Goal: Communication & Community: Answer question/provide support

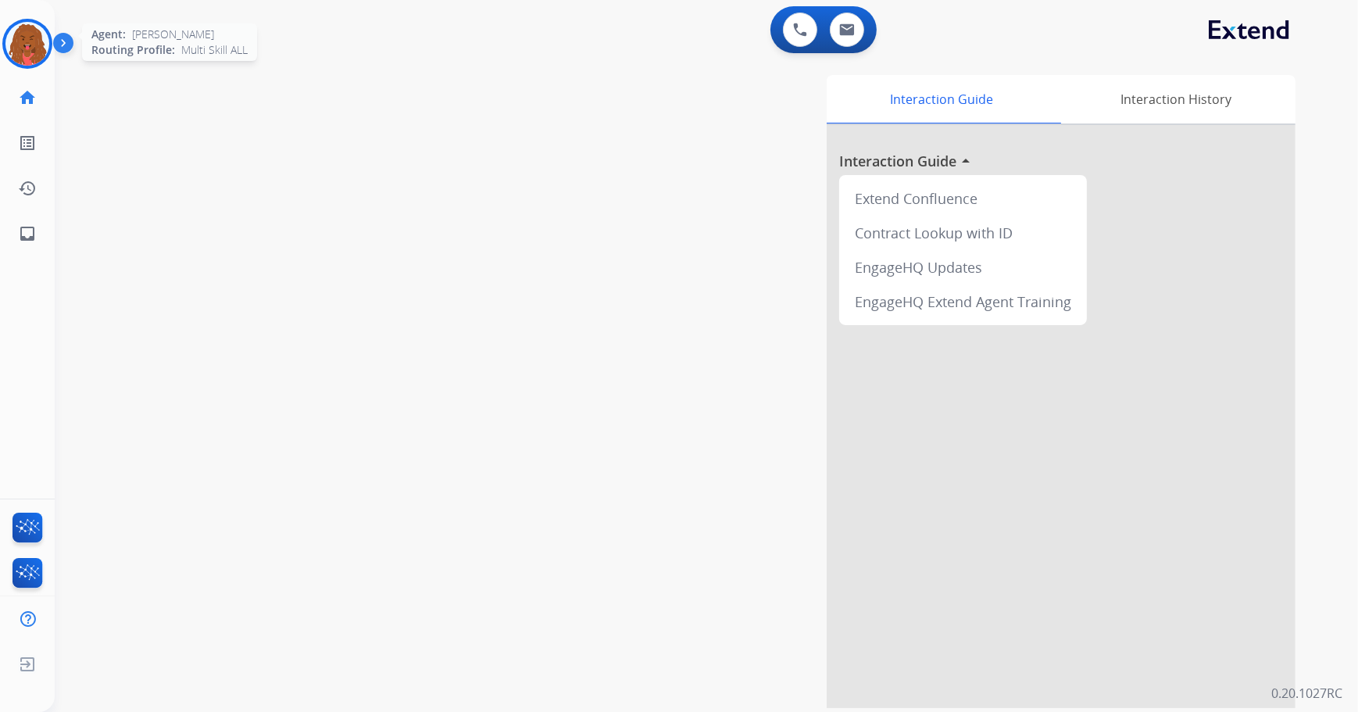
click at [32, 38] on img at bounding box center [27, 44] width 44 height 44
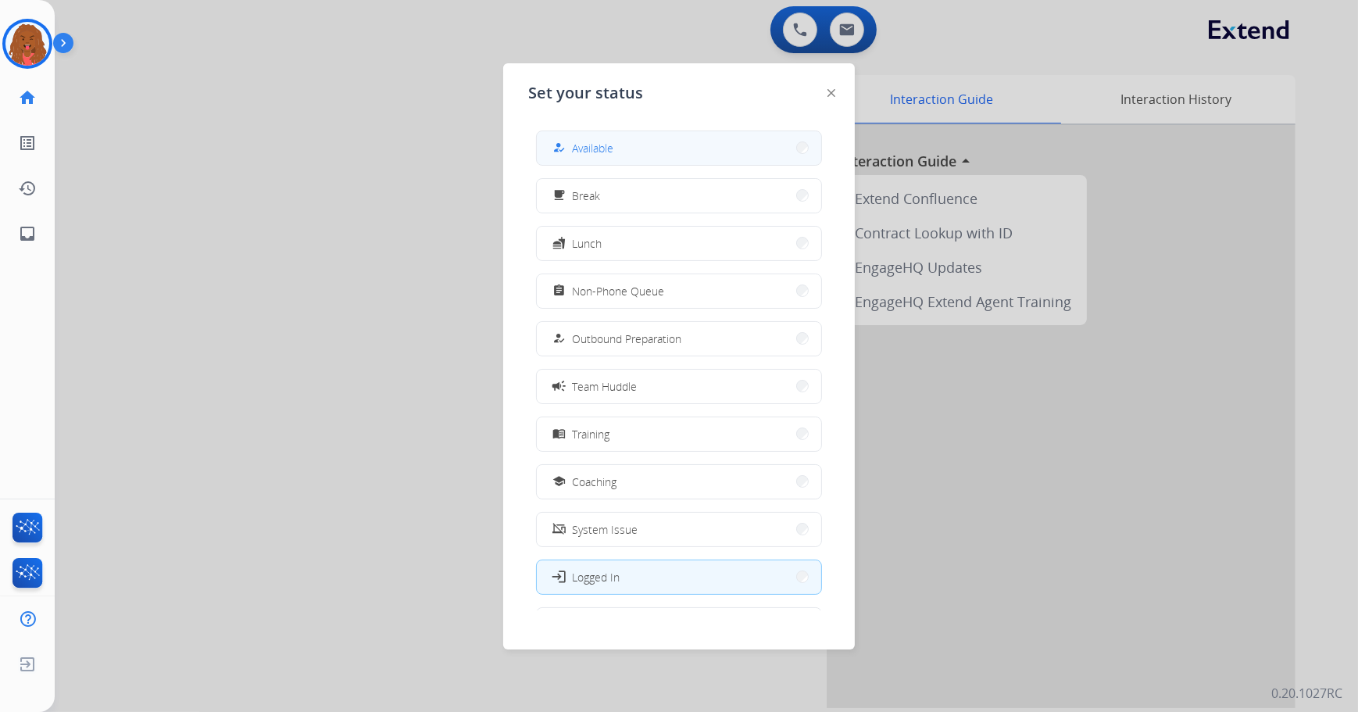
click at [710, 147] on button "how_to_reg Available" at bounding box center [679, 148] width 284 height 34
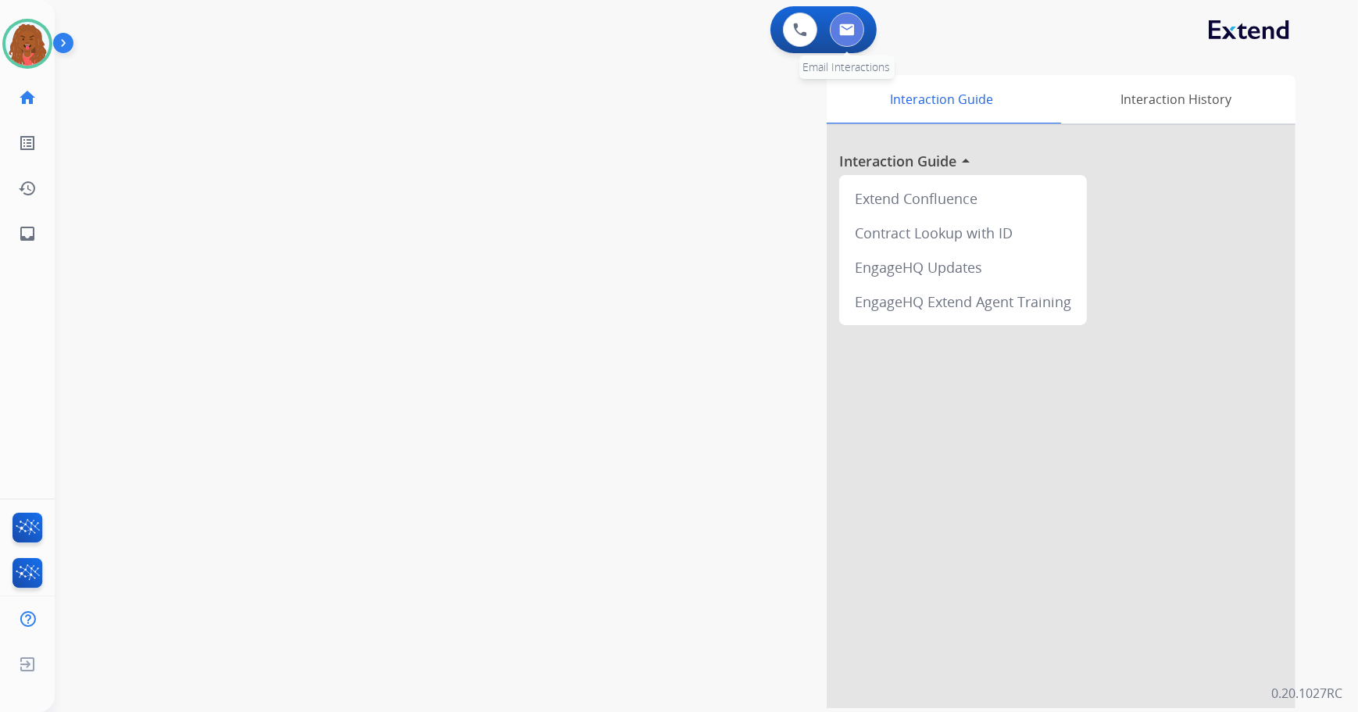
click at [844, 40] on button at bounding box center [847, 29] width 34 height 34
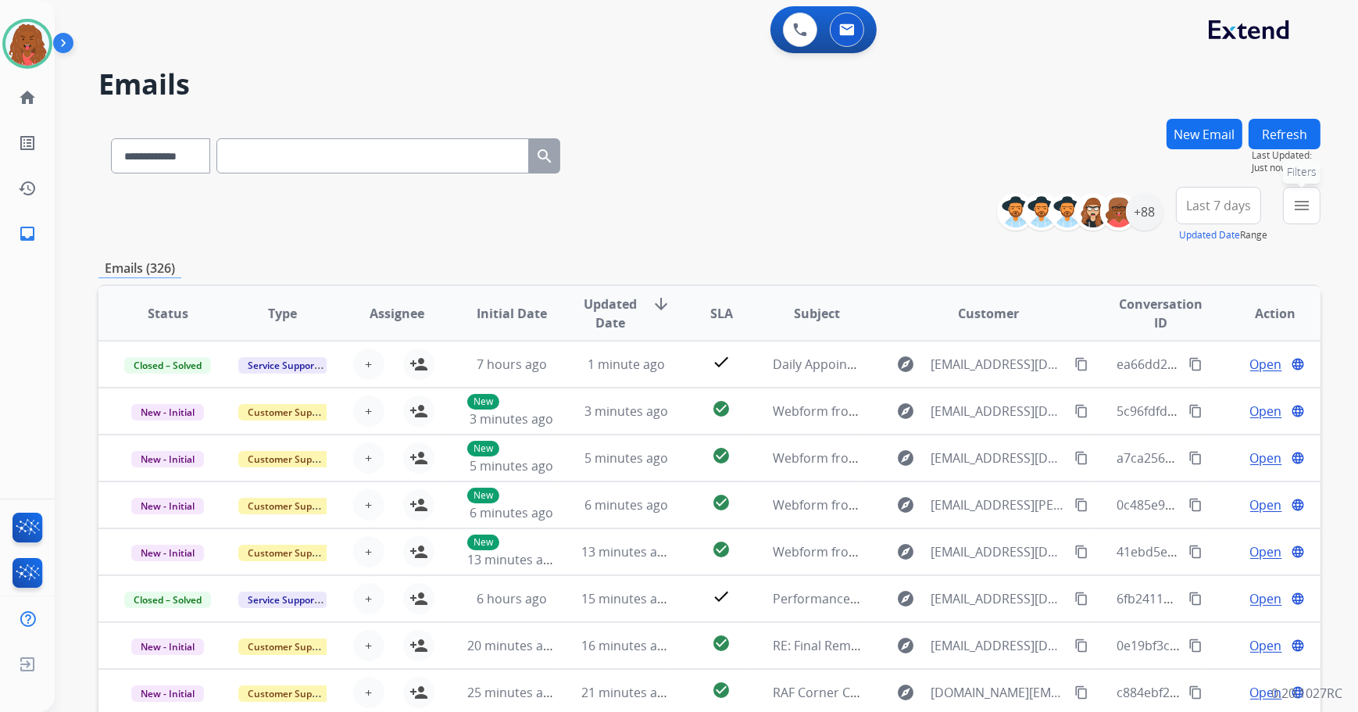
click at [1301, 202] on mat-icon "menu" at bounding box center [1301, 205] width 19 height 19
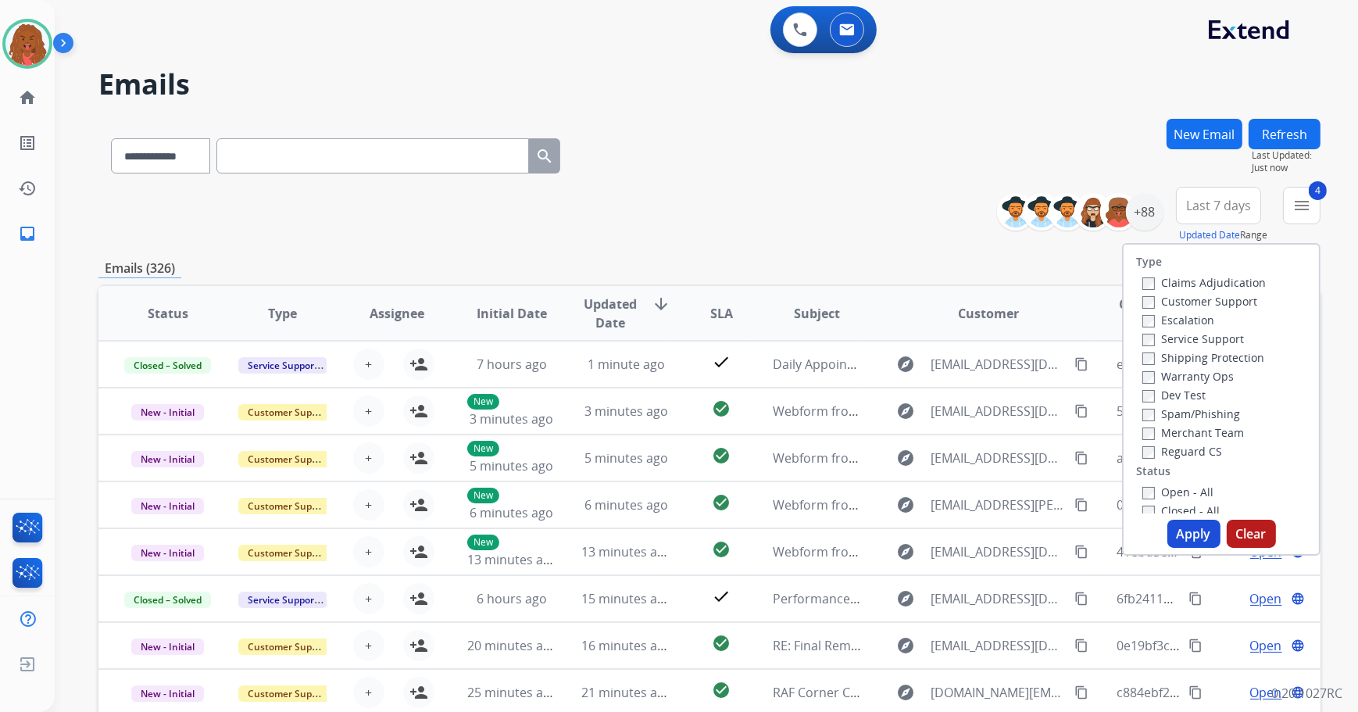
click at [1191, 537] on button "Apply" at bounding box center [1193, 534] width 53 height 28
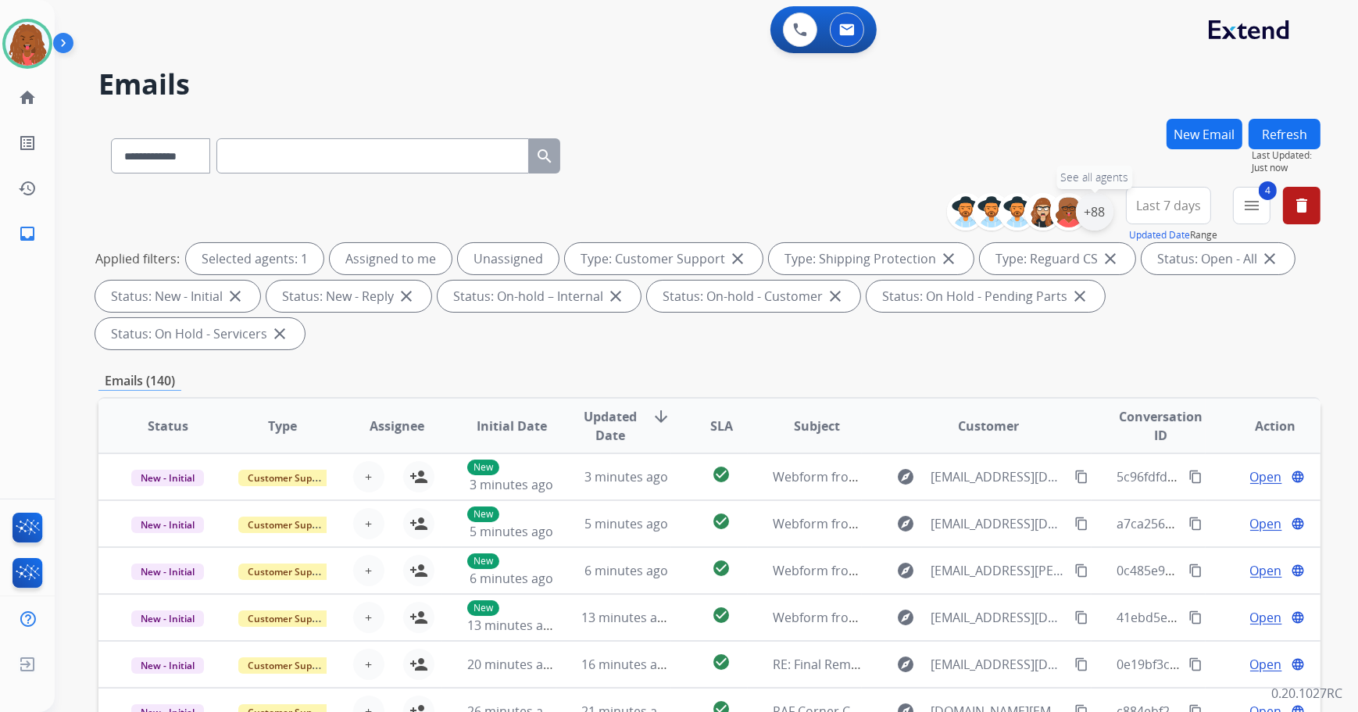
click at [1086, 211] on div "+88" at bounding box center [1094, 211] width 37 height 37
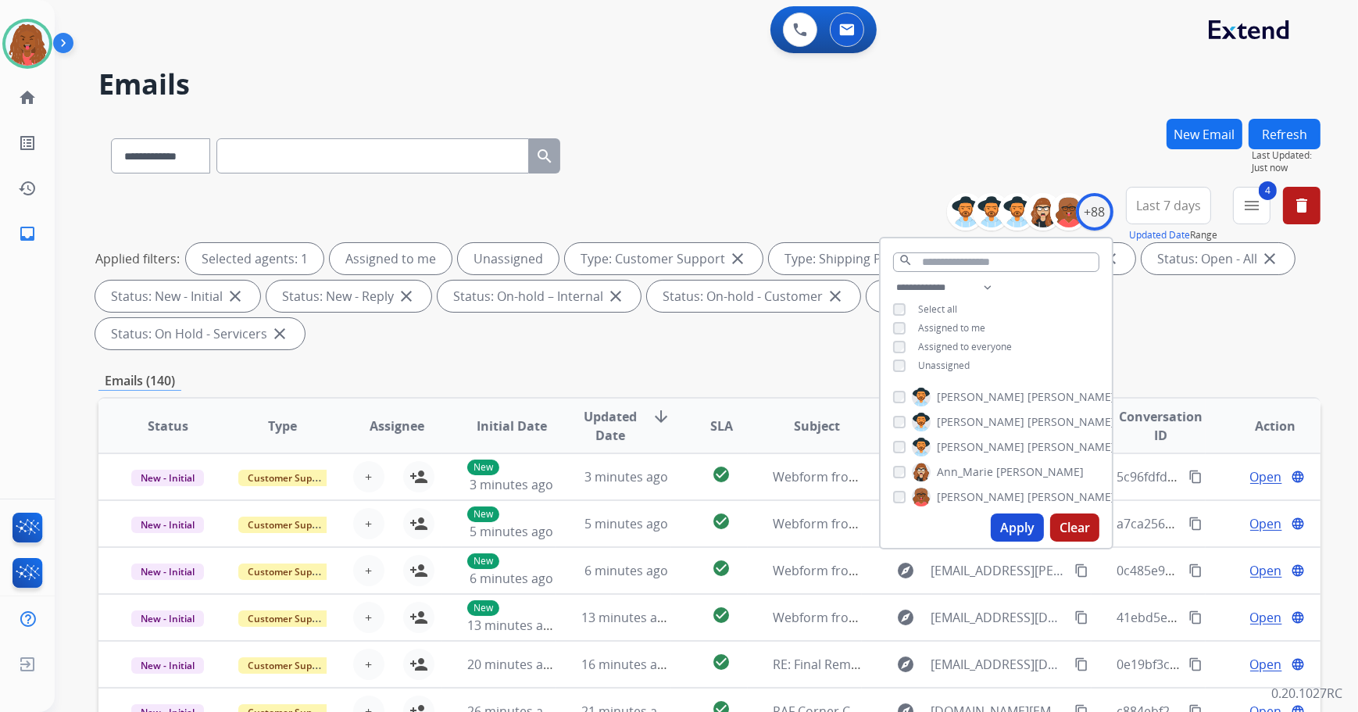
click at [902, 359] on div "Unassigned" at bounding box center [931, 365] width 77 height 12
click at [1015, 528] on button "Apply" at bounding box center [1017, 527] width 53 height 28
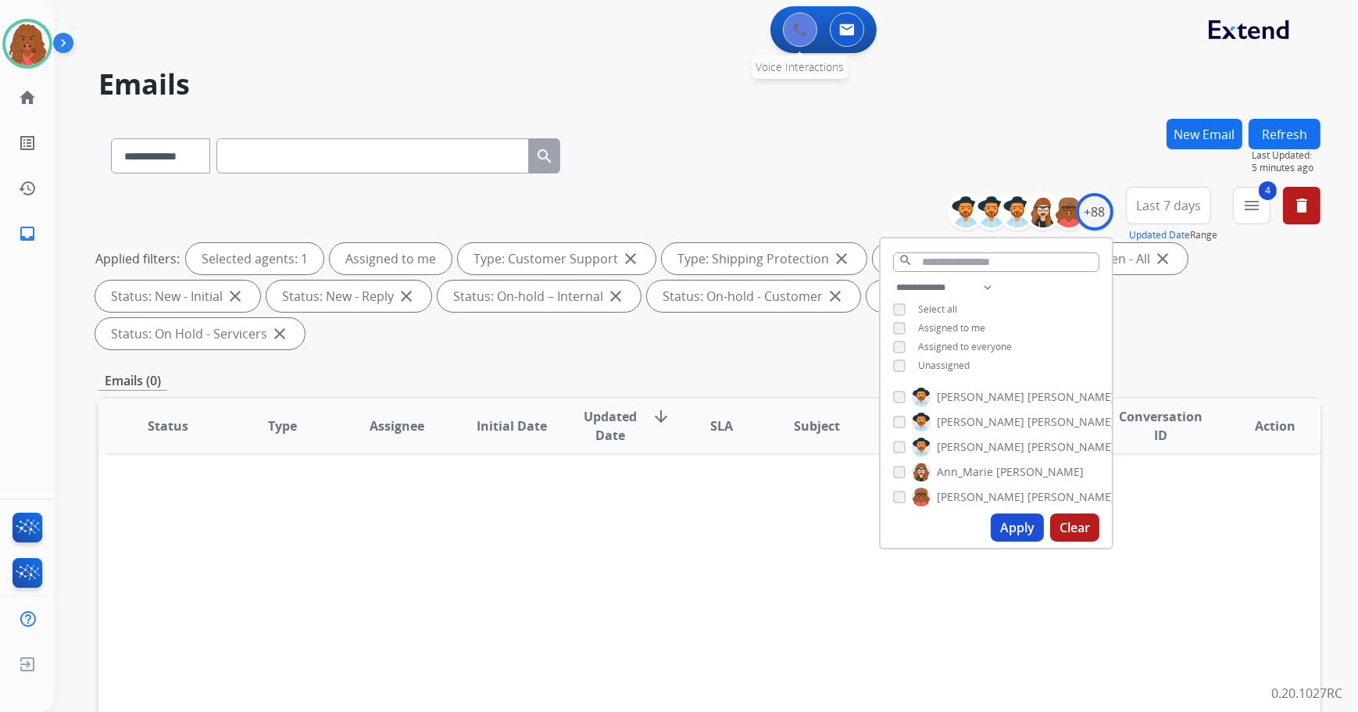
click at [790, 38] on div "0 Voice Interactions" at bounding box center [800, 29] width 47 height 34
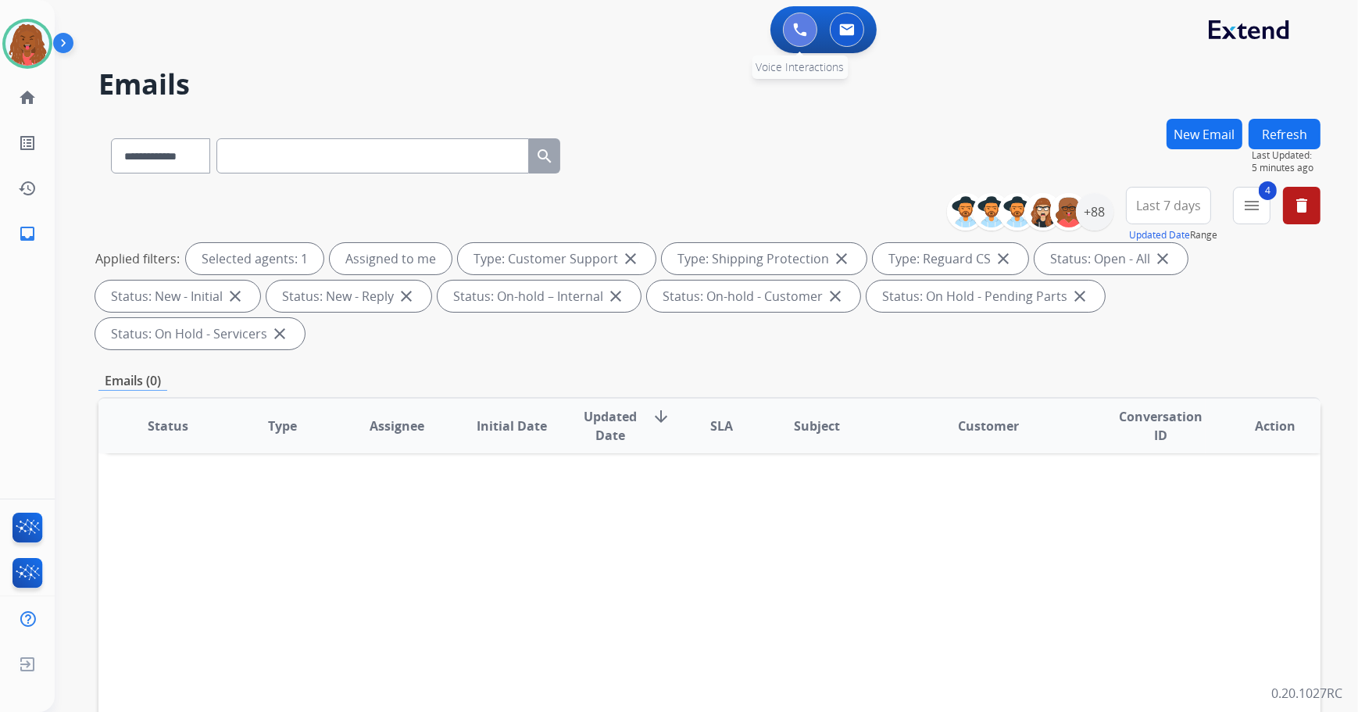
click at [793, 37] on button at bounding box center [800, 29] width 34 height 34
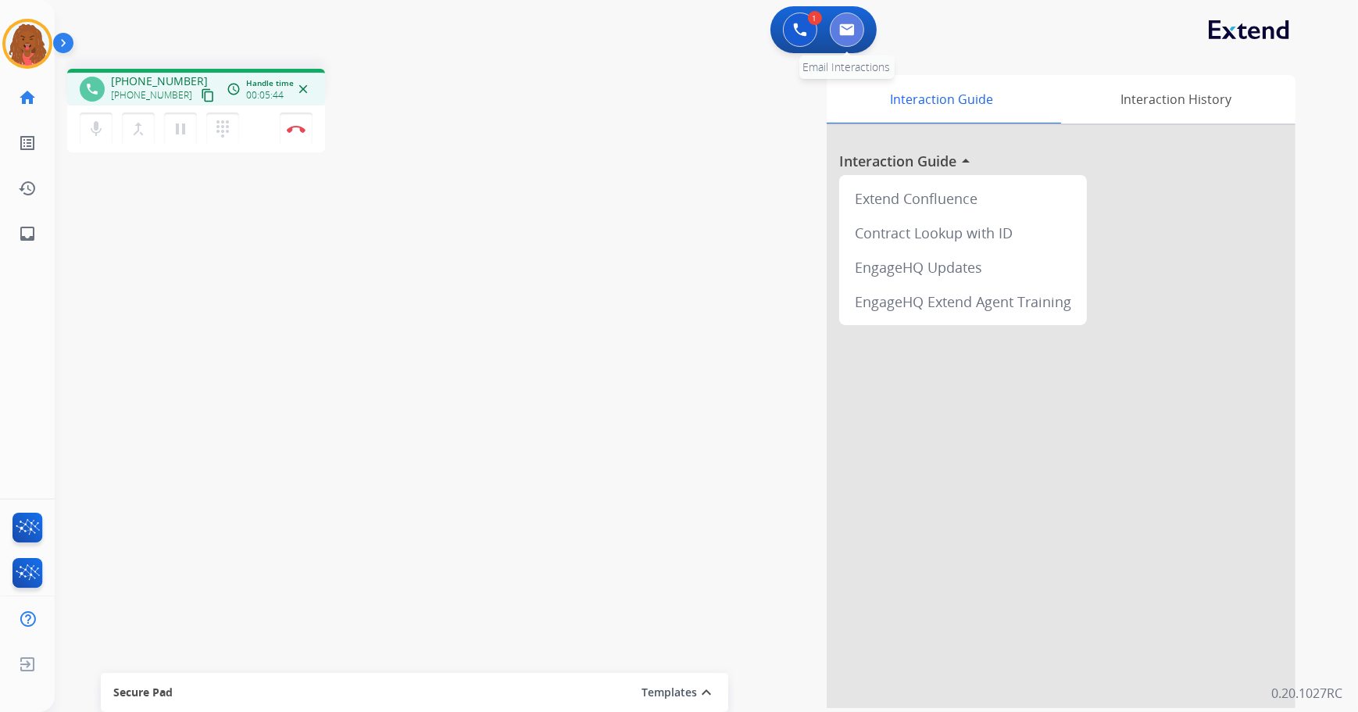
click at [859, 30] on button at bounding box center [847, 29] width 34 height 34
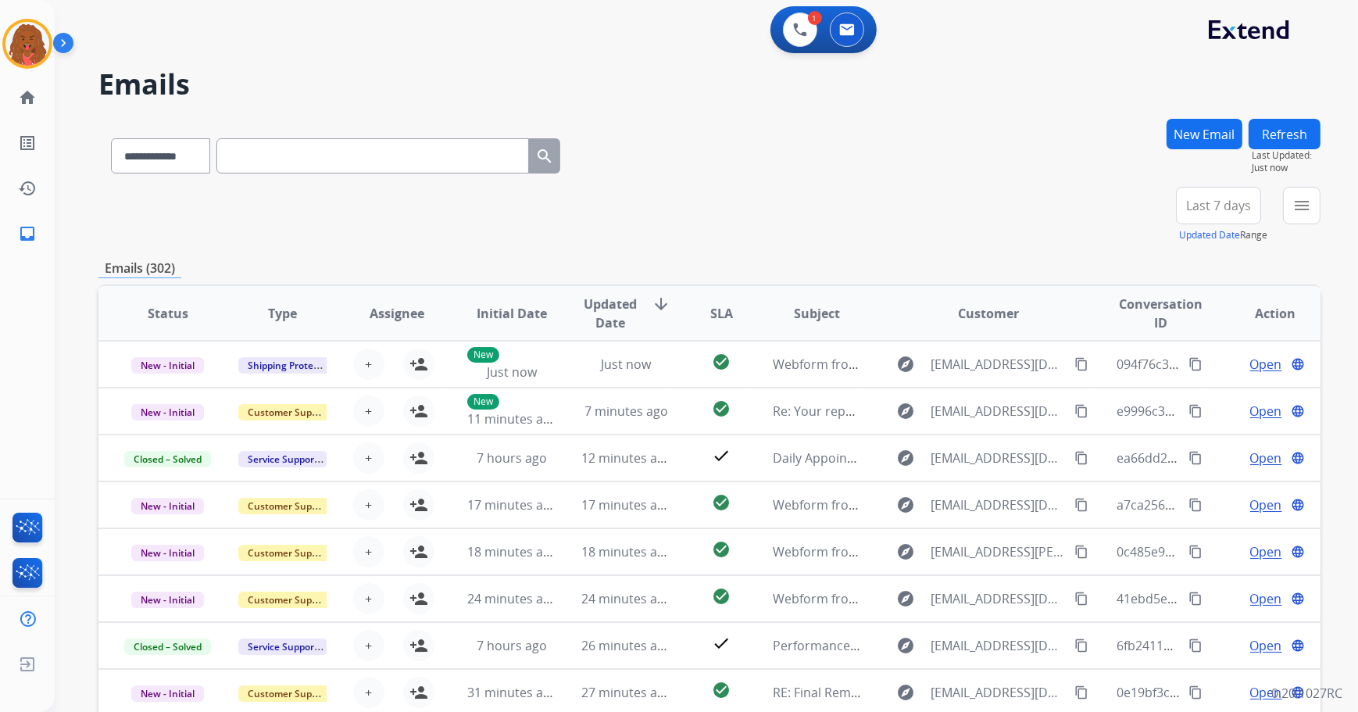
click at [1212, 140] on button "New Email" at bounding box center [1204, 134] width 76 height 30
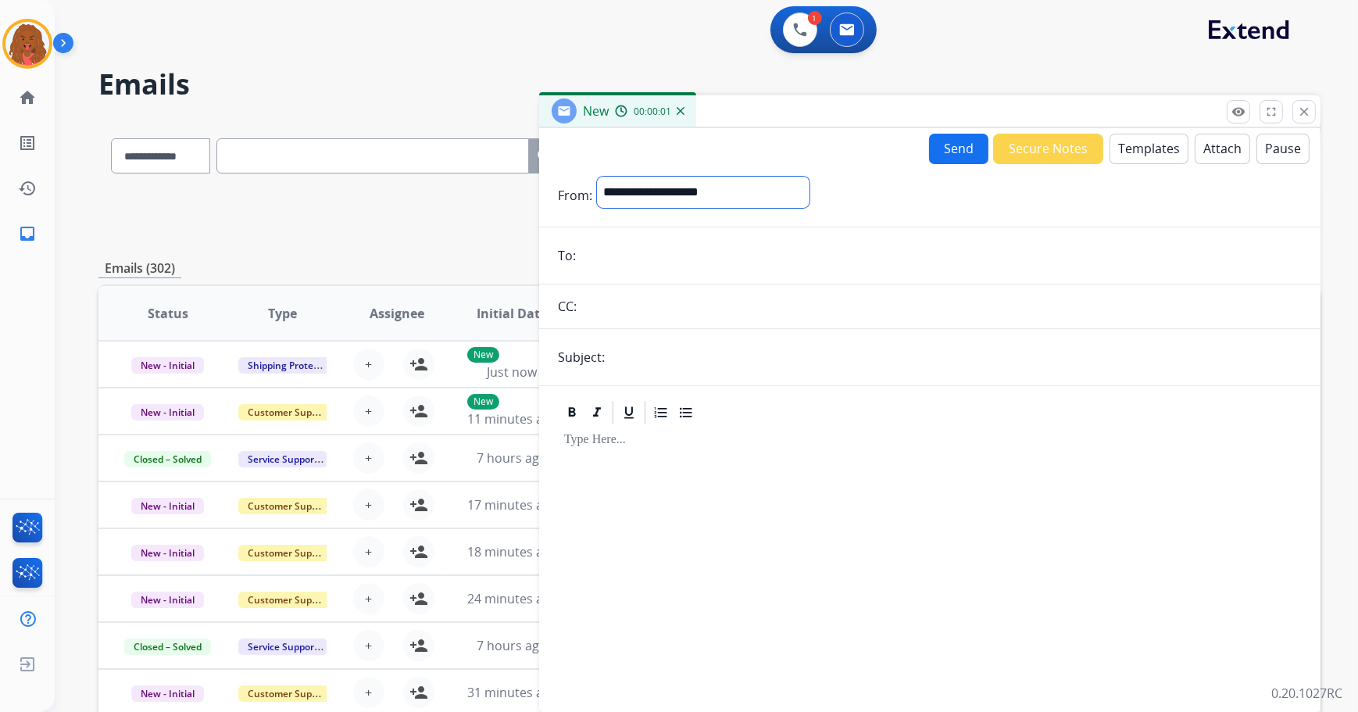
click at [652, 179] on select "**********" at bounding box center [703, 192] width 212 height 31
select select "**********"
click at [597, 177] on select "**********" at bounding box center [703, 192] width 212 height 31
click at [605, 260] on input "email" at bounding box center [940, 256] width 721 height 31
type input "**********"
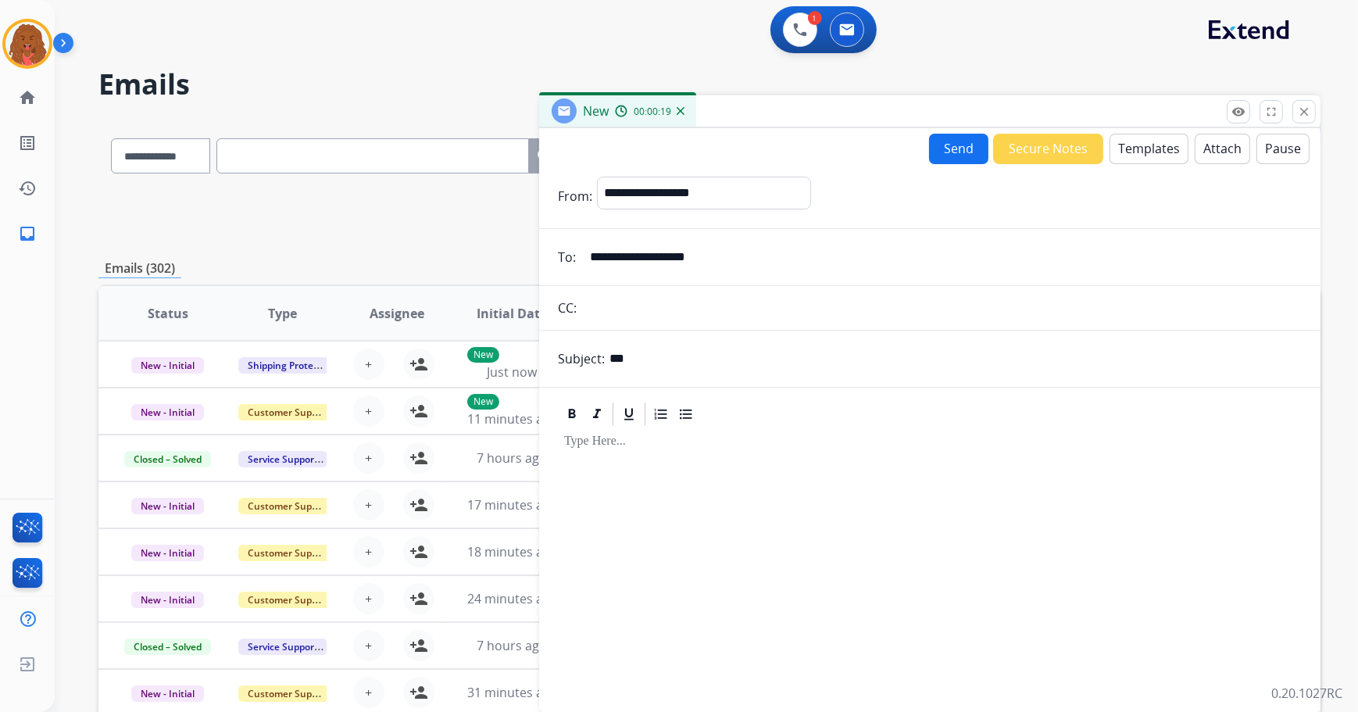
type input "***"
click at [1100, 158] on div "Send Secure Notes Templates Attach Pause" at bounding box center [1119, 149] width 380 height 30
click at [1123, 148] on button "Templates" at bounding box center [1148, 149] width 79 height 30
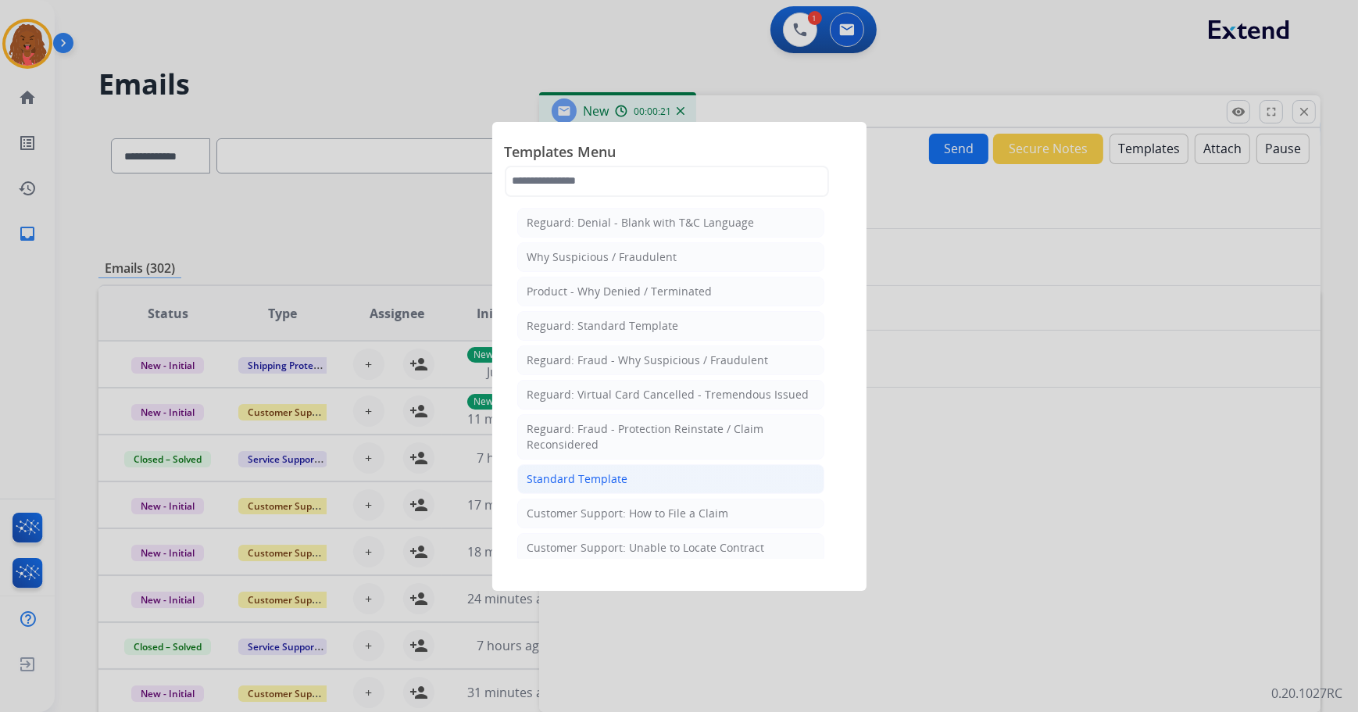
click at [566, 480] on div "Standard Template" at bounding box center [577, 479] width 101 height 16
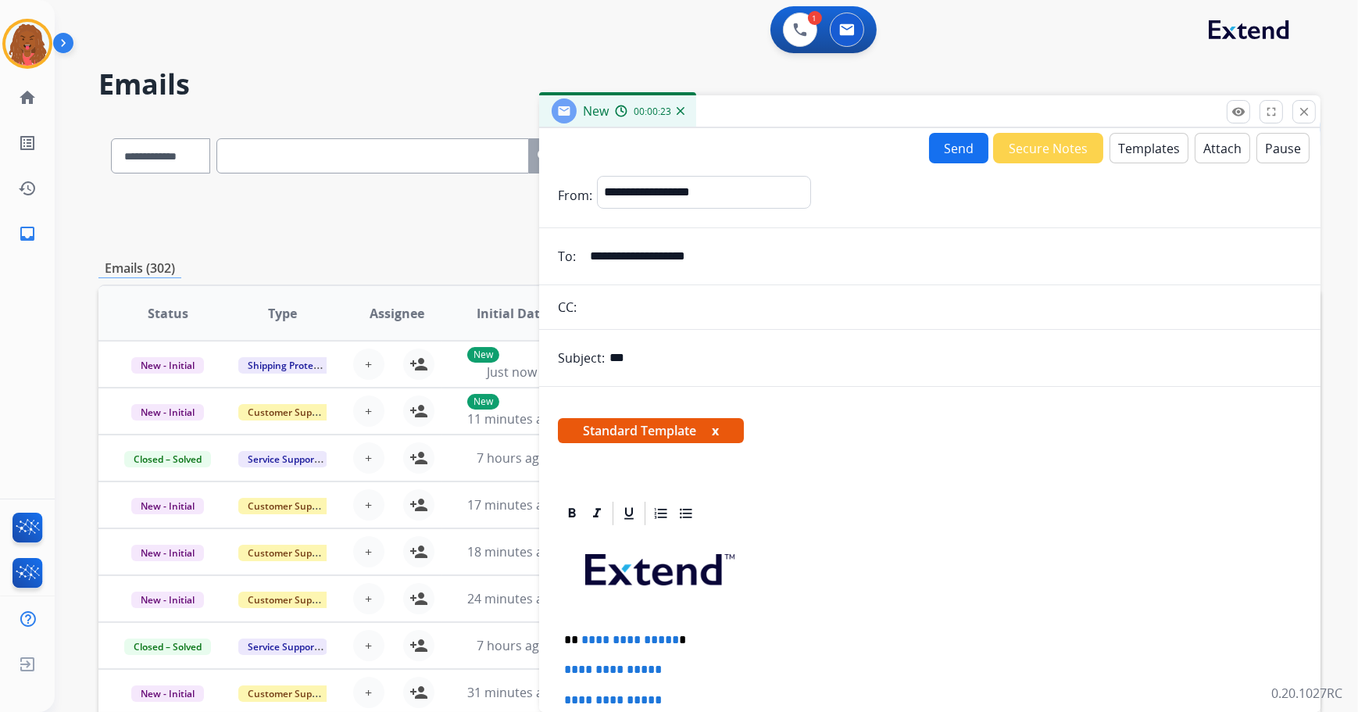
scroll to position [141, 0]
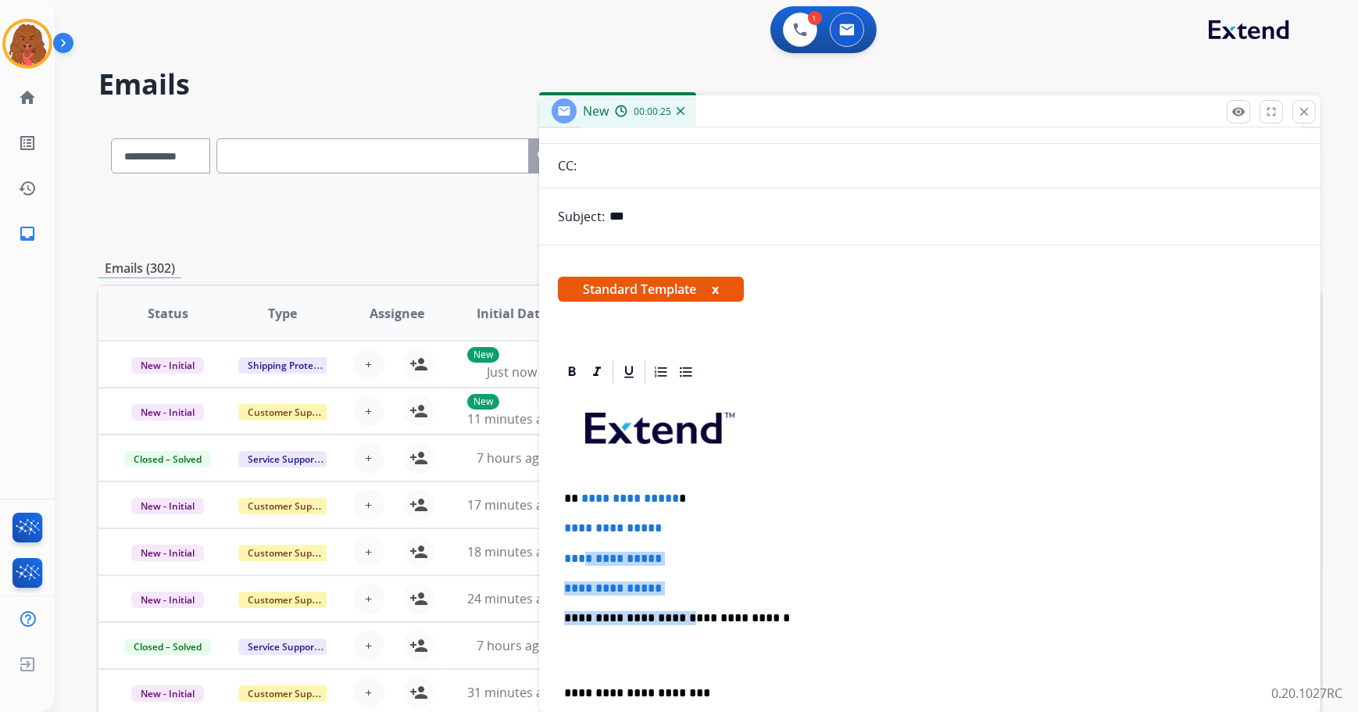
drag, startPoint x: 672, startPoint y: 594, endPoint x: 587, endPoint y: 545, distance: 98.0
click at [587, 545] on div "**********" at bounding box center [930, 654] width 744 height 537
click at [649, 563] on div "**********" at bounding box center [930, 654] width 744 height 537
drag, startPoint x: 690, startPoint y: 589, endPoint x: 682, endPoint y: 591, distance: 8.0
click at [689, 589] on p "**********" at bounding box center [929, 588] width 731 height 14
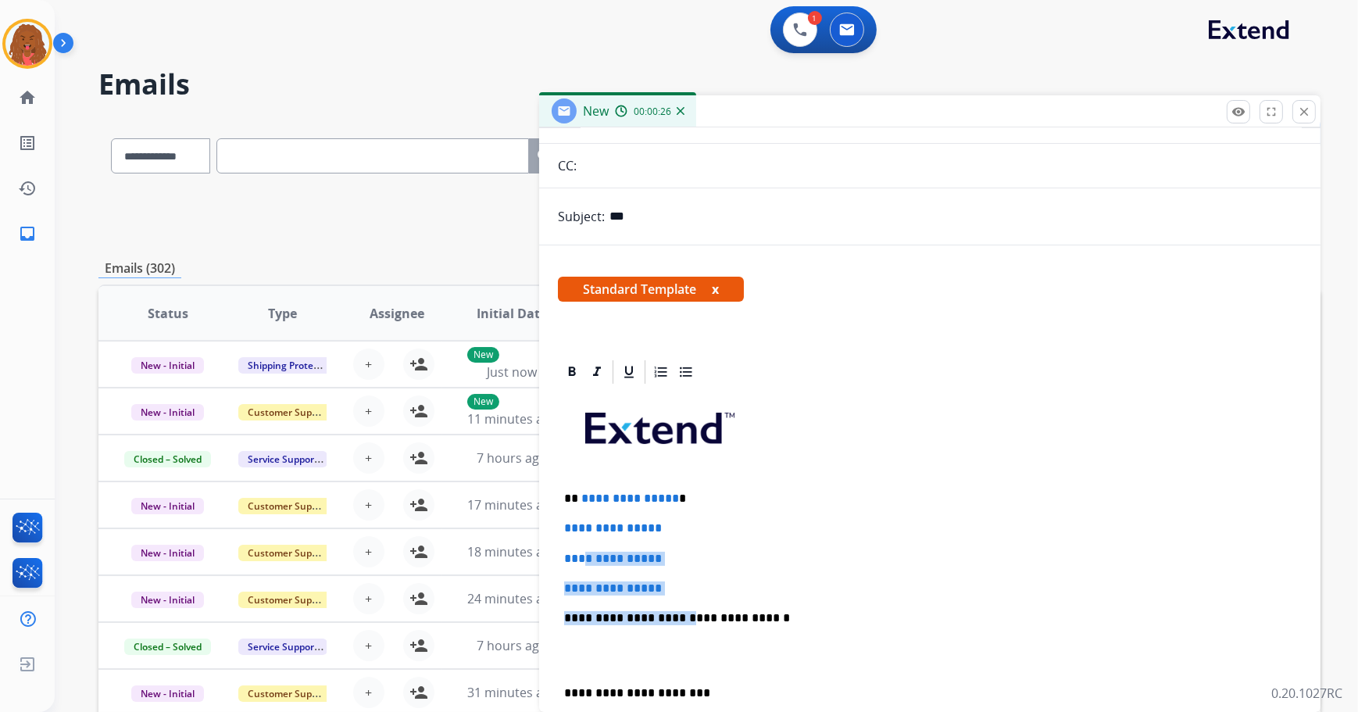
click at [677, 591] on p "**********" at bounding box center [929, 588] width 731 height 14
click at [887, 642] on p at bounding box center [929, 655] width 731 height 29
drag, startPoint x: 671, startPoint y: 589, endPoint x: 556, endPoint y: 528, distance: 130.0
click at [556, 528] on div "**********" at bounding box center [929, 639] width 781 height 562
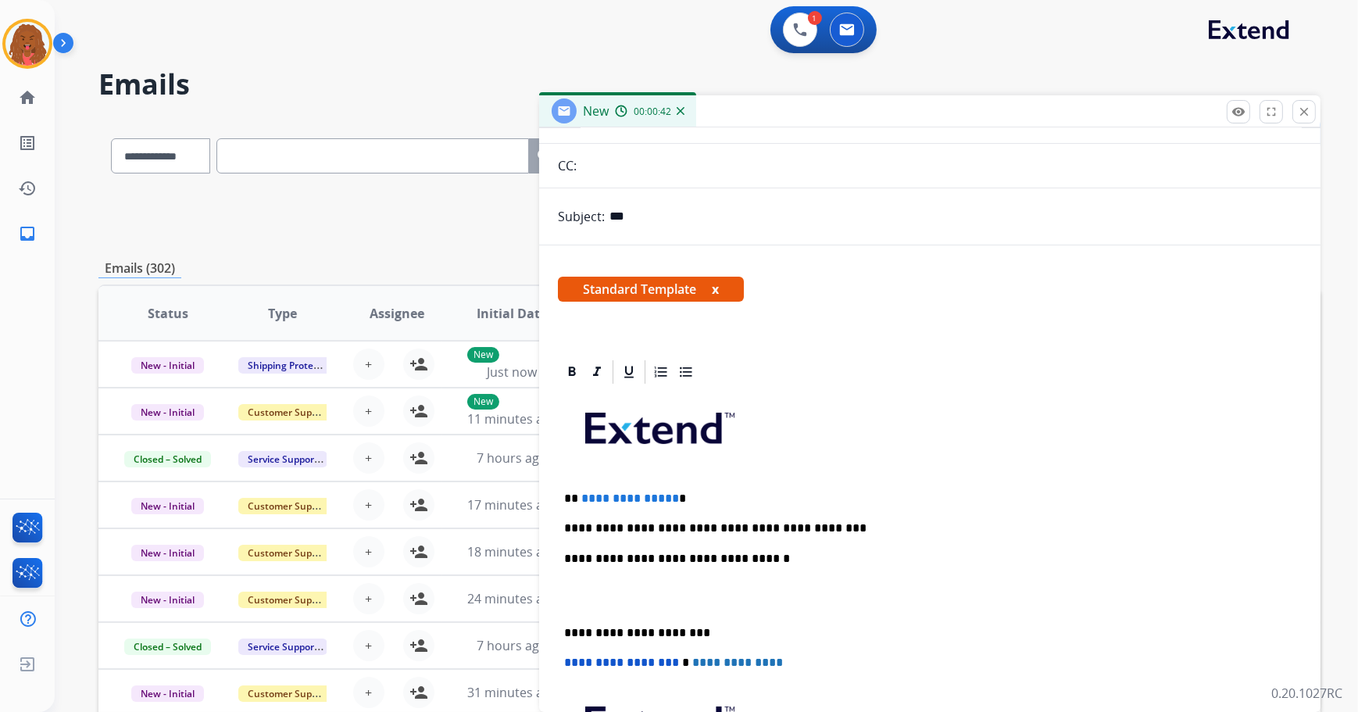
click at [663, 498] on span "**********" at bounding box center [630, 498] width 98 height 12
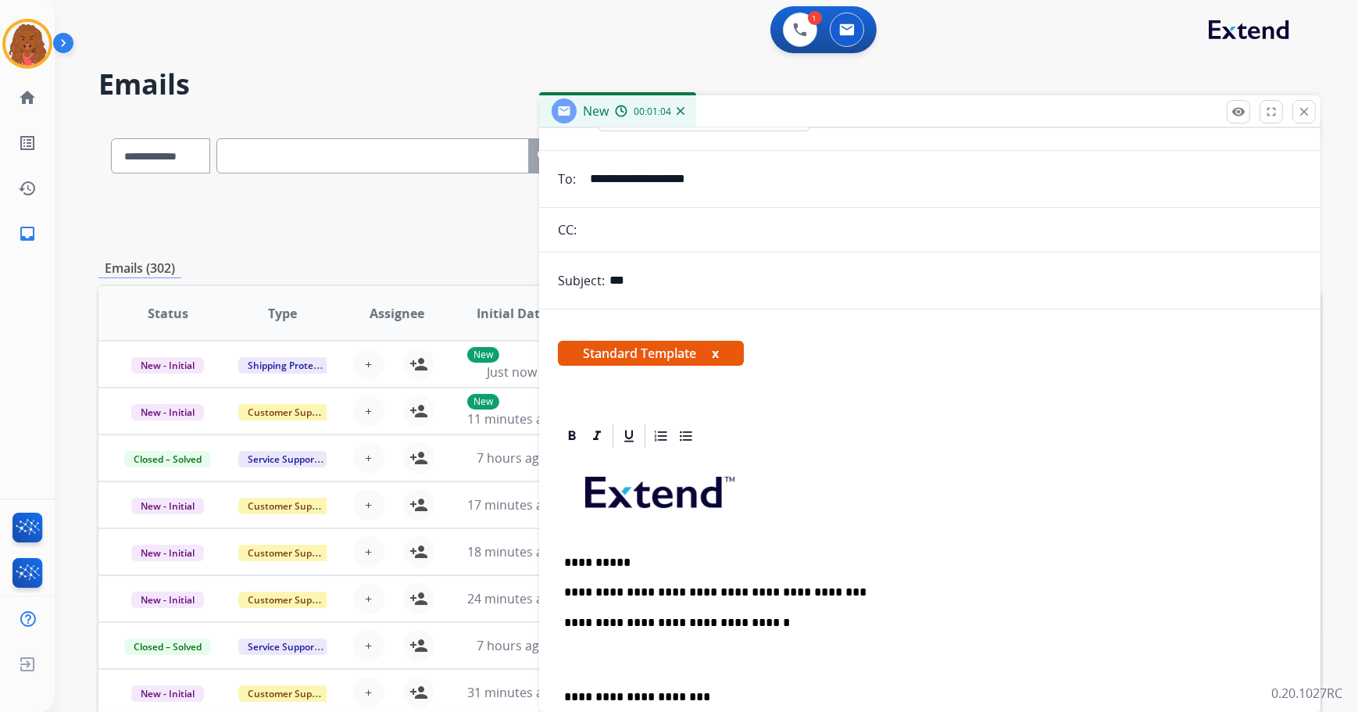
scroll to position [0, 0]
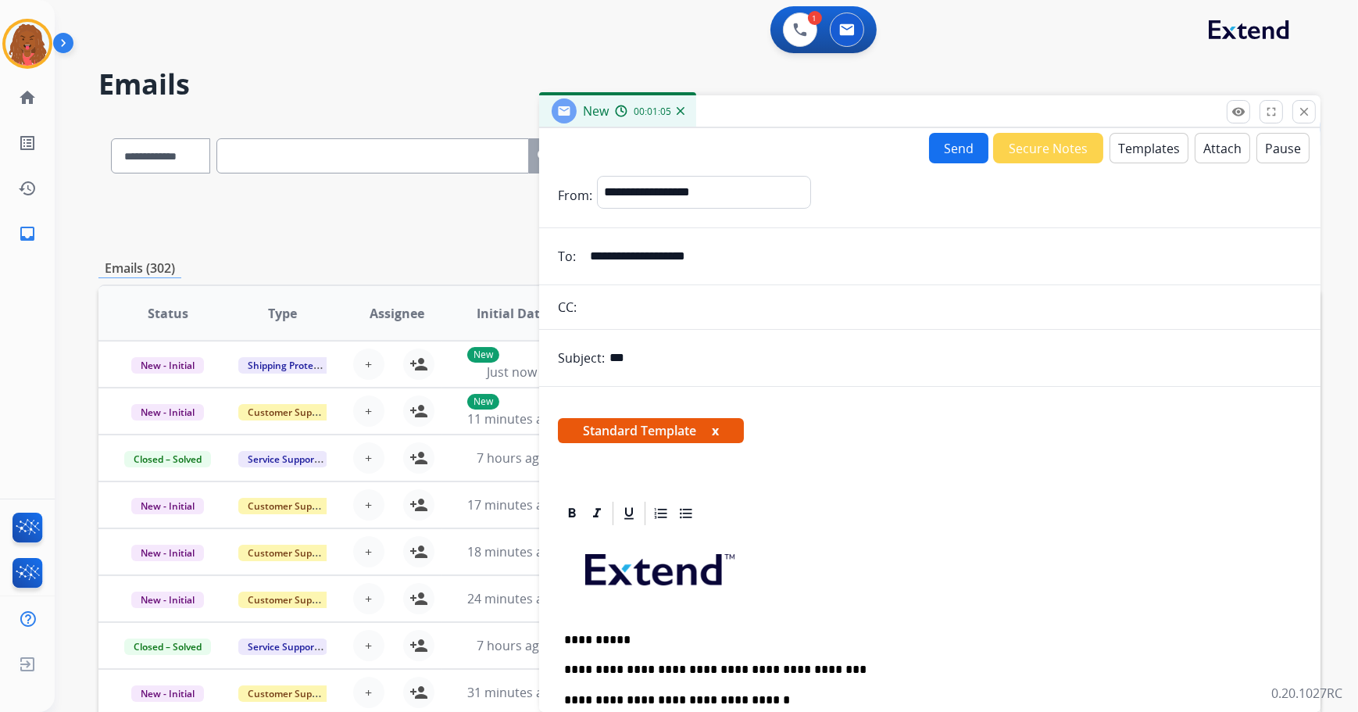
click at [1137, 141] on button "Templates" at bounding box center [1148, 148] width 79 height 30
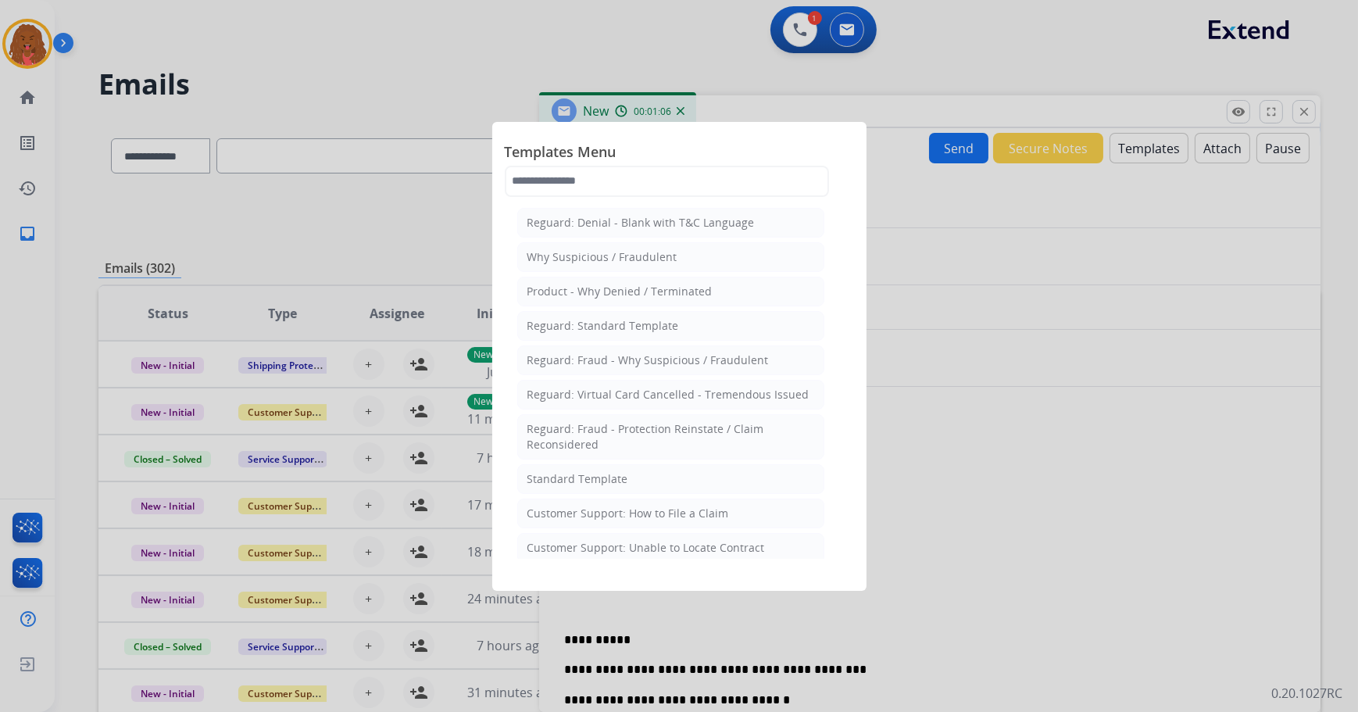
drag, startPoint x: 949, startPoint y: 265, endPoint x: 978, endPoint y: 216, distance: 56.4
click at [952, 245] on div at bounding box center [679, 356] width 1358 height 712
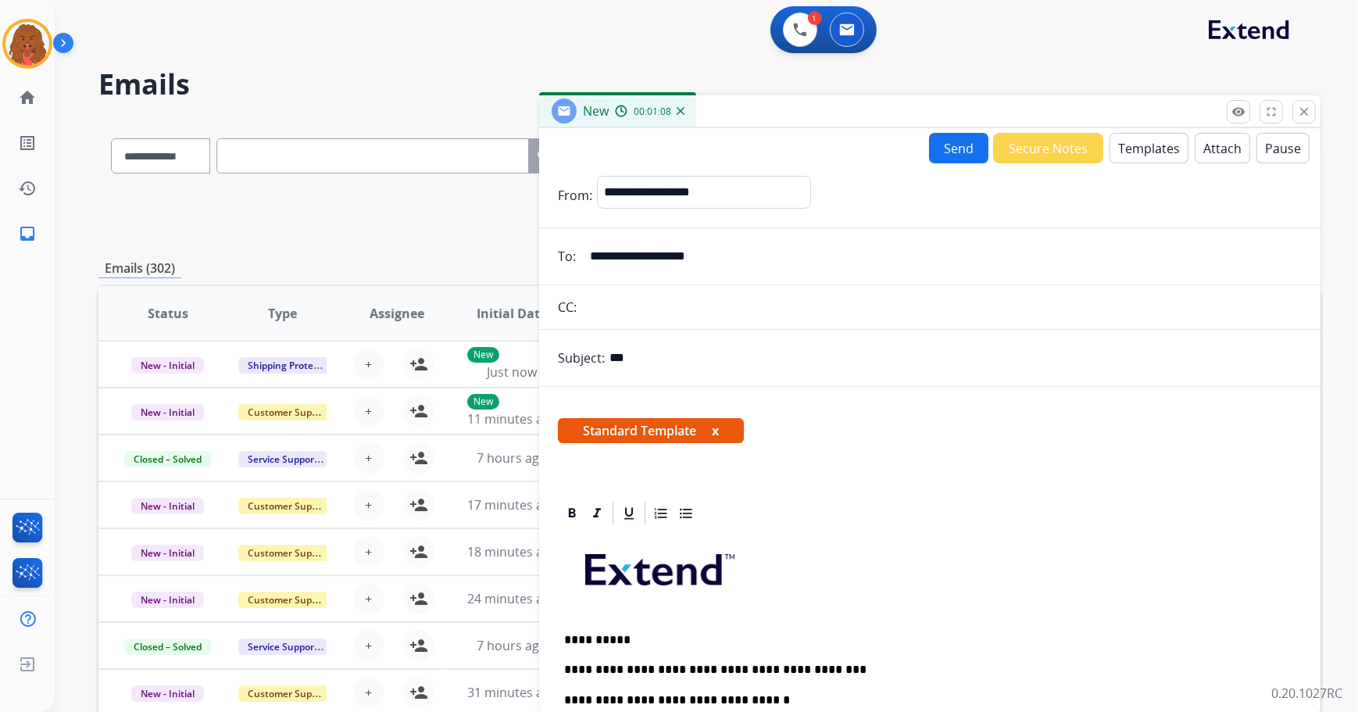
click at [1202, 149] on button "Attach" at bounding box center [1221, 148] width 55 height 30
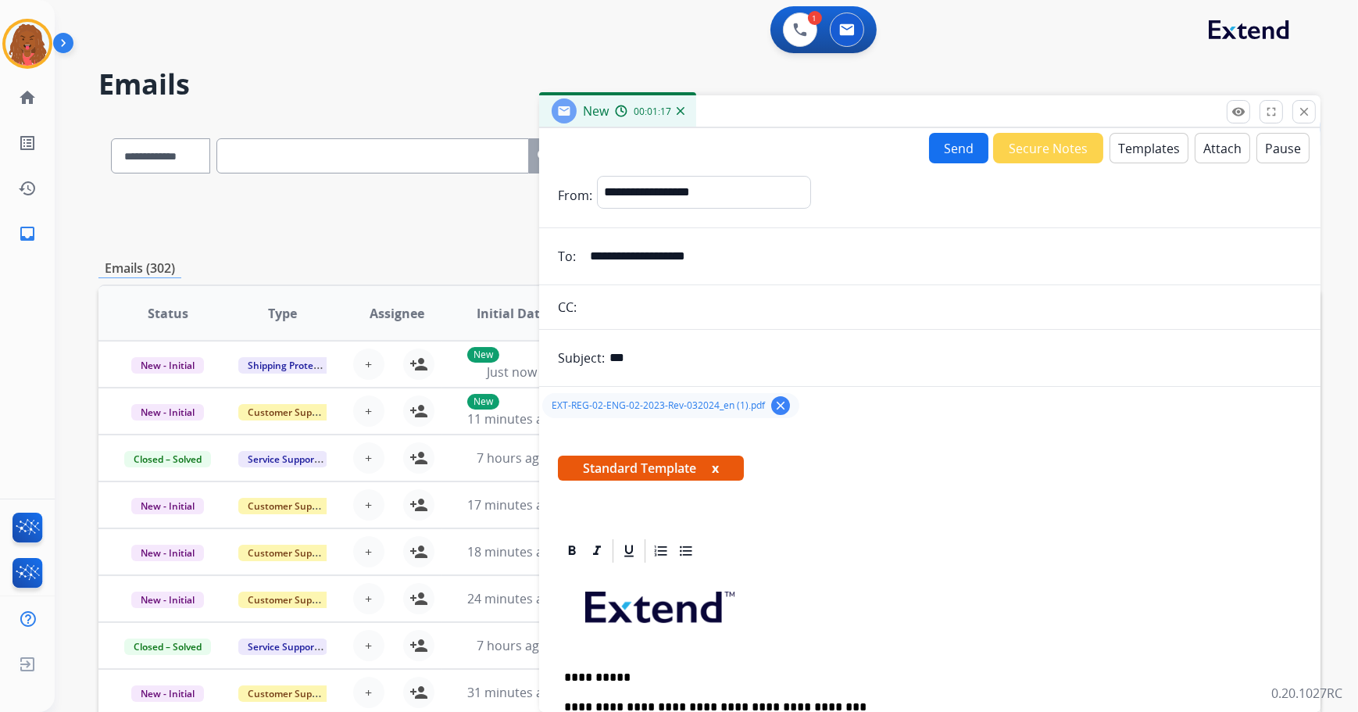
click at [937, 144] on button "Send" at bounding box center [958, 148] width 59 height 30
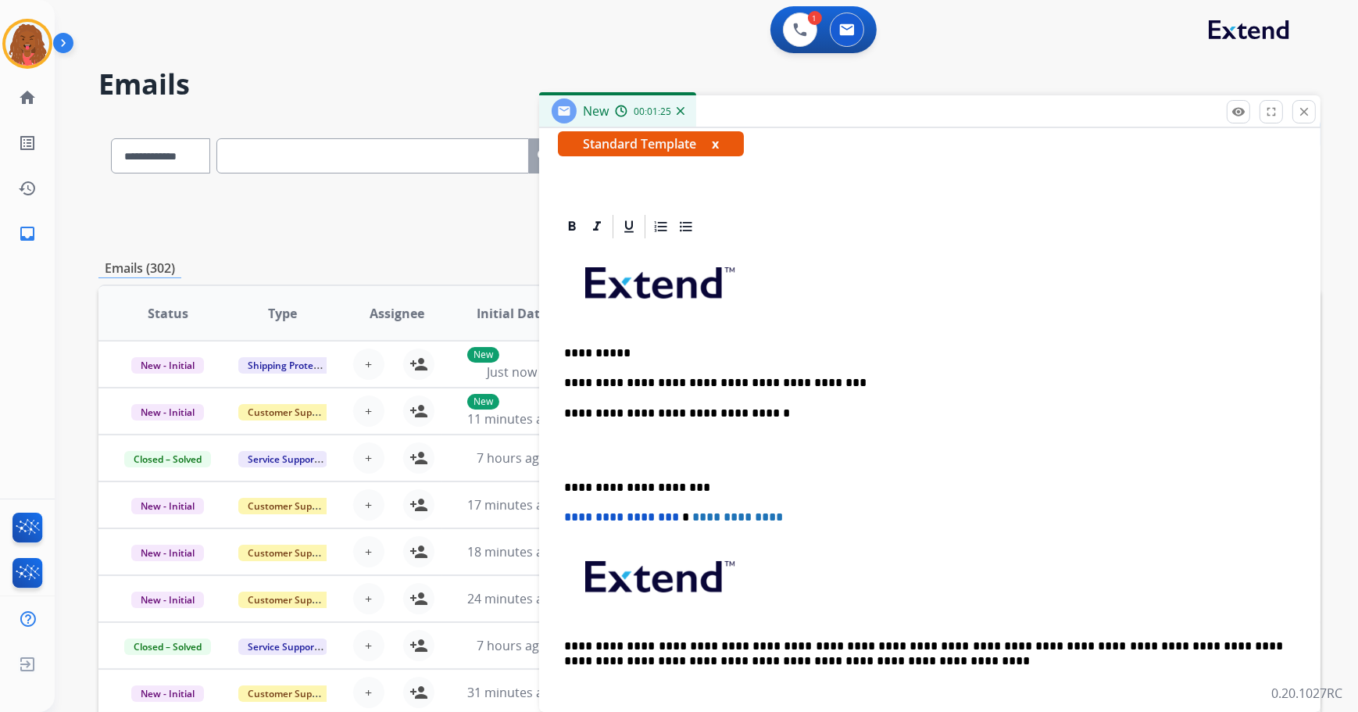
scroll to position [336, 0]
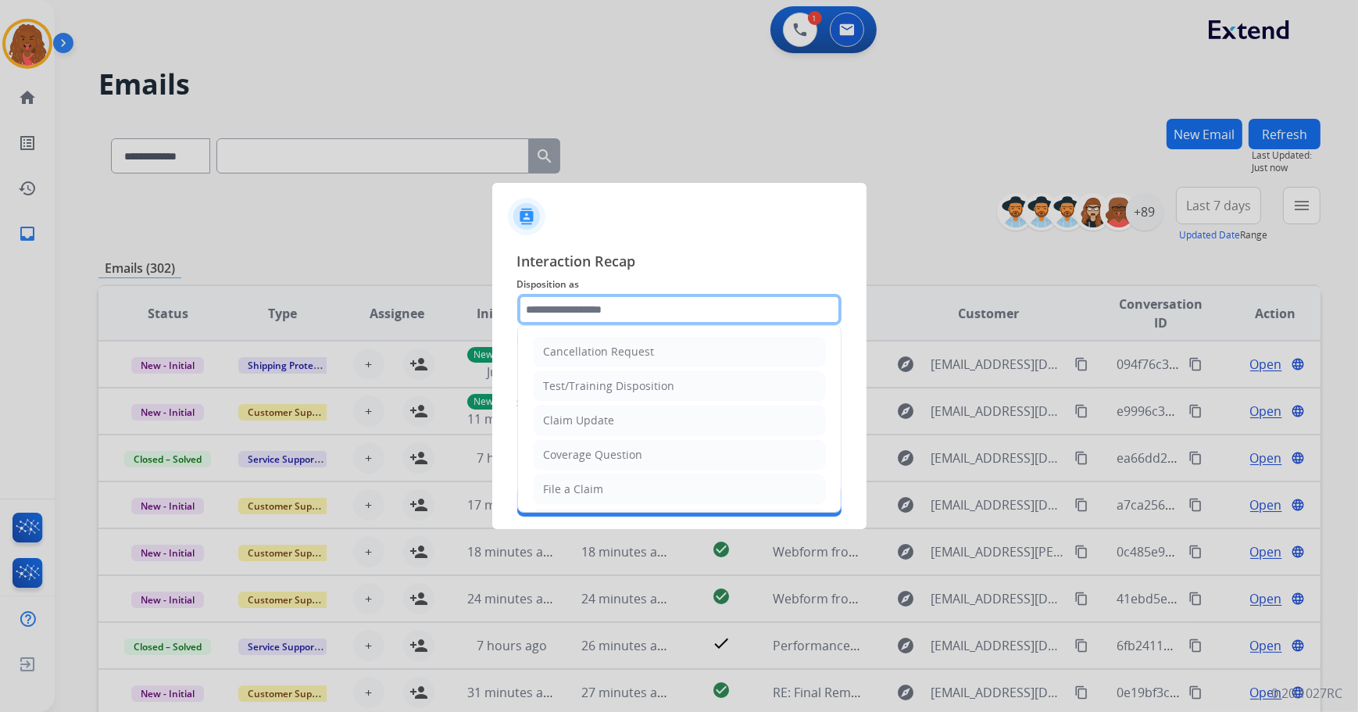
click at [632, 309] on input "text" at bounding box center [679, 309] width 324 height 31
click at [845, 405] on div "Interaction Recap Disposition as Cancellation Request Test/Training Disposition…" at bounding box center [679, 382] width 374 height 291
click at [569, 316] on input "text" at bounding box center [679, 309] width 324 height 31
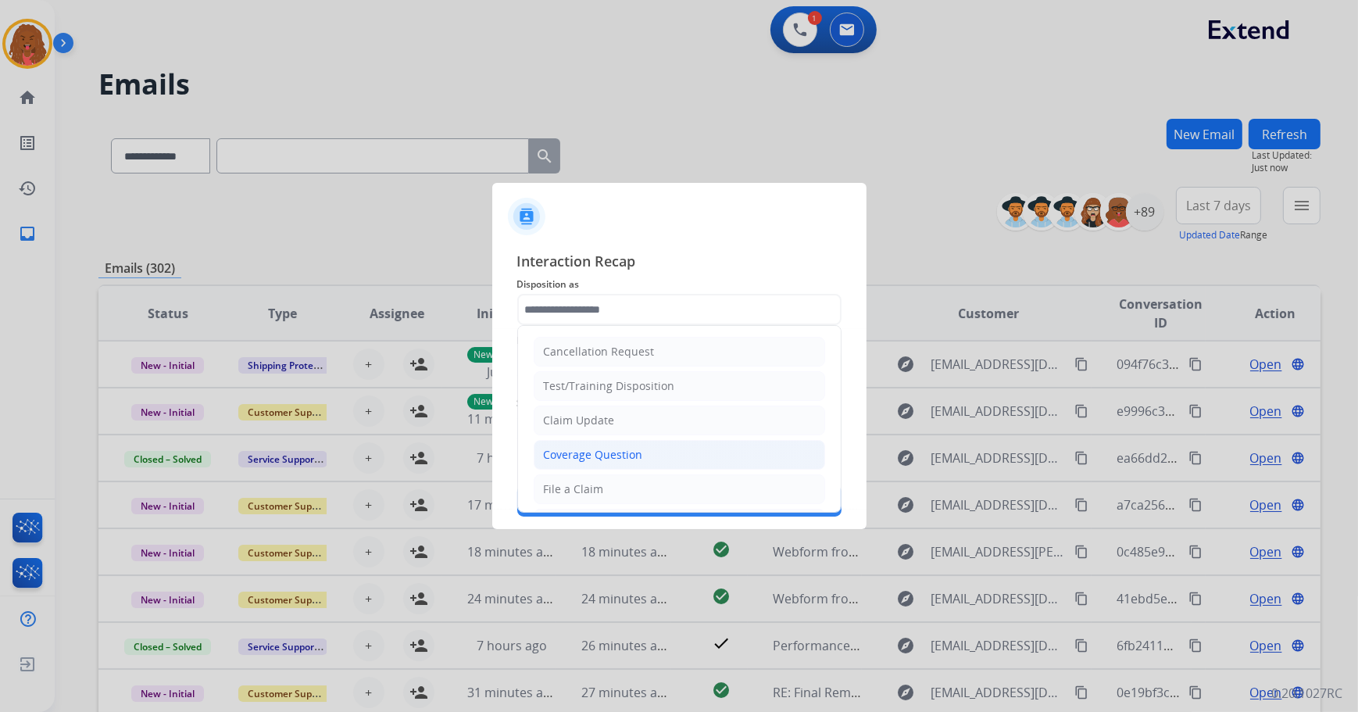
click at [806, 444] on li "Coverage Question" at bounding box center [679, 455] width 291 height 30
type input "**********"
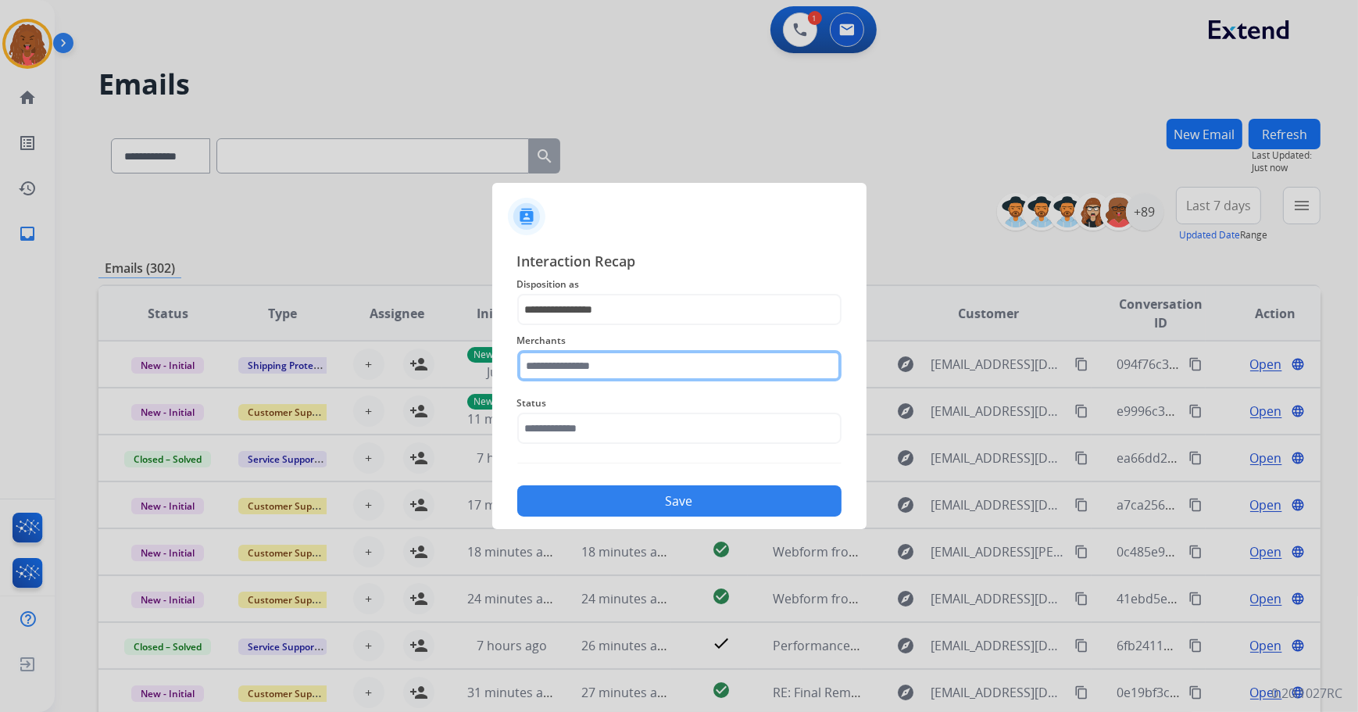
click at [657, 367] on input "text" at bounding box center [679, 365] width 324 height 31
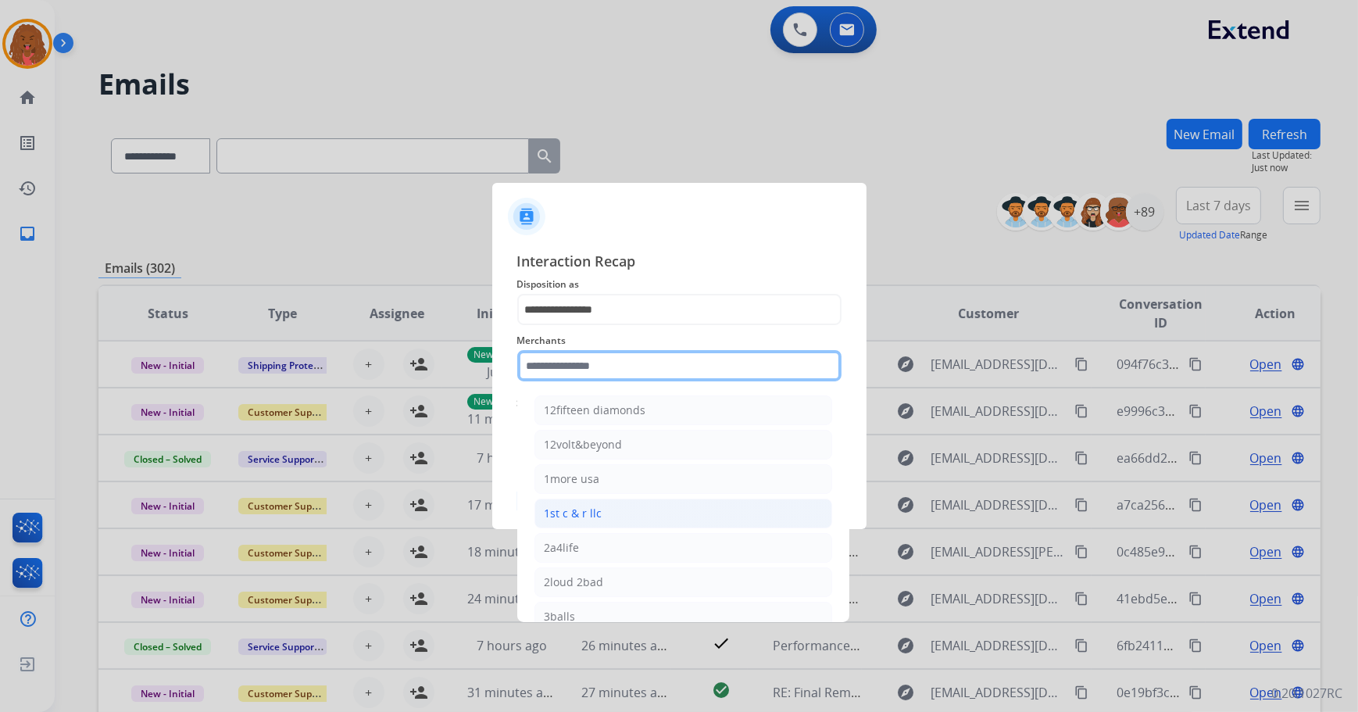
type input "*"
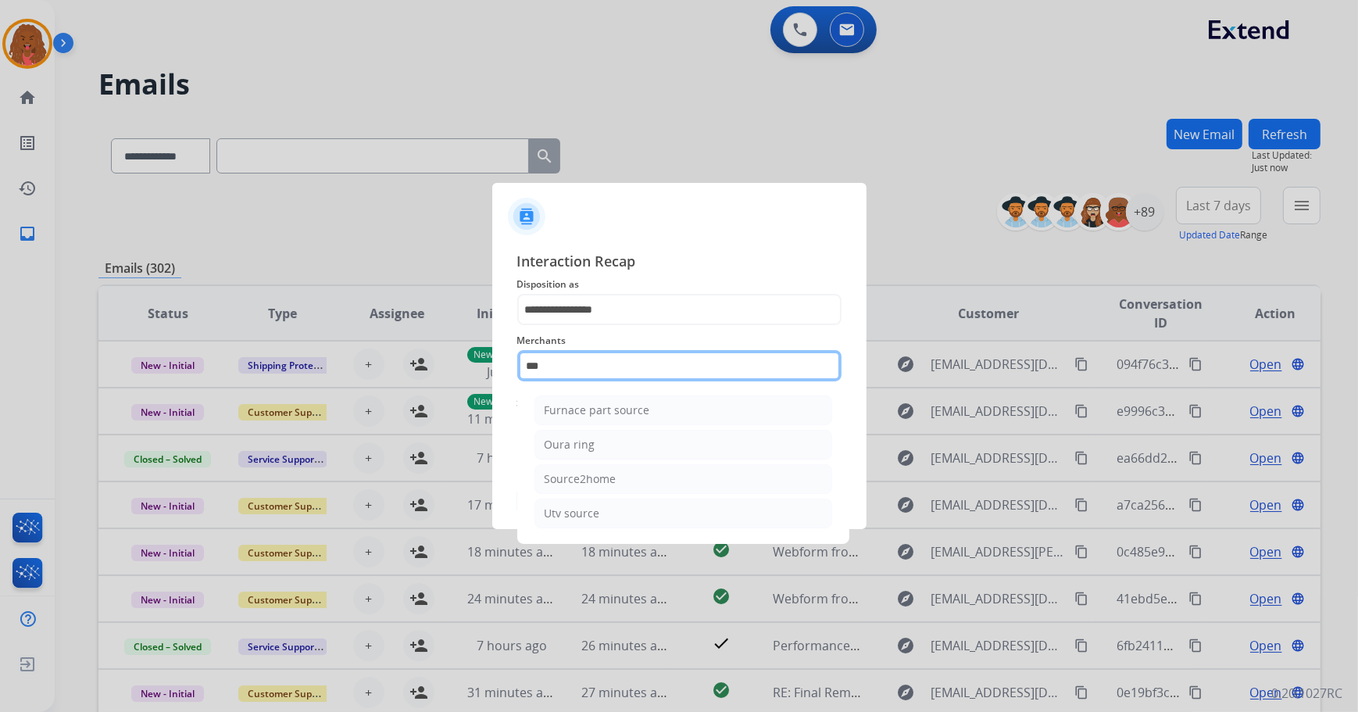
scroll to position [0, 0]
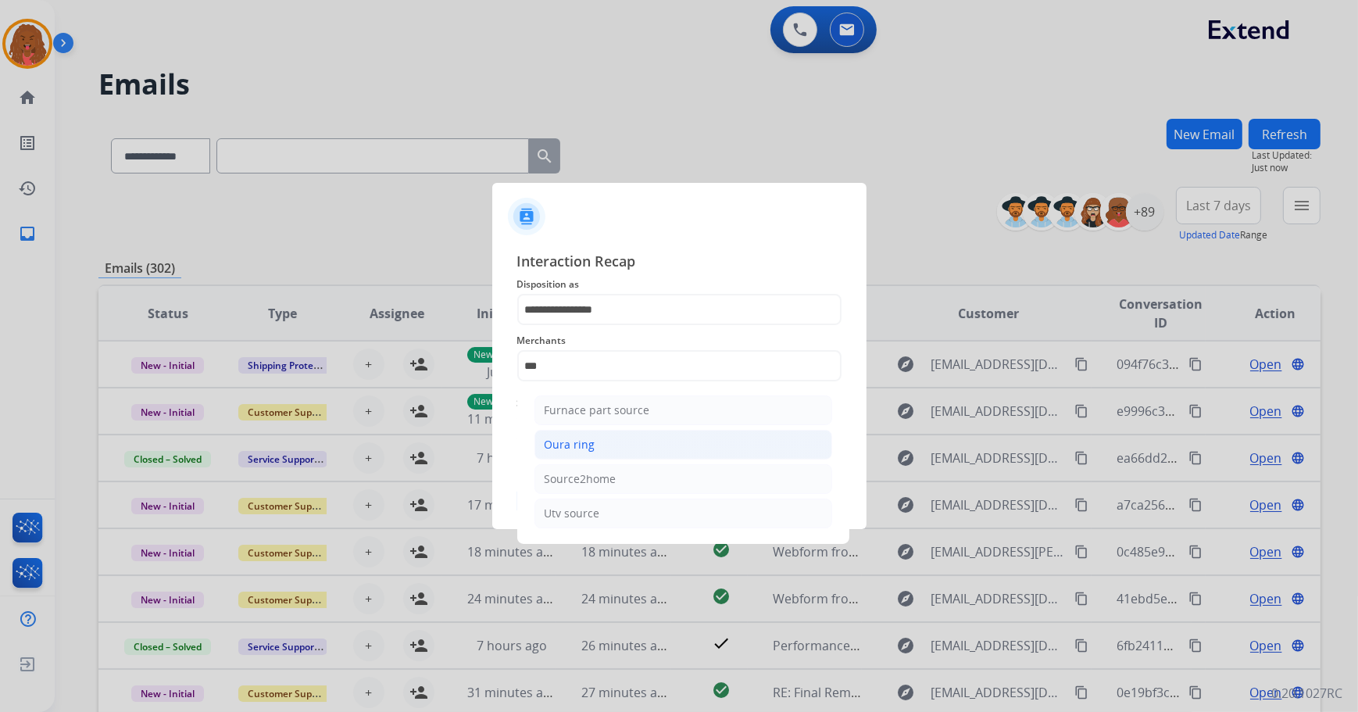
click at [633, 446] on li "Oura ring" at bounding box center [683, 445] width 298 height 30
type input "*********"
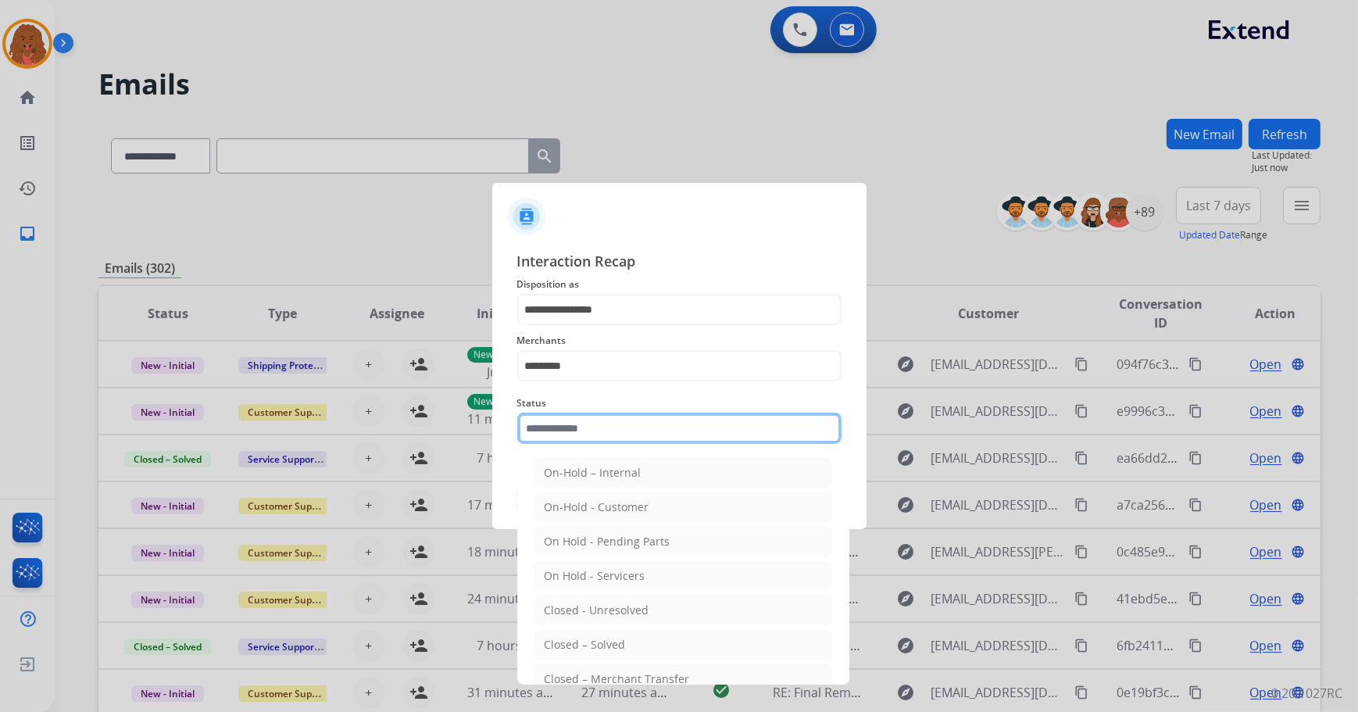
click at [638, 433] on input "text" at bounding box center [679, 427] width 324 height 31
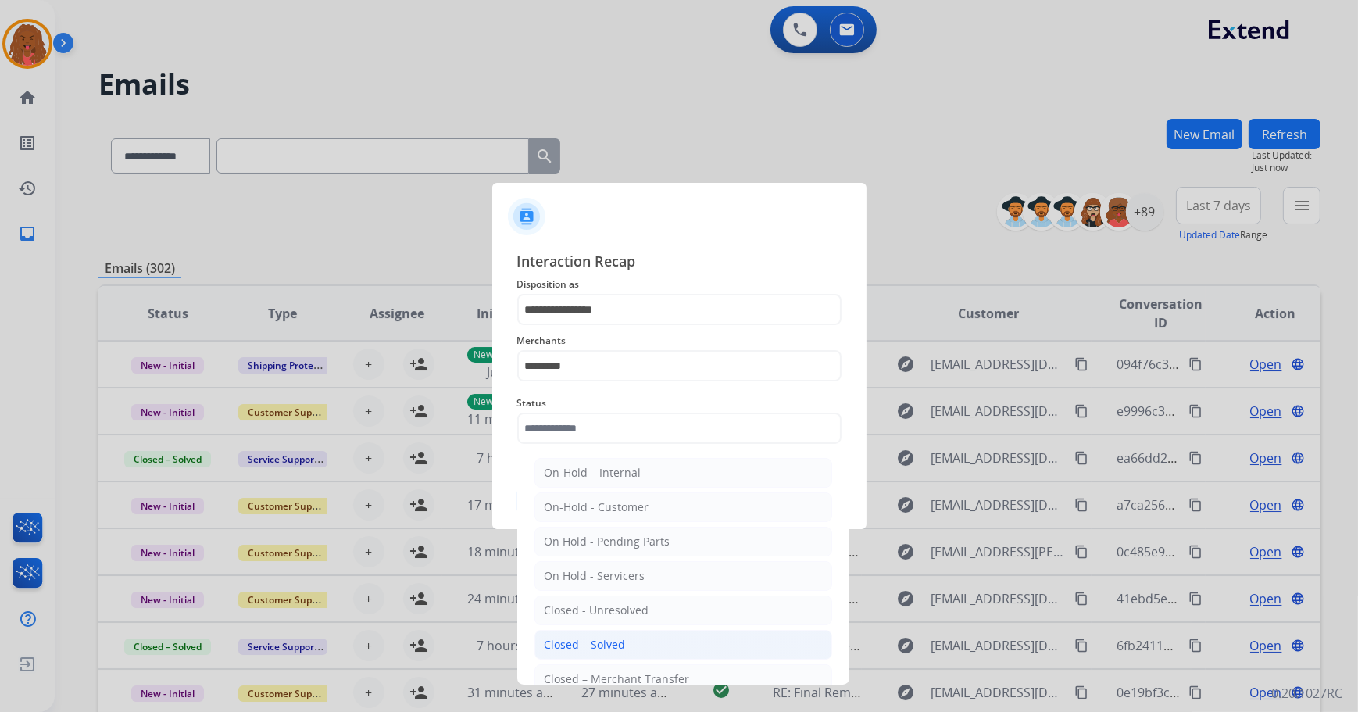
click at [607, 641] on div "Closed – Solved" at bounding box center [585, 645] width 81 height 16
type input "**********"
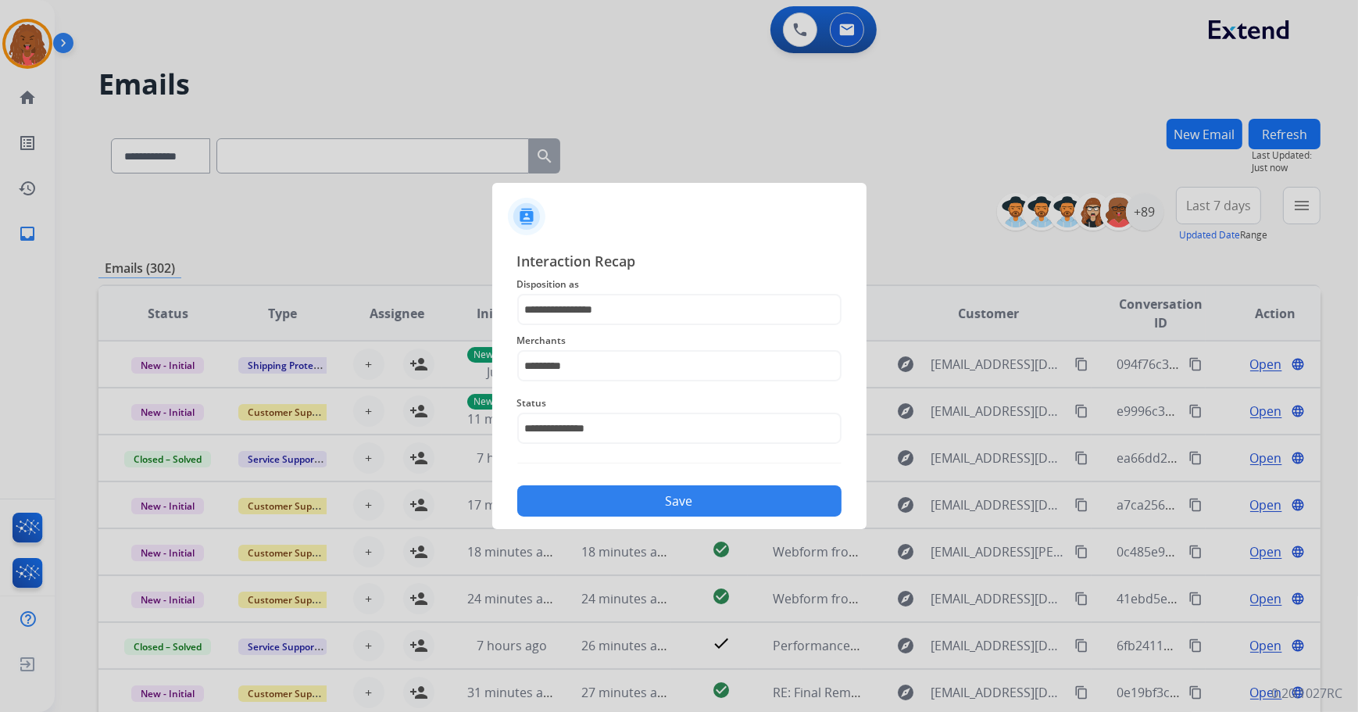
click at [623, 507] on button "Save" at bounding box center [679, 500] width 324 height 31
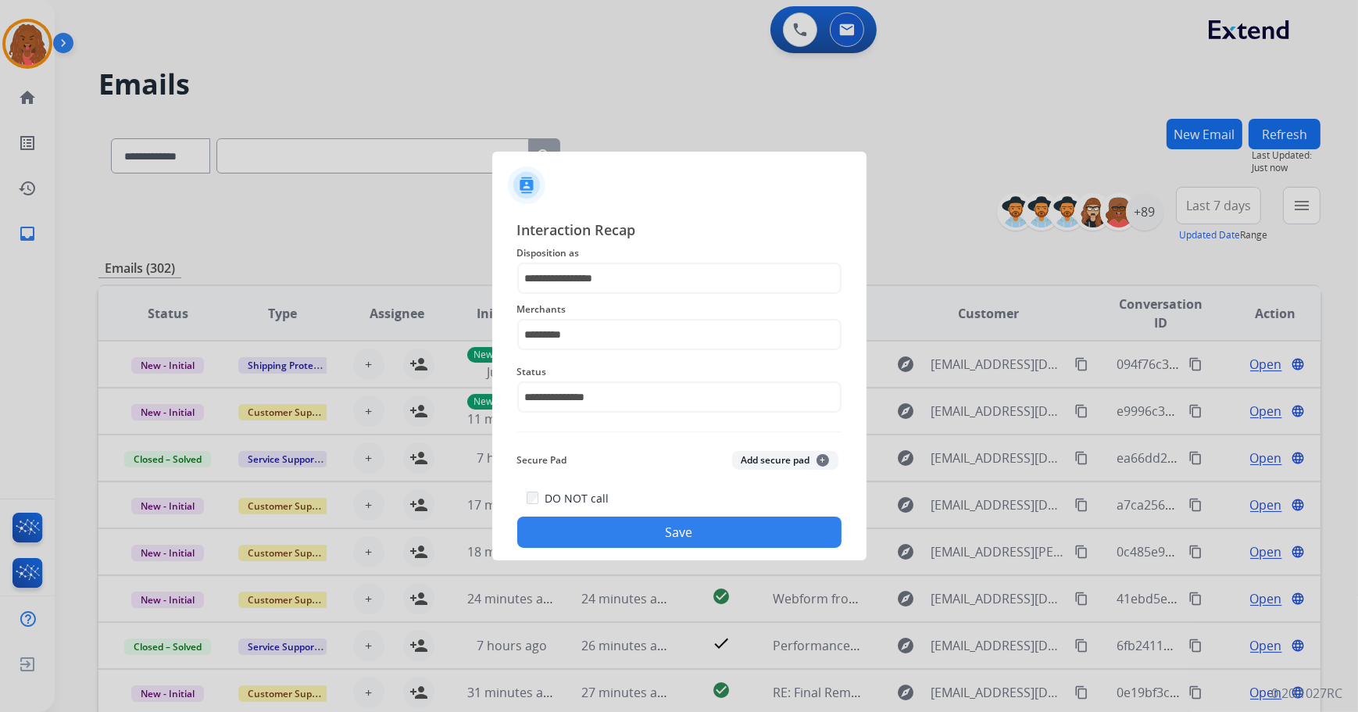
click at [671, 523] on button "Save" at bounding box center [679, 531] width 324 height 31
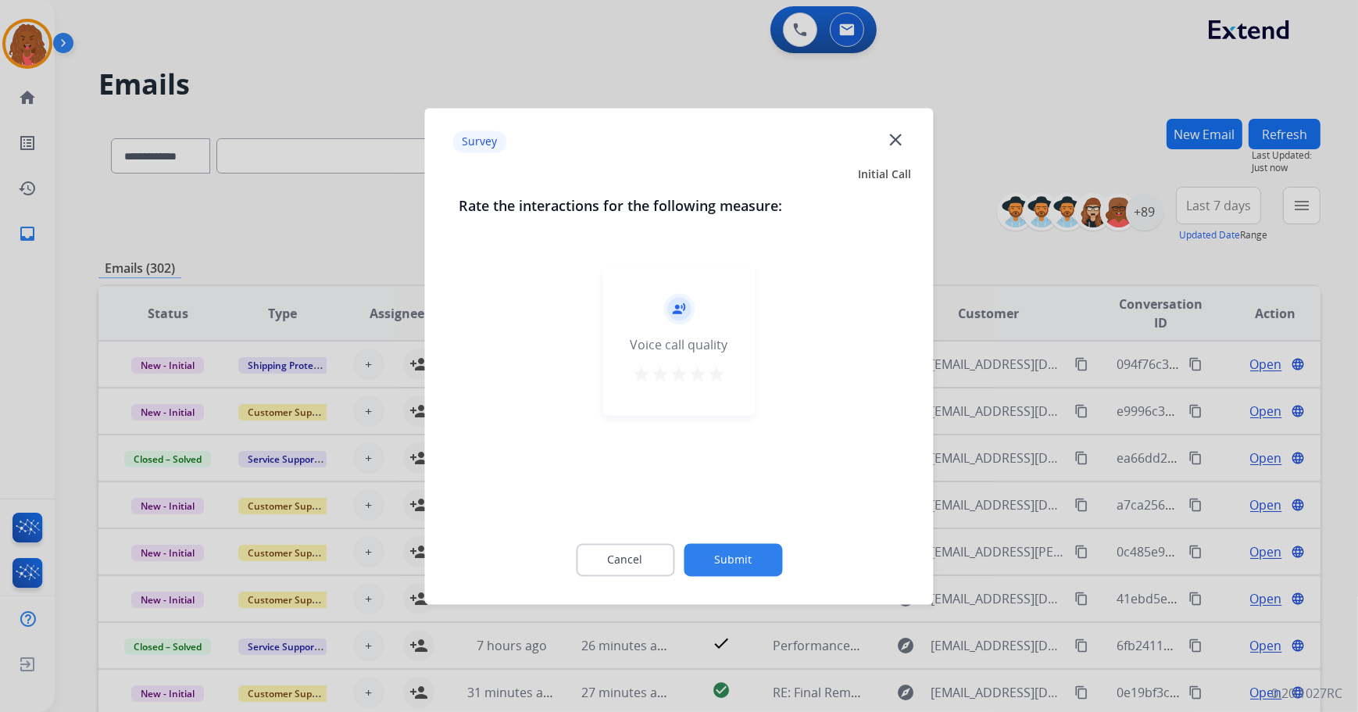
click at [808, 34] on div at bounding box center [679, 356] width 1358 height 712
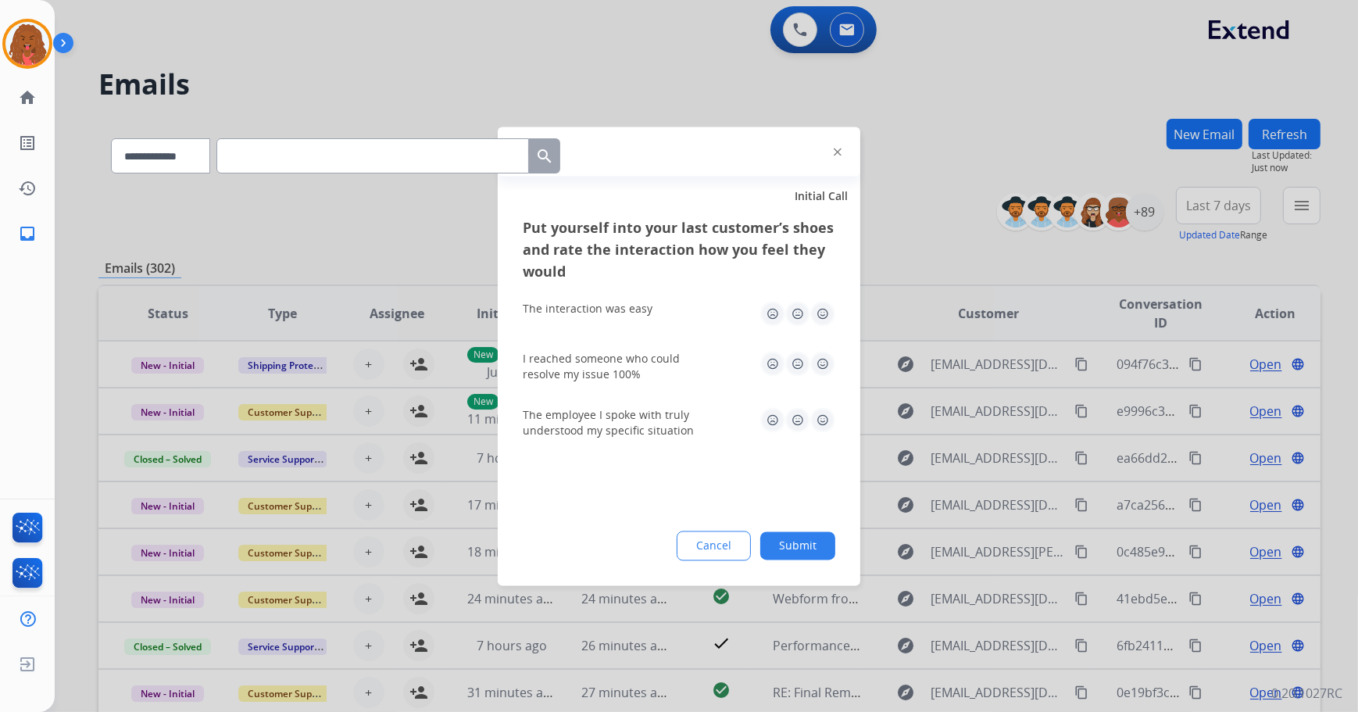
click at [803, 32] on div at bounding box center [679, 356] width 1358 height 712
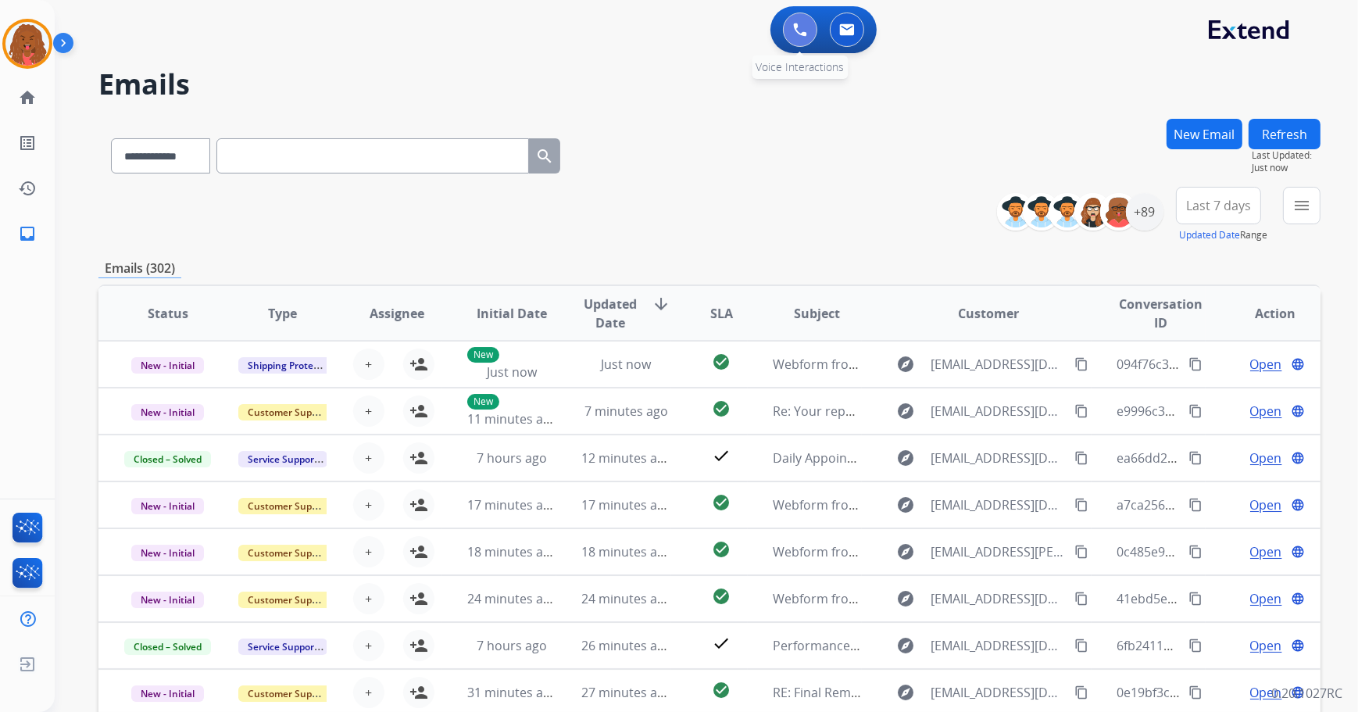
click at [802, 32] on img at bounding box center [800, 30] width 14 height 14
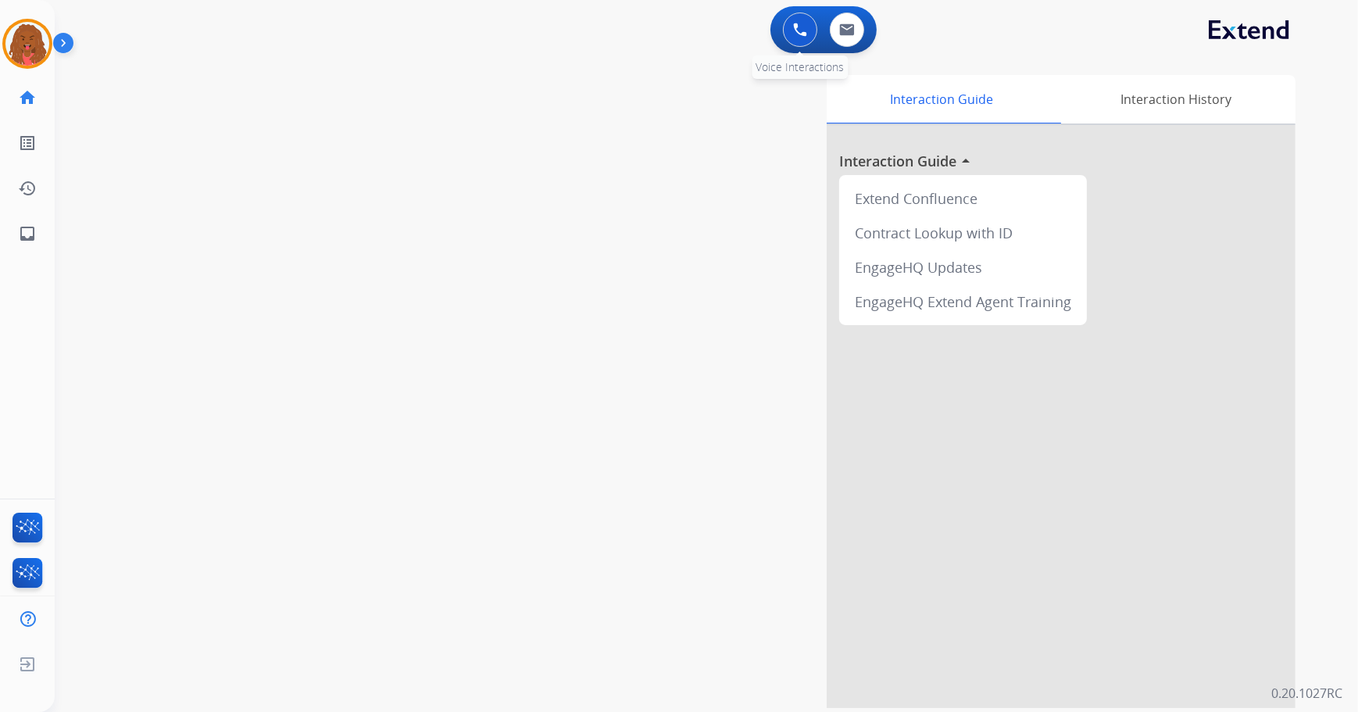
click at [805, 23] on button at bounding box center [800, 29] width 34 height 34
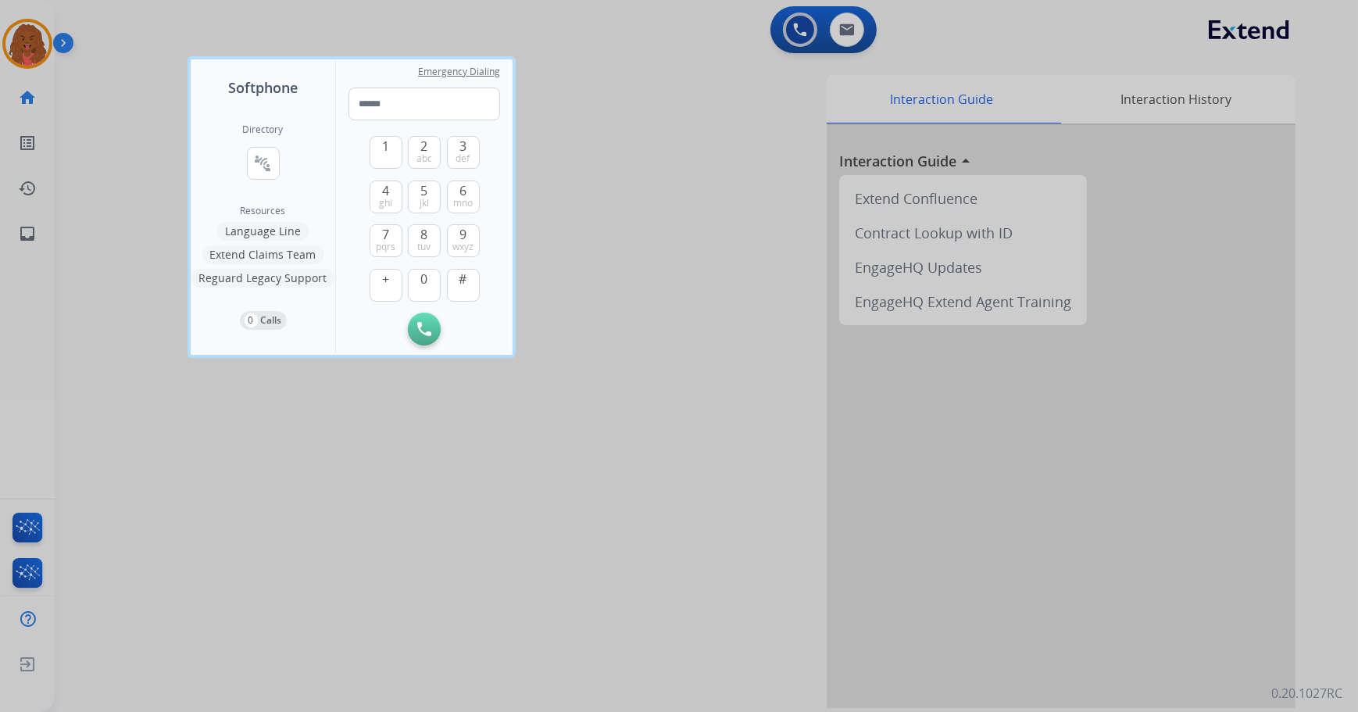
click at [585, 141] on div at bounding box center [679, 356] width 1358 height 712
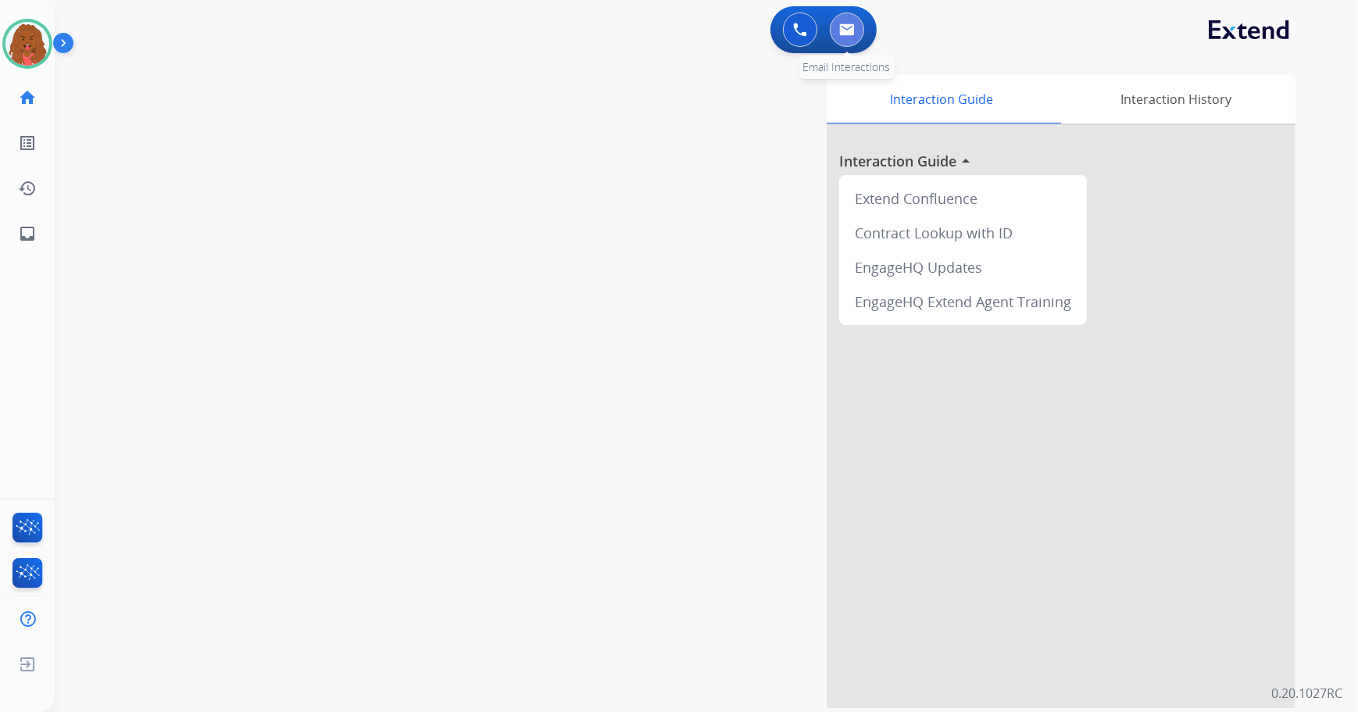
click at [849, 34] on img at bounding box center [847, 29] width 16 height 12
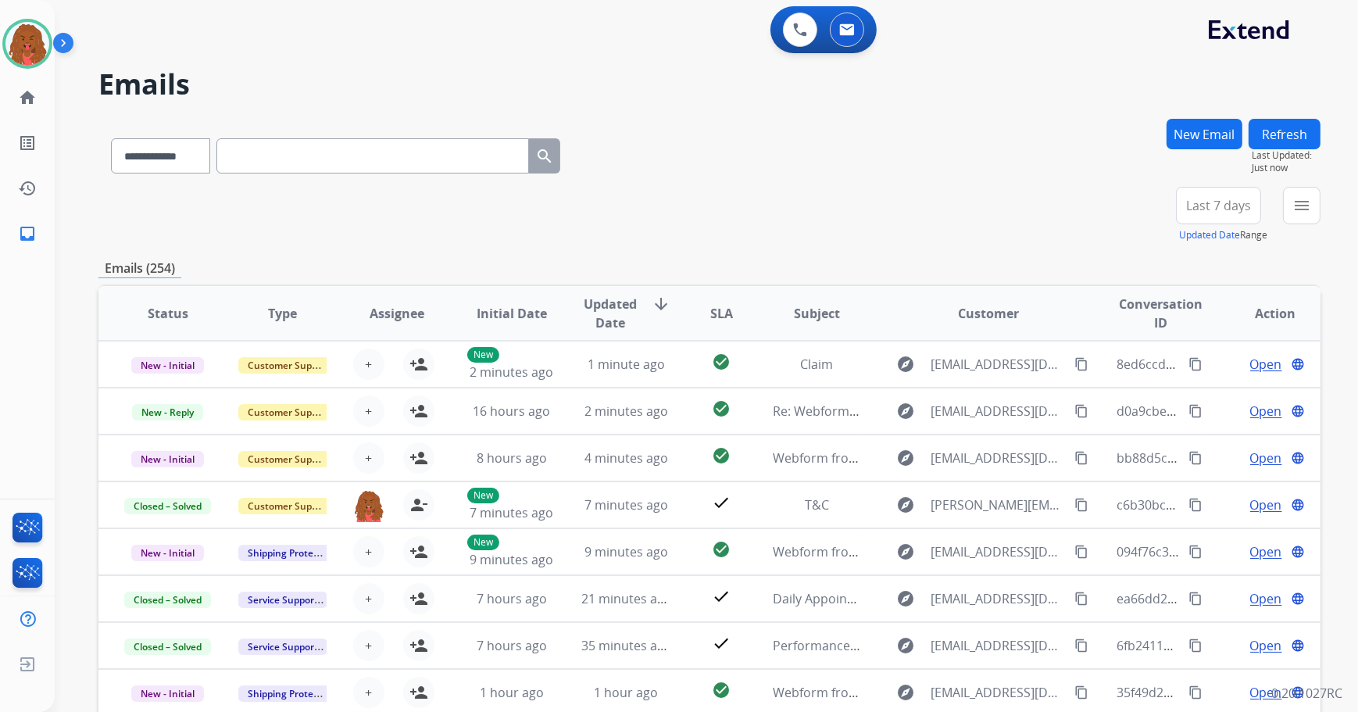
click at [1223, 204] on span "Last 7 days" at bounding box center [1218, 205] width 65 height 6
click at [1206, 395] on div "Last 90 days" at bounding box center [1213, 395] width 86 height 23
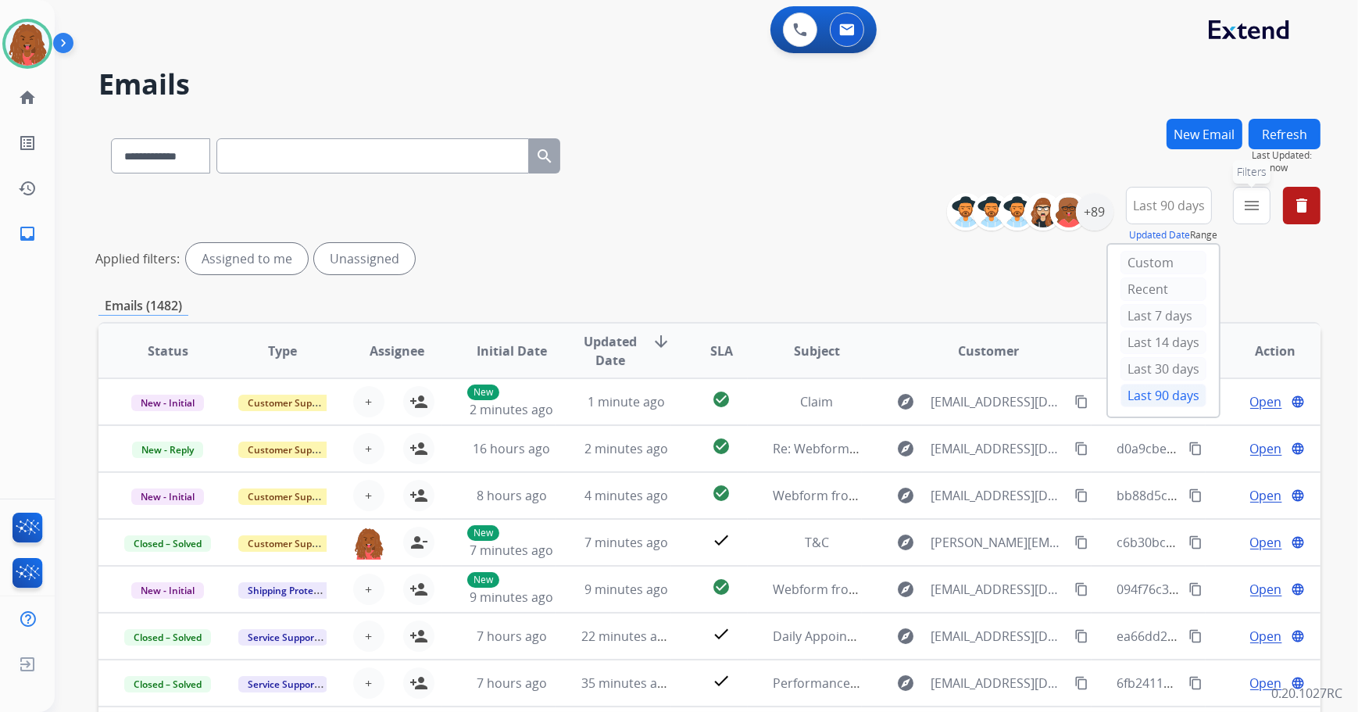
click at [1268, 211] on button "menu Filters" at bounding box center [1251, 205] width 37 height 37
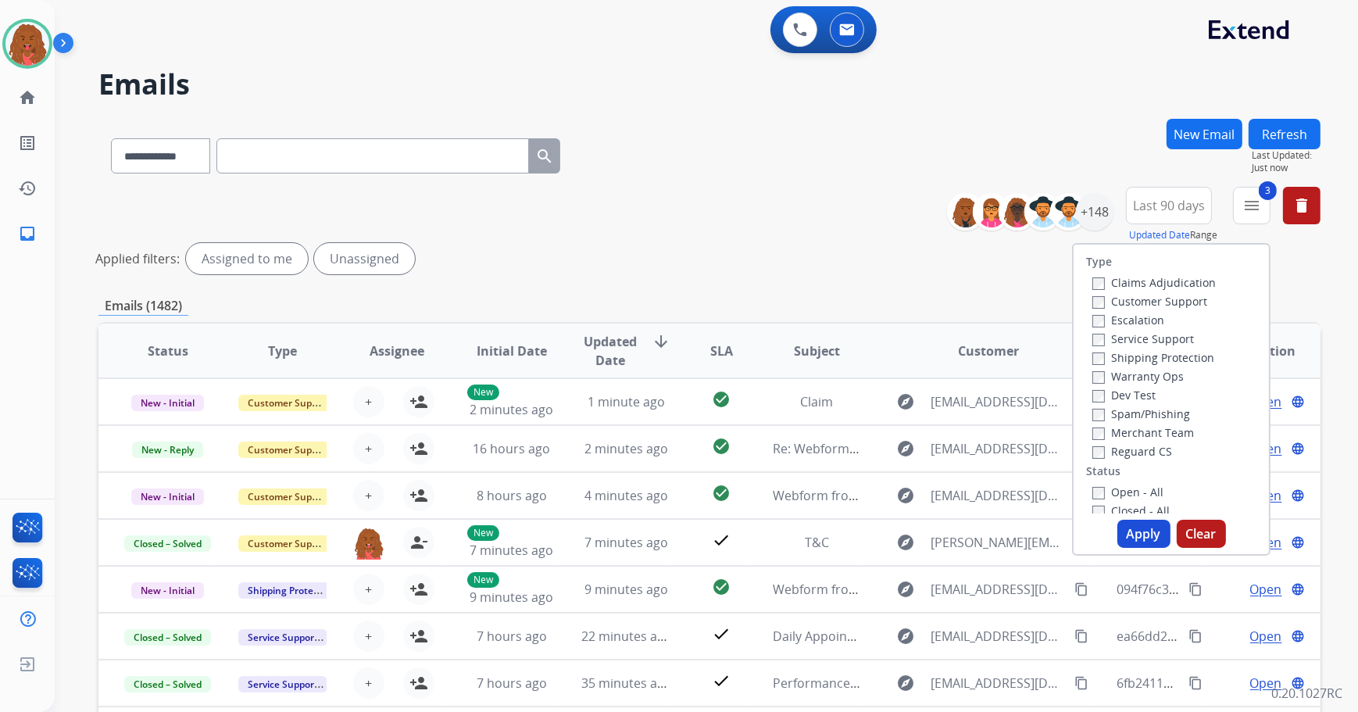
click at [1092, 292] on div "Customer Support" at bounding box center [1153, 300] width 123 height 19
click at [1086, 305] on div "Claims Adjudication Customer Support Escalation Service Support Shipping Protec…" at bounding box center [1151, 366] width 130 height 187
click at [1145, 534] on button "Apply" at bounding box center [1143, 534] width 53 height 28
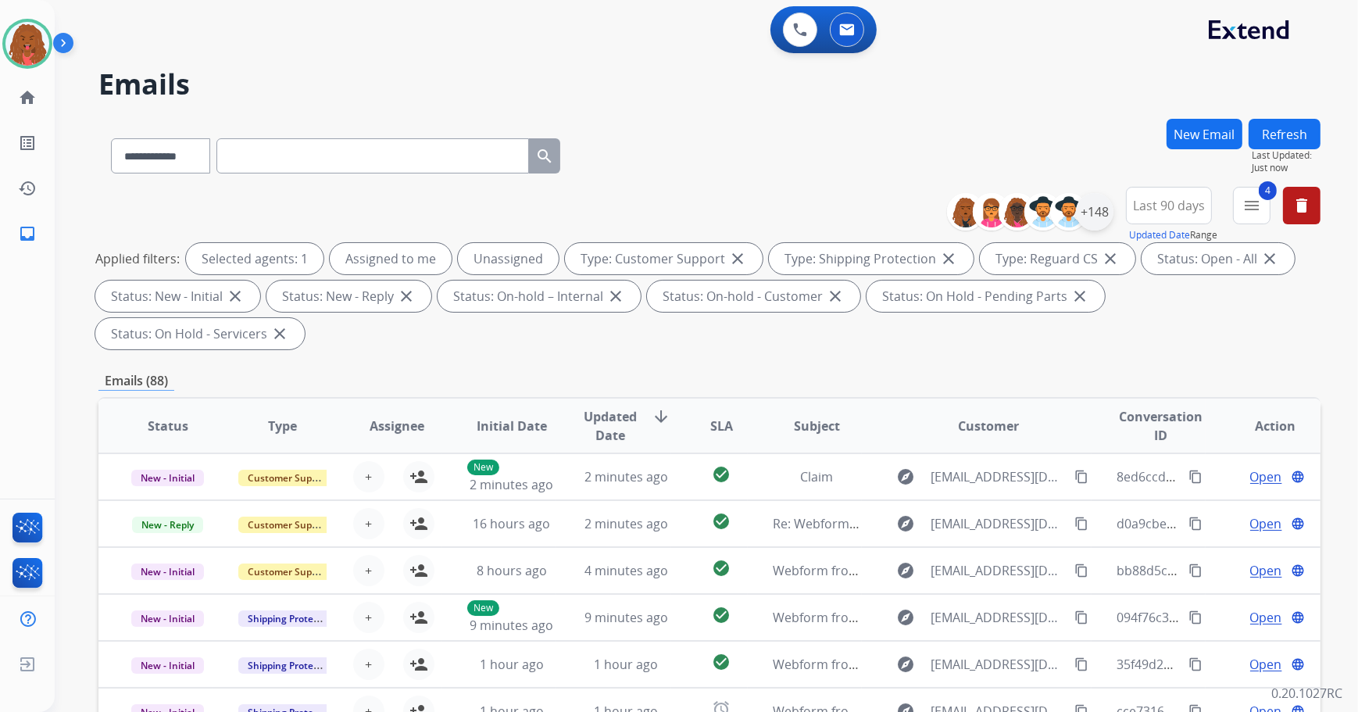
click at [1095, 230] on div "**********" at bounding box center [1036, 212] width 155 height 50
click at [1097, 224] on div "+148" at bounding box center [1094, 211] width 37 height 37
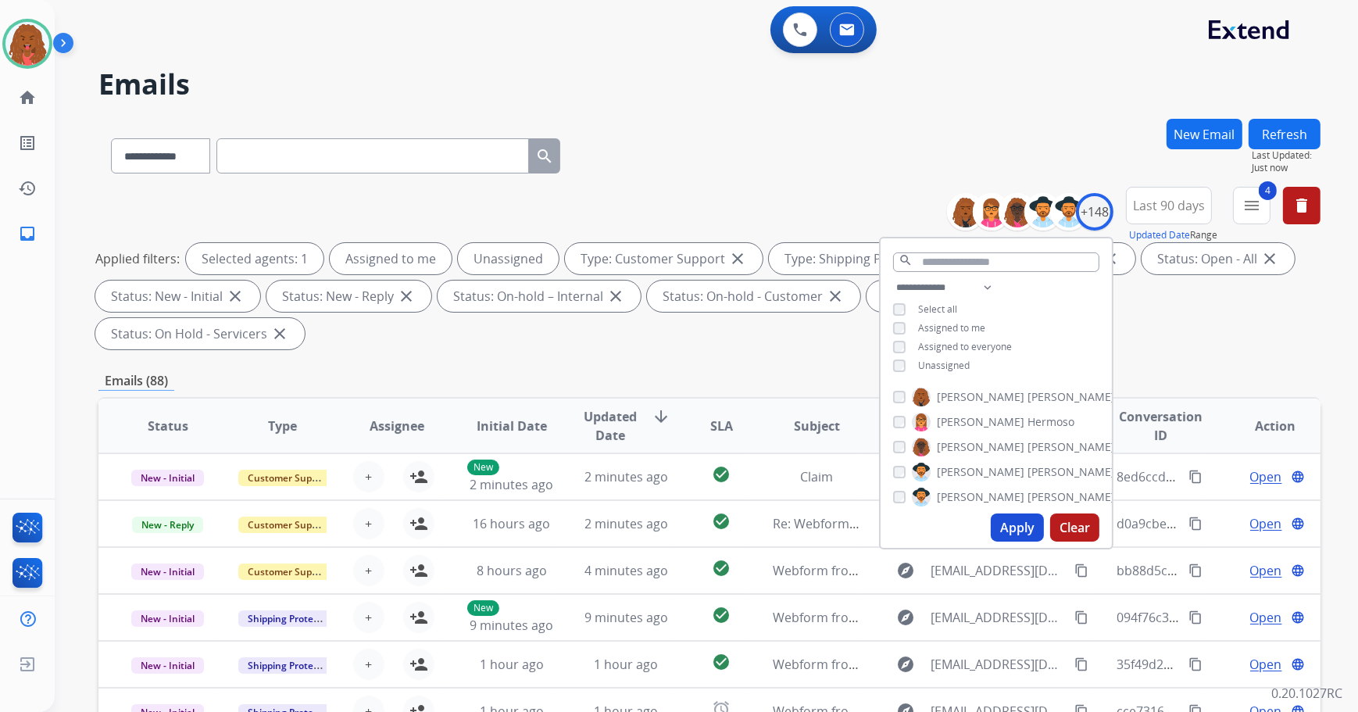
click at [902, 366] on div "Unassigned" at bounding box center [931, 365] width 77 height 12
click at [1016, 526] on button "Apply" at bounding box center [1017, 527] width 53 height 28
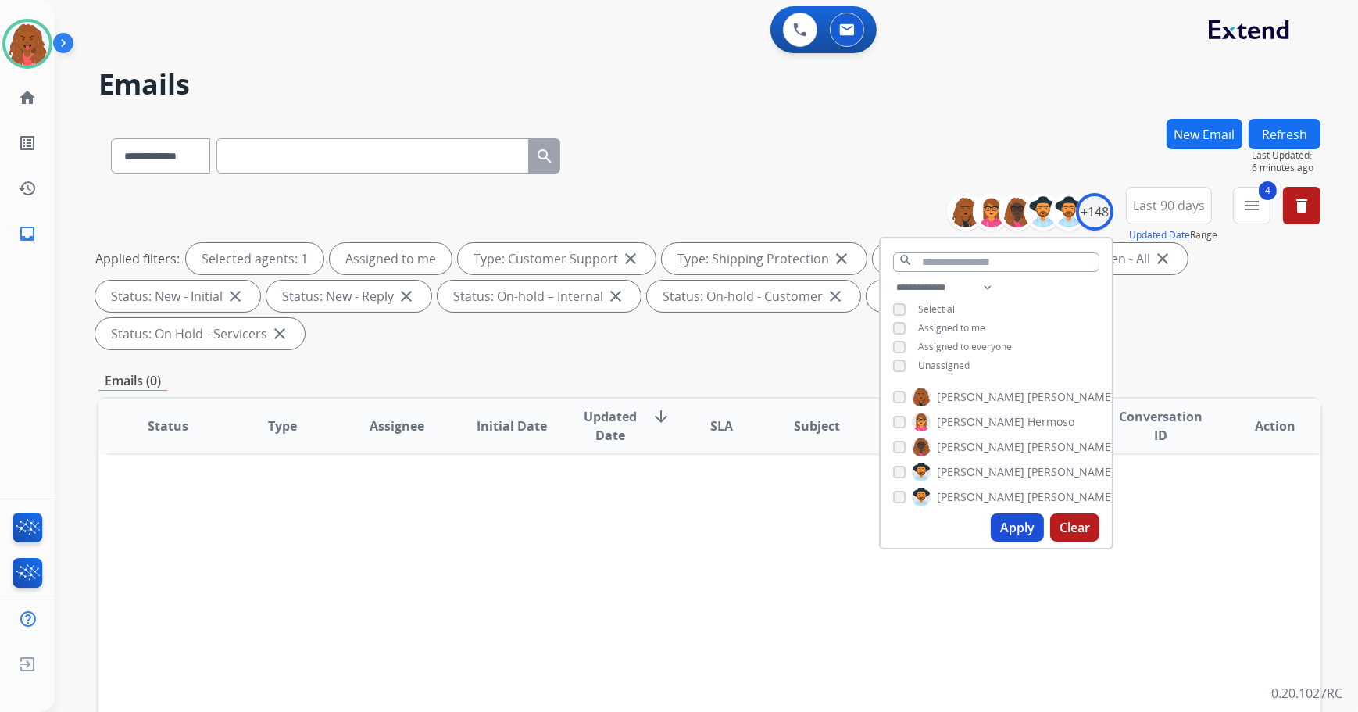
click at [1250, 230] on div "4 menu Type Claims Adjudication Customer Support Escalation Service Support Shi…" at bounding box center [1251, 215] width 37 height 56
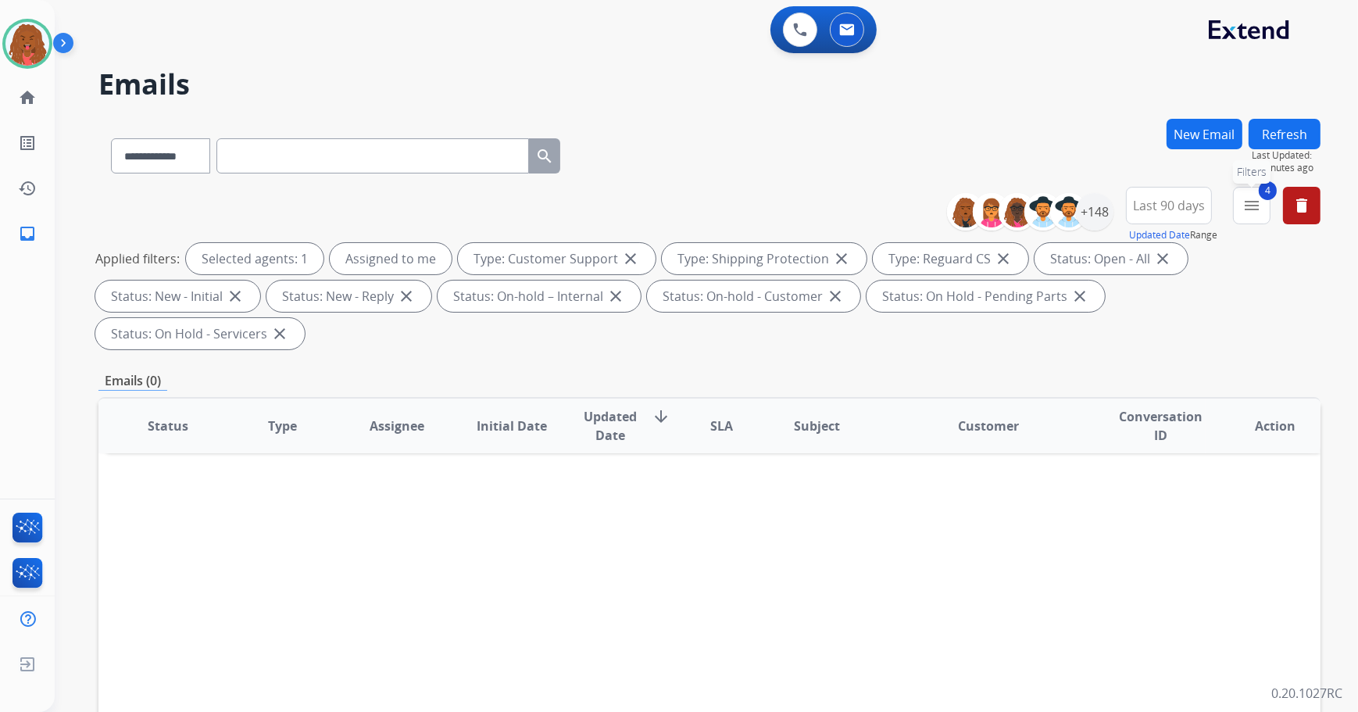
click at [1258, 211] on mat-icon "menu" at bounding box center [1251, 205] width 19 height 19
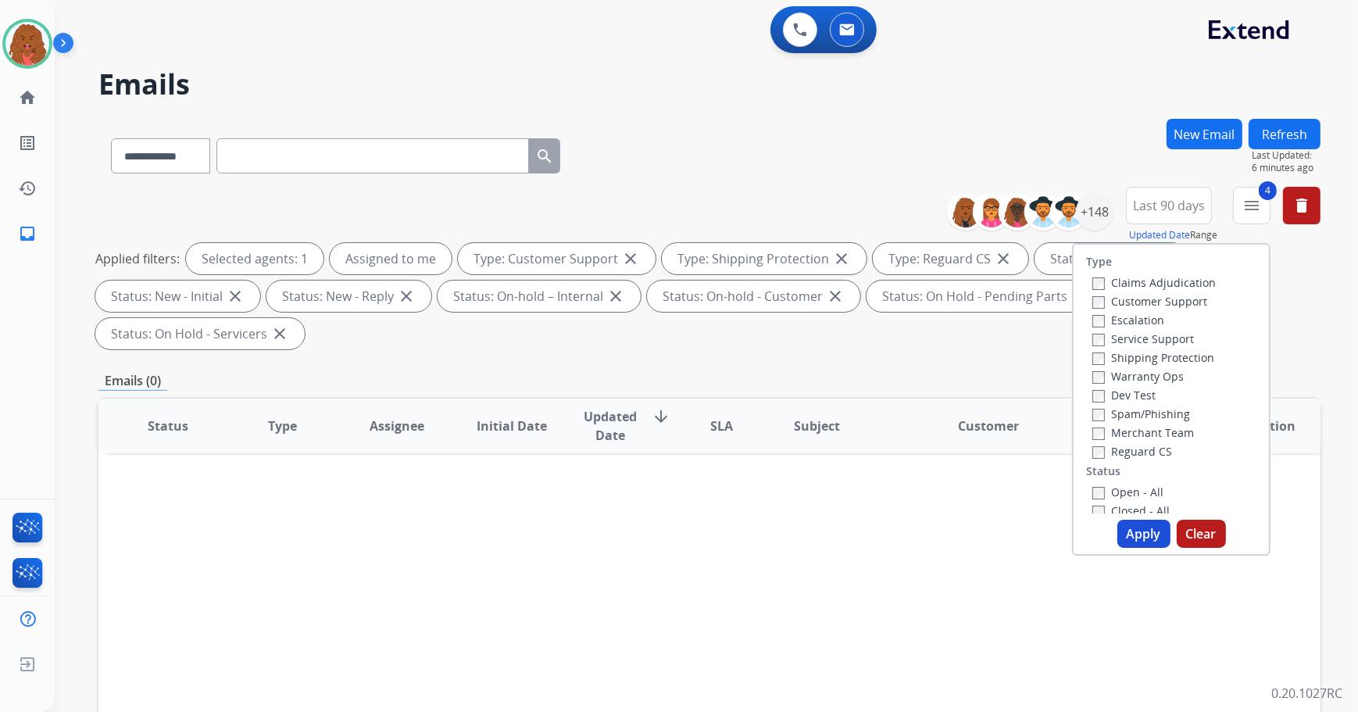
click at [1086, 512] on div "Type Claims Adjudication Customer Support Escalation Service Support Shipping P…" at bounding box center [1171, 399] width 198 height 312
click at [1092, 501] on div "Closed - All" at bounding box center [1174, 510] width 164 height 19
click at [1127, 534] on button "Apply" at bounding box center [1143, 534] width 53 height 28
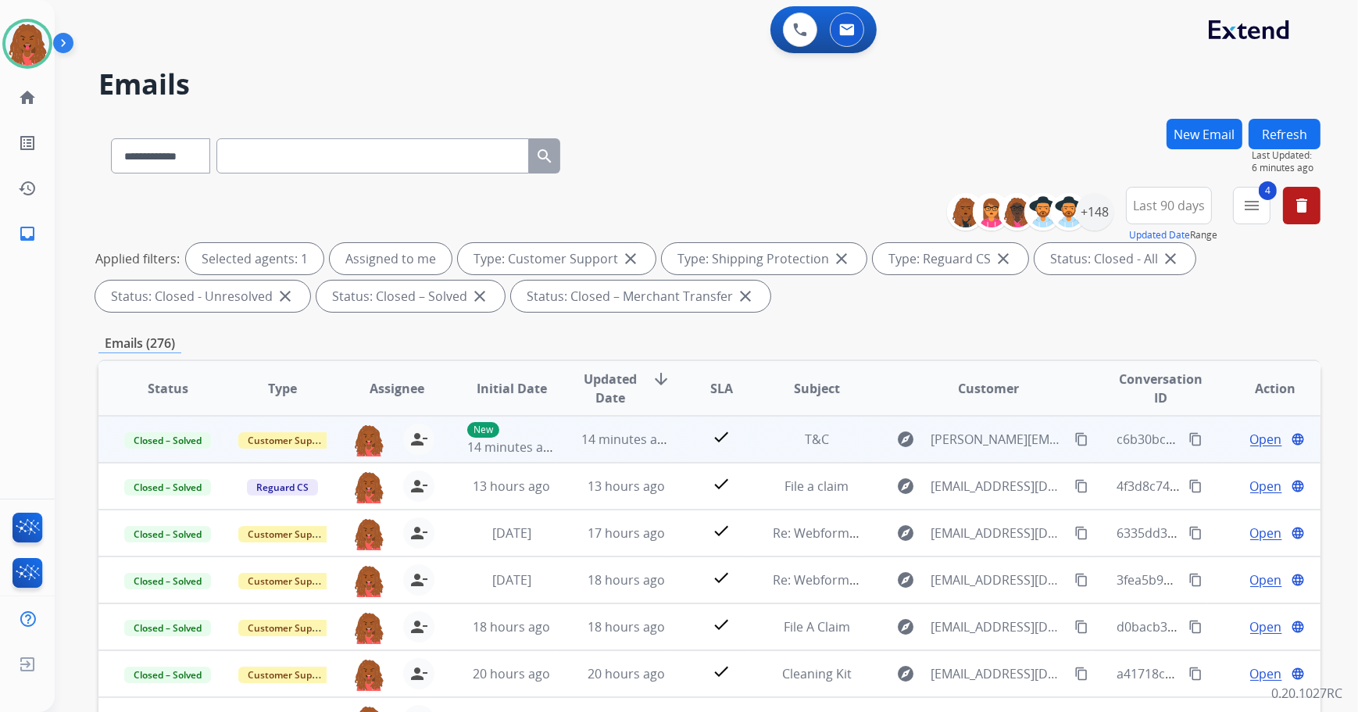
click at [1188, 438] on mat-icon "content_copy" at bounding box center [1195, 439] width 14 height 14
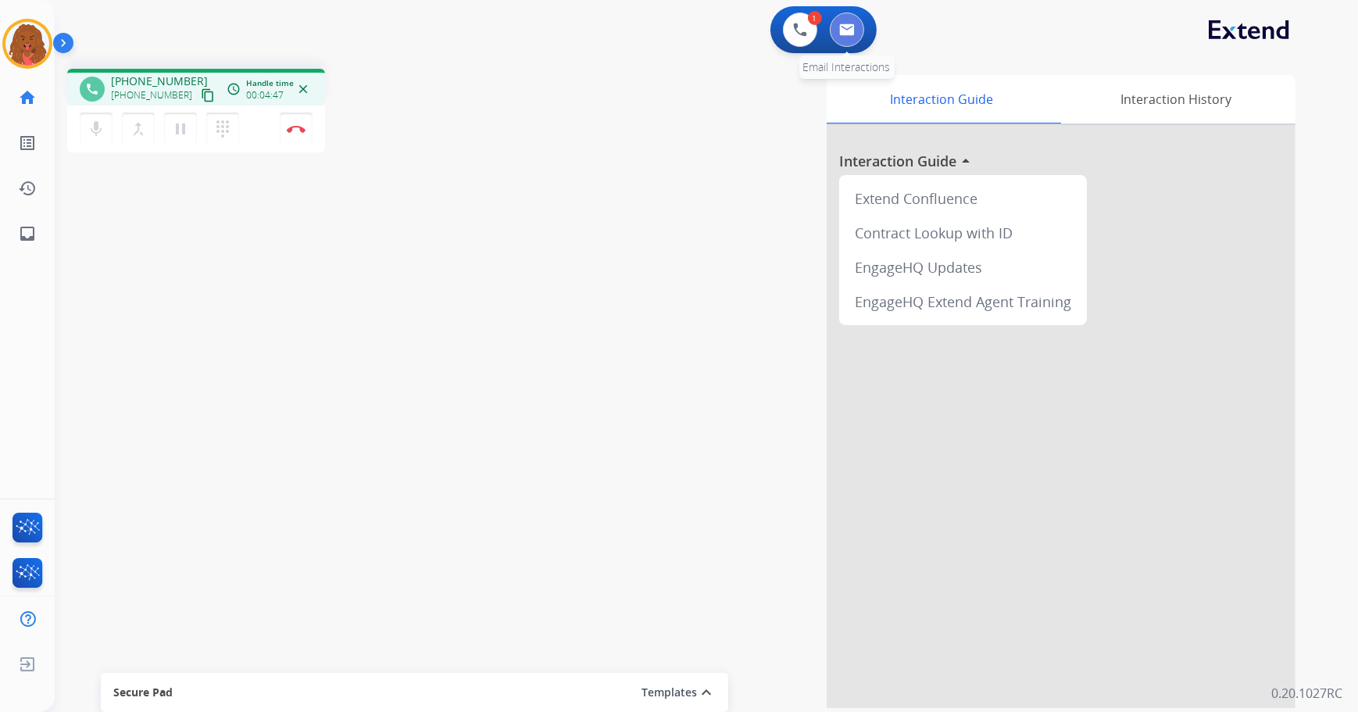
click at [850, 23] on img at bounding box center [847, 29] width 16 height 12
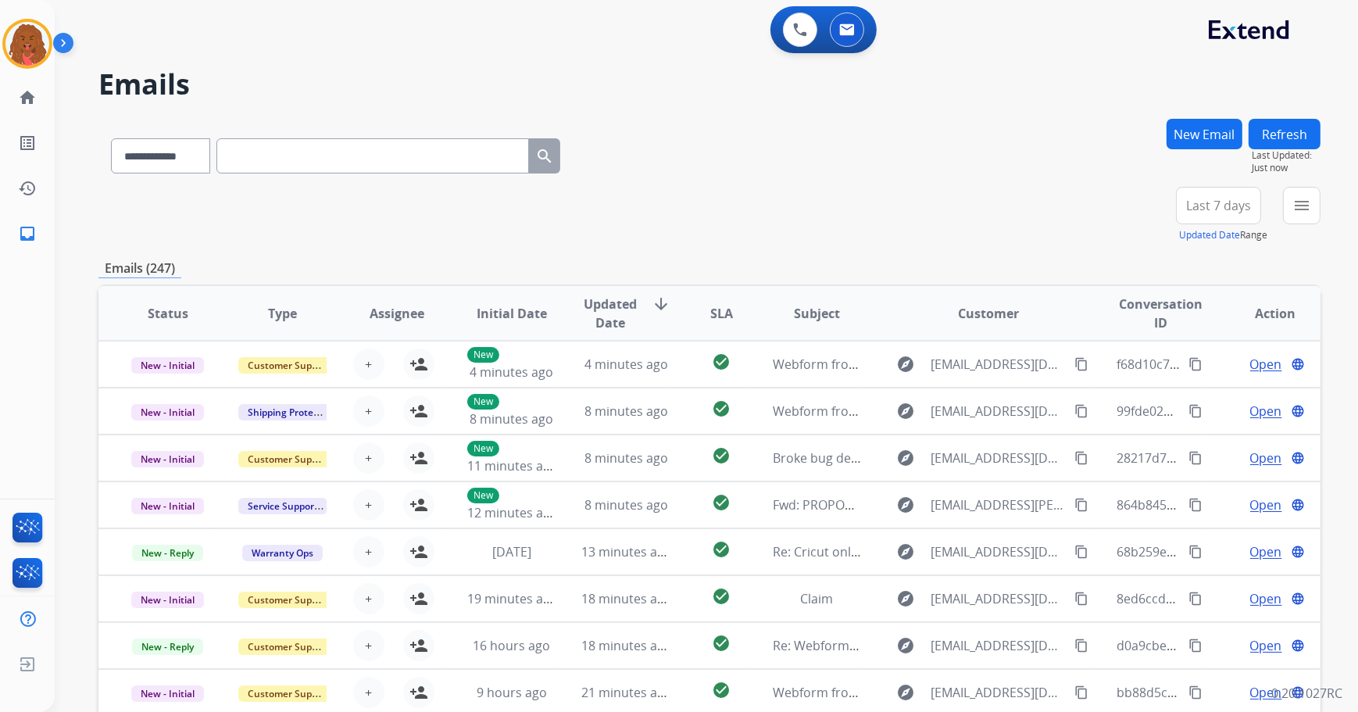
click at [1192, 129] on button "New Email" at bounding box center [1204, 134] width 76 height 30
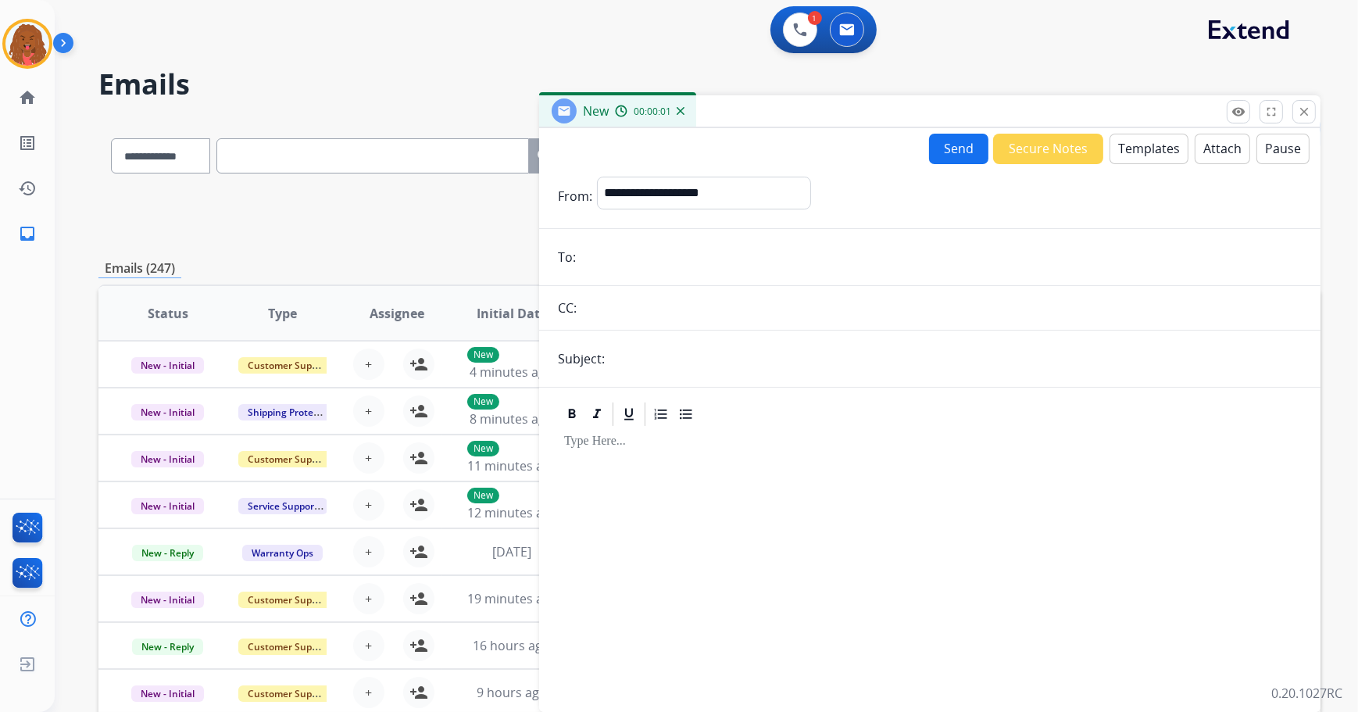
click at [587, 260] on input "email" at bounding box center [940, 256] width 721 height 31
paste input "**********"
type input "**********"
click at [645, 194] on select "**********" at bounding box center [703, 192] width 212 height 31
select select "**********"
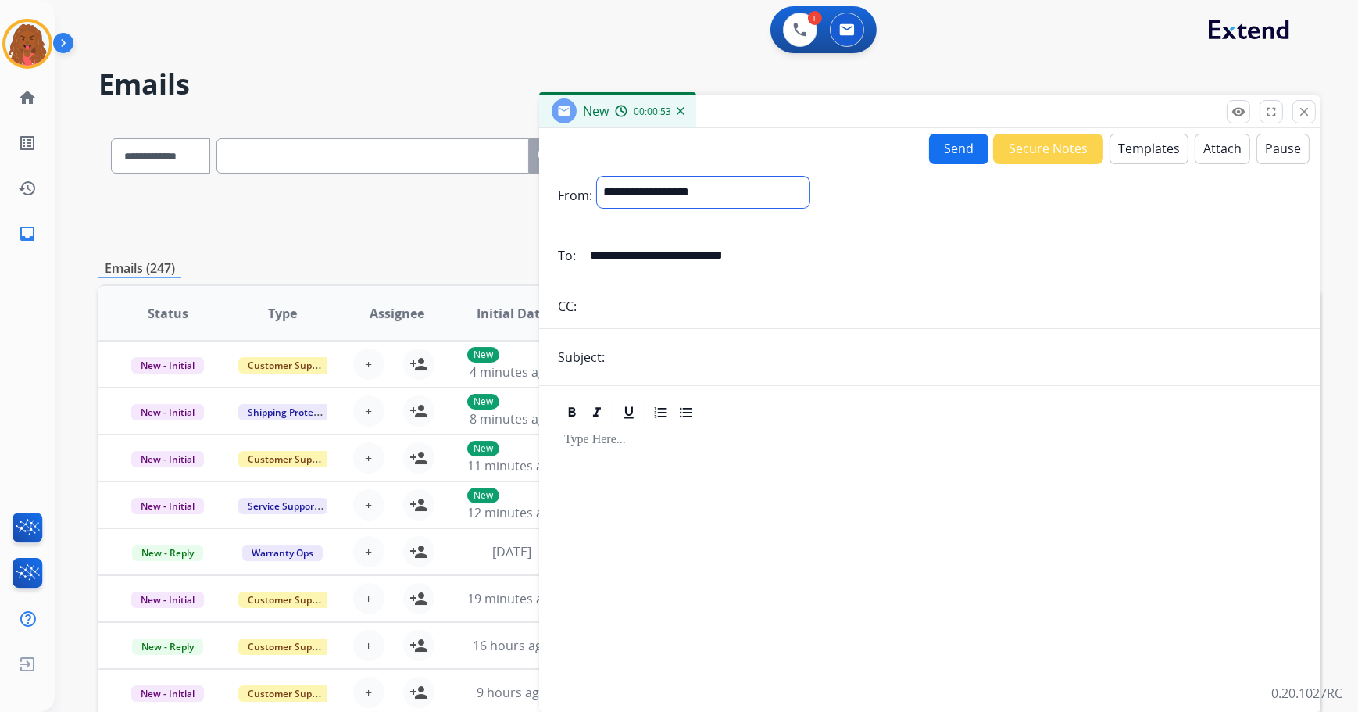
click at [597, 177] on select "**********" at bounding box center [703, 192] width 212 height 31
click at [1140, 141] on button "Templates" at bounding box center [1148, 149] width 79 height 30
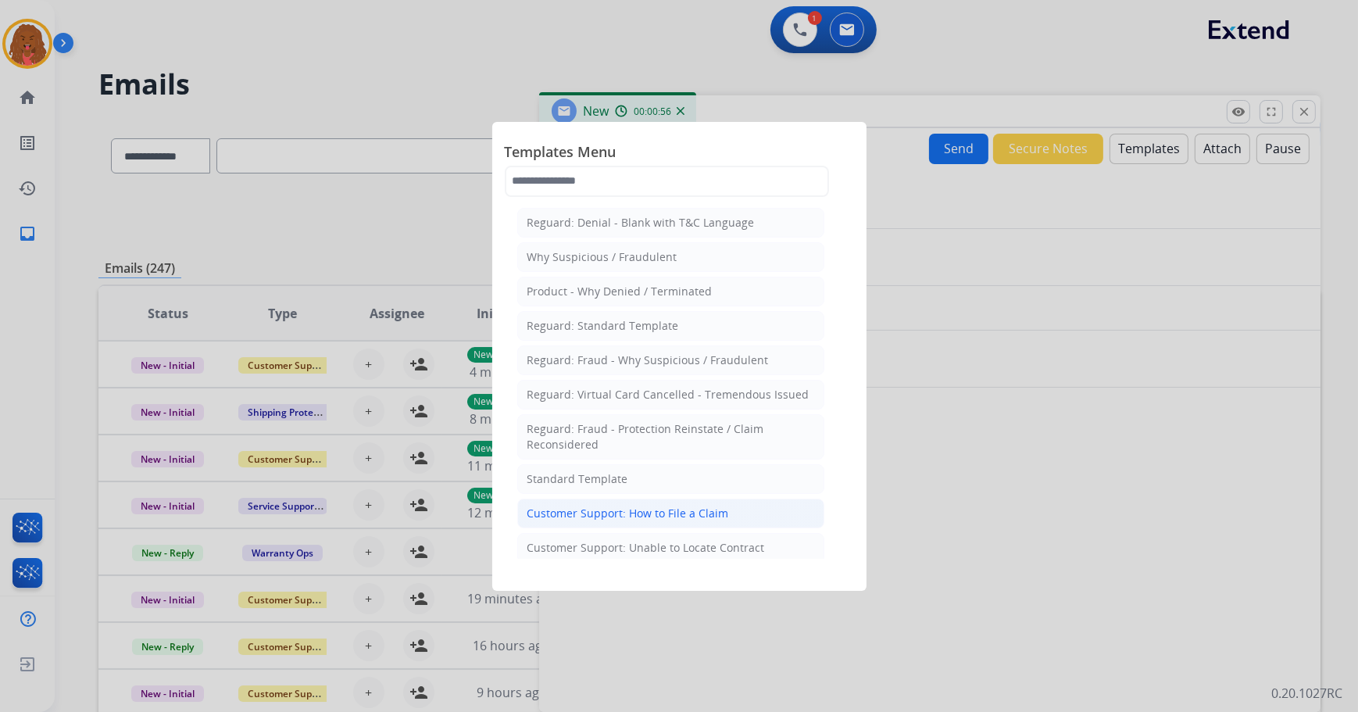
click at [671, 508] on div "Customer Support: How to File a Claim" at bounding box center [628, 513] width 202 height 16
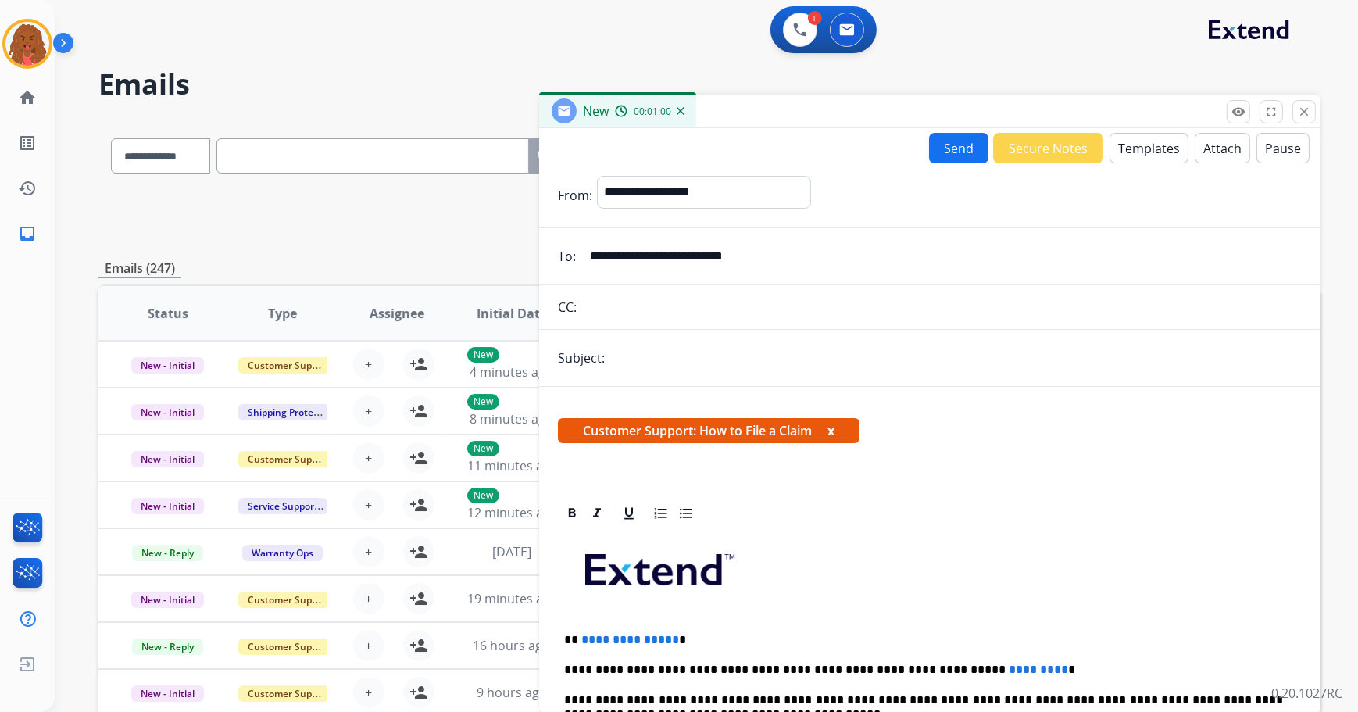
click at [654, 359] on input "text" at bounding box center [955, 357] width 692 height 31
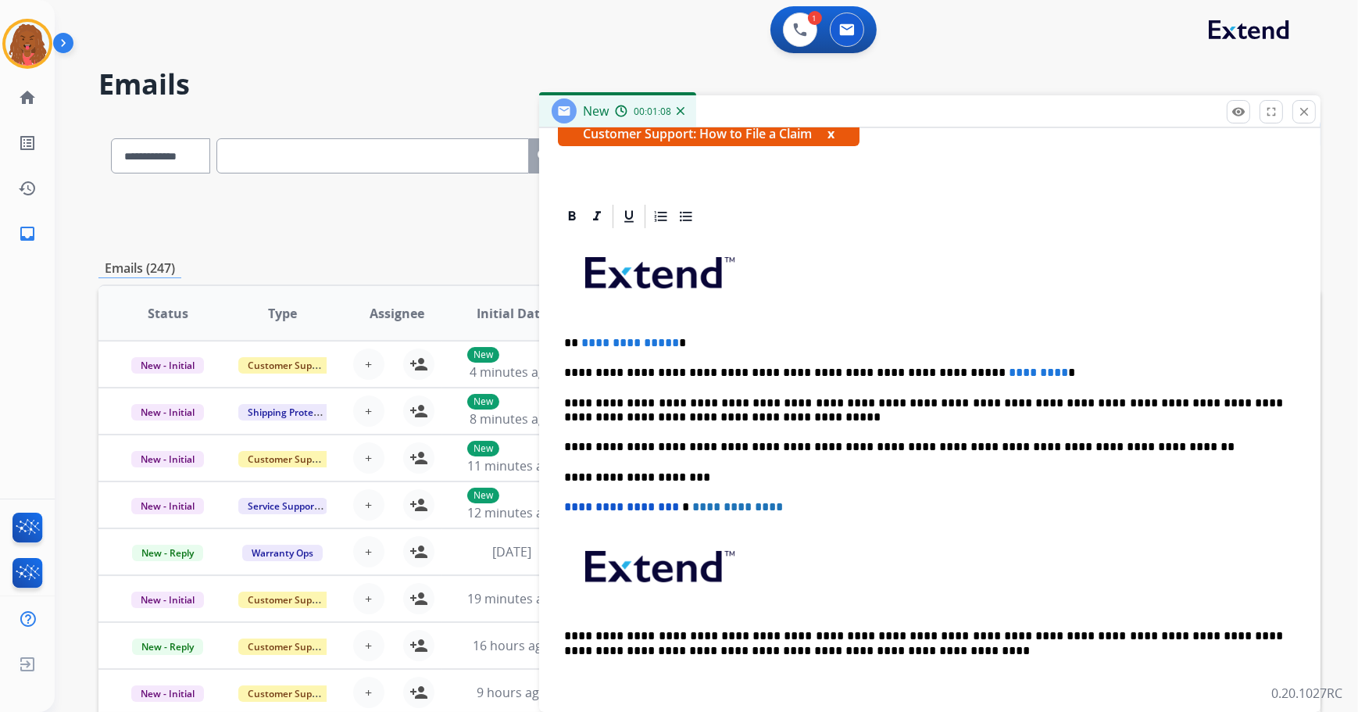
scroll to position [298, 0]
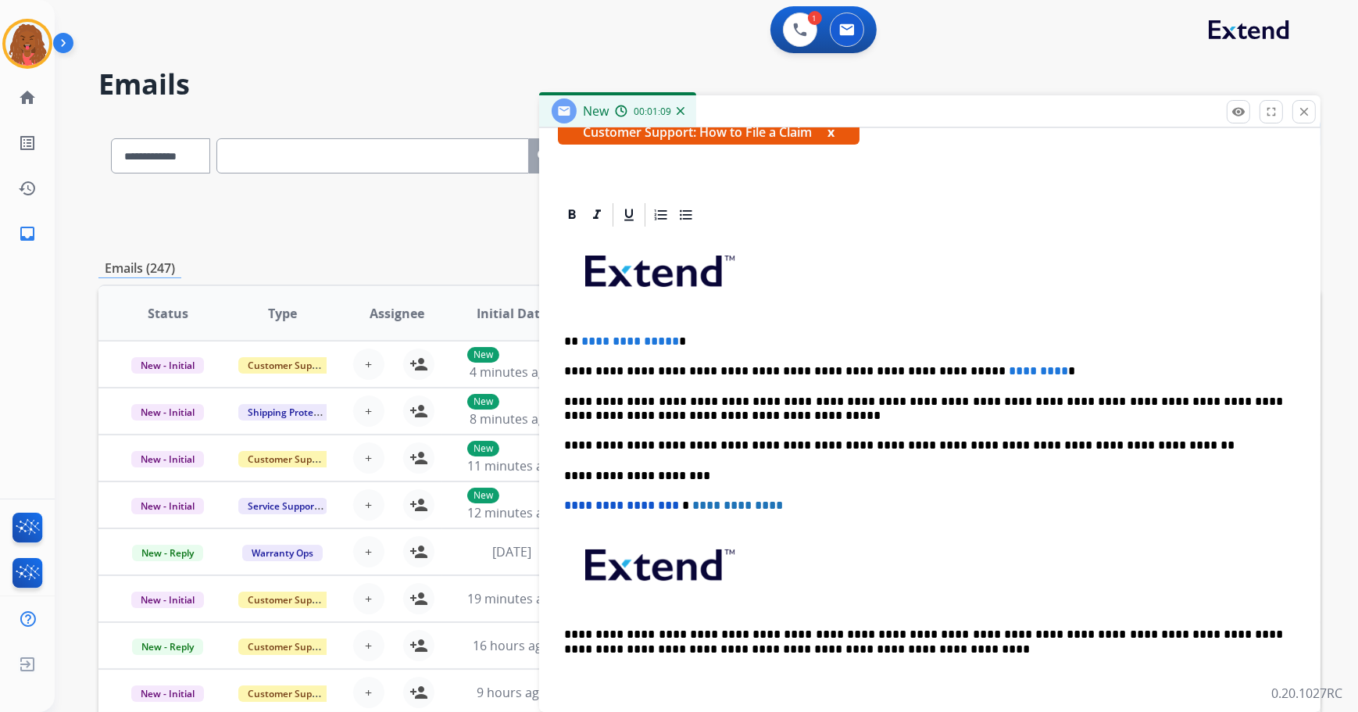
type input "**********"
click at [670, 341] on p "**********" at bounding box center [924, 341] width 720 height 14
click at [991, 366] on p "**********" at bounding box center [924, 371] width 720 height 14
click at [1009, 365] on span "*********" at bounding box center [1038, 371] width 59 height 12
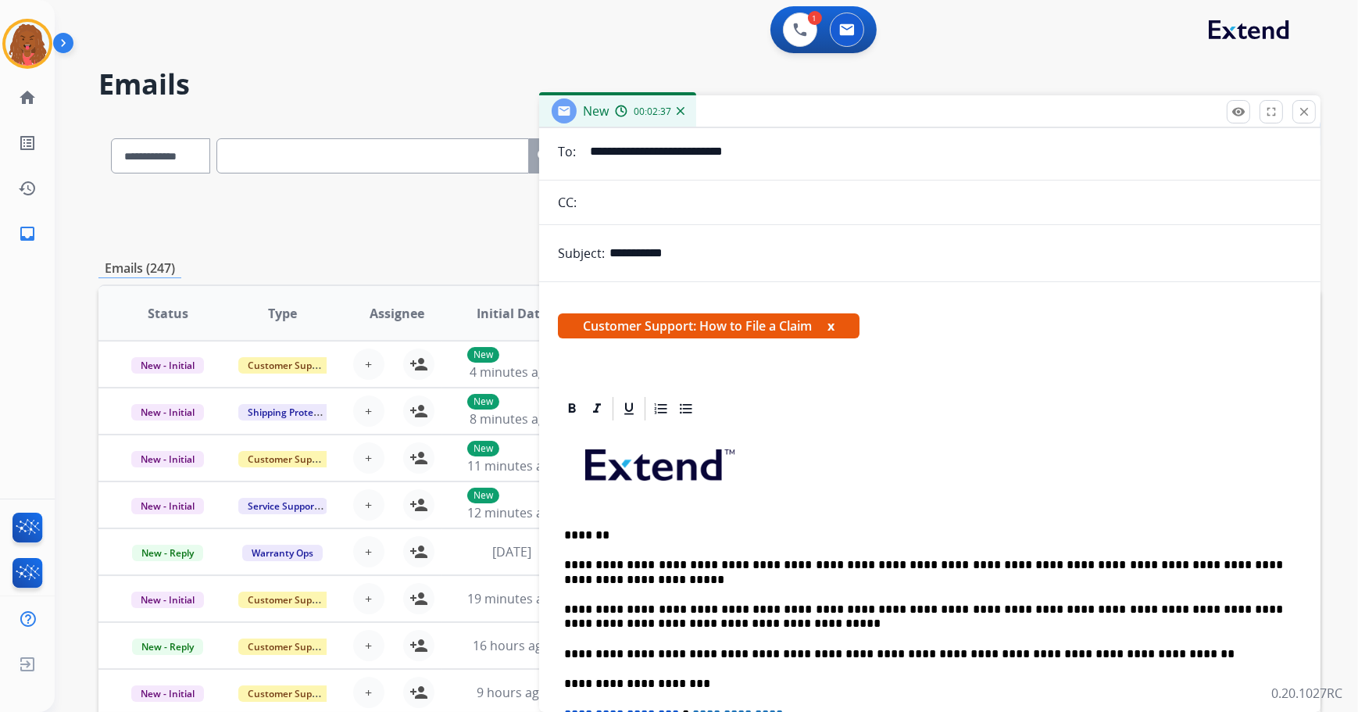
scroll to position [0, 0]
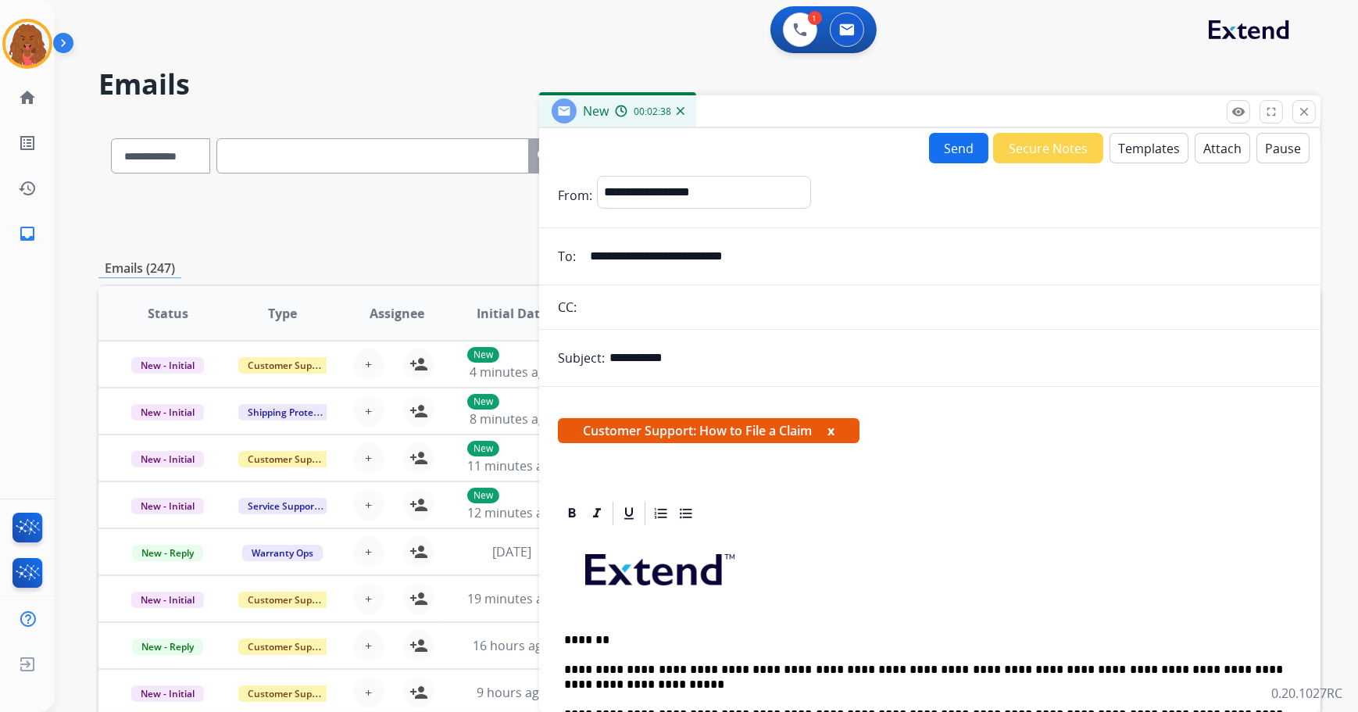
click at [945, 147] on button "Send" at bounding box center [958, 148] width 59 height 30
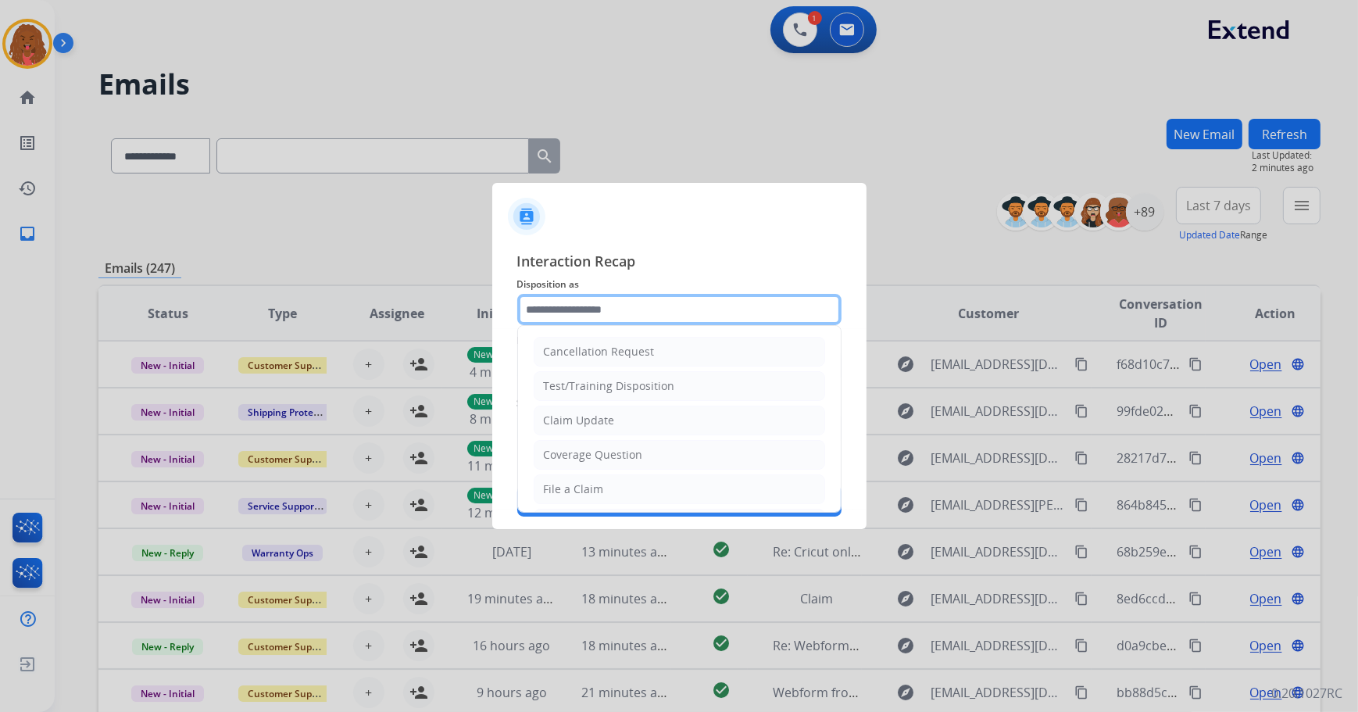
drag, startPoint x: 733, startPoint y: 302, endPoint x: 726, endPoint y: 316, distance: 15.7
click at [730, 306] on input "text" at bounding box center [679, 309] width 324 height 31
type input "**********"
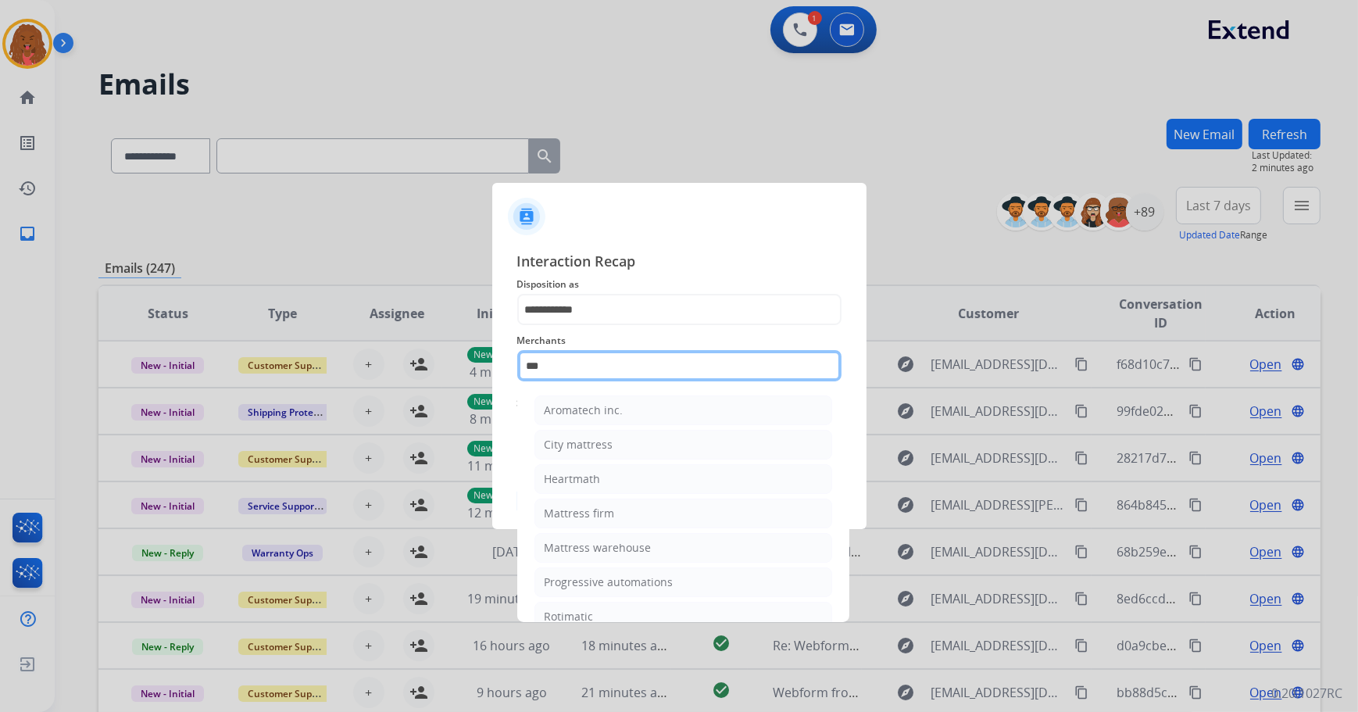
click at [598, 352] on input "***" at bounding box center [679, 365] width 324 height 31
drag, startPoint x: 574, startPoint y: 369, endPoint x: 405, endPoint y: 369, distance: 168.7
click at [0, 369] on app-contact-recap-modal "**********" at bounding box center [0, 356] width 0 height 712
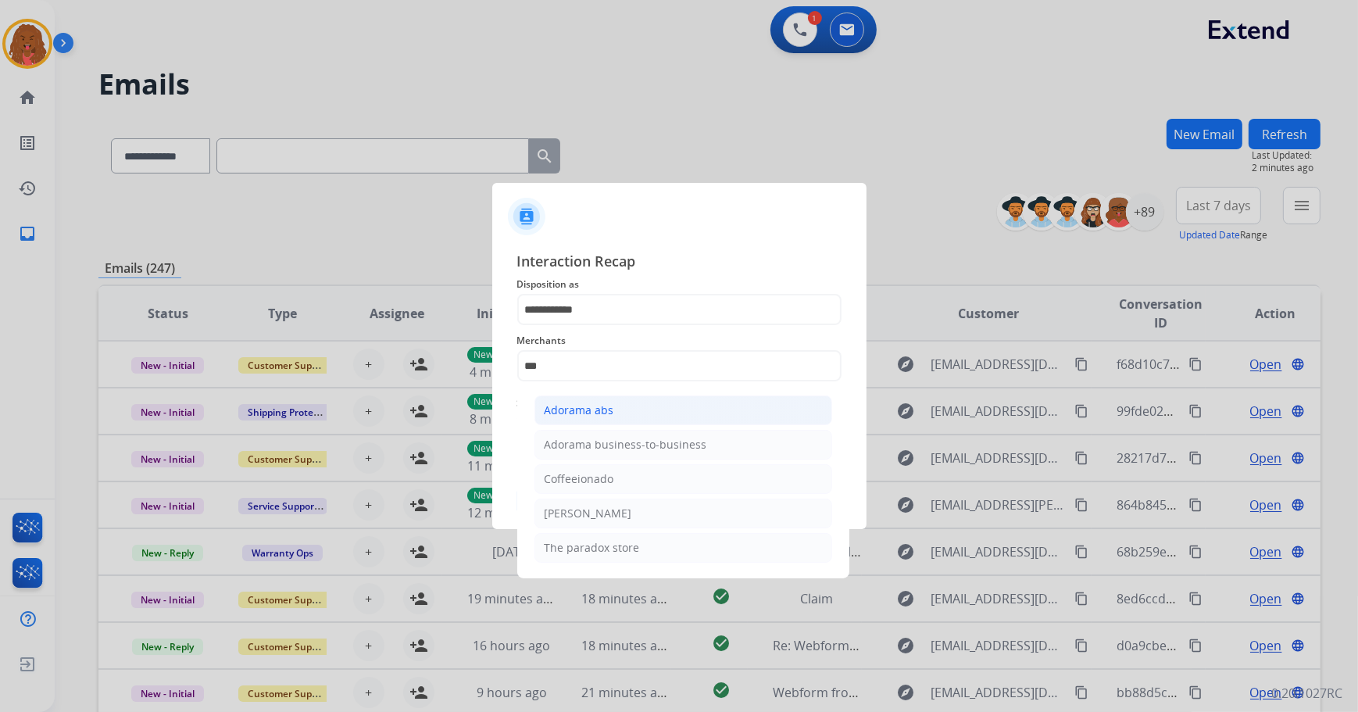
click at [648, 416] on li "Adorama abs" at bounding box center [683, 410] width 298 height 30
type input "**********"
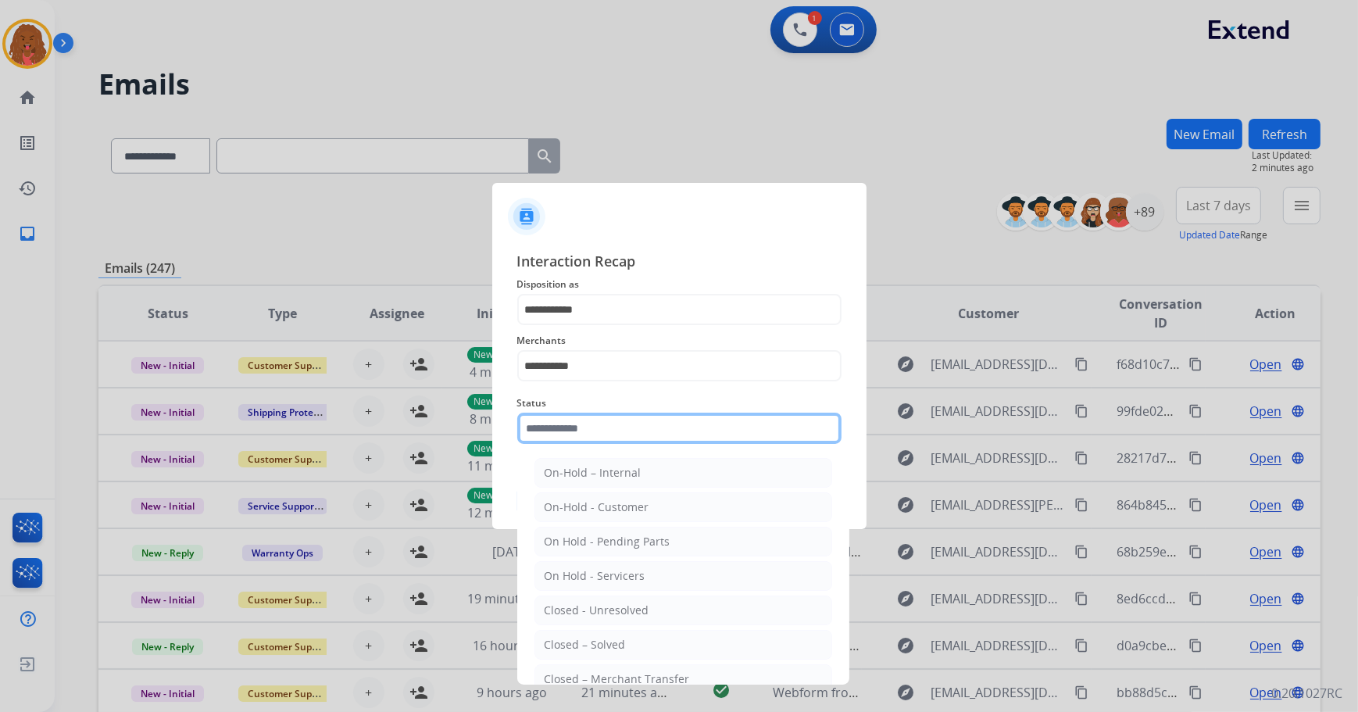
click at [633, 435] on input "text" at bounding box center [679, 427] width 324 height 31
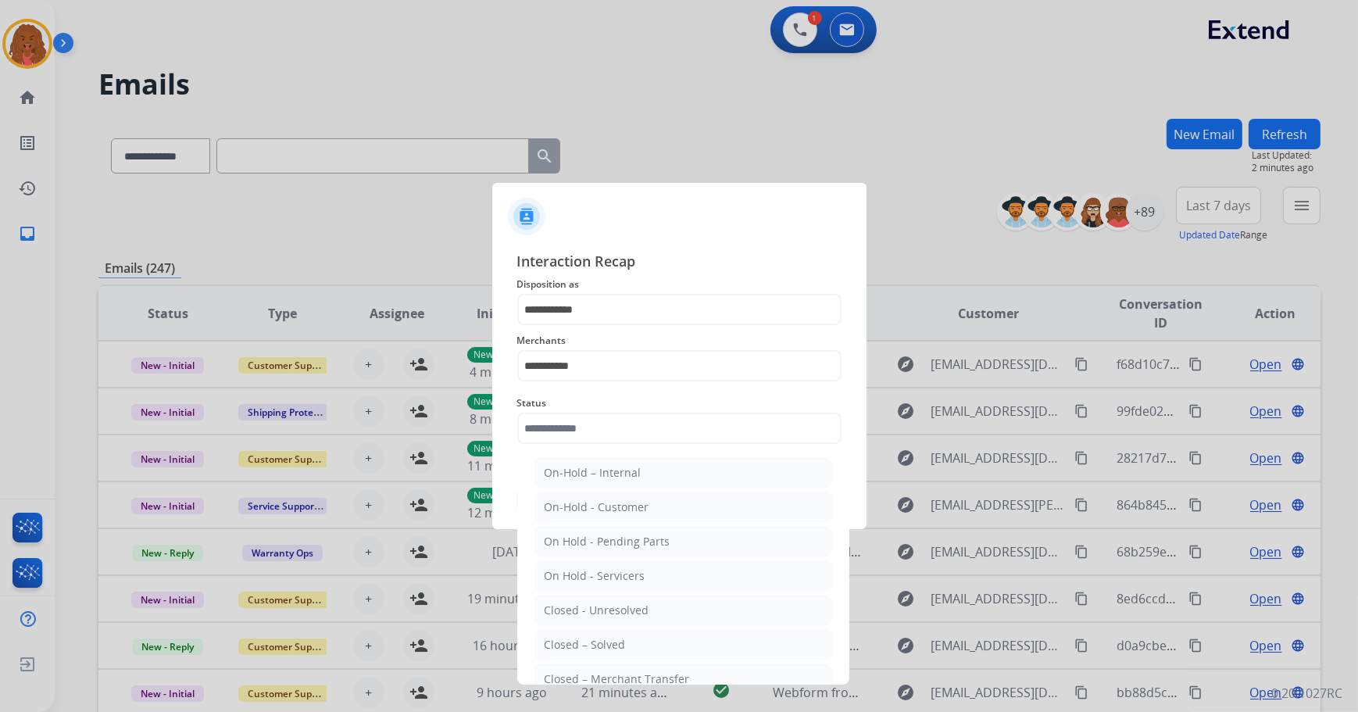
drag, startPoint x: 617, startPoint y: 642, endPoint x: 639, endPoint y: 591, distance: 56.0
click at [617, 641] on div "Closed – Solved" at bounding box center [585, 645] width 81 height 16
type input "**********"
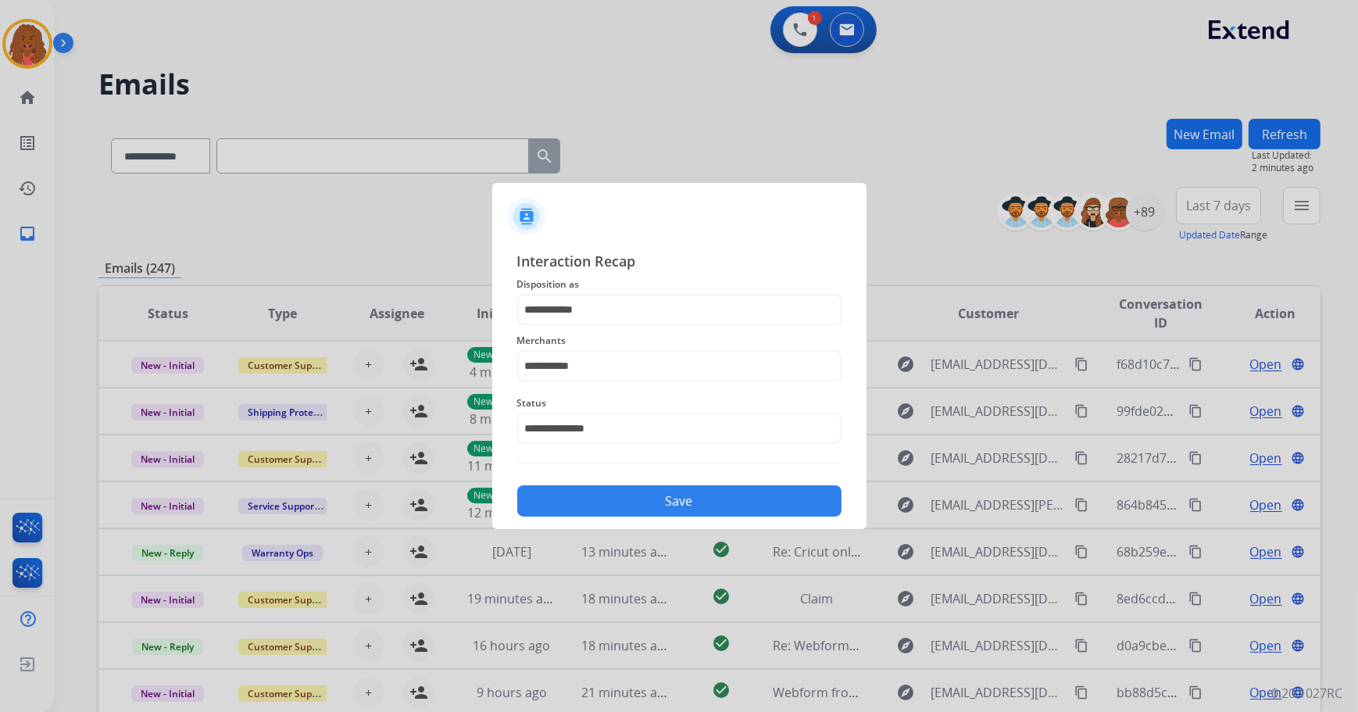
click at [673, 492] on button "Save" at bounding box center [679, 500] width 324 height 31
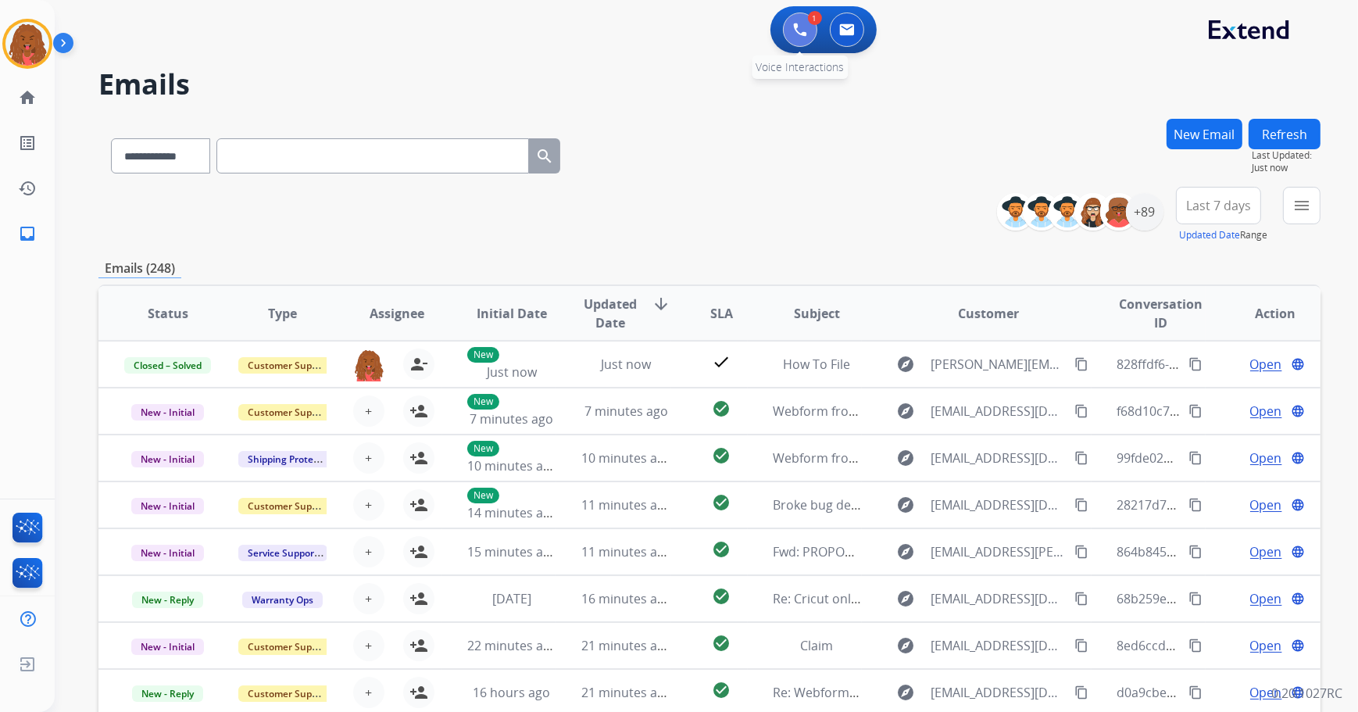
click at [785, 39] on button at bounding box center [800, 29] width 34 height 34
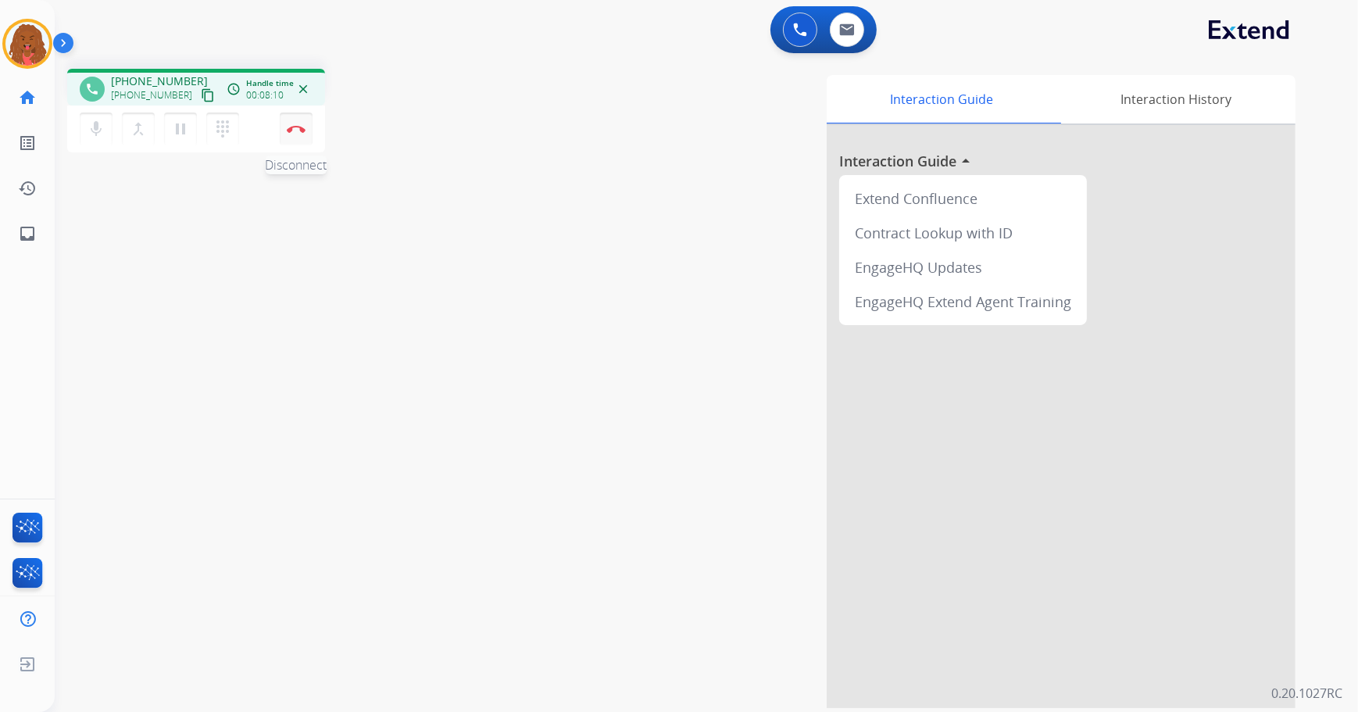
click at [297, 128] on img at bounding box center [296, 129] width 19 height 8
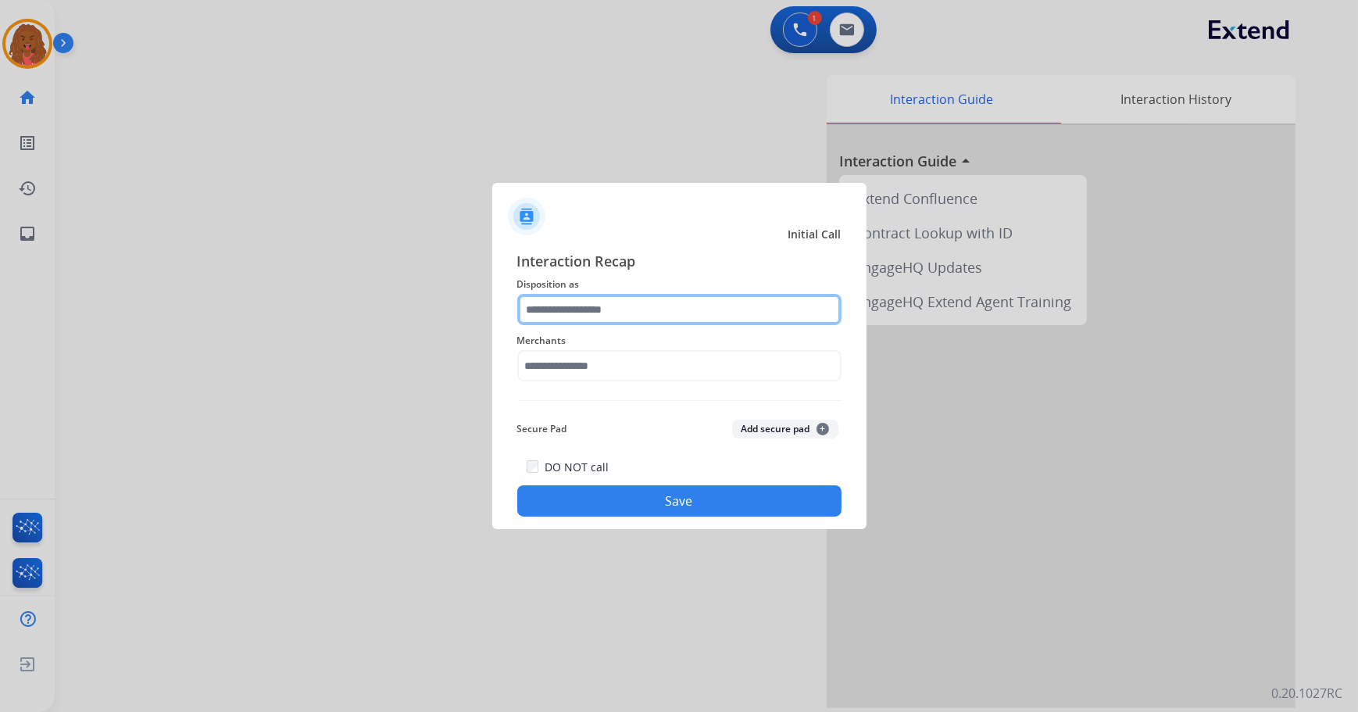
click at [614, 300] on input "text" at bounding box center [679, 309] width 324 height 31
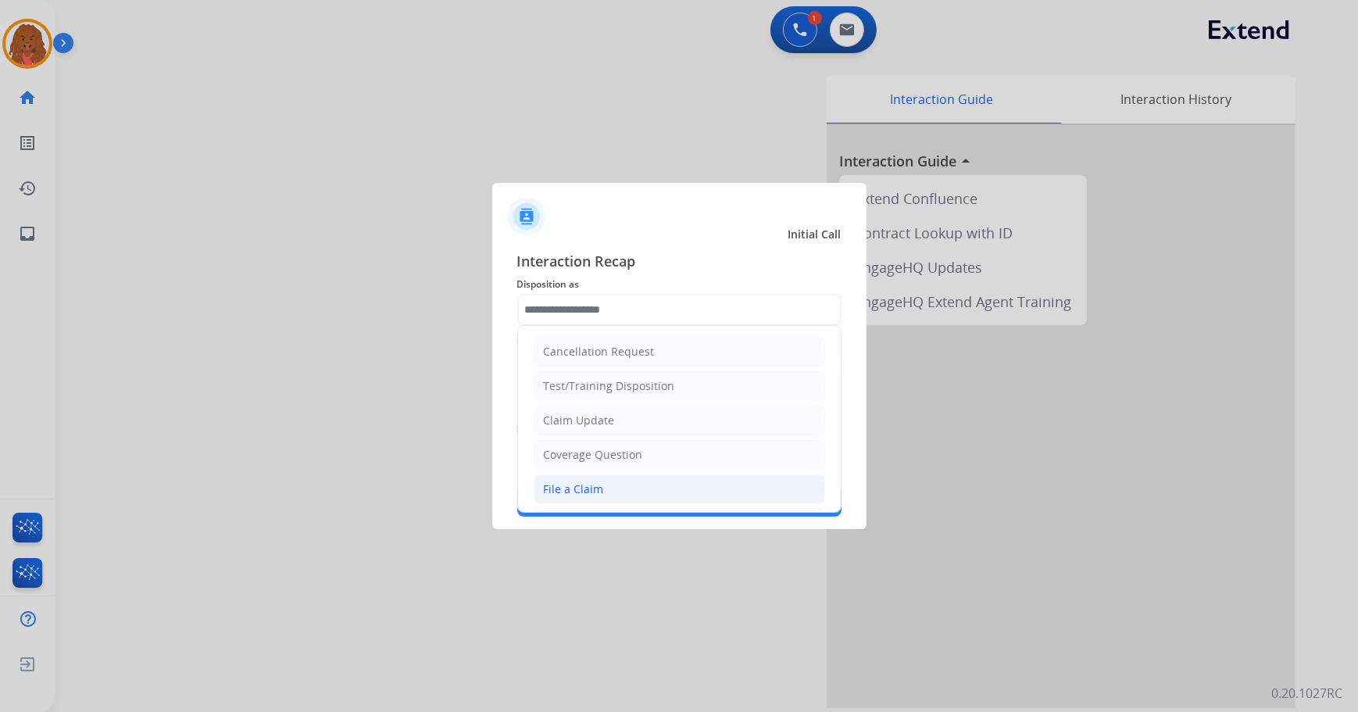
click at [632, 491] on li "File a Claim" at bounding box center [679, 489] width 291 height 30
type input "**********"
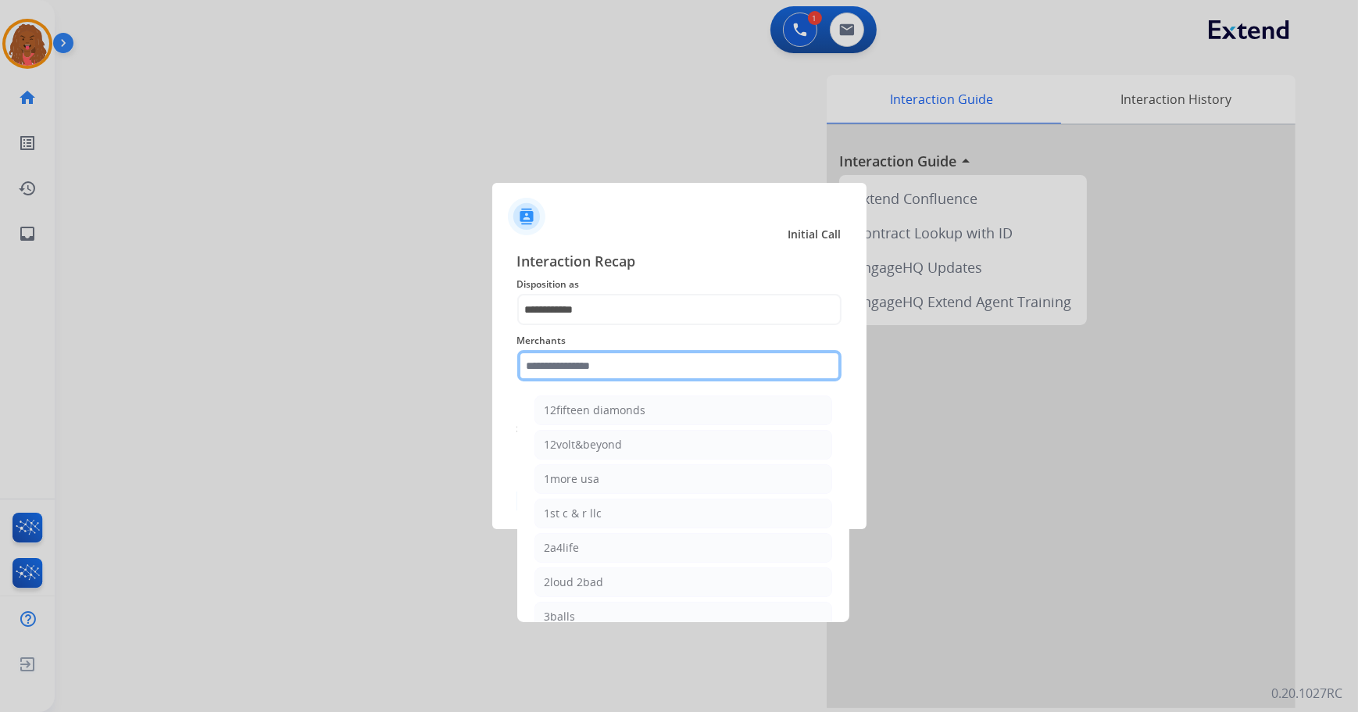
click at [626, 374] on input "text" at bounding box center [679, 365] width 324 height 31
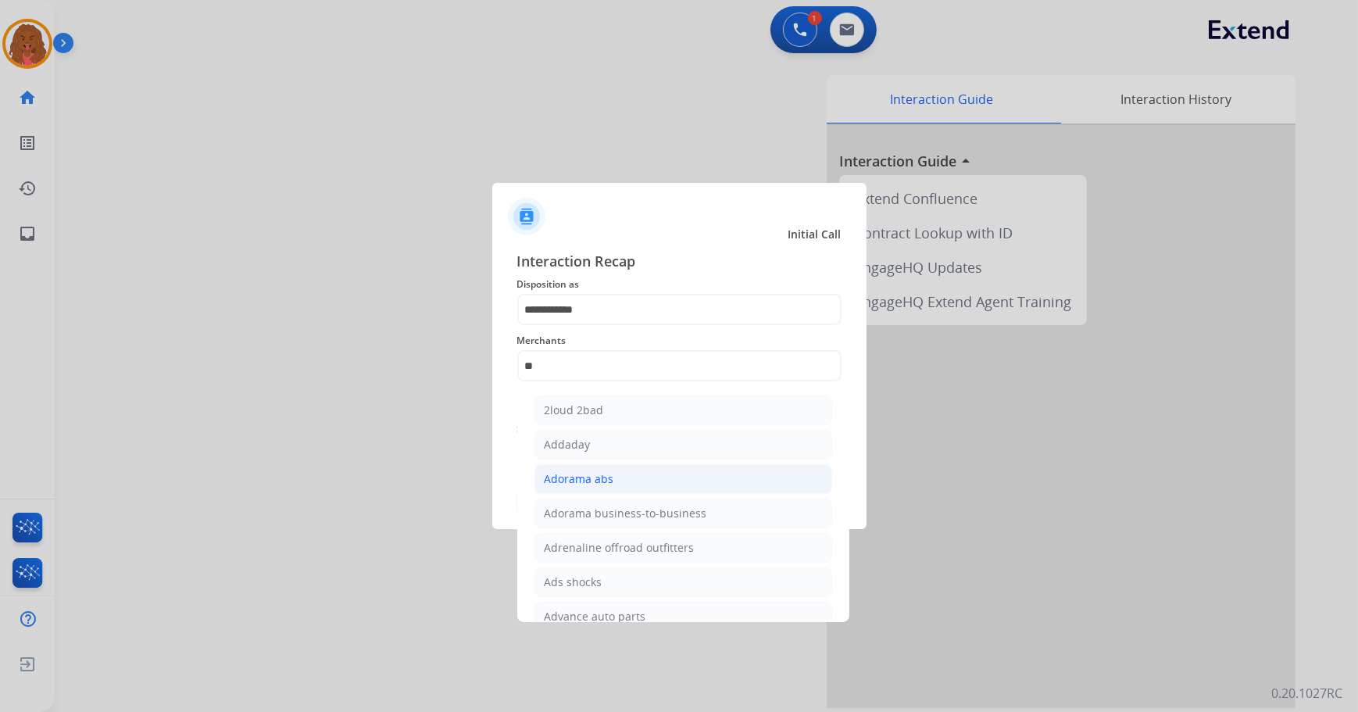
click at [609, 477] on div "Adorama abs" at bounding box center [580, 479] width 70 height 16
type input "**********"
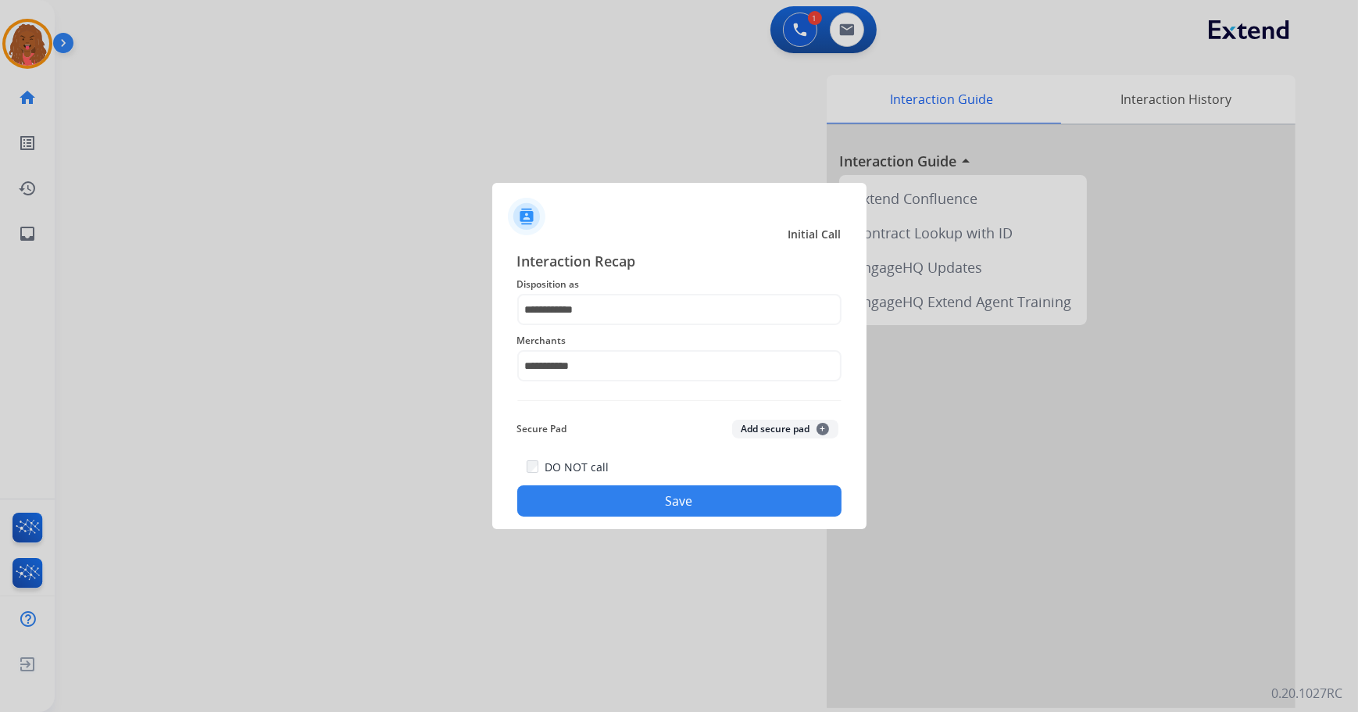
click at [624, 507] on button "Save" at bounding box center [679, 500] width 324 height 31
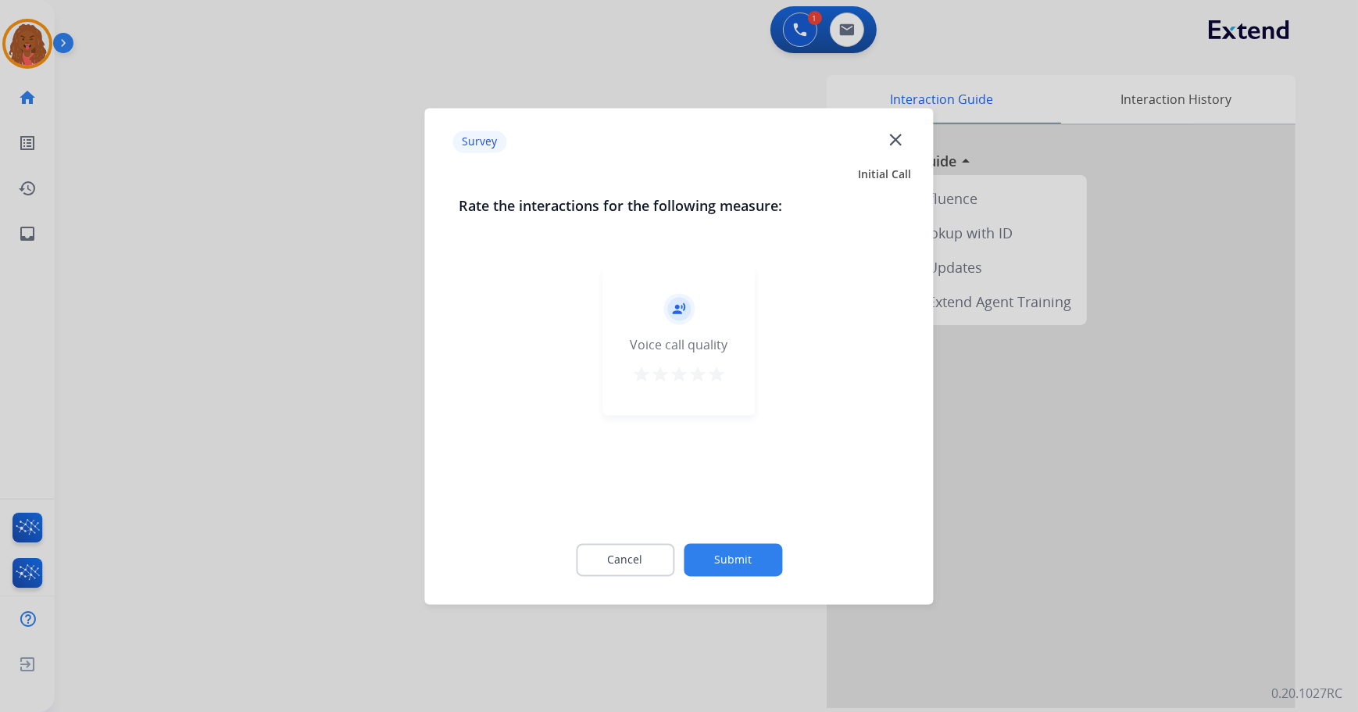
click at [718, 566] on button "Submit" at bounding box center [733, 559] width 98 height 33
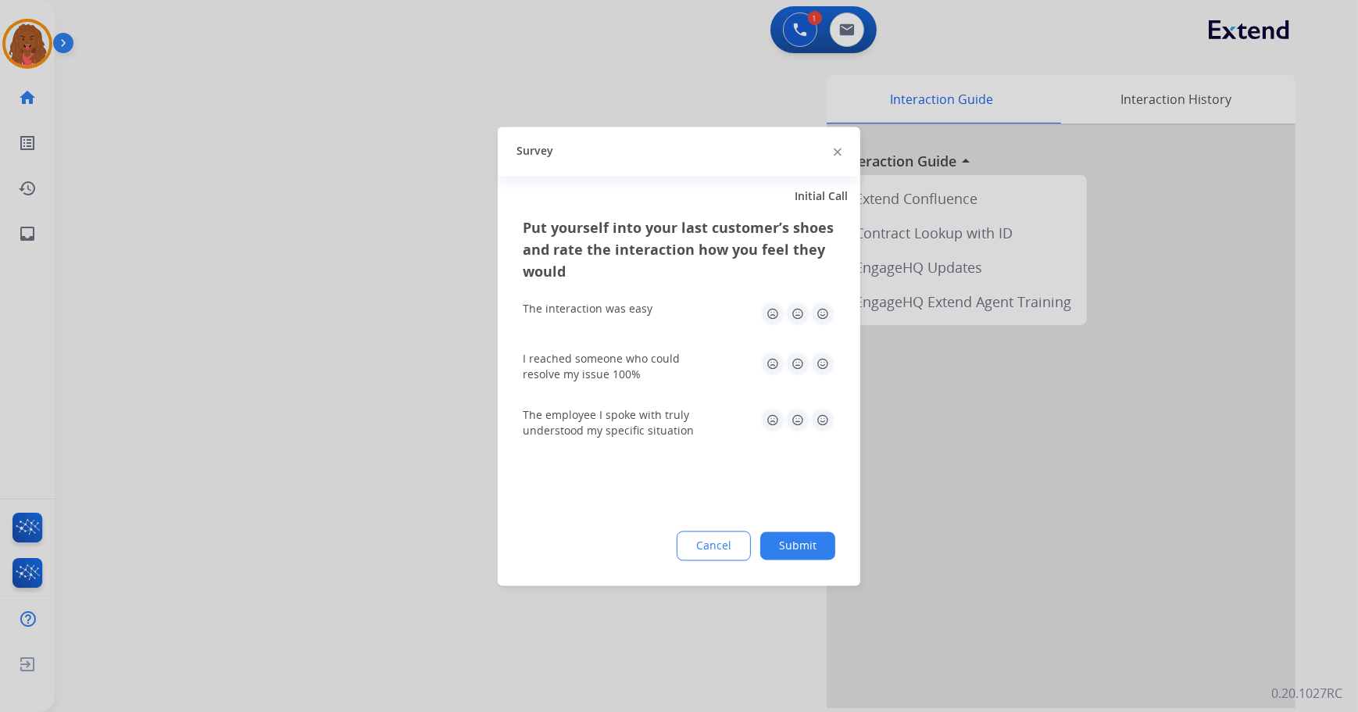
drag, startPoint x: 805, startPoint y: 548, endPoint x: 805, endPoint y: 533, distance: 15.6
click at [805, 548] on button "Submit" at bounding box center [797, 545] width 75 height 28
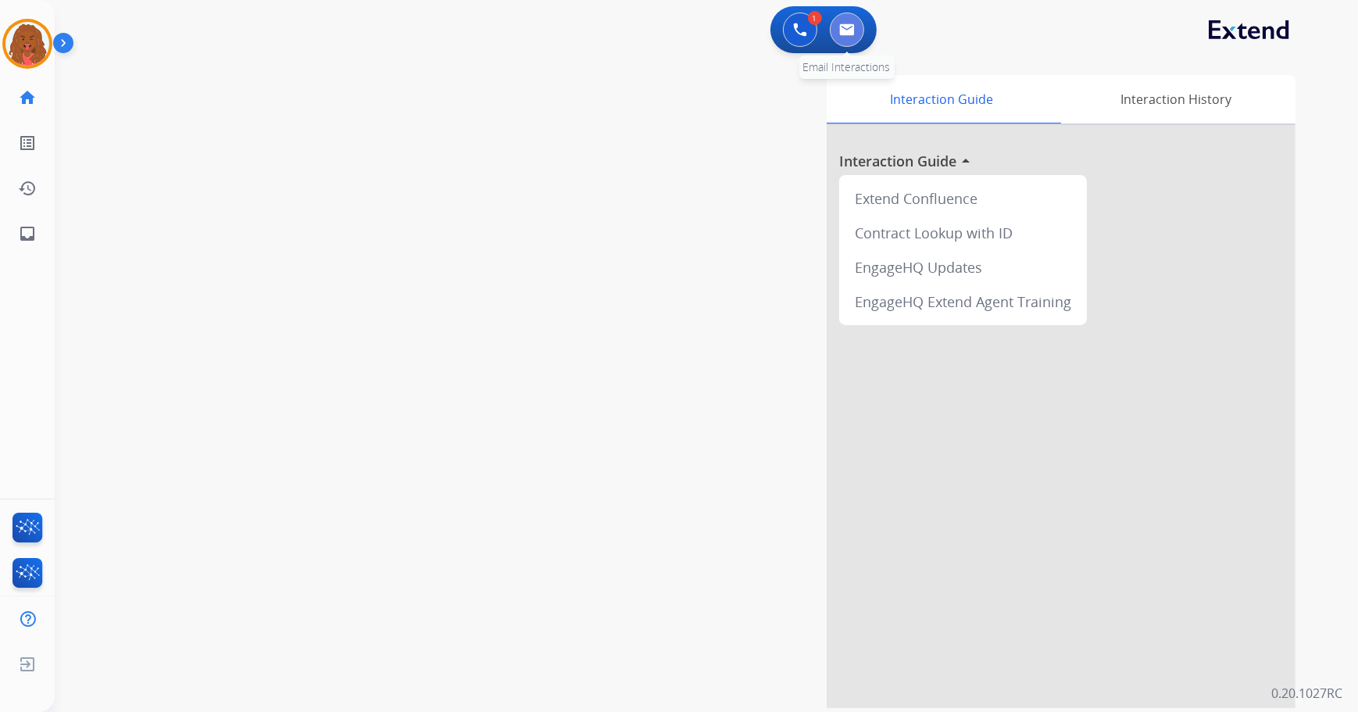
click at [834, 36] on button at bounding box center [847, 29] width 34 height 34
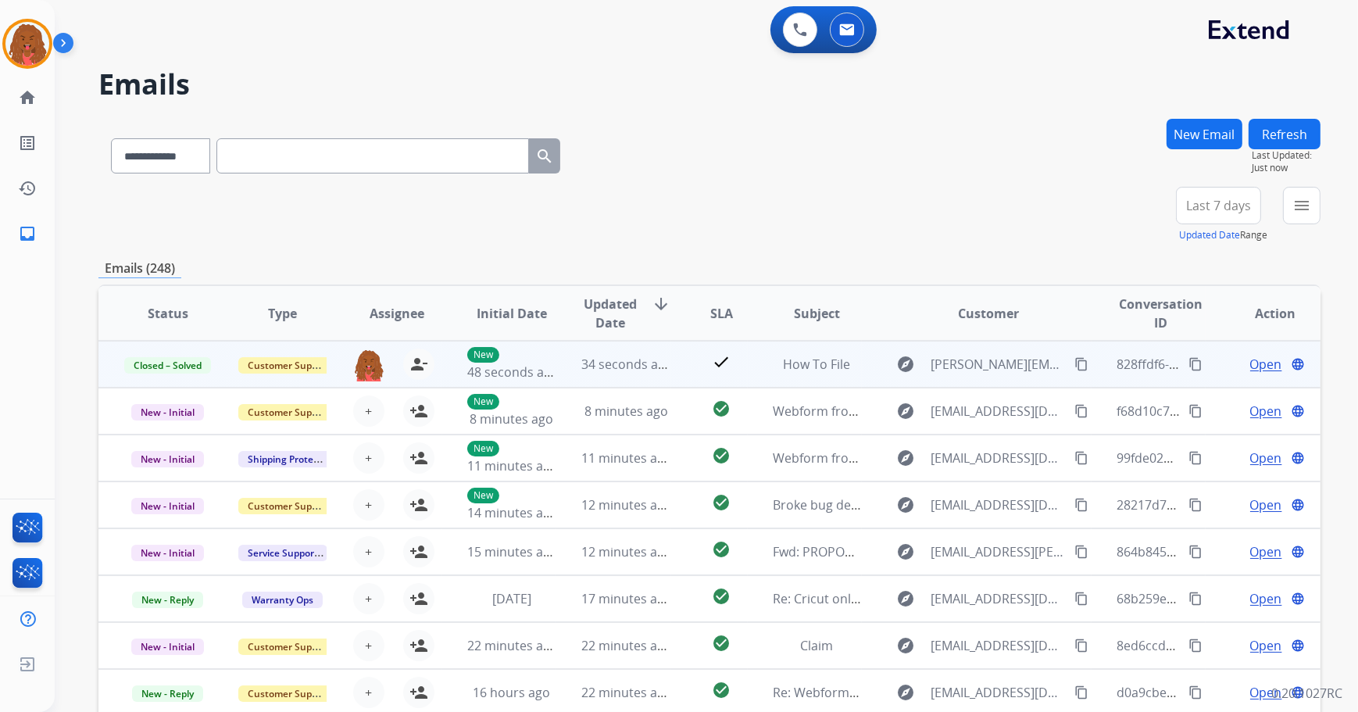
click at [1188, 361] on mat-icon "content_copy" at bounding box center [1195, 364] width 14 height 14
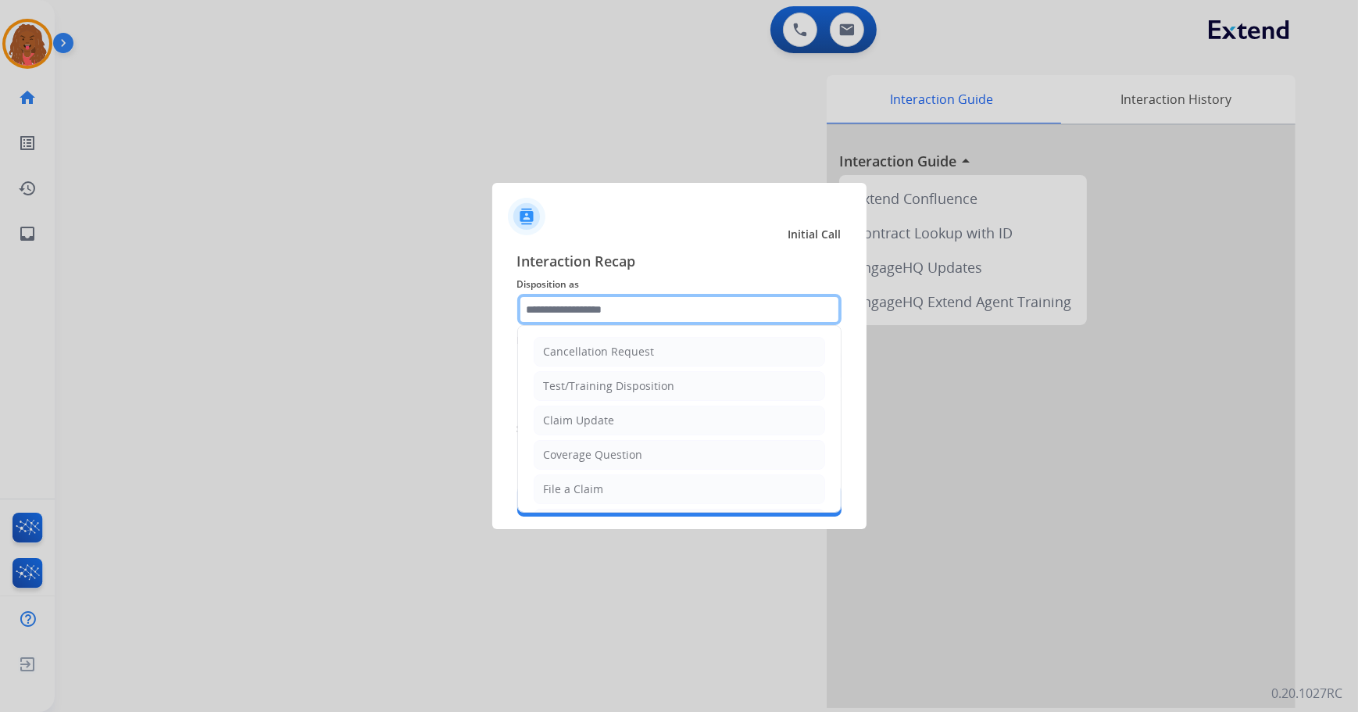
click at [662, 316] on input "text" at bounding box center [679, 309] width 324 height 31
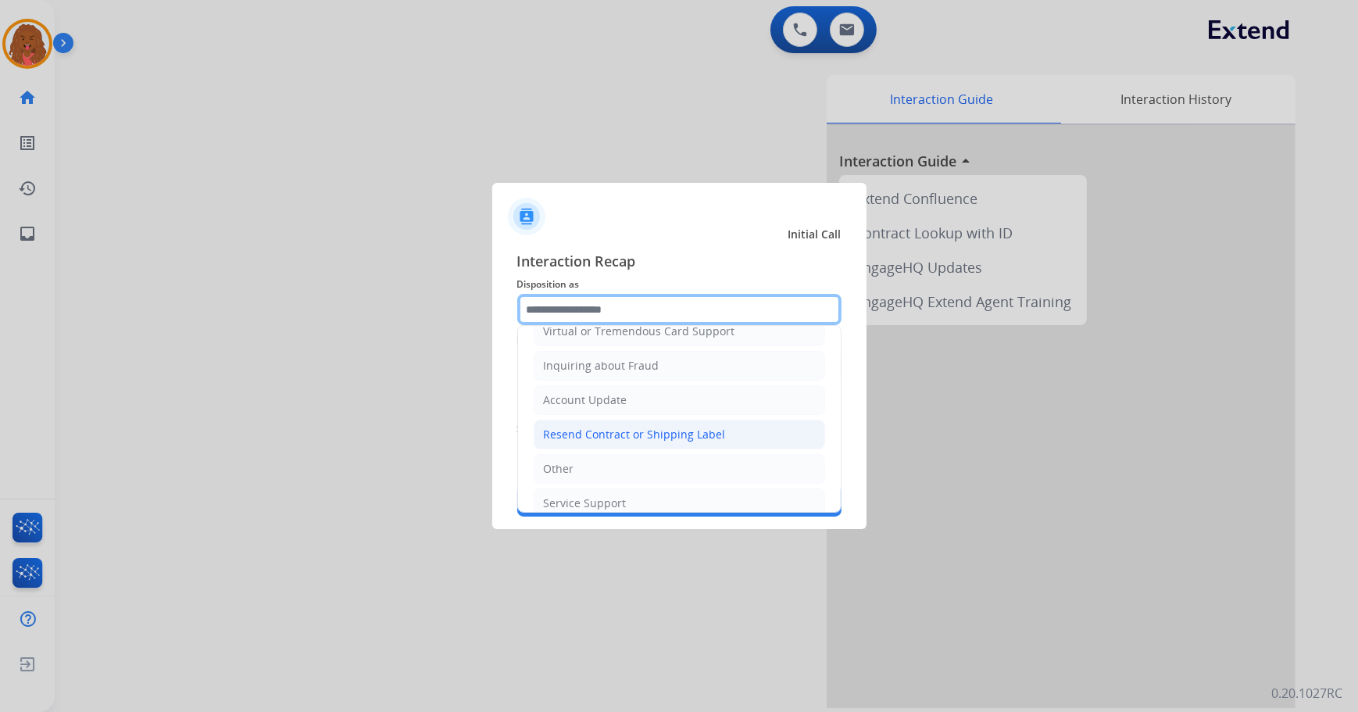
scroll to position [241, 0]
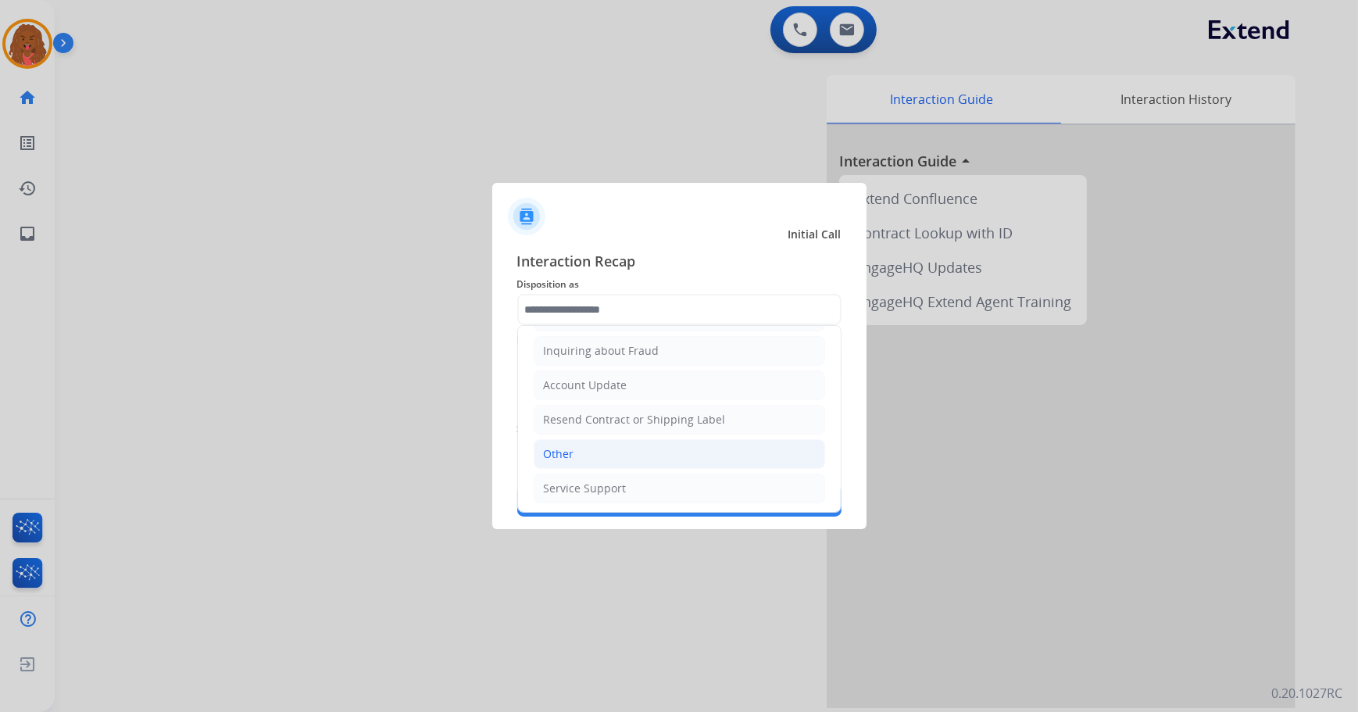
click at [579, 441] on li "Other" at bounding box center [679, 454] width 291 height 30
type input "*****"
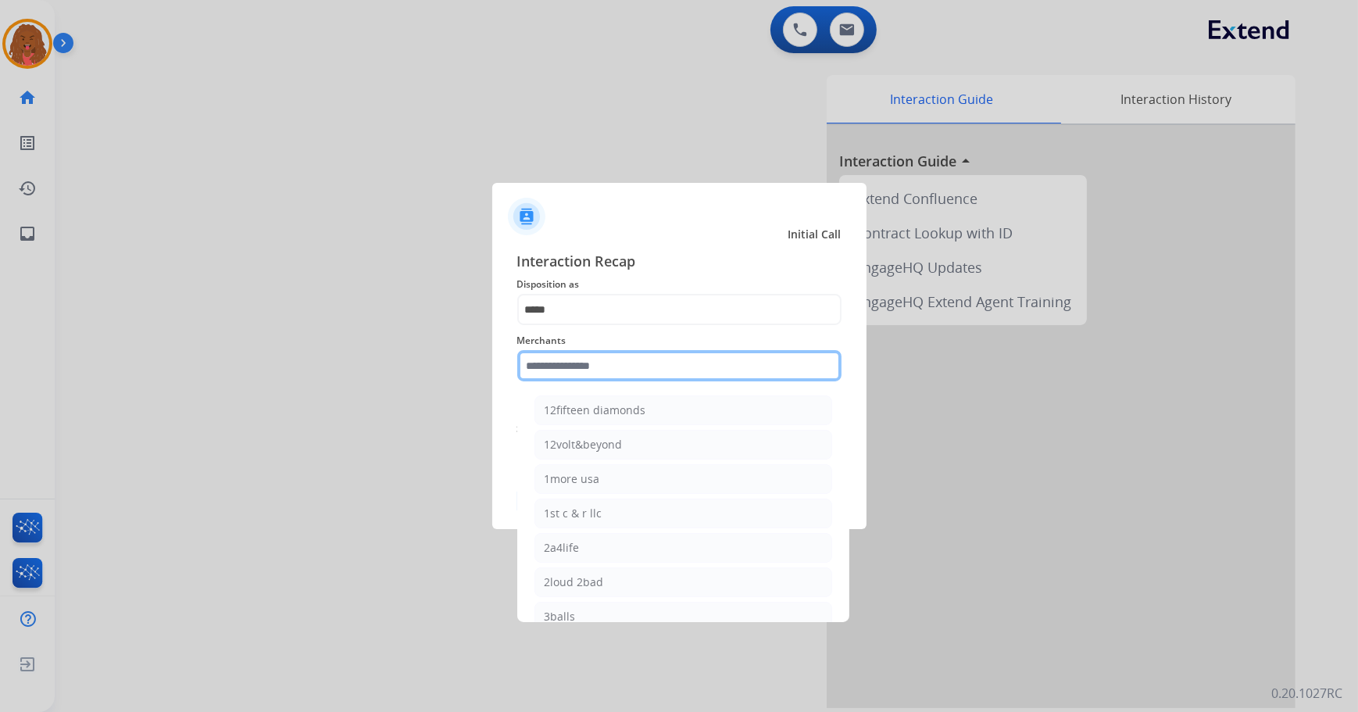
click at [592, 366] on input "text" at bounding box center [679, 365] width 324 height 31
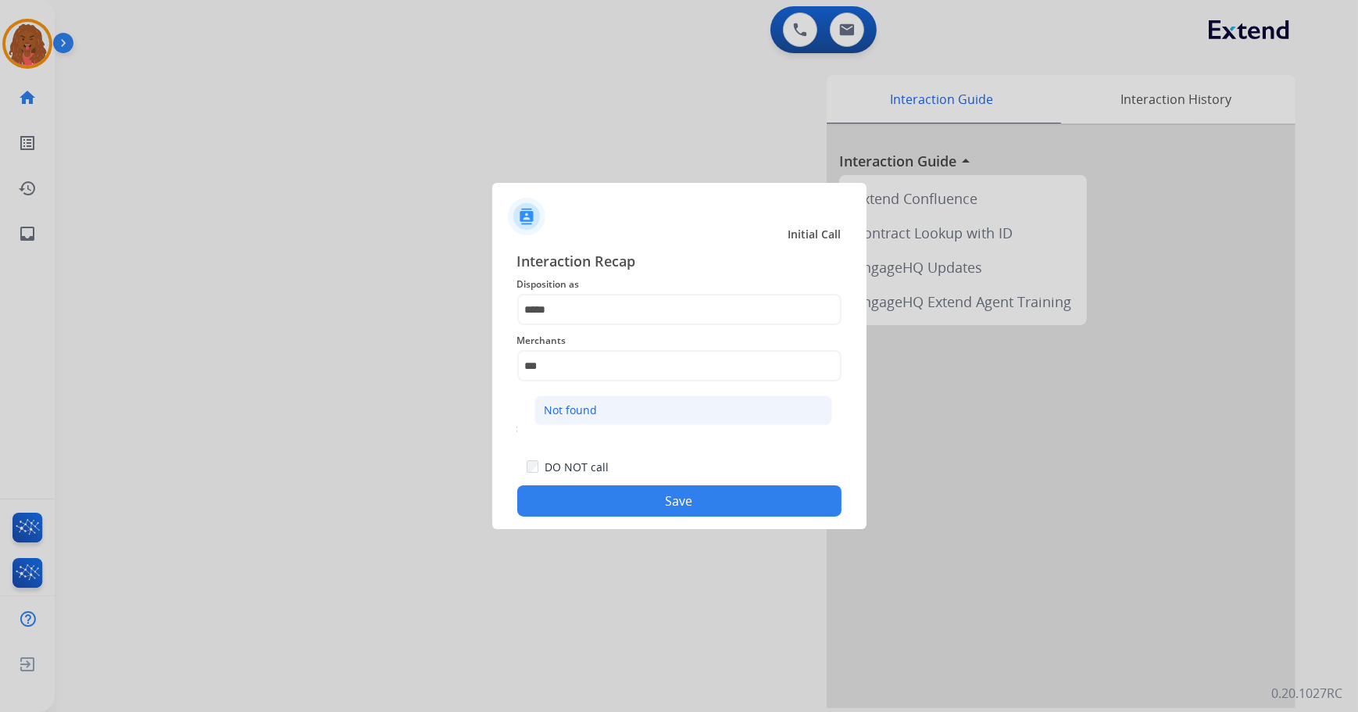
click at [574, 412] on div "Not found" at bounding box center [571, 410] width 53 height 16
type input "*********"
click at [645, 498] on button "Save" at bounding box center [679, 500] width 324 height 31
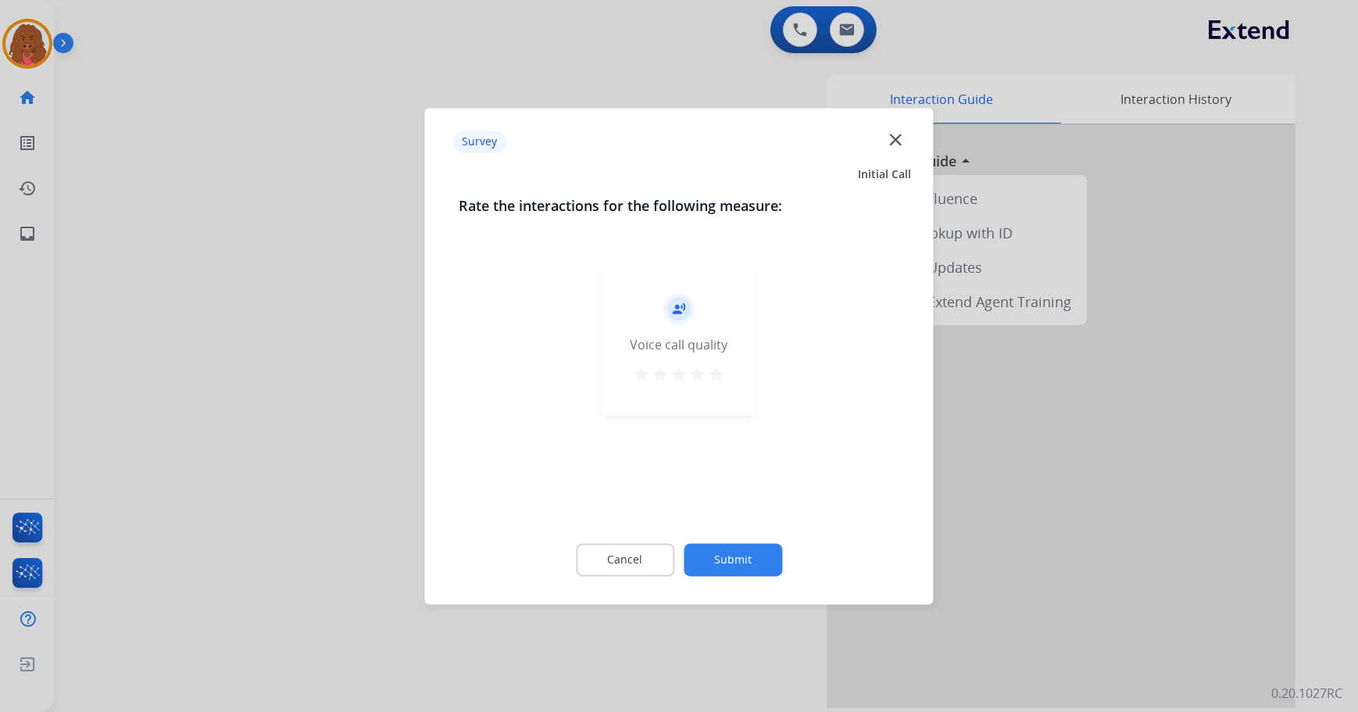
click at [732, 543] on button "Submit" at bounding box center [733, 559] width 98 height 33
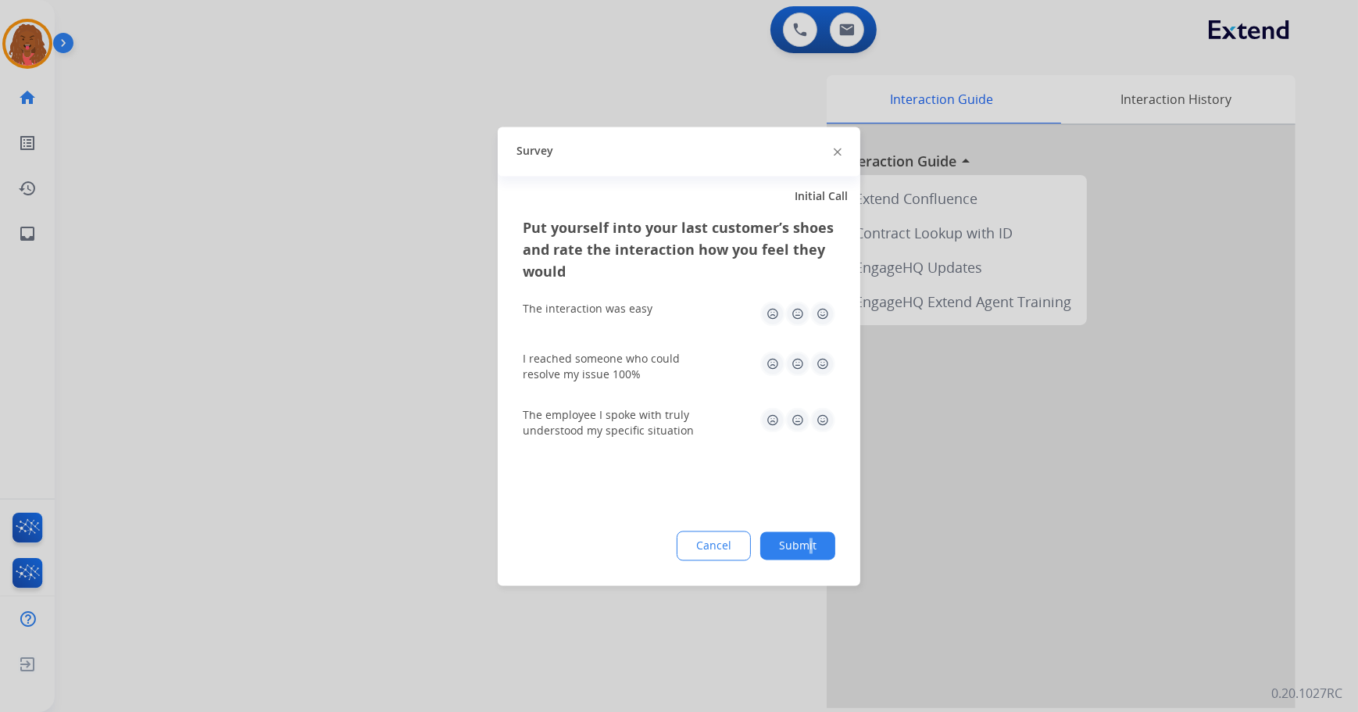
click at [808, 531] on div "Put yourself into your last customer’s shoes and rate the interaction how you f…" at bounding box center [679, 400] width 362 height 369
click at [808, 539] on button "Submit" at bounding box center [797, 545] width 75 height 28
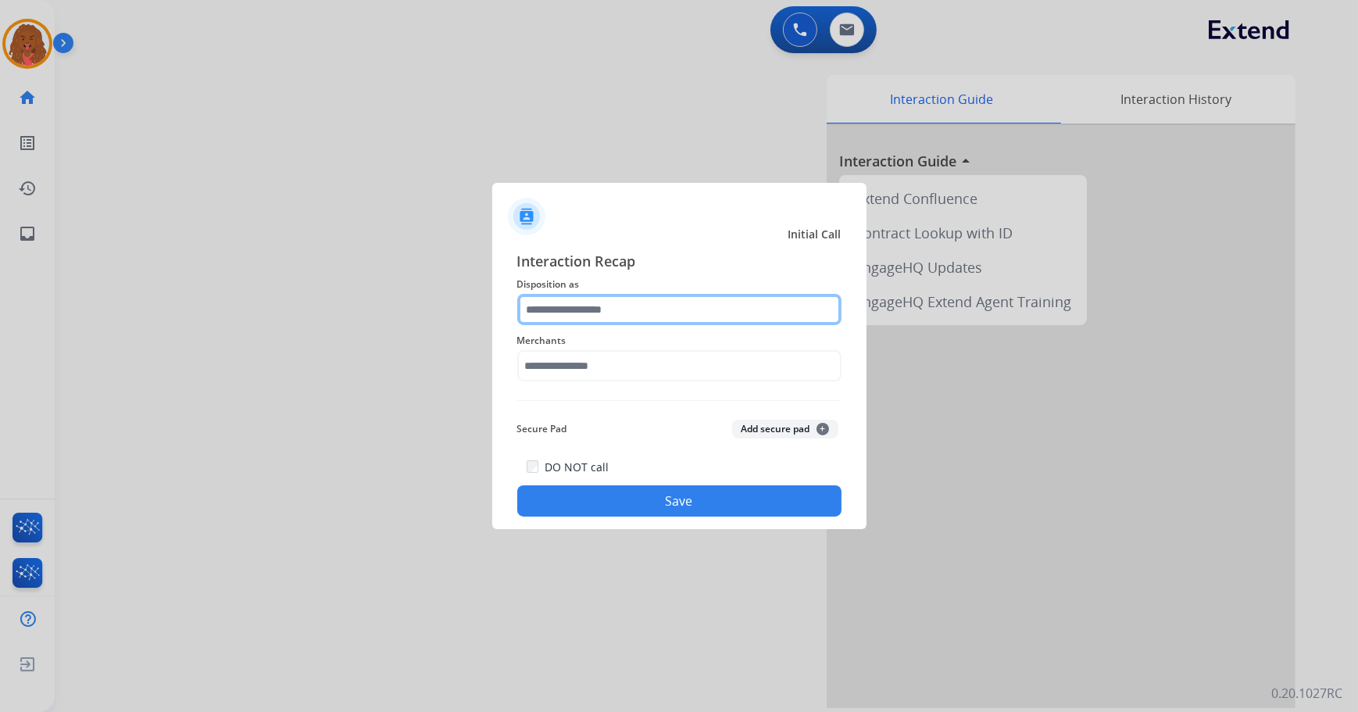
click at [636, 300] on input "text" at bounding box center [679, 309] width 324 height 31
drag, startPoint x: 579, startPoint y: 490, endPoint x: 583, endPoint y: 466, distance: 23.8
drag, startPoint x: 583, startPoint y: 466, endPoint x: 609, endPoint y: 307, distance: 161.4
click at [609, 307] on input "text" at bounding box center [679, 309] width 324 height 31
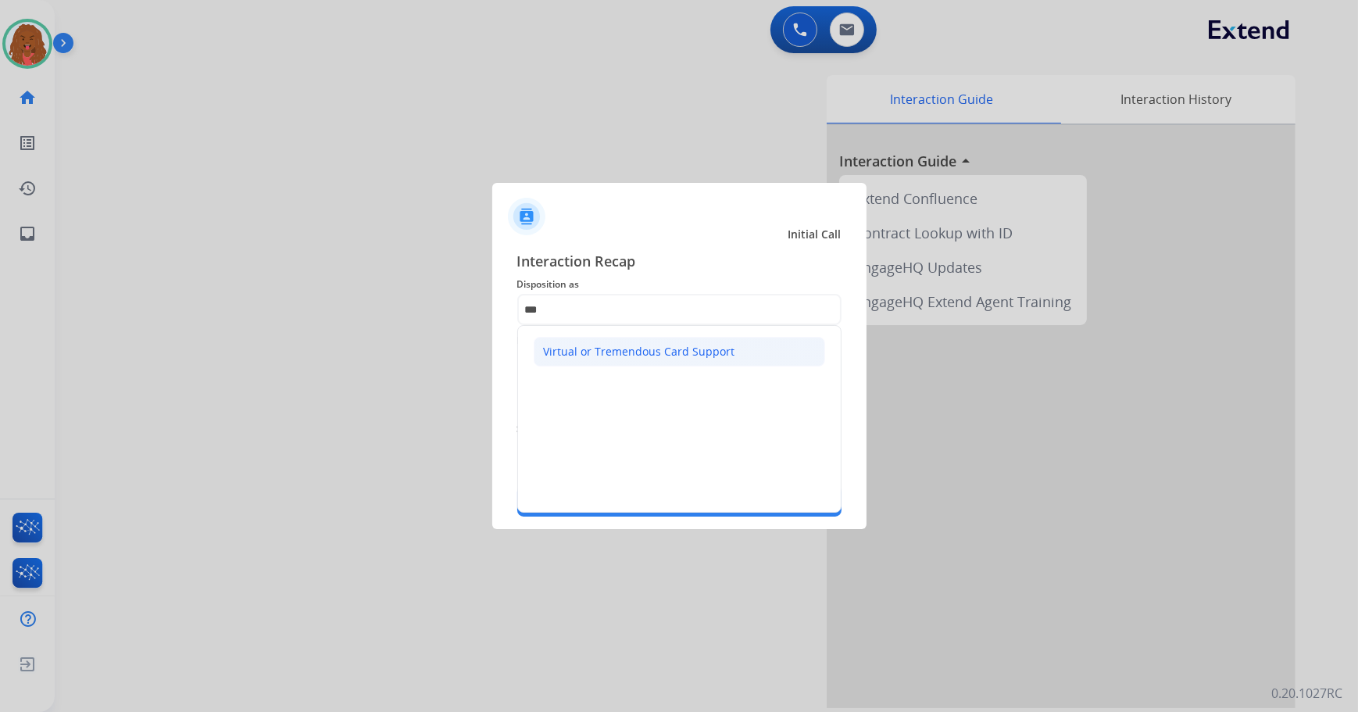
click at [645, 348] on div "Virtual or Tremendous Card Support" at bounding box center [639, 352] width 191 height 16
type input "**********"
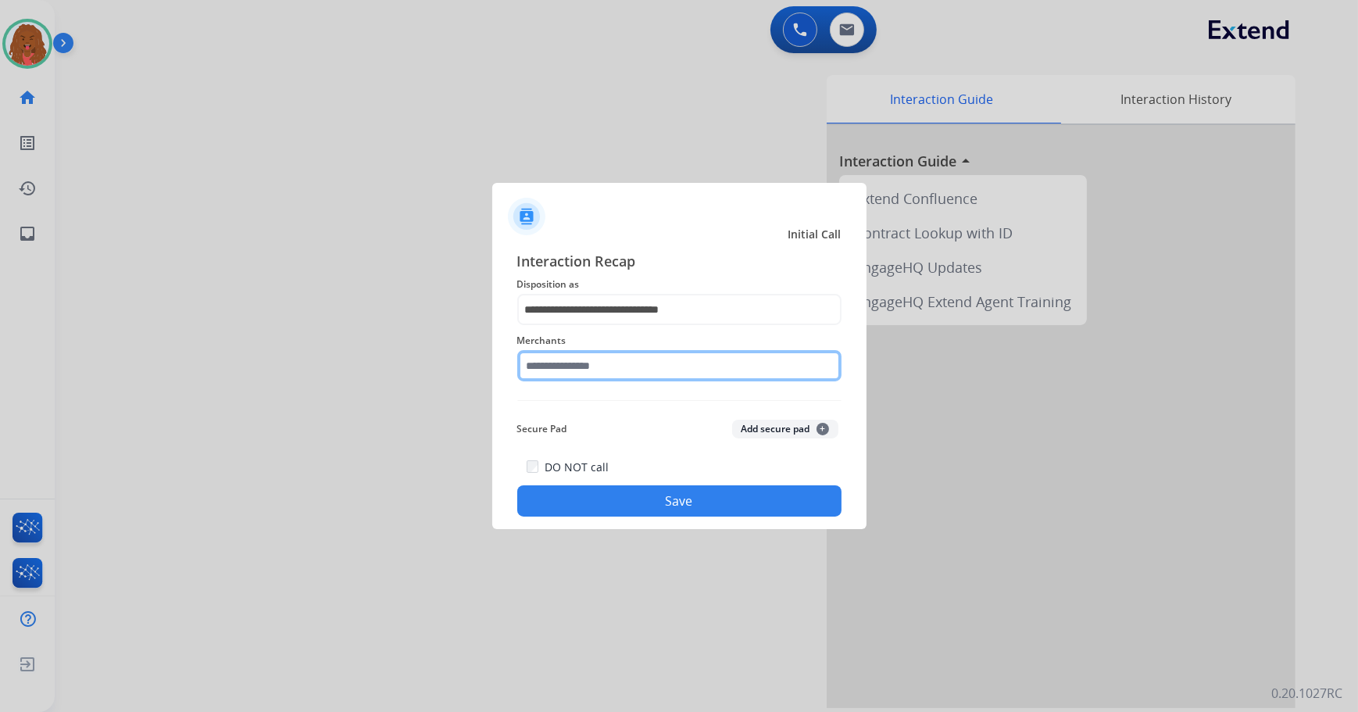
click at [634, 359] on input "text" at bounding box center [679, 365] width 324 height 31
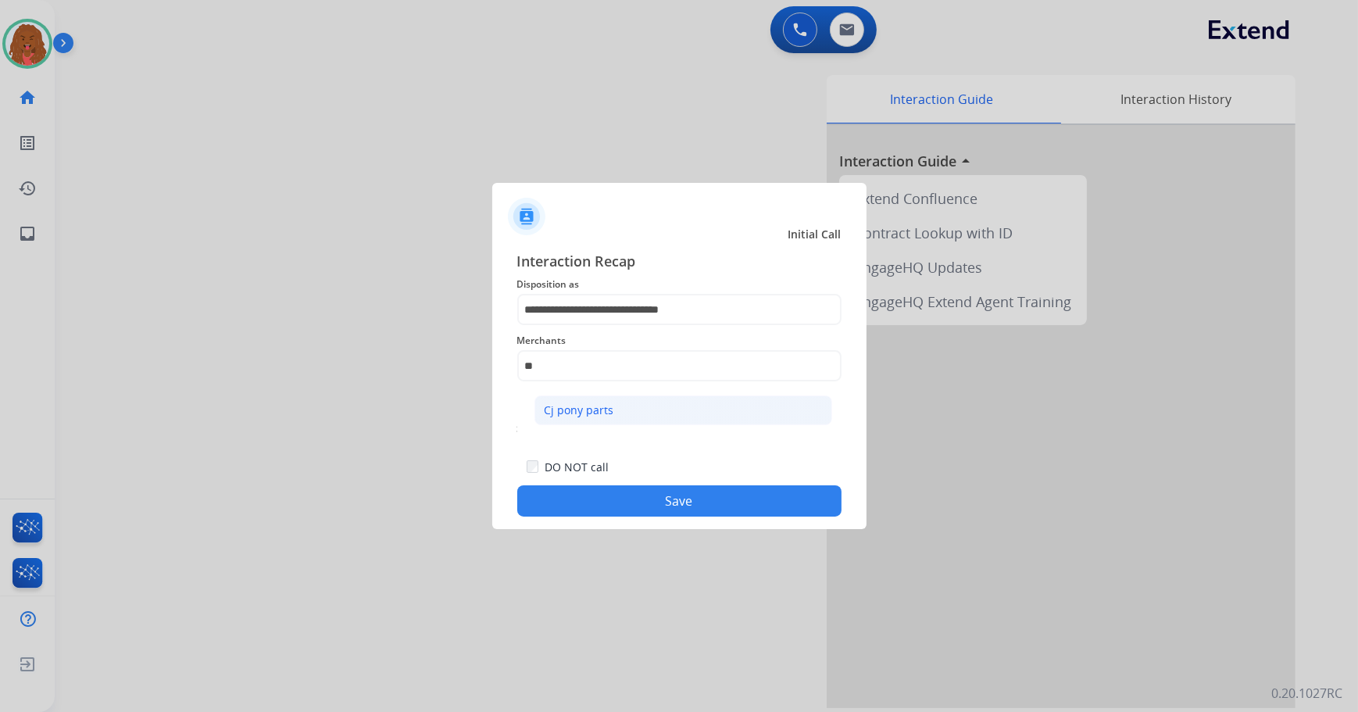
click at [669, 415] on li "Cj pony parts" at bounding box center [683, 410] width 298 height 30
type input "**********"
click at [675, 503] on button "Save" at bounding box center [679, 500] width 324 height 31
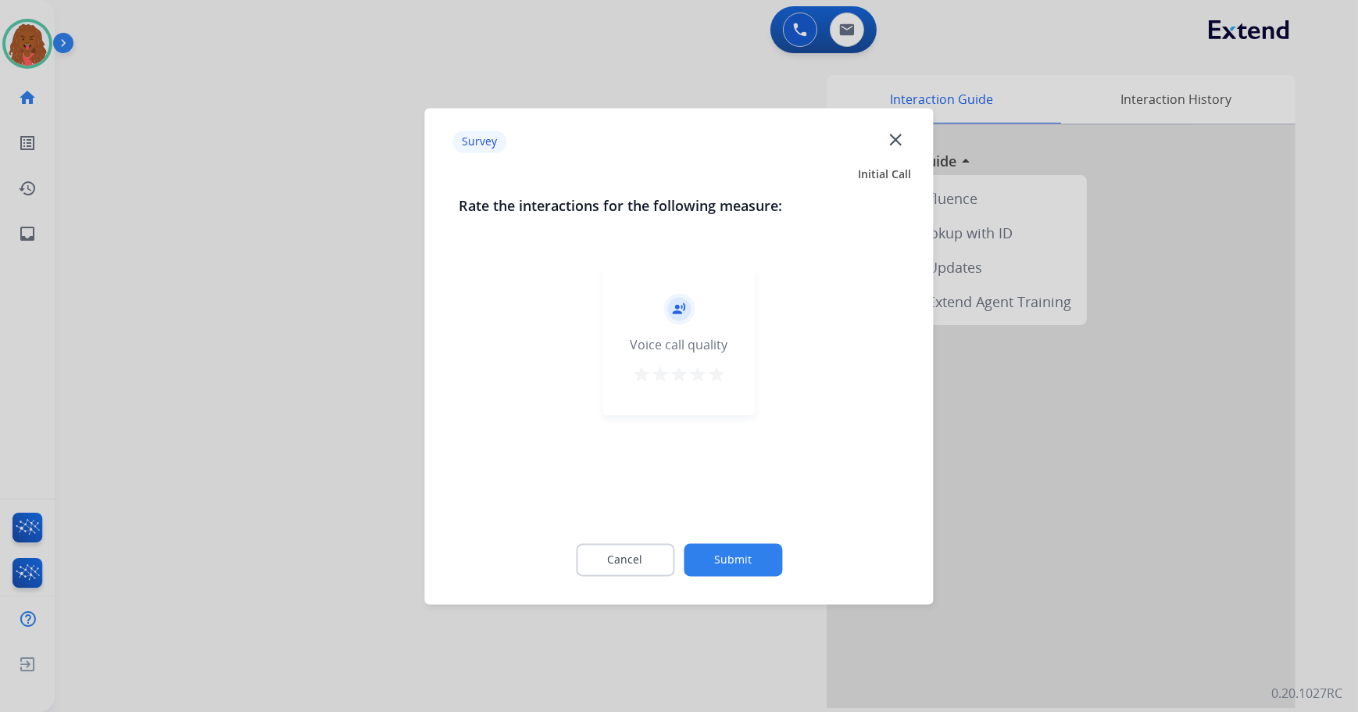
click at [752, 562] on button "Submit" at bounding box center [733, 559] width 98 height 33
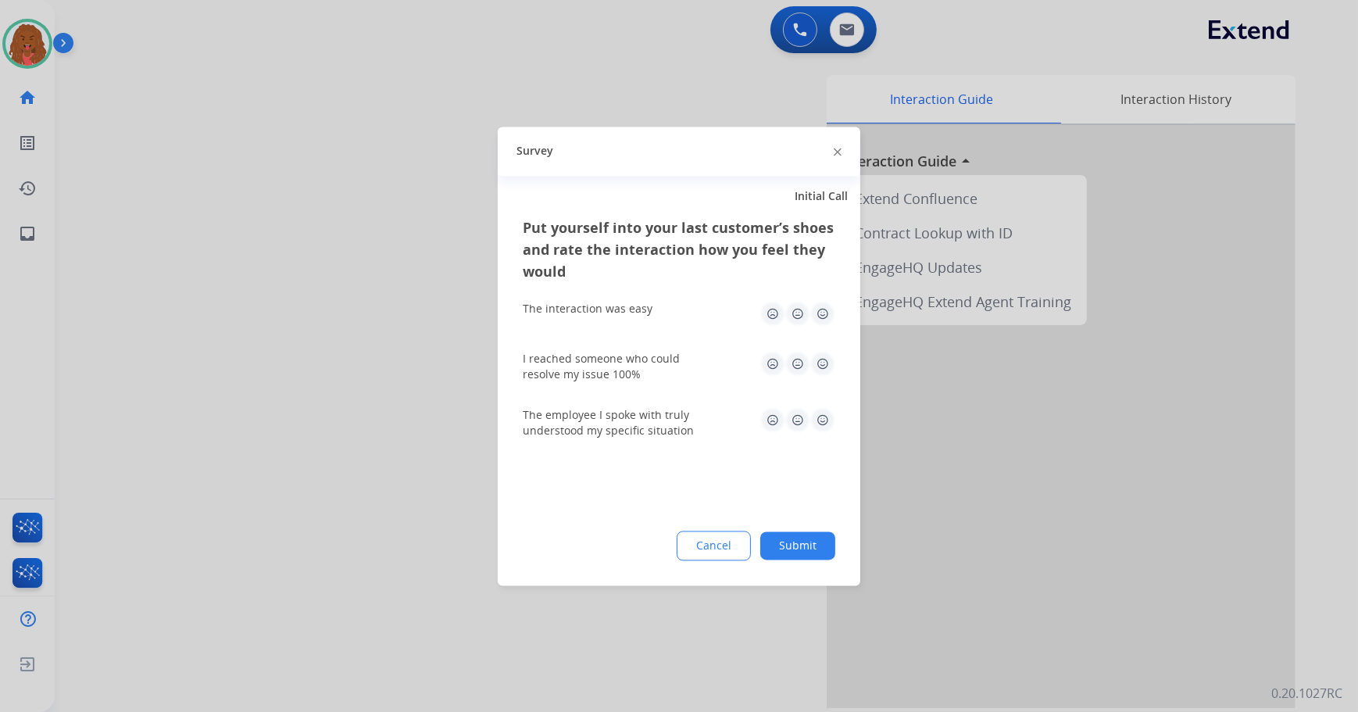
click at [814, 537] on button "Submit" at bounding box center [797, 545] width 75 height 28
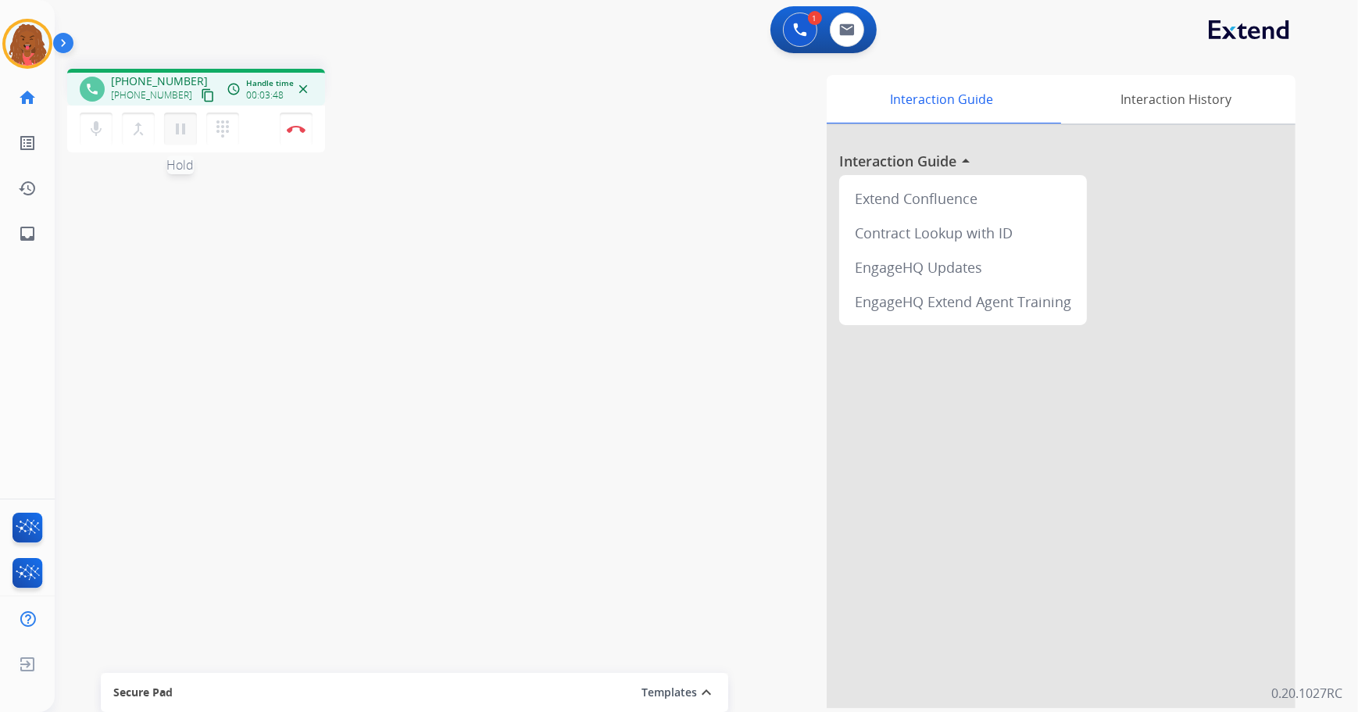
click at [184, 131] on mat-icon "pause" at bounding box center [180, 129] width 19 height 19
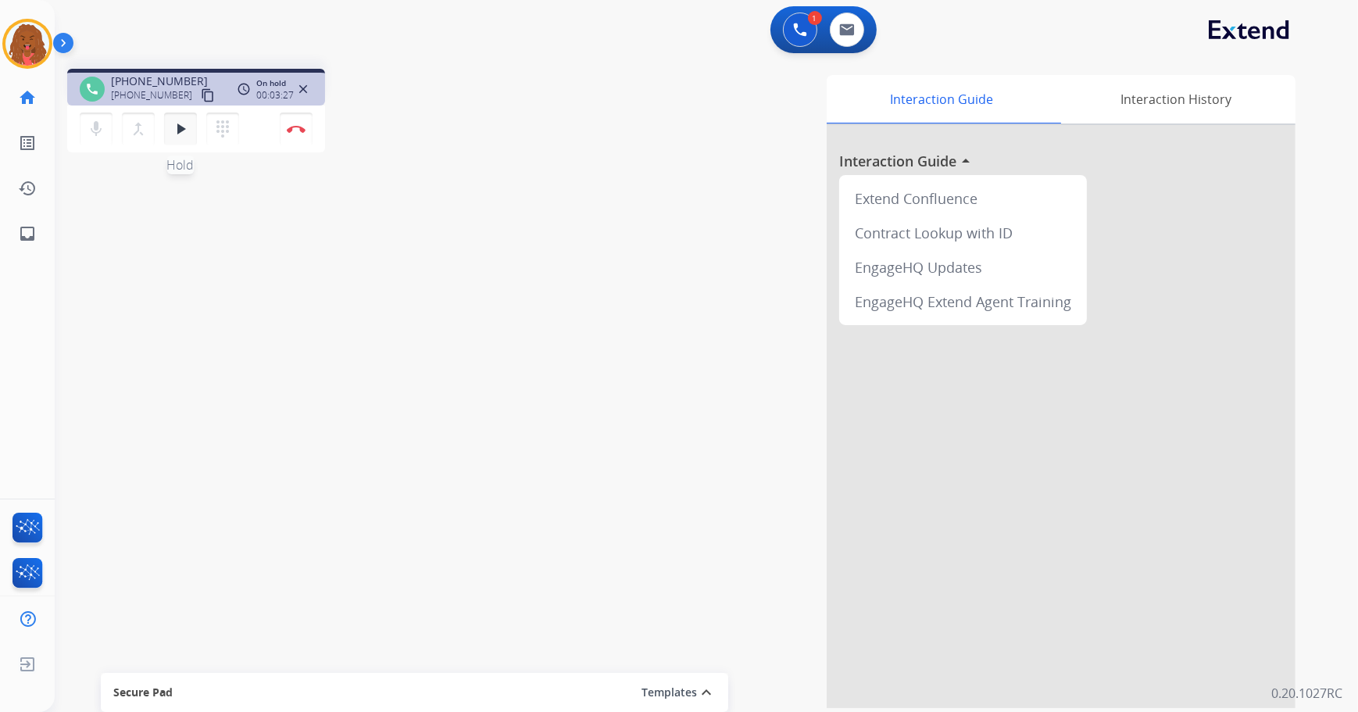
drag, startPoint x: 184, startPoint y: 131, endPoint x: 192, endPoint y: 128, distance: 9.1
click at [189, 129] on button "play_arrow Hold" at bounding box center [180, 128] width 33 height 33
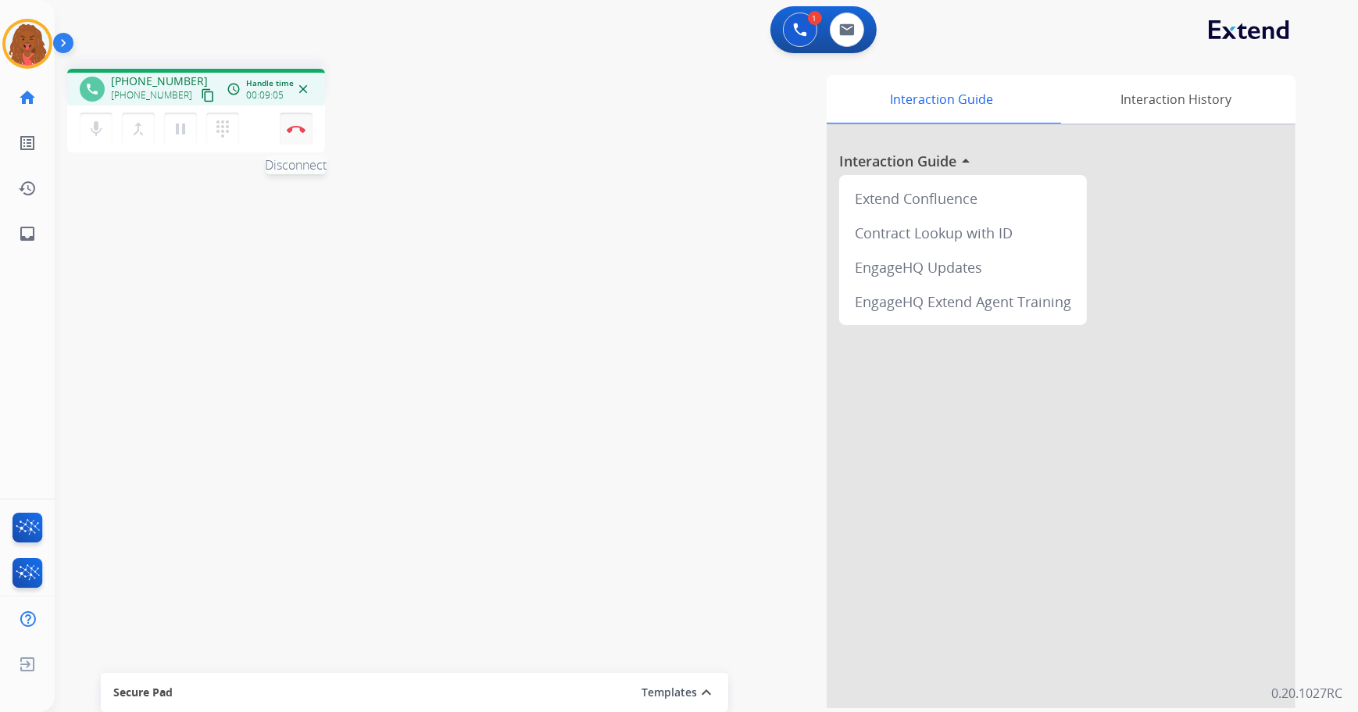
click at [299, 135] on button "Disconnect" at bounding box center [296, 128] width 33 height 33
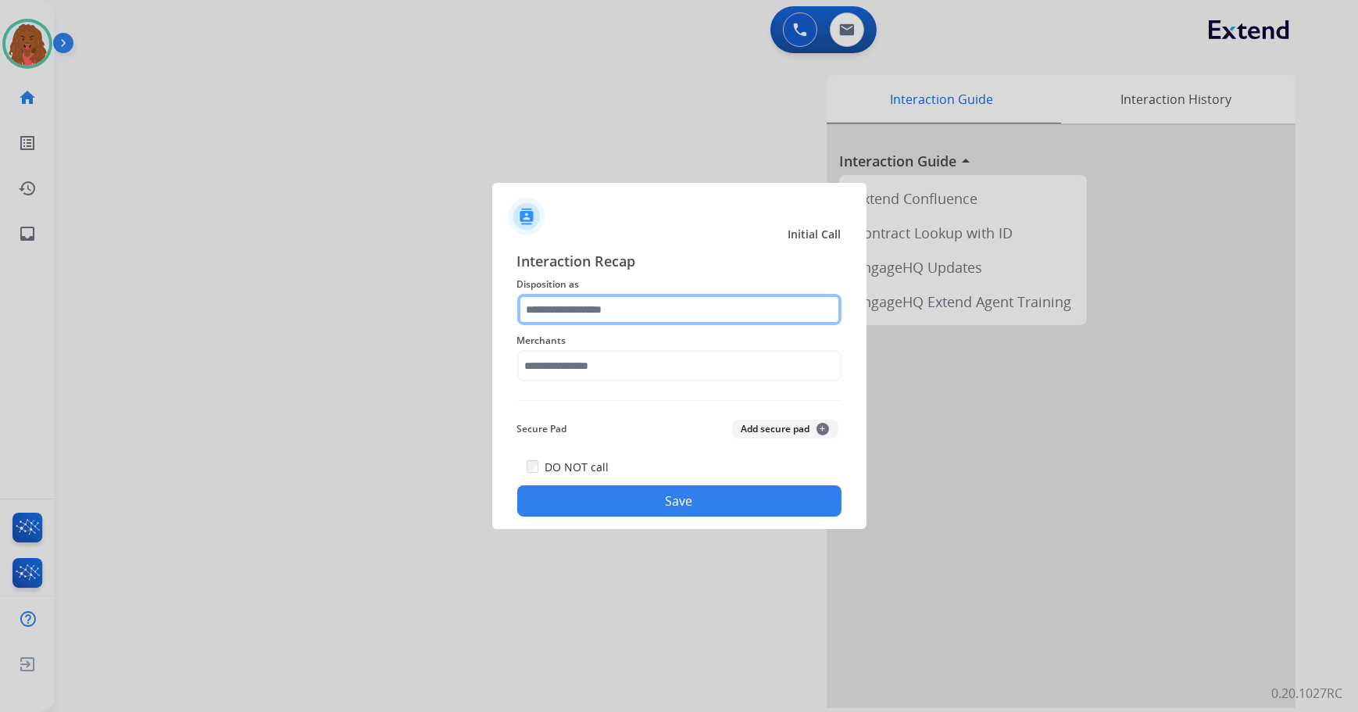
click at [602, 312] on input "text" at bounding box center [679, 309] width 324 height 31
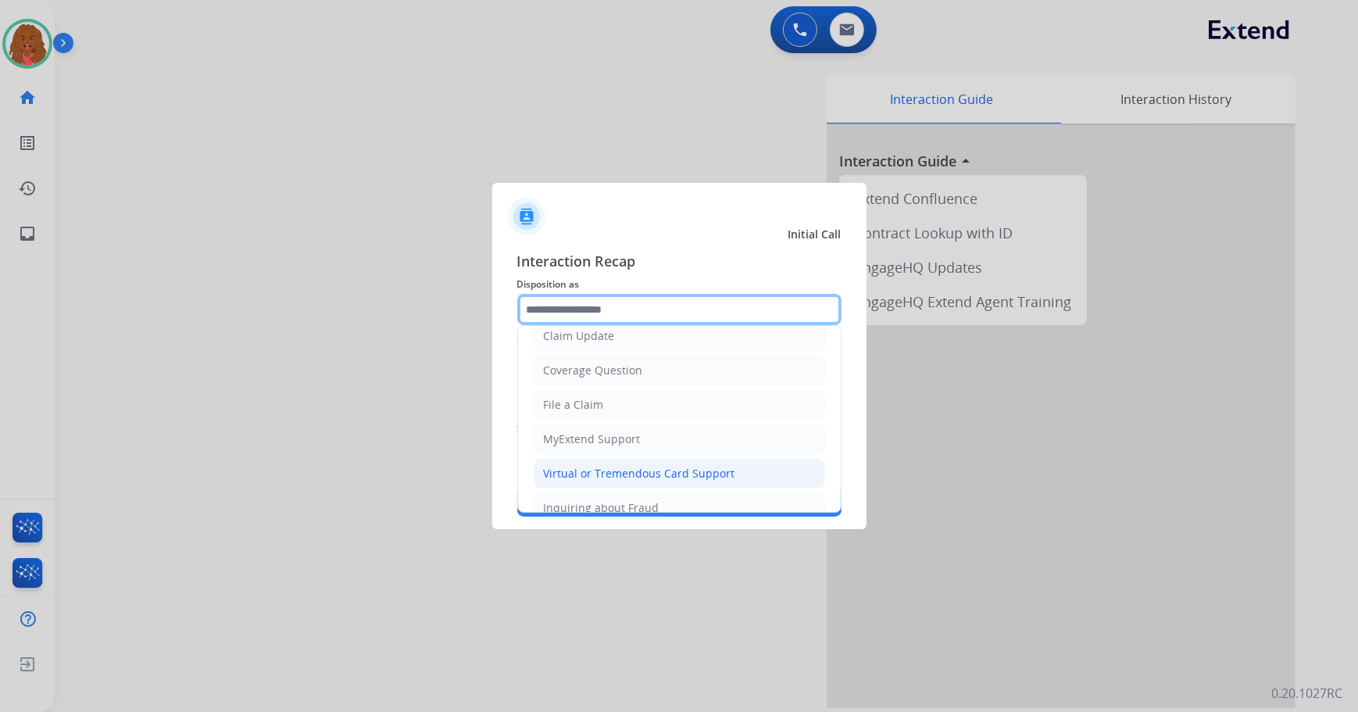
scroll to position [212, 0]
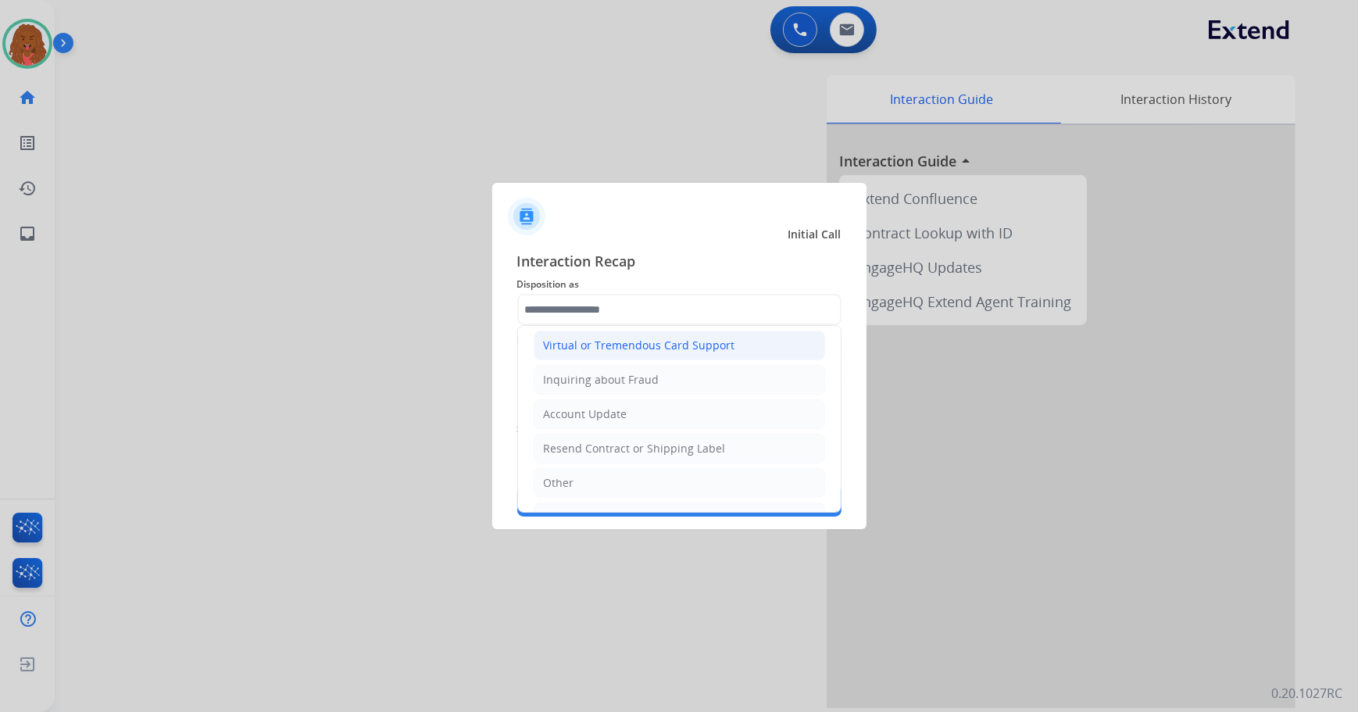
click at [648, 341] on div "Virtual or Tremendous Card Support" at bounding box center [639, 345] width 191 height 16
type input "**********"
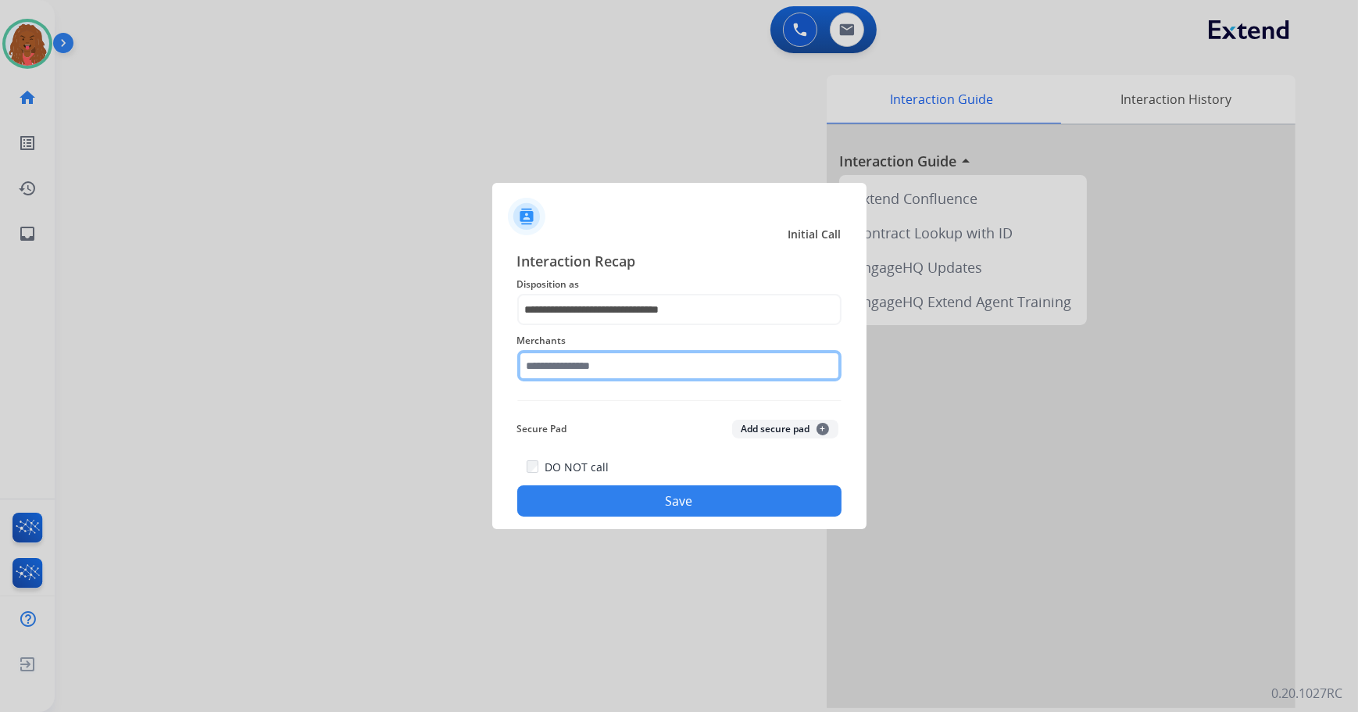
drag, startPoint x: 633, startPoint y: 361, endPoint x: 632, endPoint y: 374, distance: 13.3
click at [633, 362] on input "text" at bounding box center [679, 365] width 324 height 31
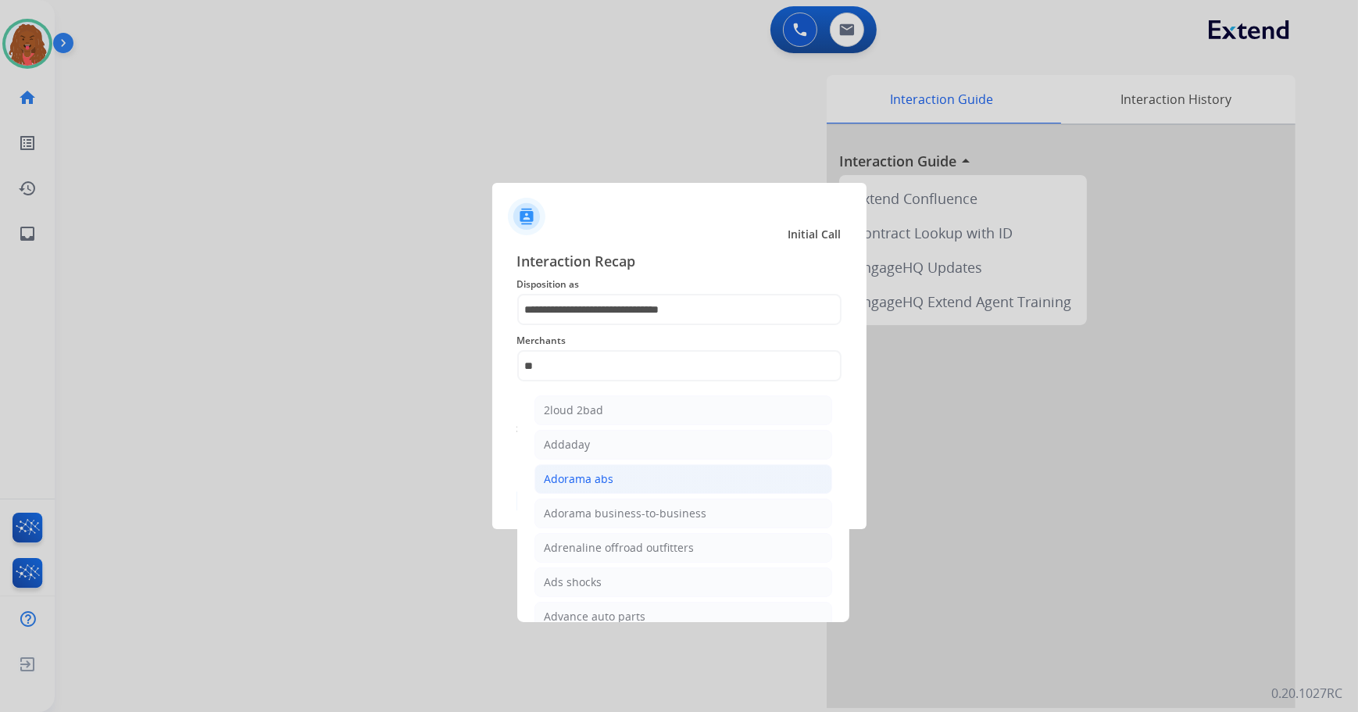
click at [605, 487] on li "Adorama abs" at bounding box center [683, 479] width 298 height 30
type input "**********"
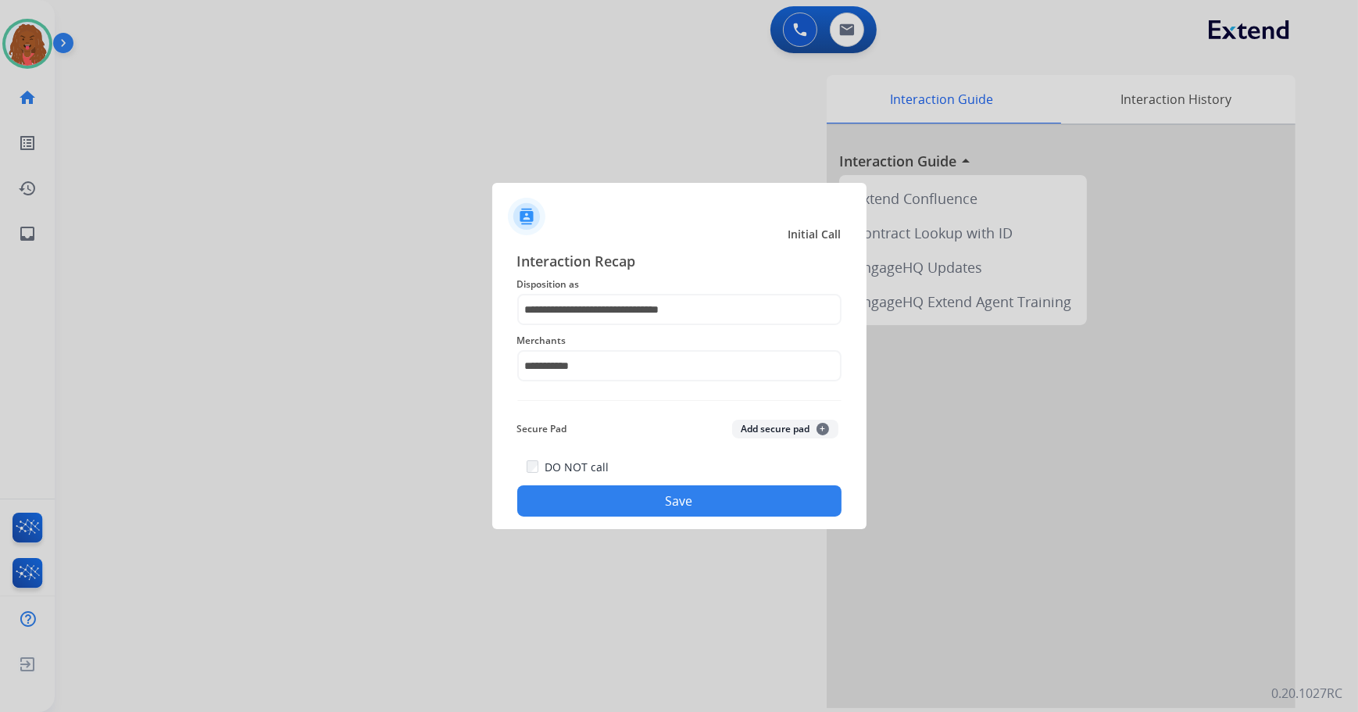
click at [611, 480] on div "DO NOT call Save" at bounding box center [679, 486] width 324 height 59
click at [610, 493] on button "Save" at bounding box center [679, 500] width 324 height 31
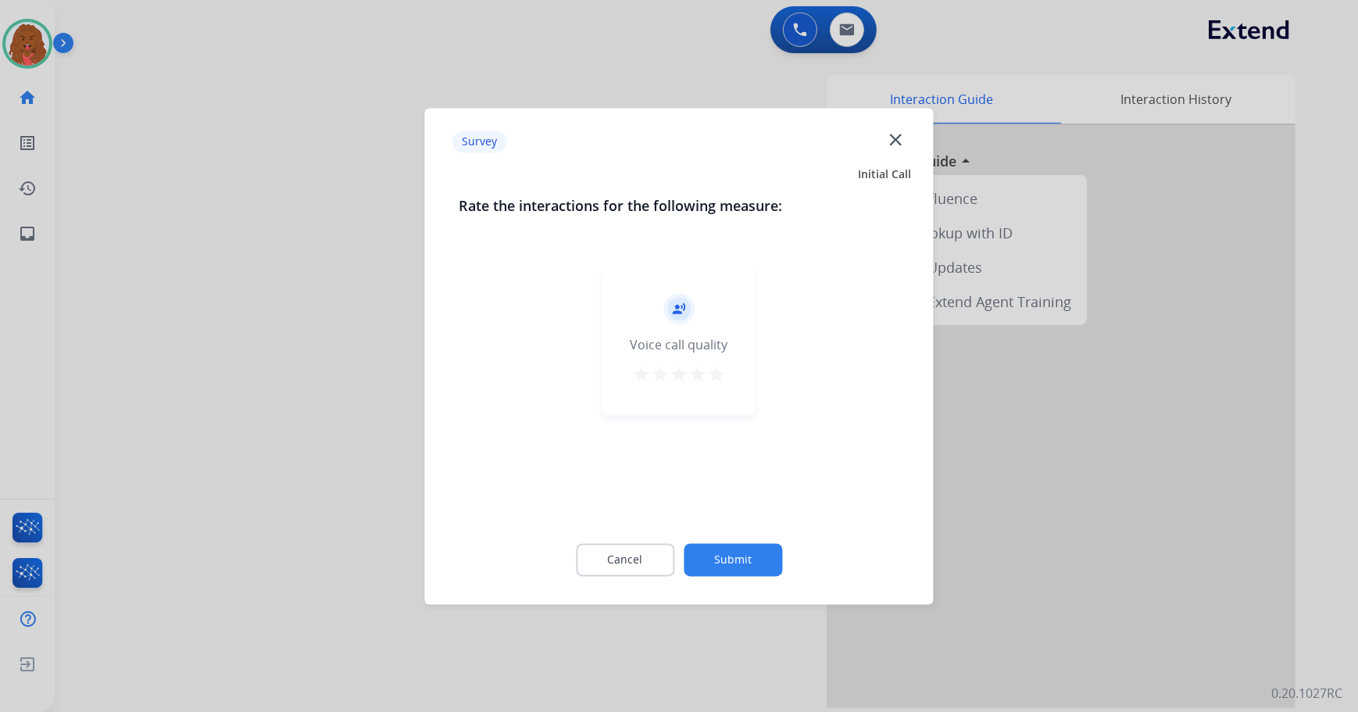
click at [737, 564] on button "Submit" at bounding box center [733, 559] width 98 height 33
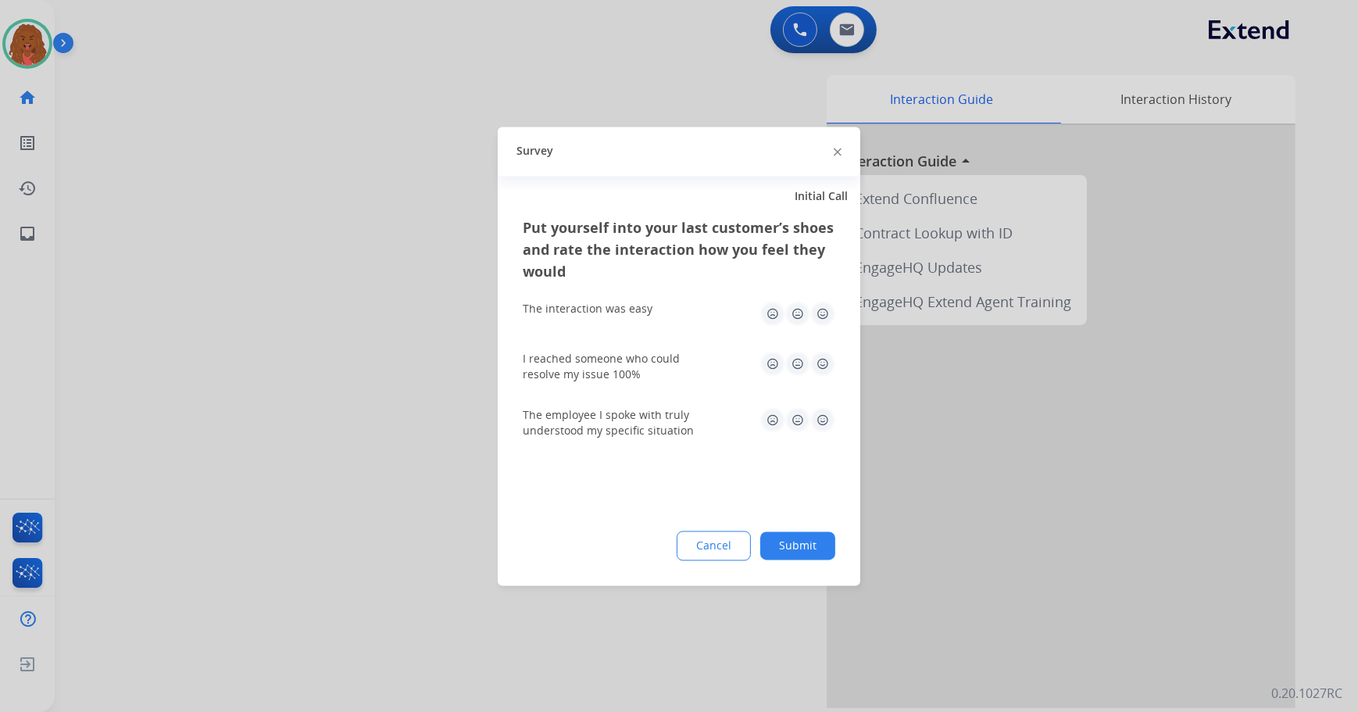
click at [805, 547] on button "Submit" at bounding box center [797, 545] width 75 height 28
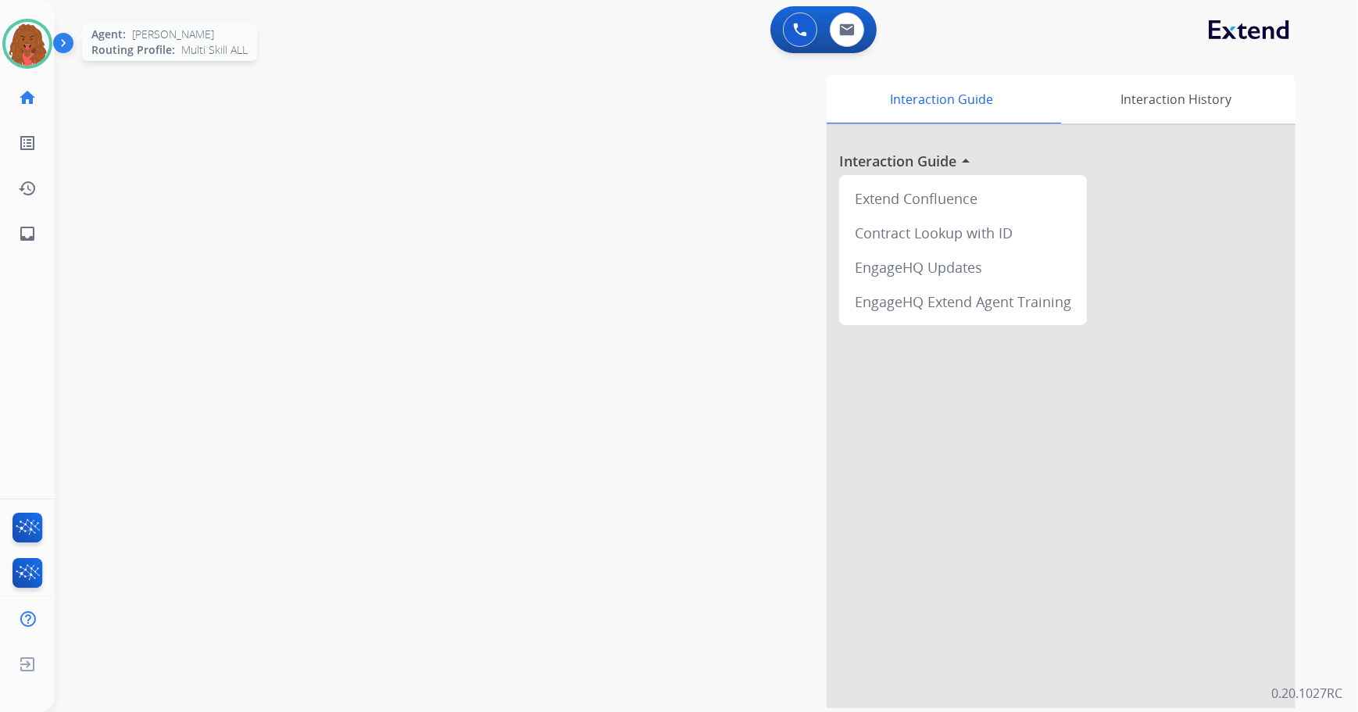
click at [22, 54] on img at bounding box center [27, 44] width 44 height 44
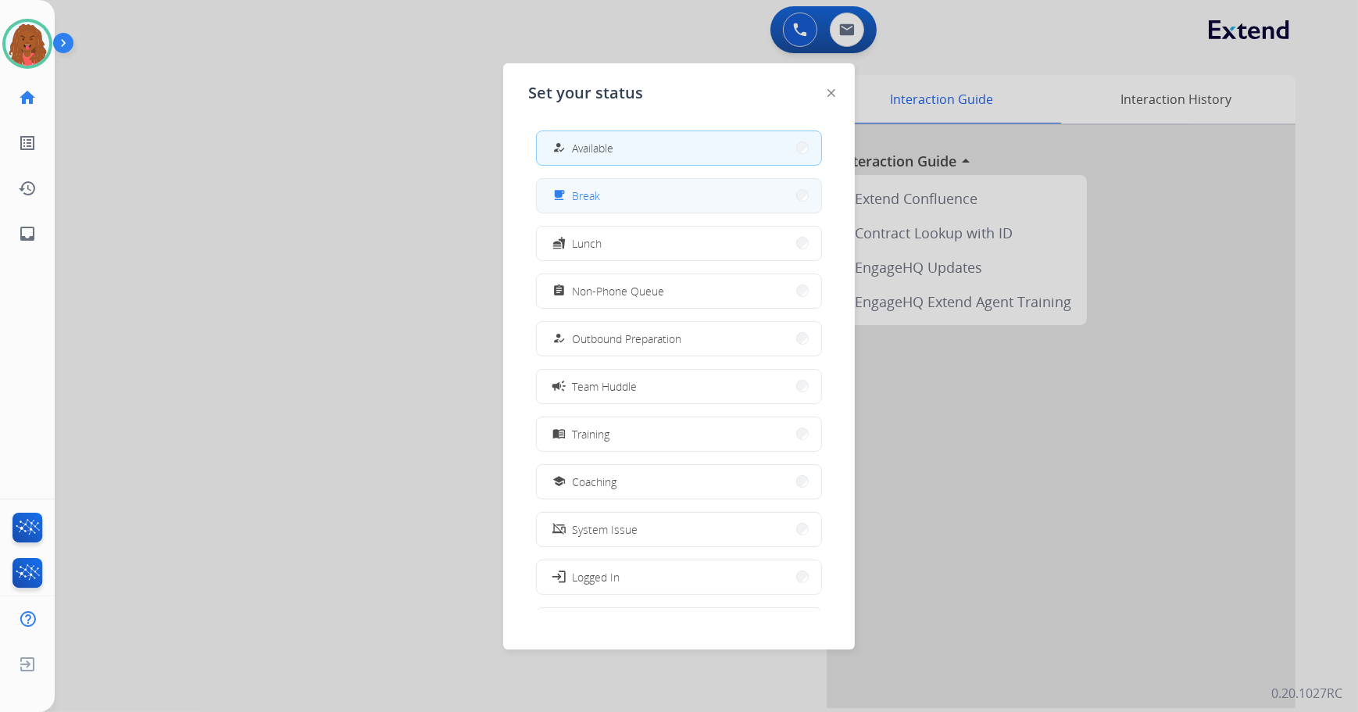
click at [634, 205] on button "free_breakfast Break" at bounding box center [679, 196] width 284 height 34
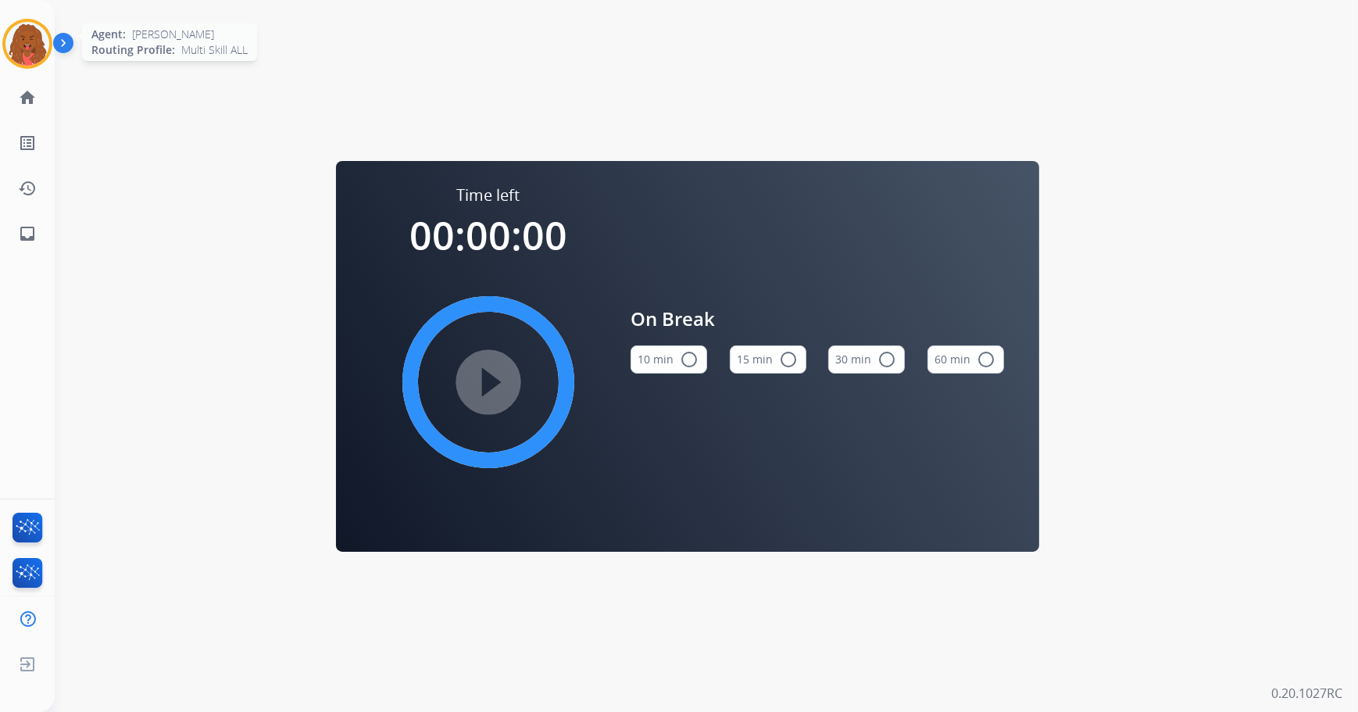
click at [20, 38] on img at bounding box center [27, 44] width 44 height 44
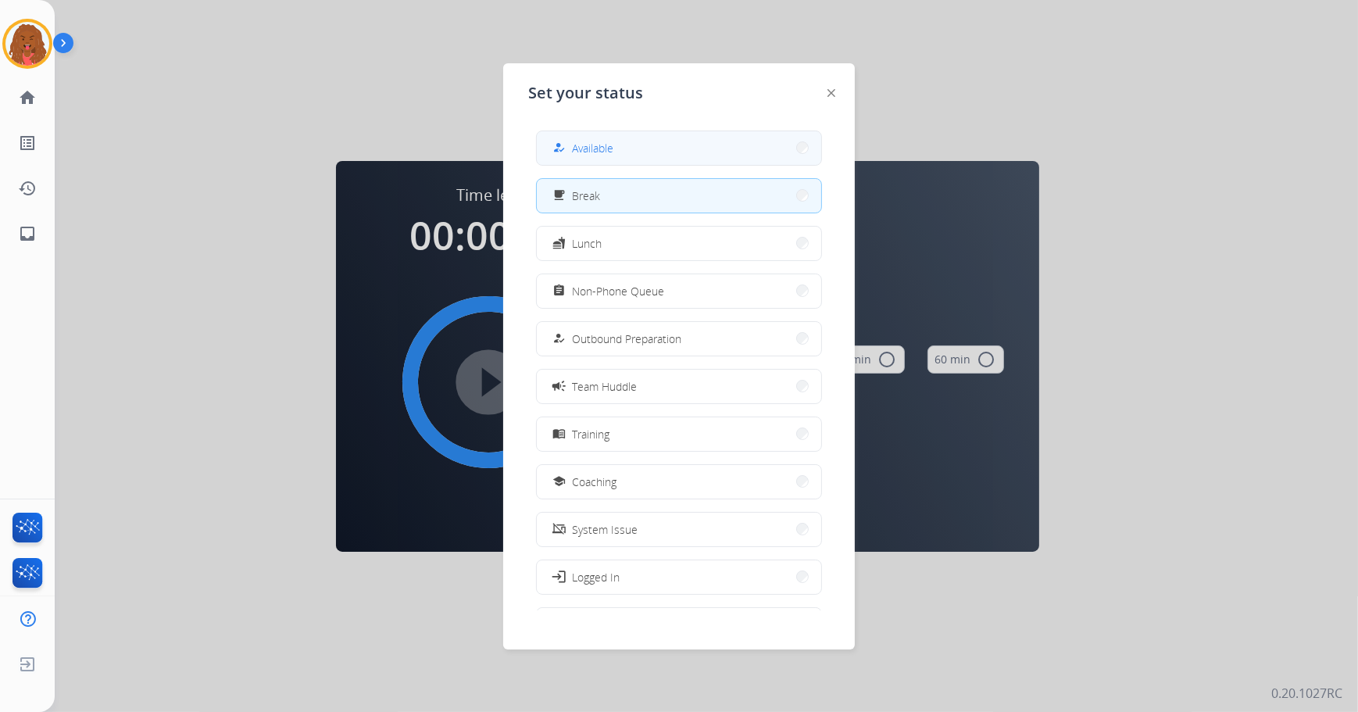
click at [610, 133] on button "how_to_reg Available" at bounding box center [679, 148] width 284 height 34
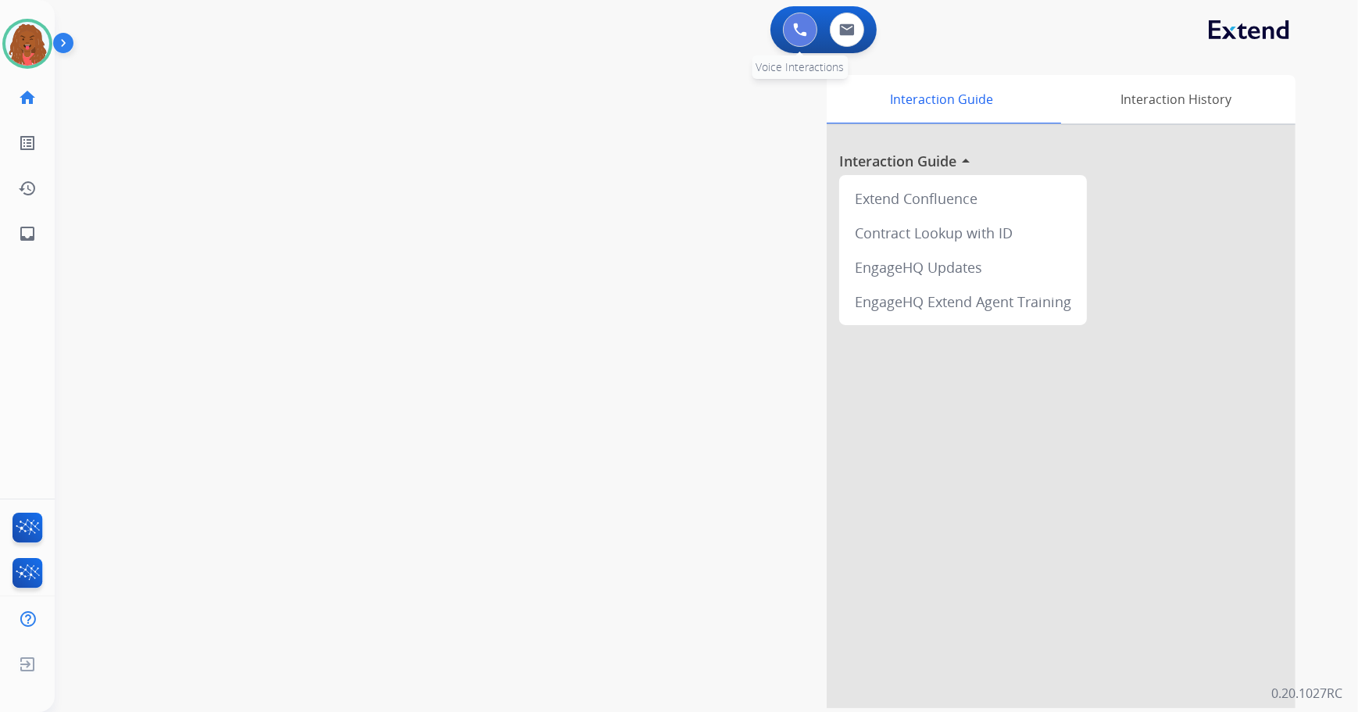
click at [803, 25] on img at bounding box center [800, 30] width 14 height 14
click at [791, 30] on button at bounding box center [800, 29] width 34 height 34
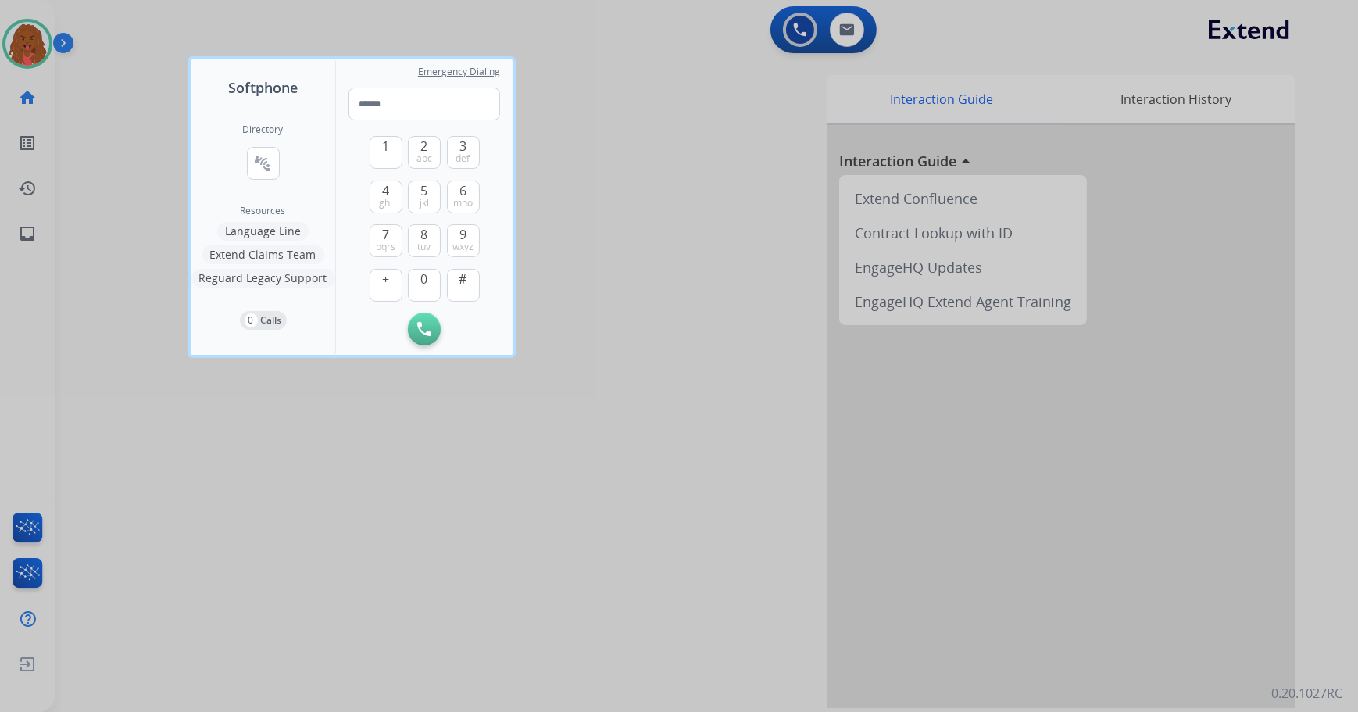
click at [266, 258] on button "Extend Claims Team" at bounding box center [263, 254] width 122 height 19
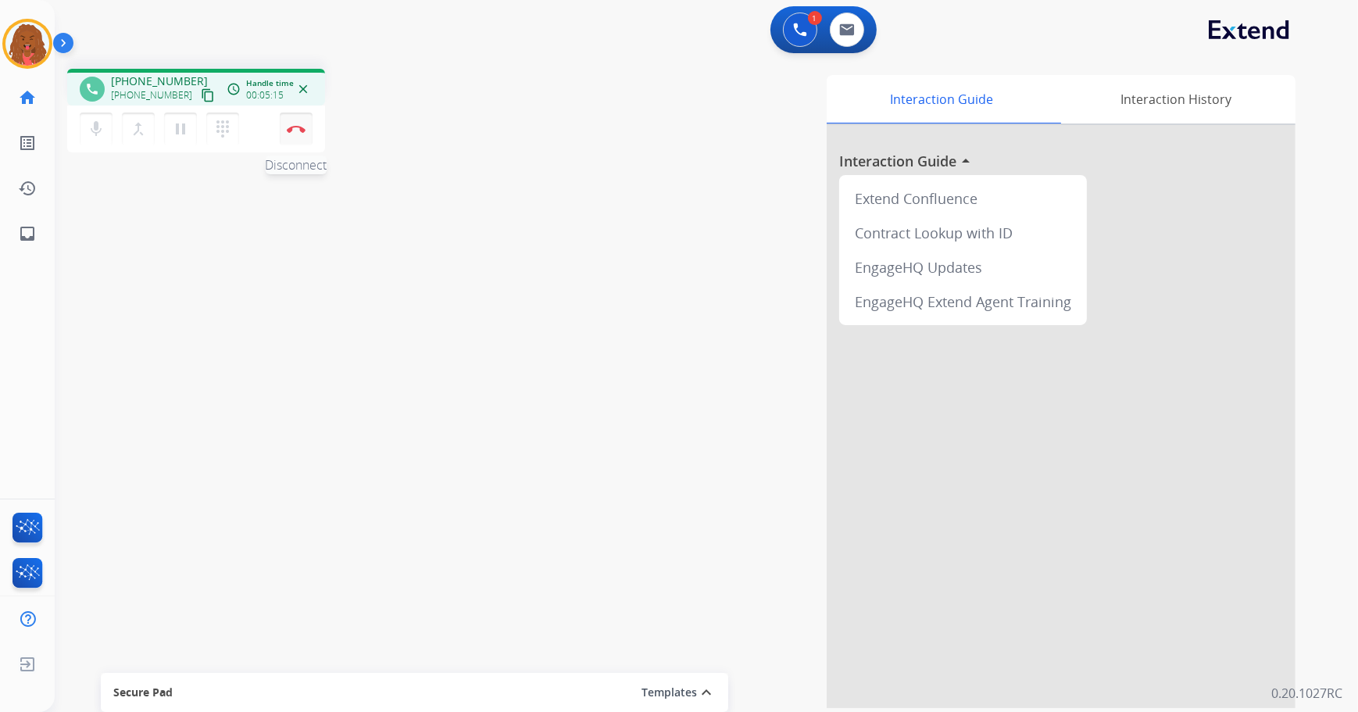
click at [309, 120] on button "Disconnect" at bounding box center [296, 128] width 33 height 33
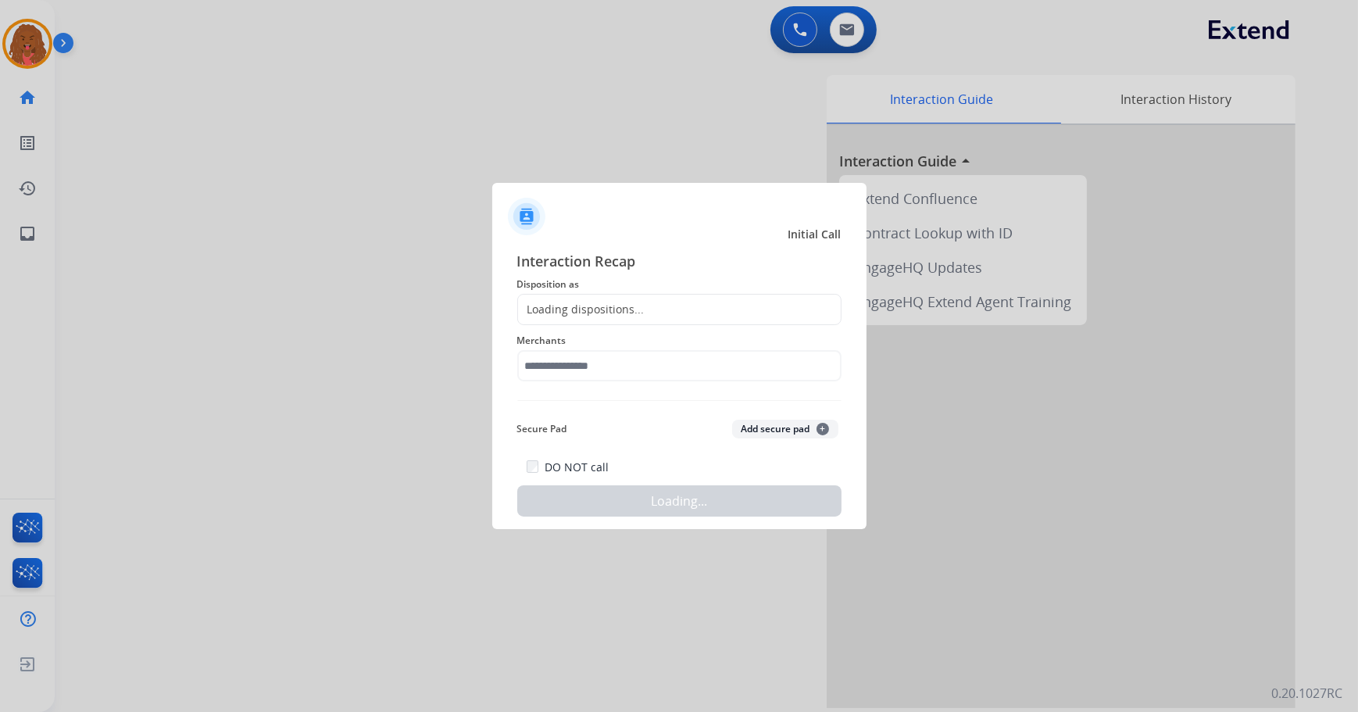
click at [602, 314] on div "Loading dispositions..." at bounding box center [581, 310] width 127 height 16
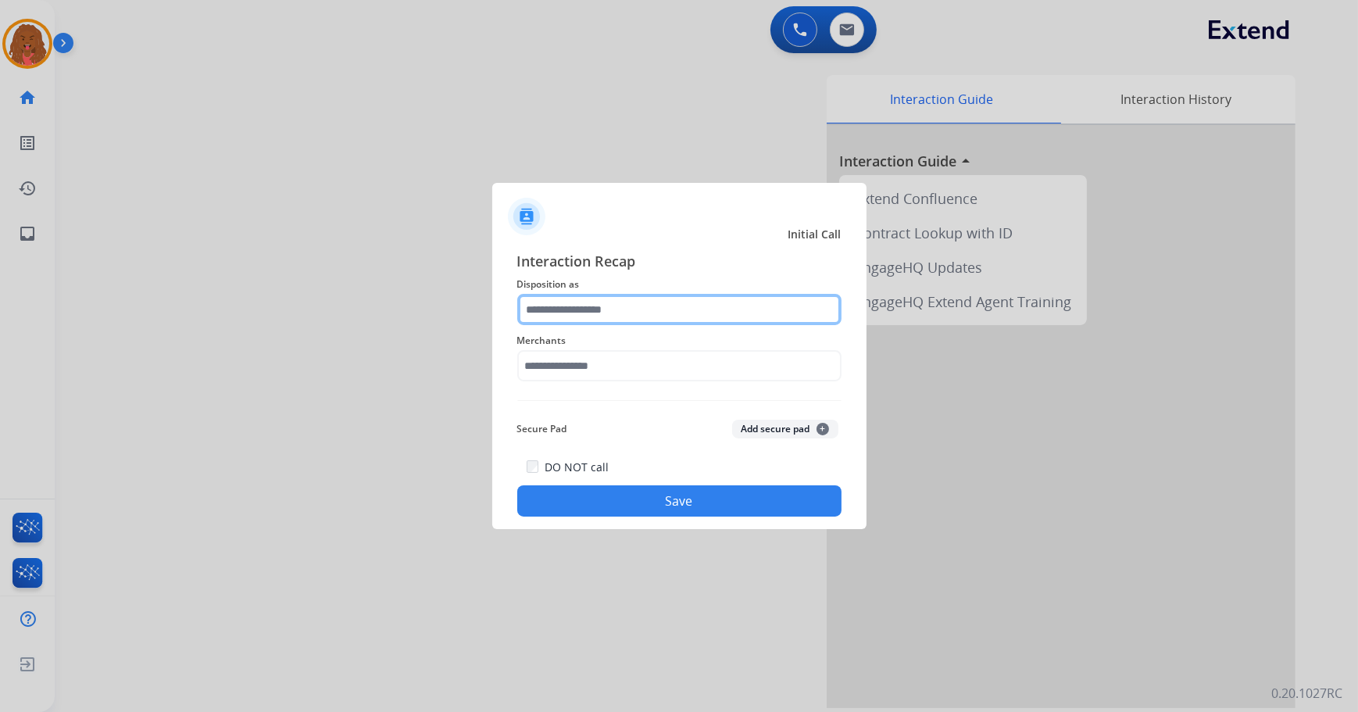
click at [595, 311] on input "text" at bounding box center [679, 309] width 324 height 31
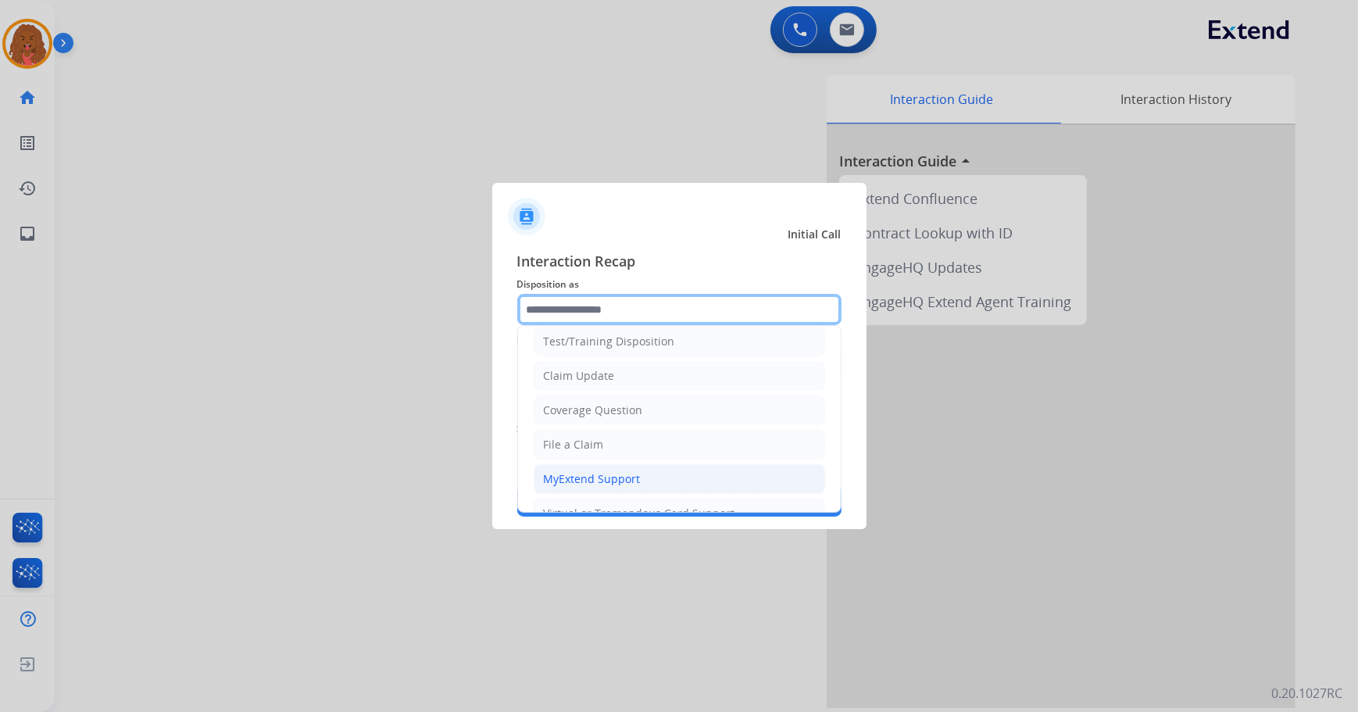
scroll to position [212, 0]
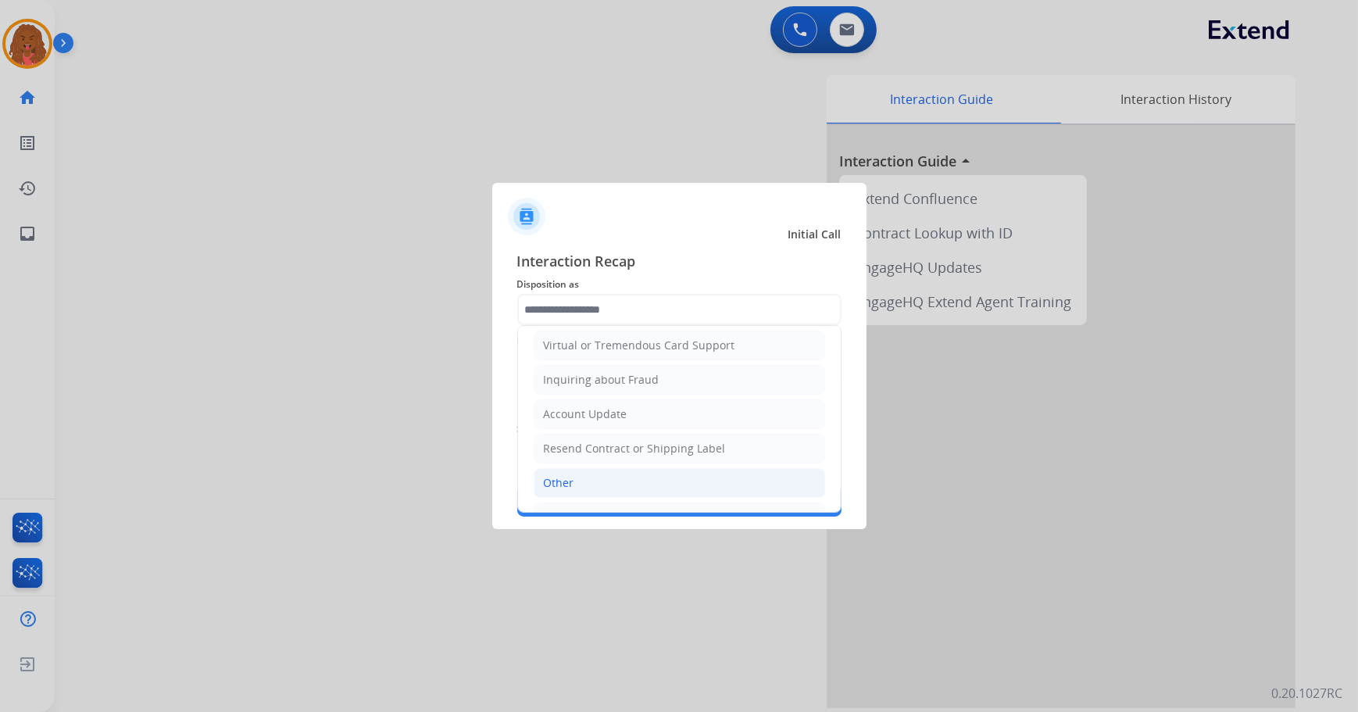
click at [562, 487] on div "Other" at bounding box center [559, 483] width 30 height 16
type input "*****"
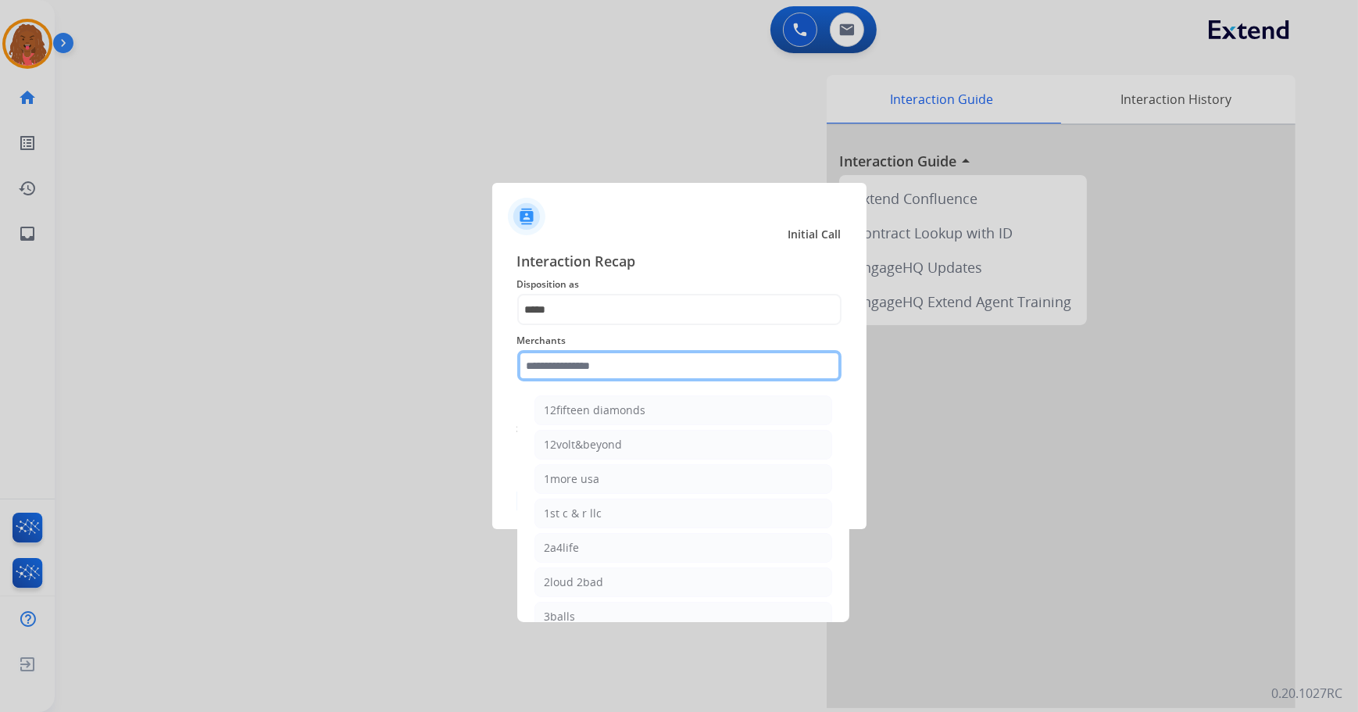
click at [566, 350] on input "text" at bounding box center [679, 365] width 324 height 31
type input "***"
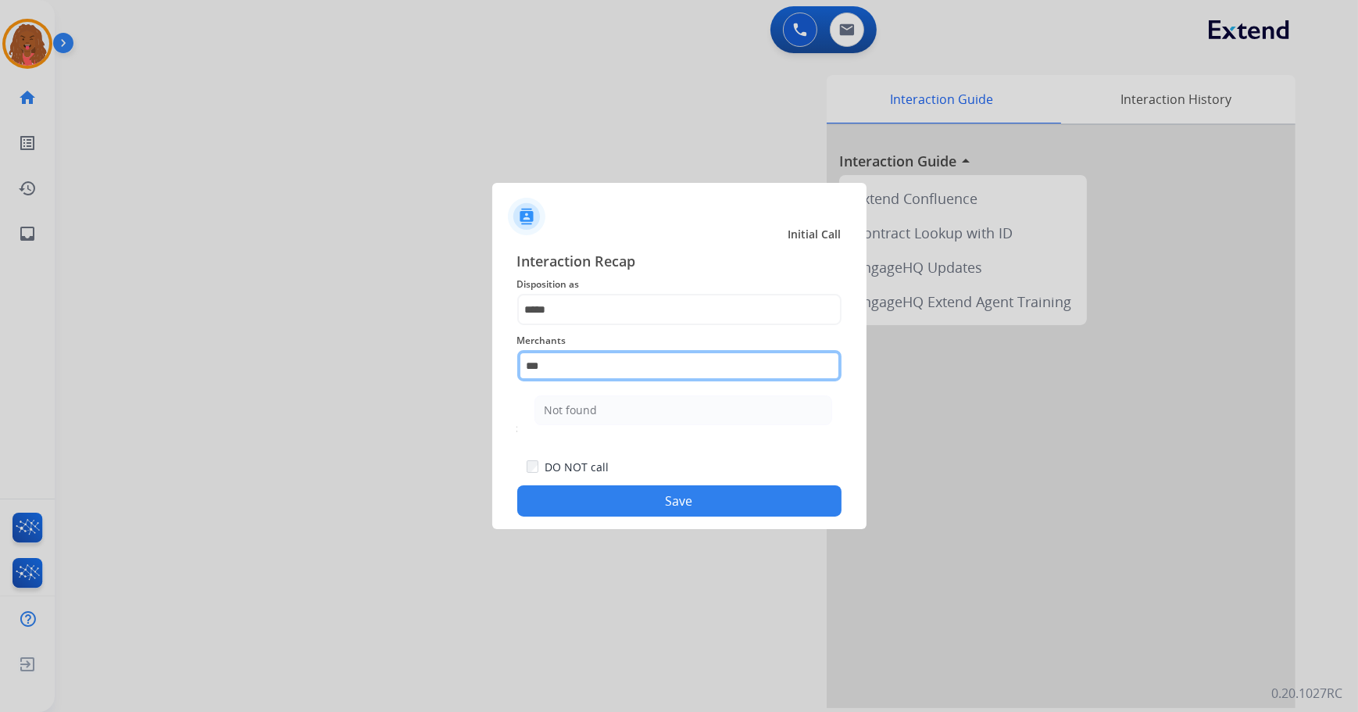
drag, startPoint x: 603, startPoint y: 362, endPoint x: 338, endPoint y: 359, distance: 264.9
click at [0, 359] on app-contact-recap-modal "Initial Call Interaction Recap Disposition as ***** Merchants *** Not found Sec…" at bounding box center [0, 356] width 0 height 712
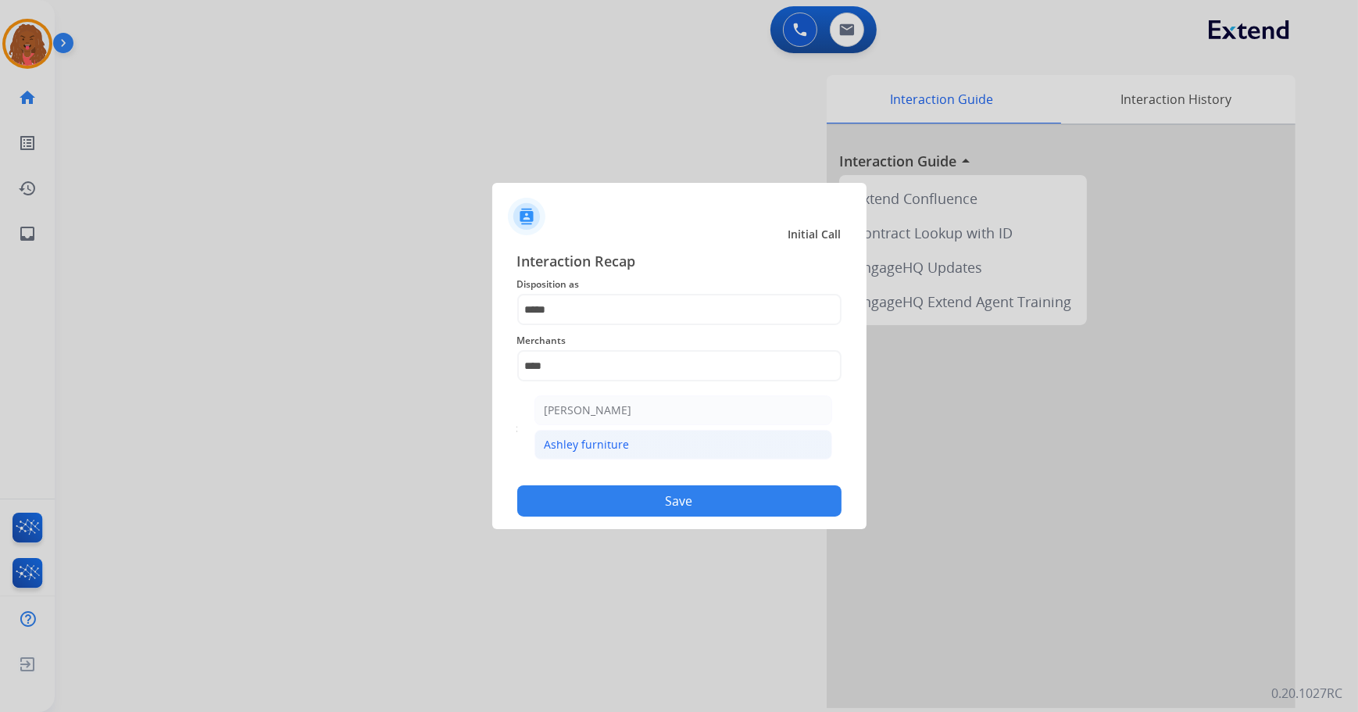
click at [602, 452] on div "Ashley furniture" at bounding box center [587, 445] width 85 height 16
type input "**********"
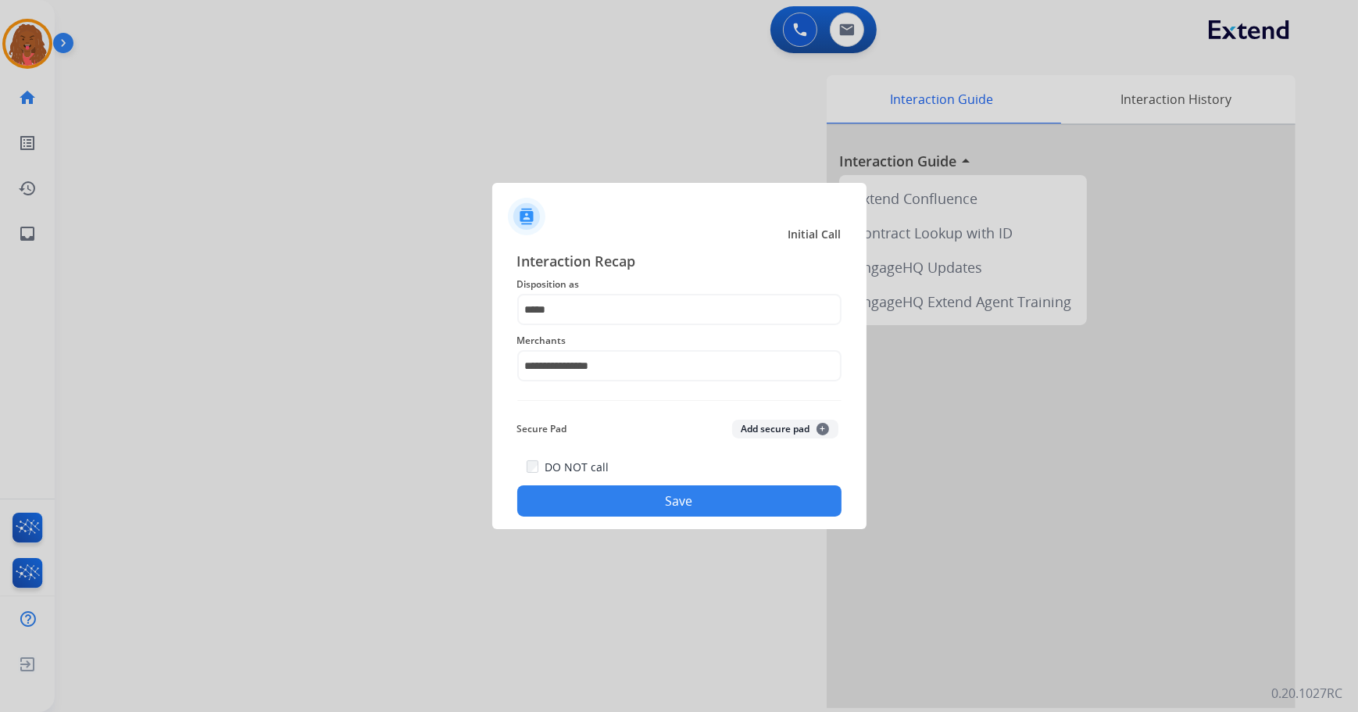
click at [585, 503] on button "Save" at bounding box center [679, 500] width 324 height 31
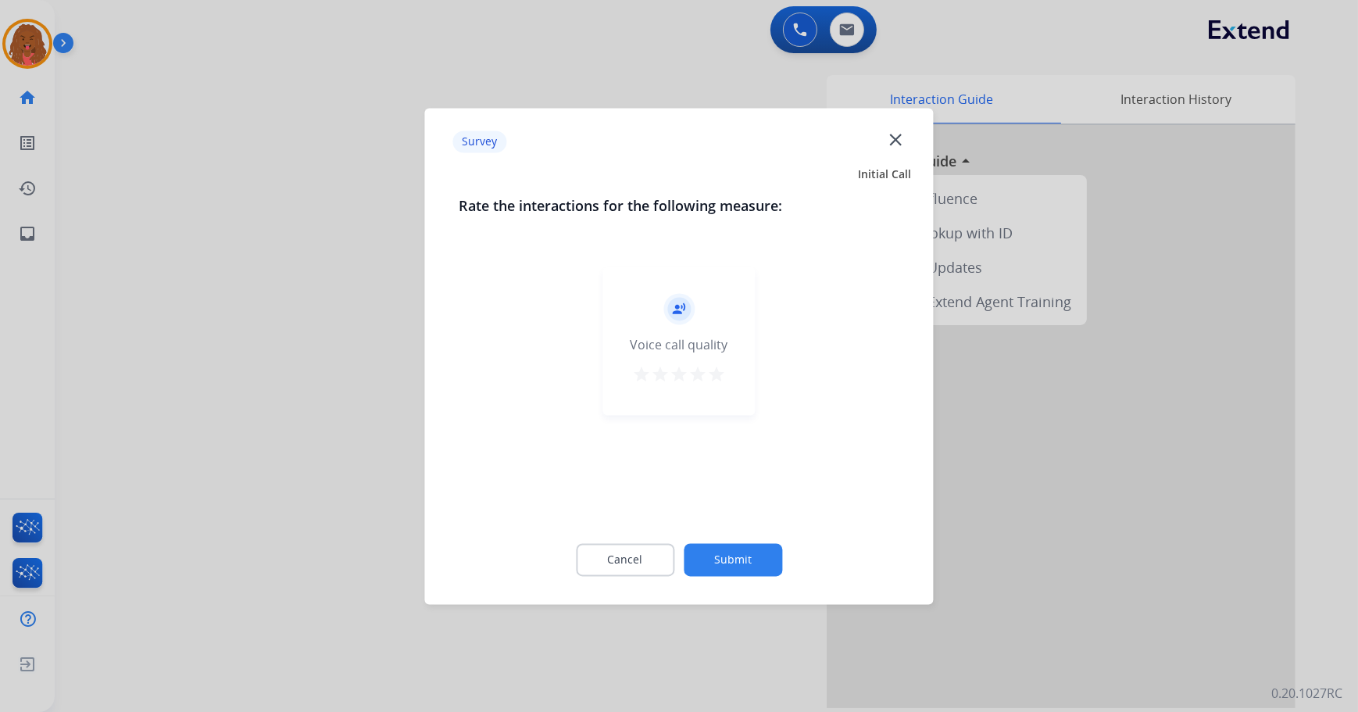
click at [759, 560] on button "Submit" at bounding box center [733, 559] width 98 height 33
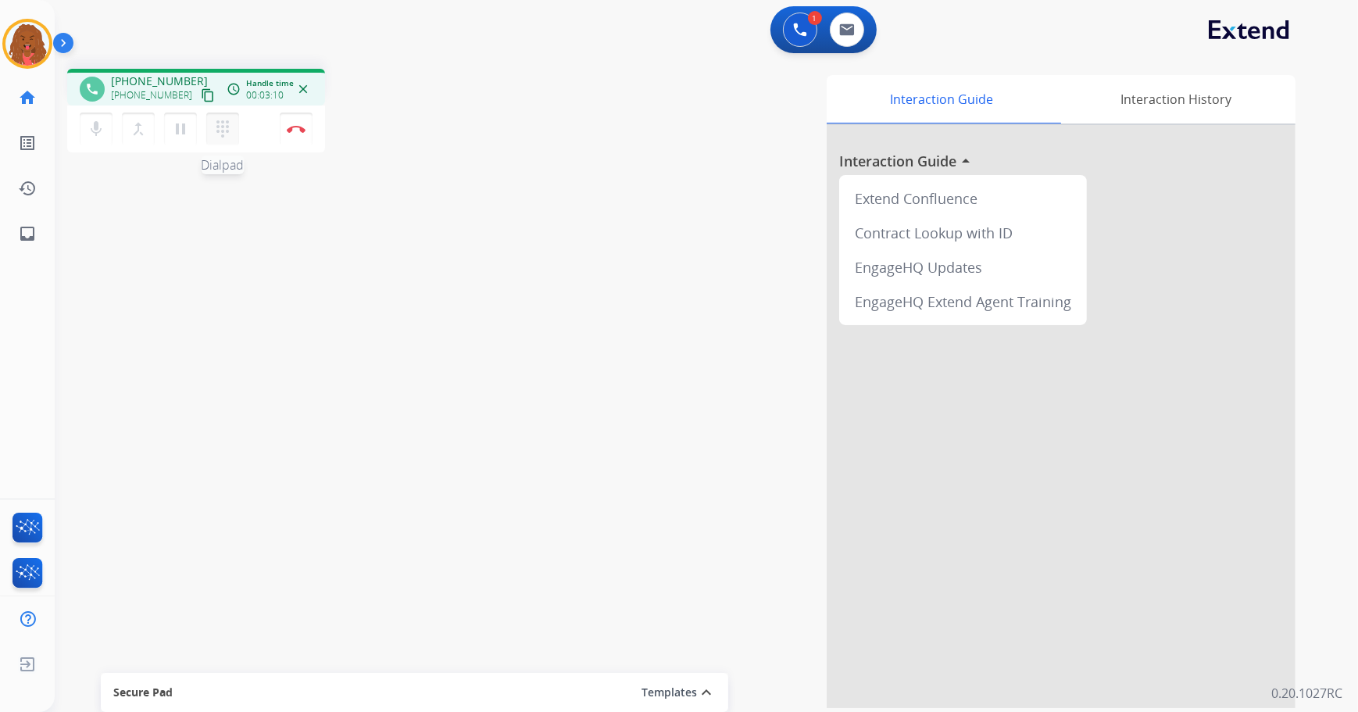
click at [227, 124] on mat-icon "dialpad" at bounding box center [222, 129] width 19 height 19
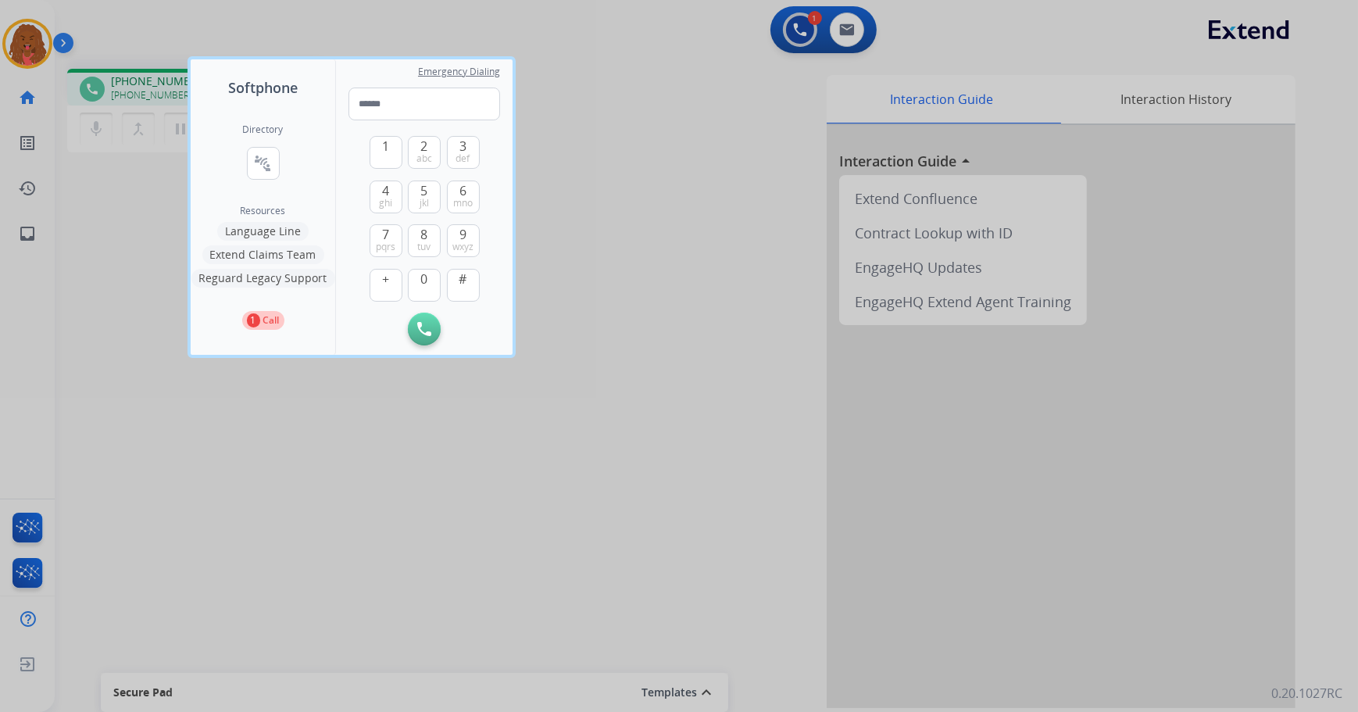
click at [273, 256] on button "Extend Claims Team" at bounding box center [263, 254] width 122 height 19
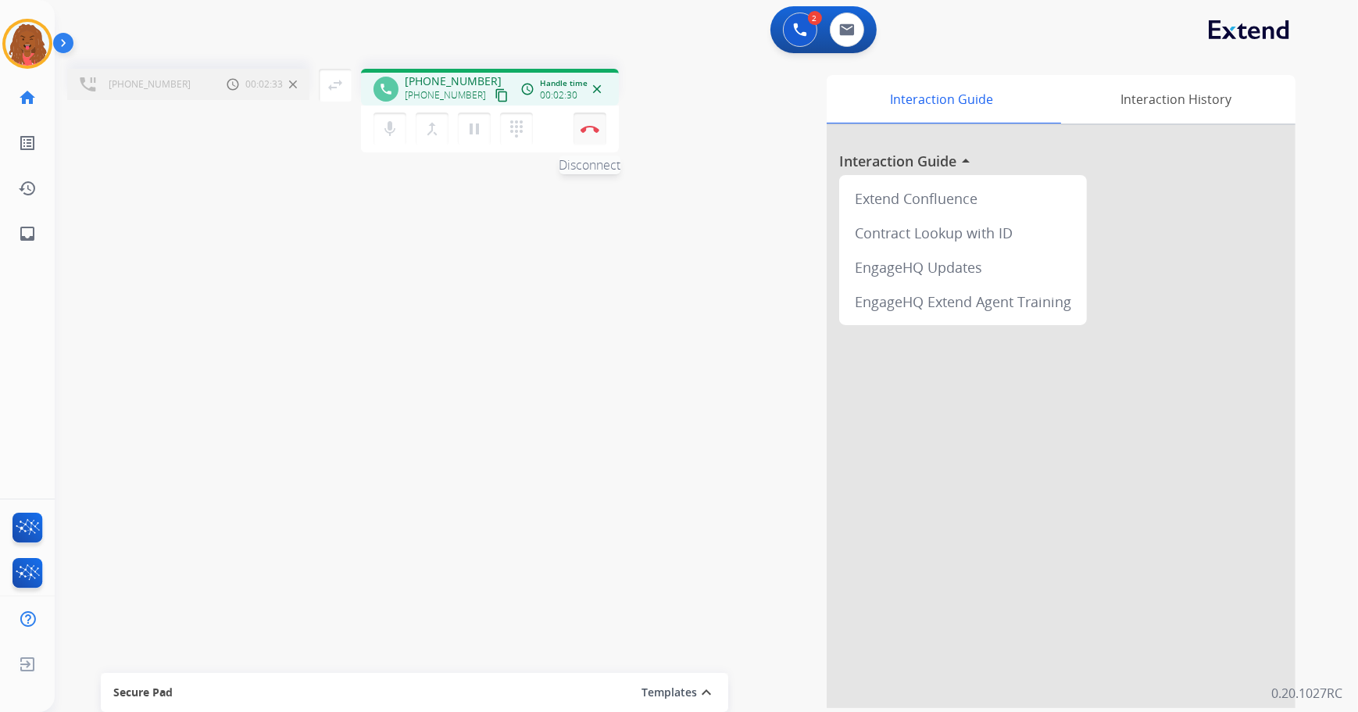
click at [596, 133] on button "Disconnect" at bounding box center [589, 128] width 33 height 33
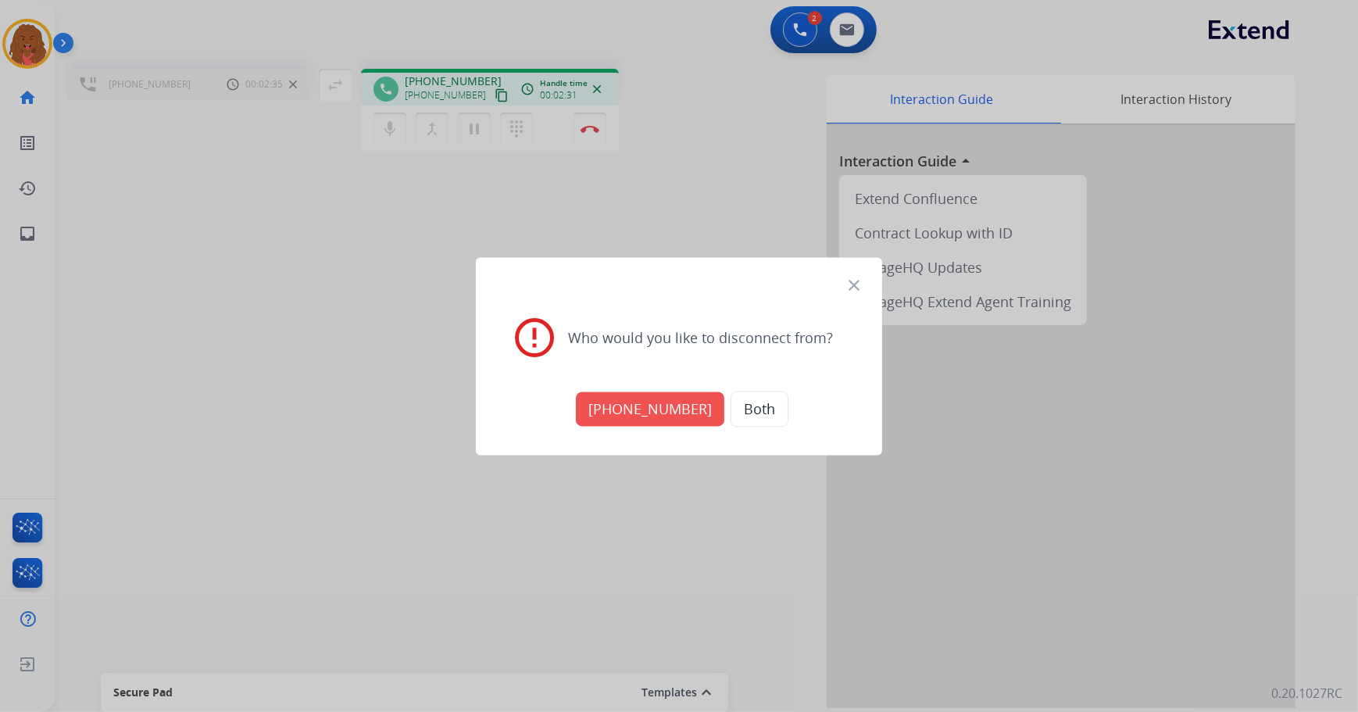
click at [677, 412] on button "[PHONE_NUMBER]" at bounding box center [650, 408] width 148 height 34
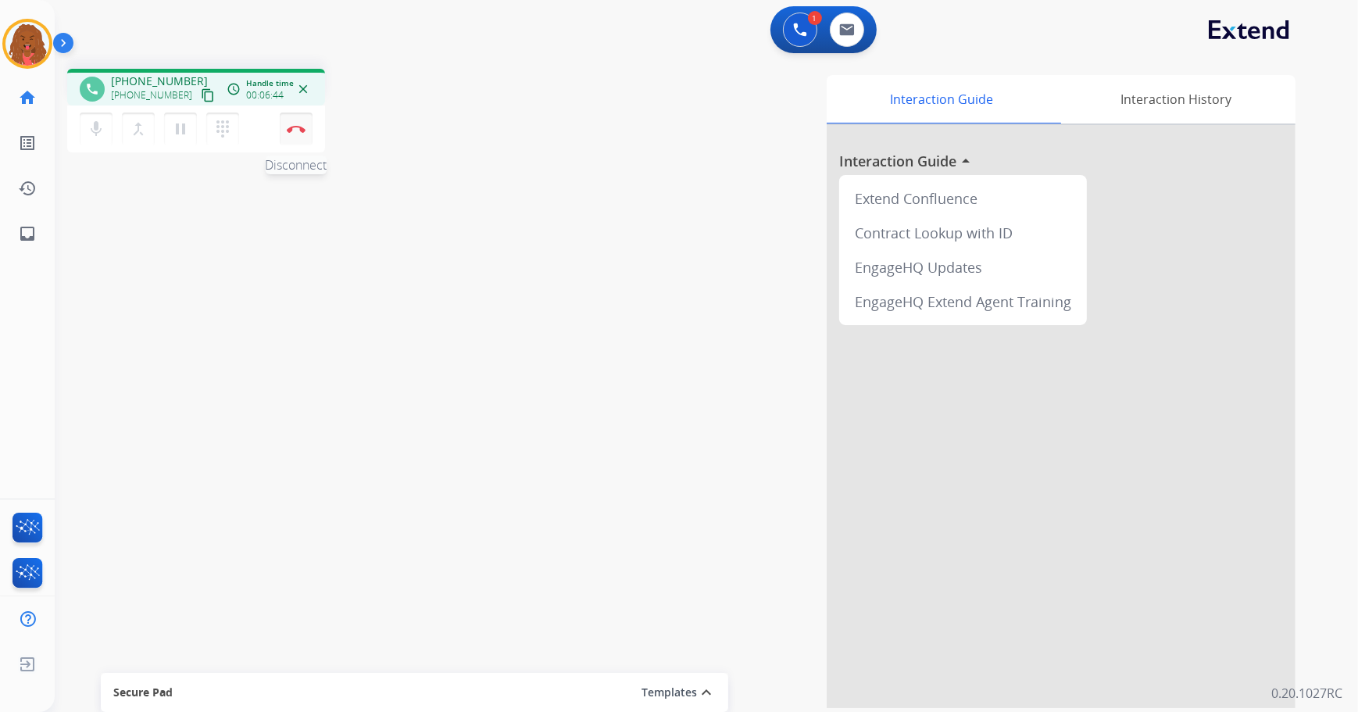
click at [304, 132] on img at bounding box center [296, 129] width 19 height 8
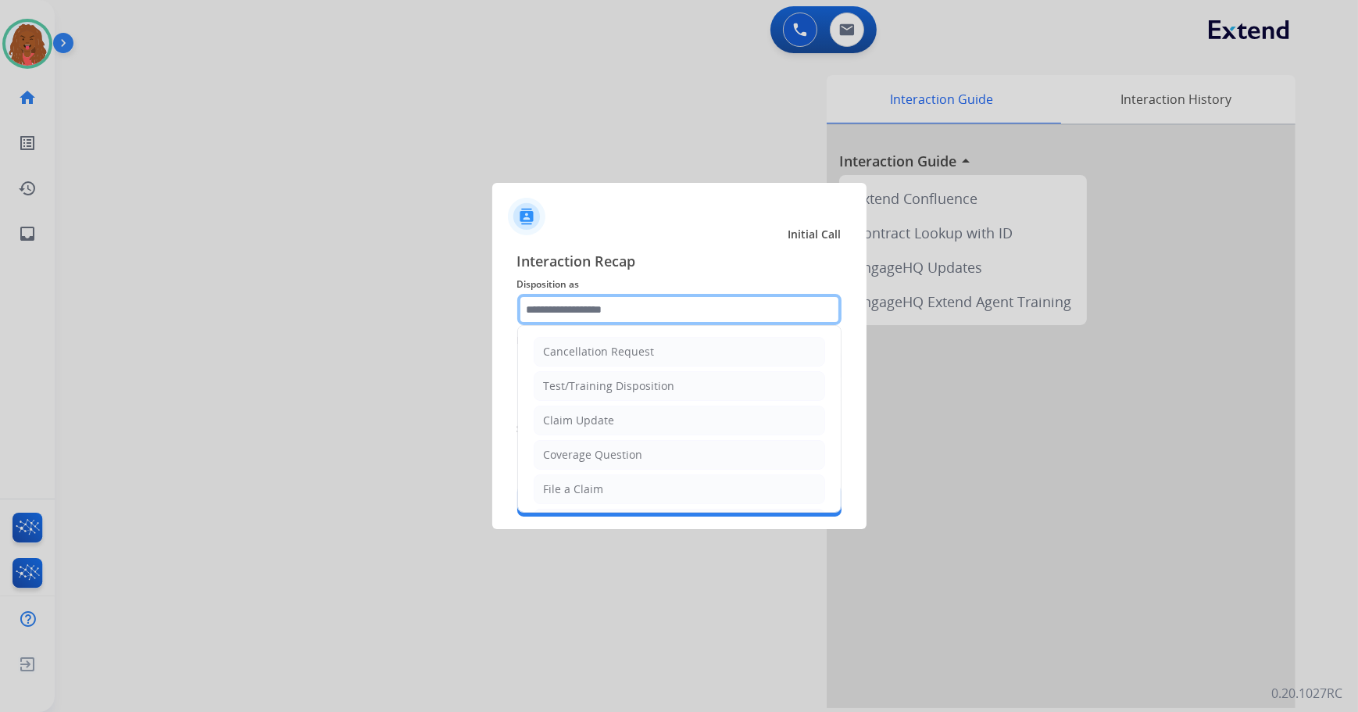
click at [685, 321] on input "text" at bounding box center [679, 309] width 324 height 31
click at [652, 423] on li "Claim Update" at bounding box center [679, 420] width 291 height 30
type input "**********"
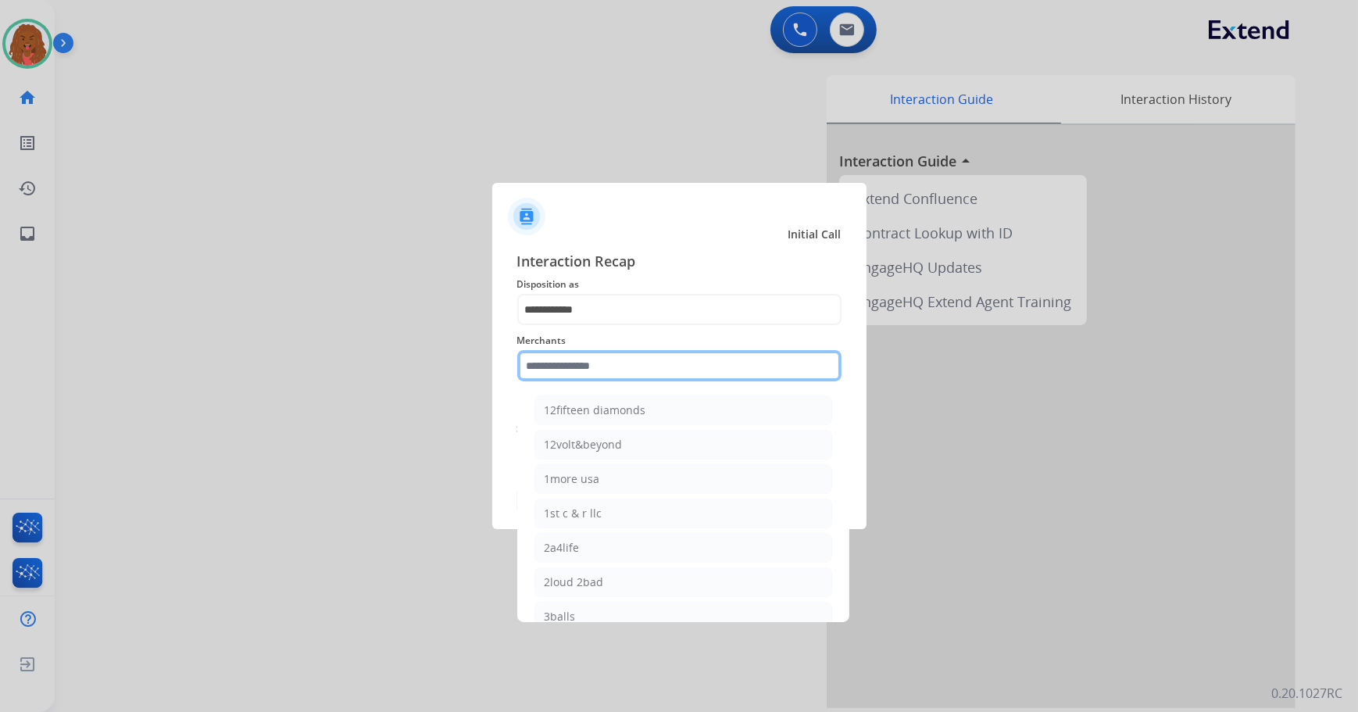
click at [616, 370] on input "text" at bounding box center [679, 365] width 324 height 31
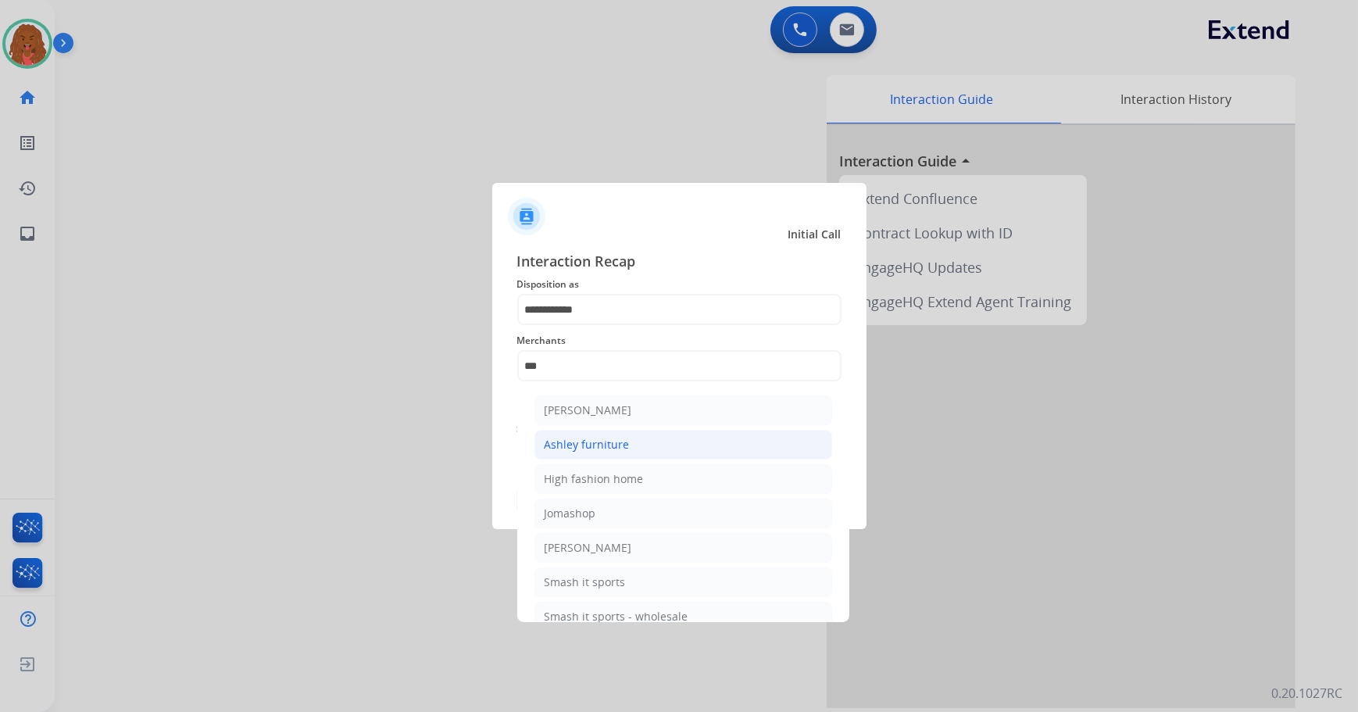
click at [621, 445] on div "Ashley furniture" at bounding box center [587, 445] width 85 height 16
type input "**********"
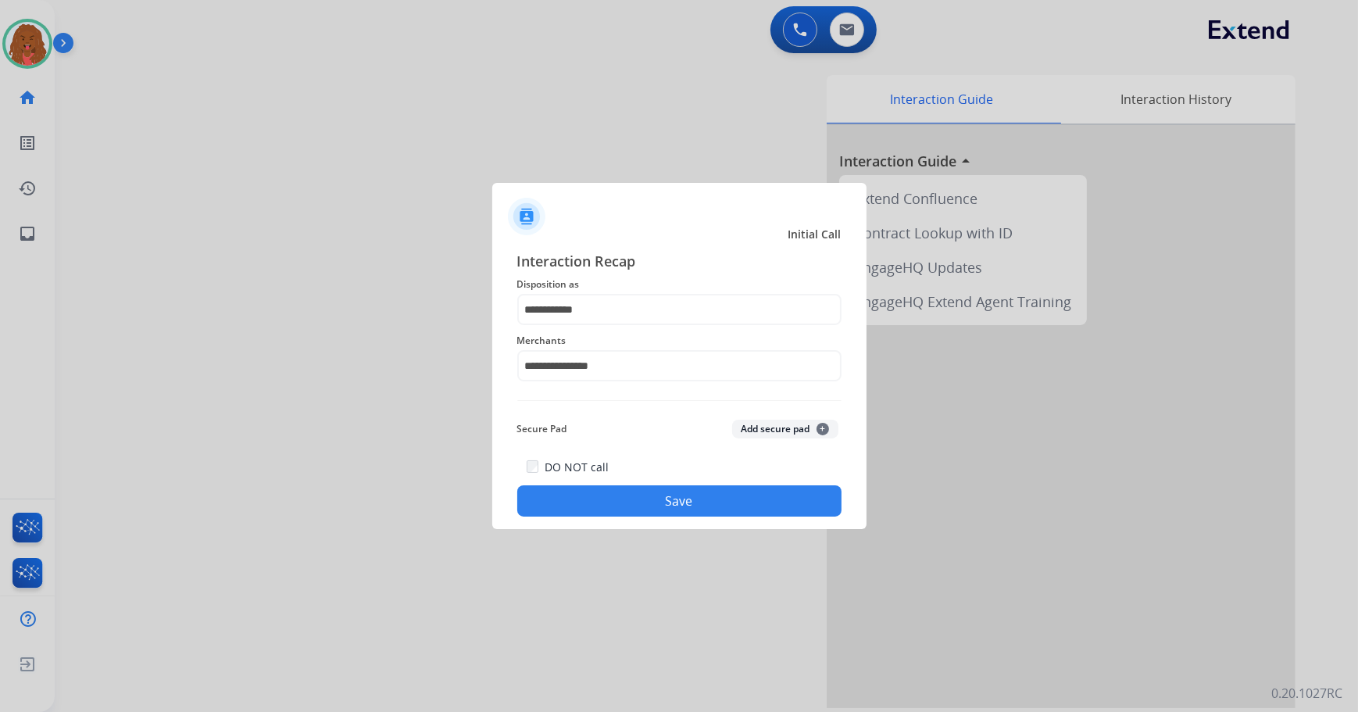
click at [659, 502] on button "Save" at bounding box center [679, 500] width 324 height 31
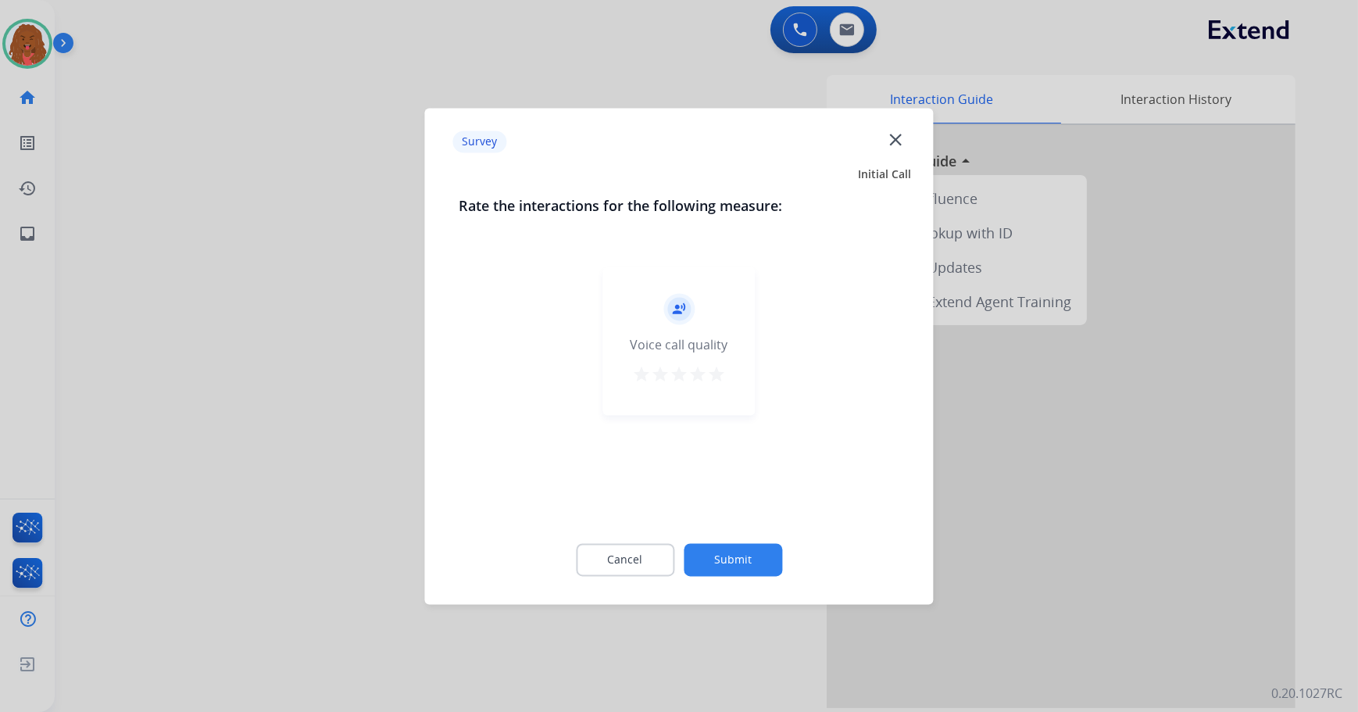
click at [770, 562] on button "Submit" at bounding box center [733, 559] width 98 height 33
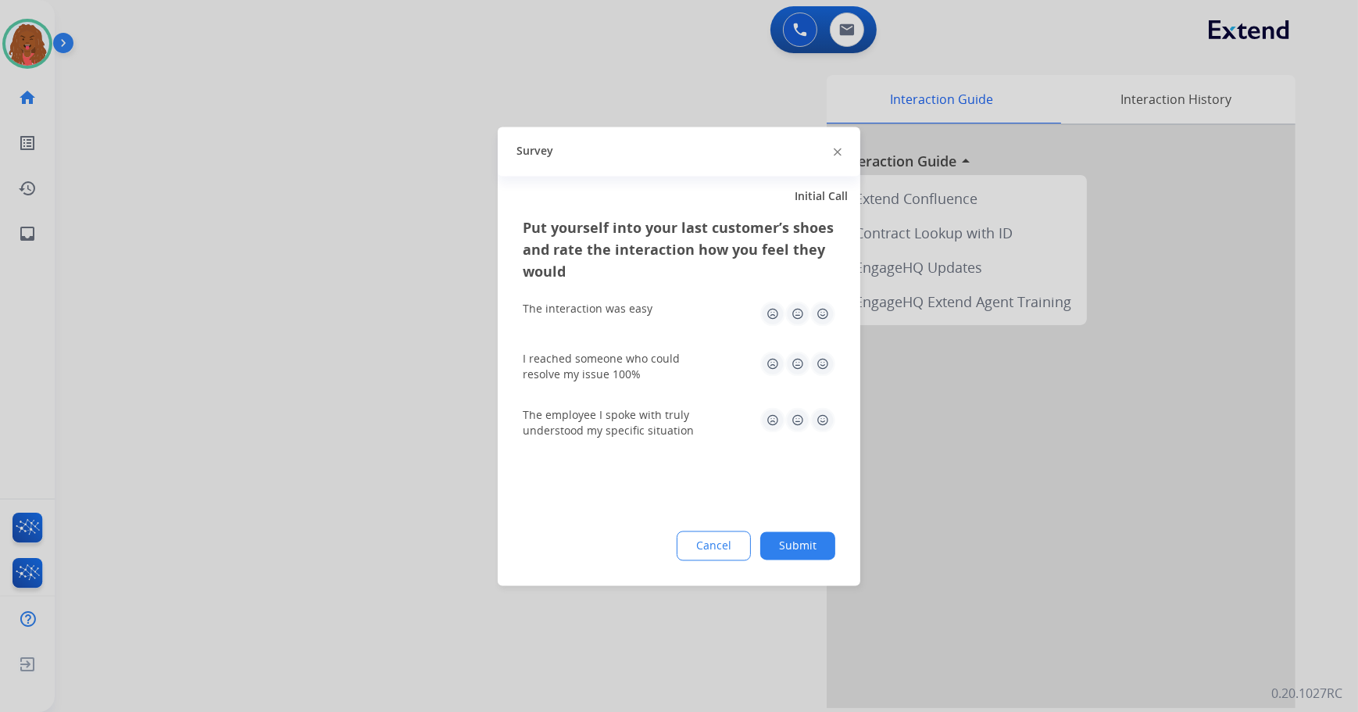
drag, startPoint x: 791, startPoint y: 541, endPoint x: 741, endPoint y: 529, distance: 51.5
click at [791, 541] on button "Submit" at bounding box center [797, 545] width 75 height 28
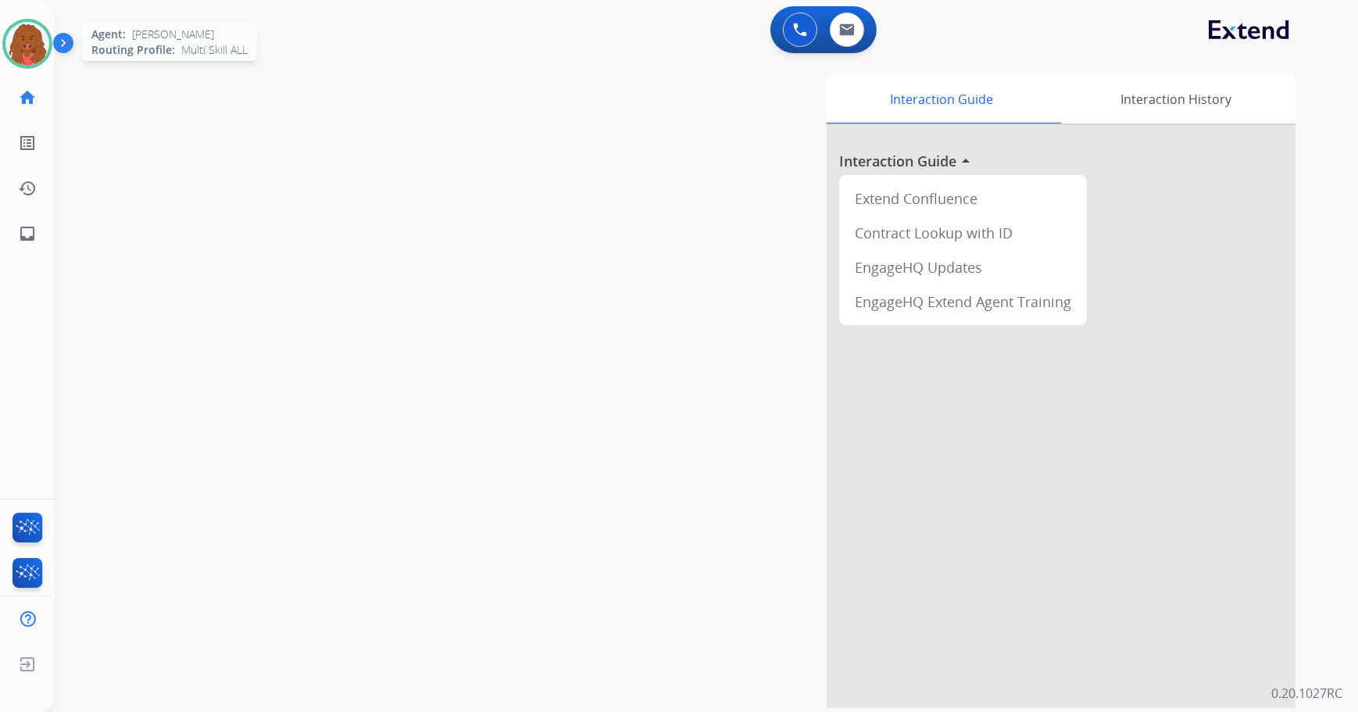
click at [33, 52] on img at bounding box center [27, 44] width 44 height 44
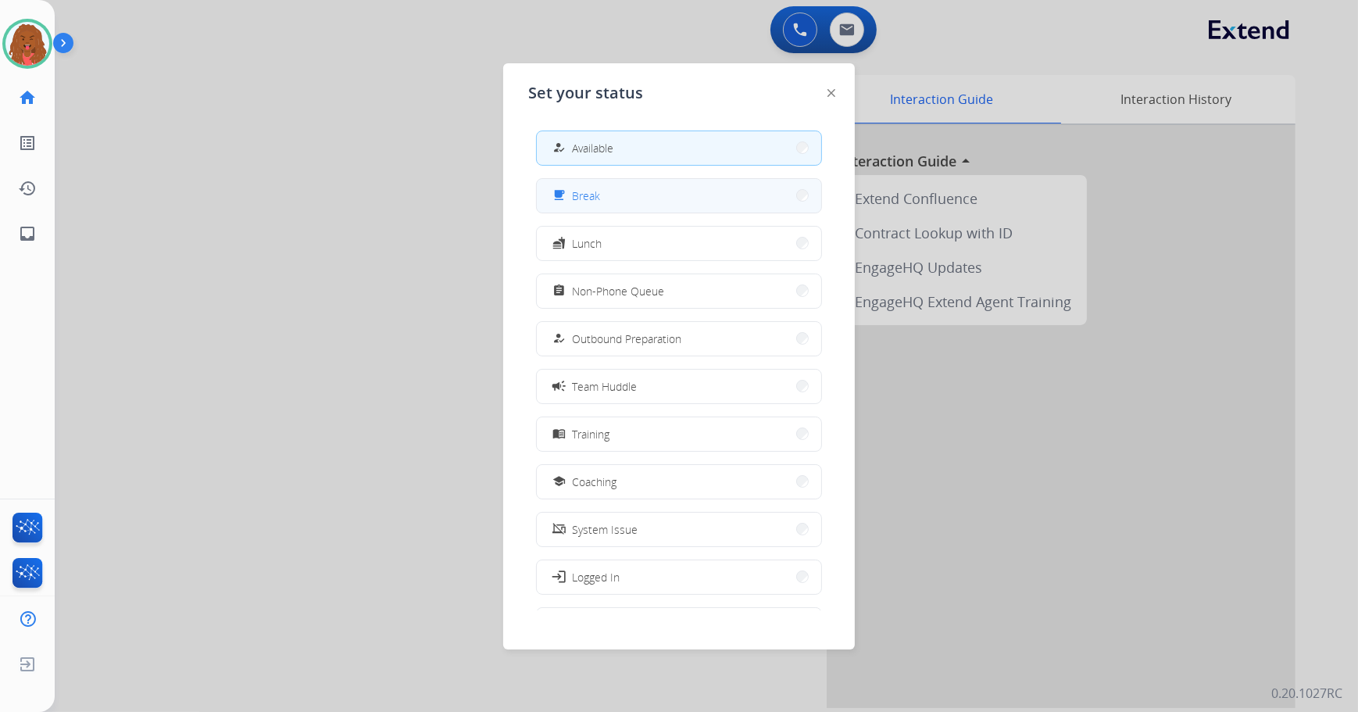
click at [616, 195] on button "free_breakfast Break" at bounding box center [679, 196] width 284 height 34
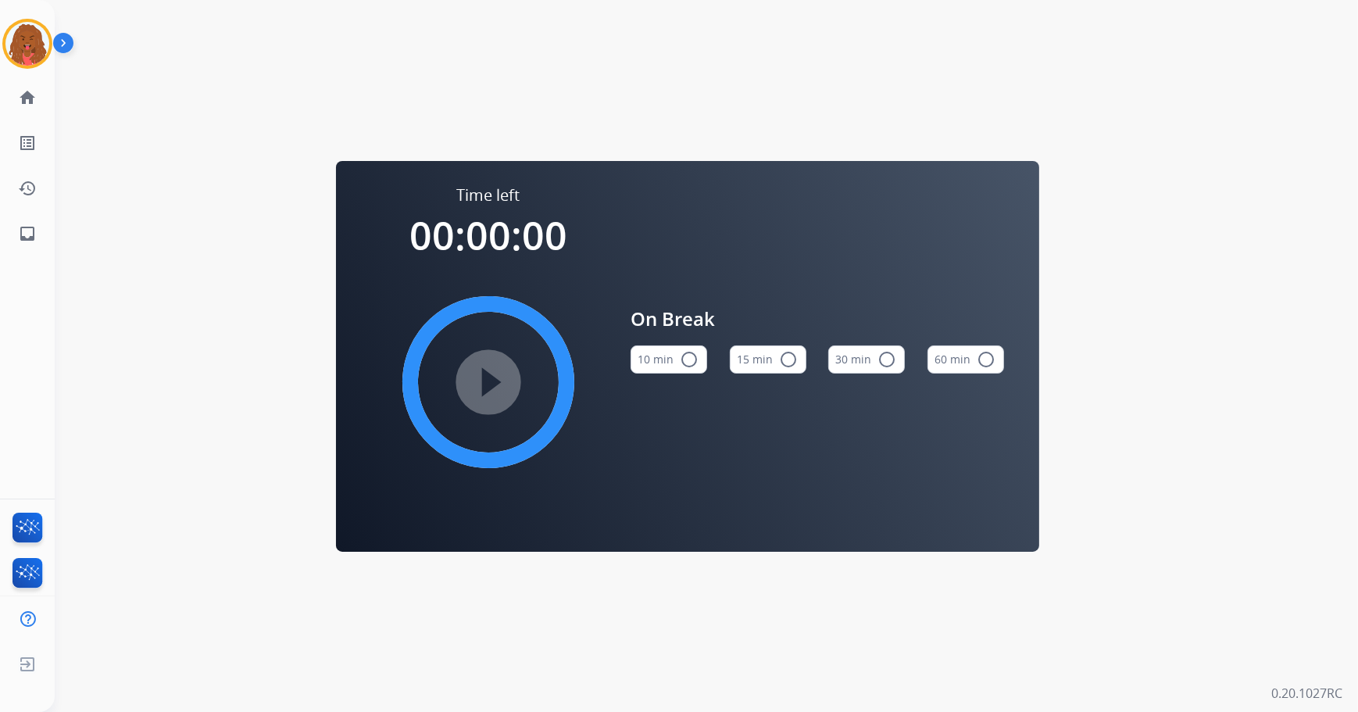
click at [758, 356] on button "15 min radio_button_unchecked" at bounding box center [768, 359] width 77 height 28
drag, startPoint x: 568, startPoint y: 359, endPoint x: 547, endPoint y: 362, distance: 21.5
click at [566, 359] on div "play_circle_filled" at bounding box center [488, 382] width 234 height 234
click at [491, 373] on mat-icon "play_circle_filled" at bounding box center [488, 382] width 19 height 19
click at [39, 42] on img at bounding box center [27, 44] width 44 height 44
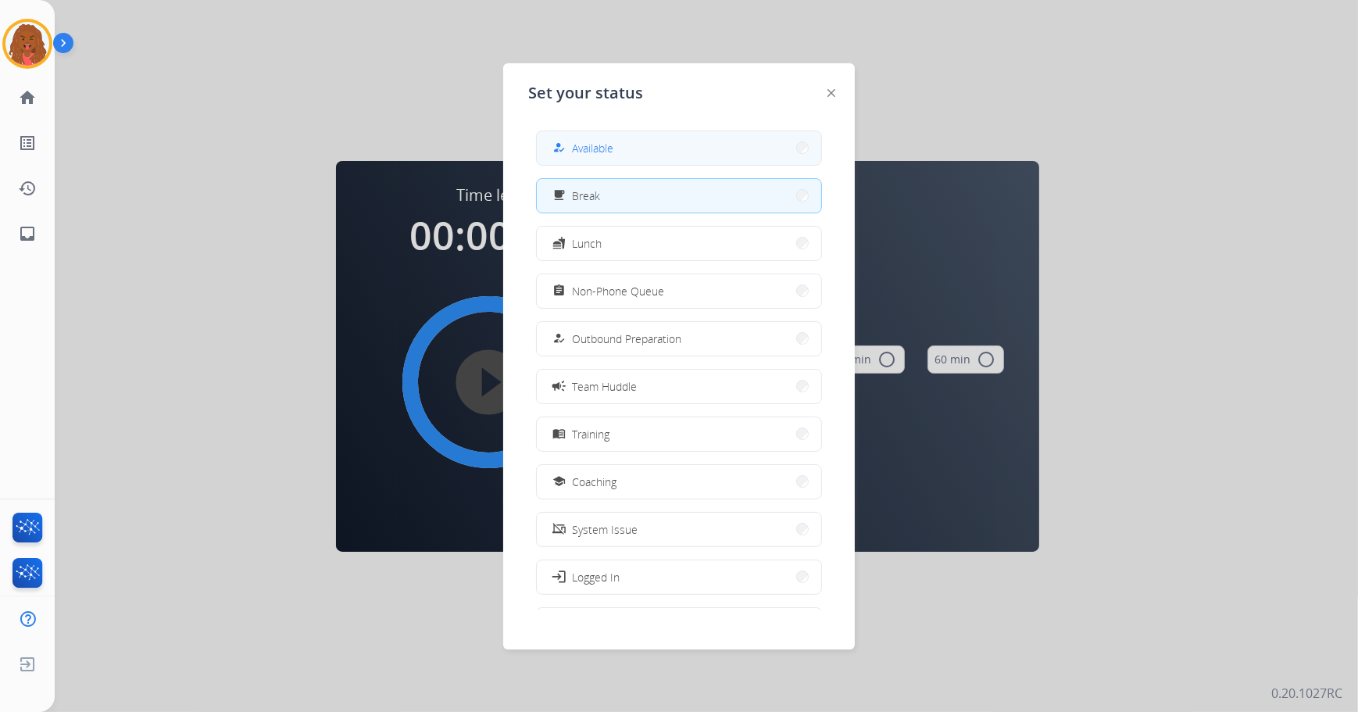
click at [587, 142] on span "Available" at bounding box center [592, 148] width 41 height 16
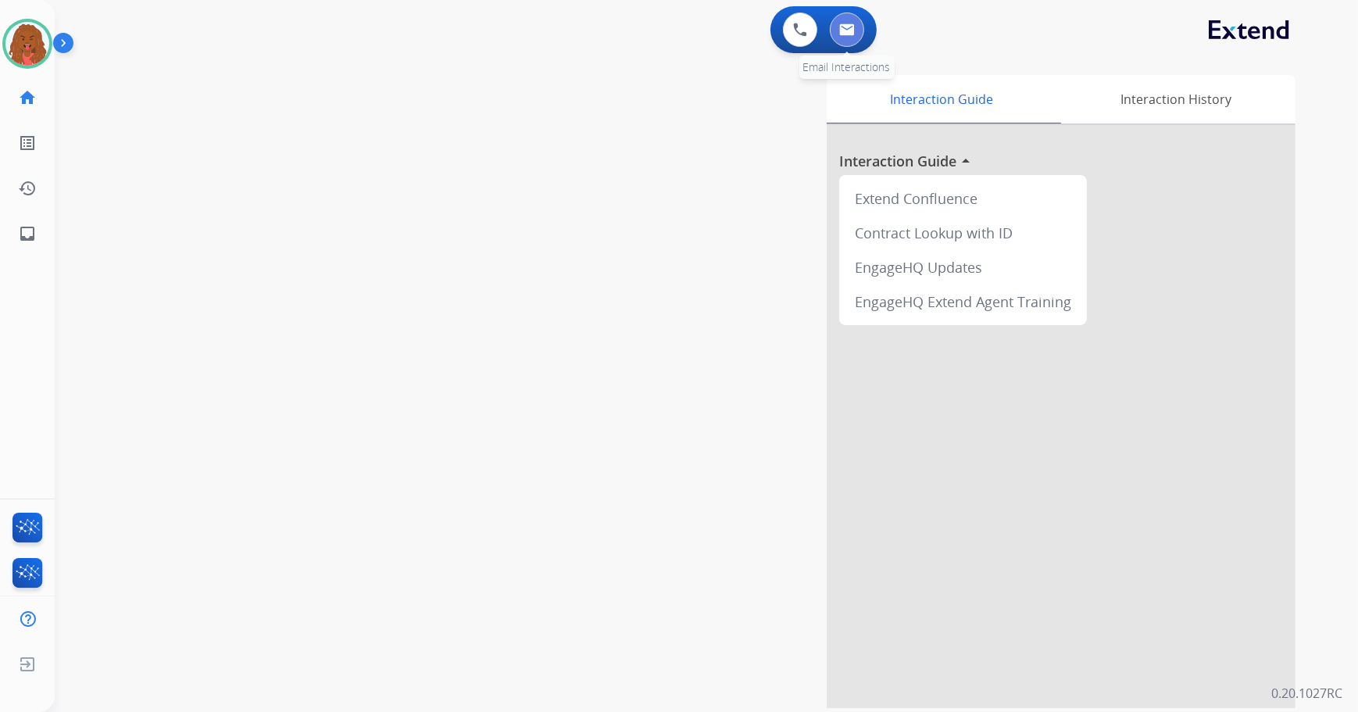
click at [858, 27] on button at bounding box center [847, 29] width 34 height 34
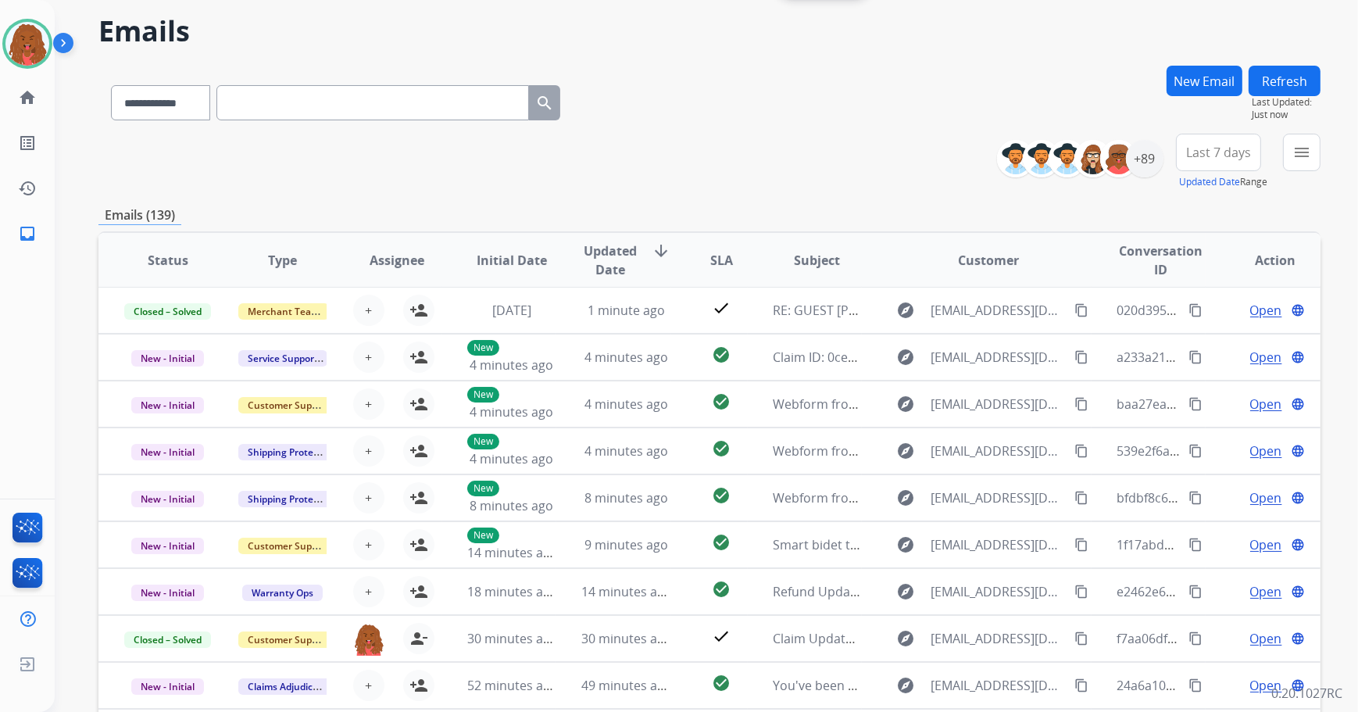
scroll to position [141, 0]
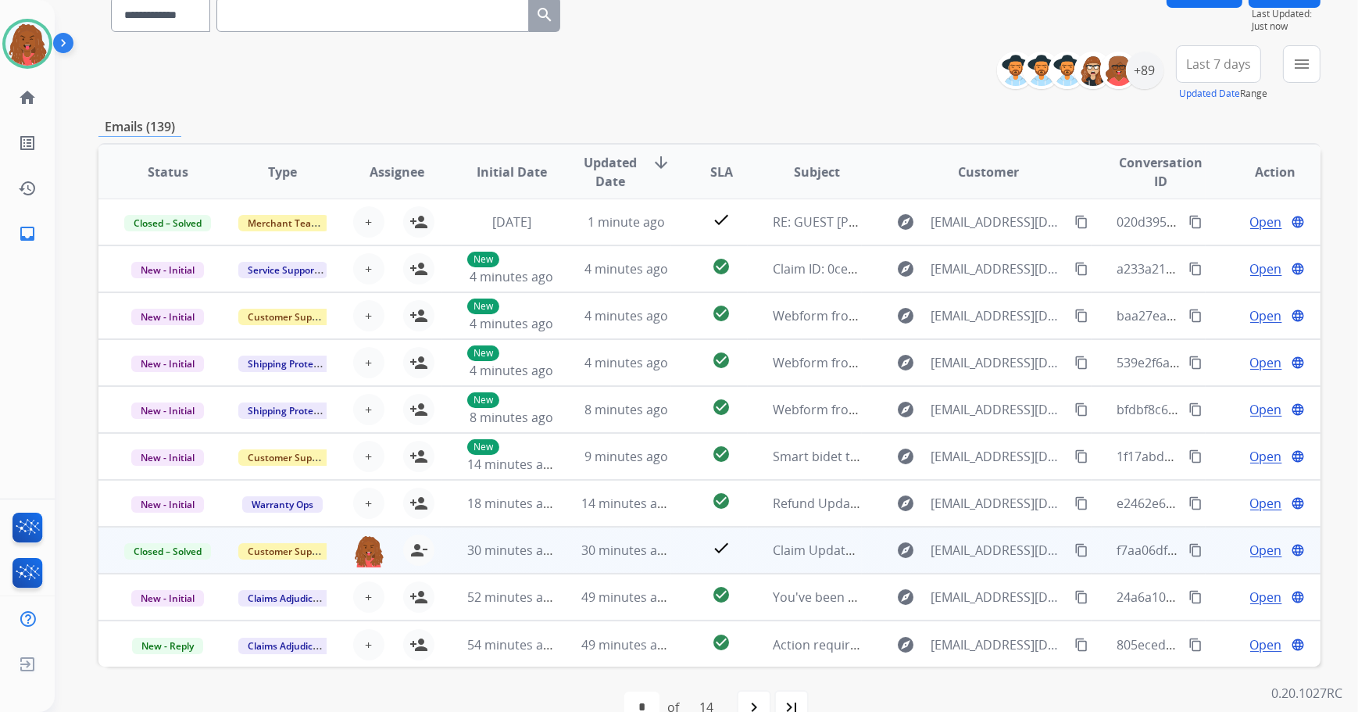
click at [1266, 542] on span "Open" at bounding box center [1266, 550] width 32 height 19
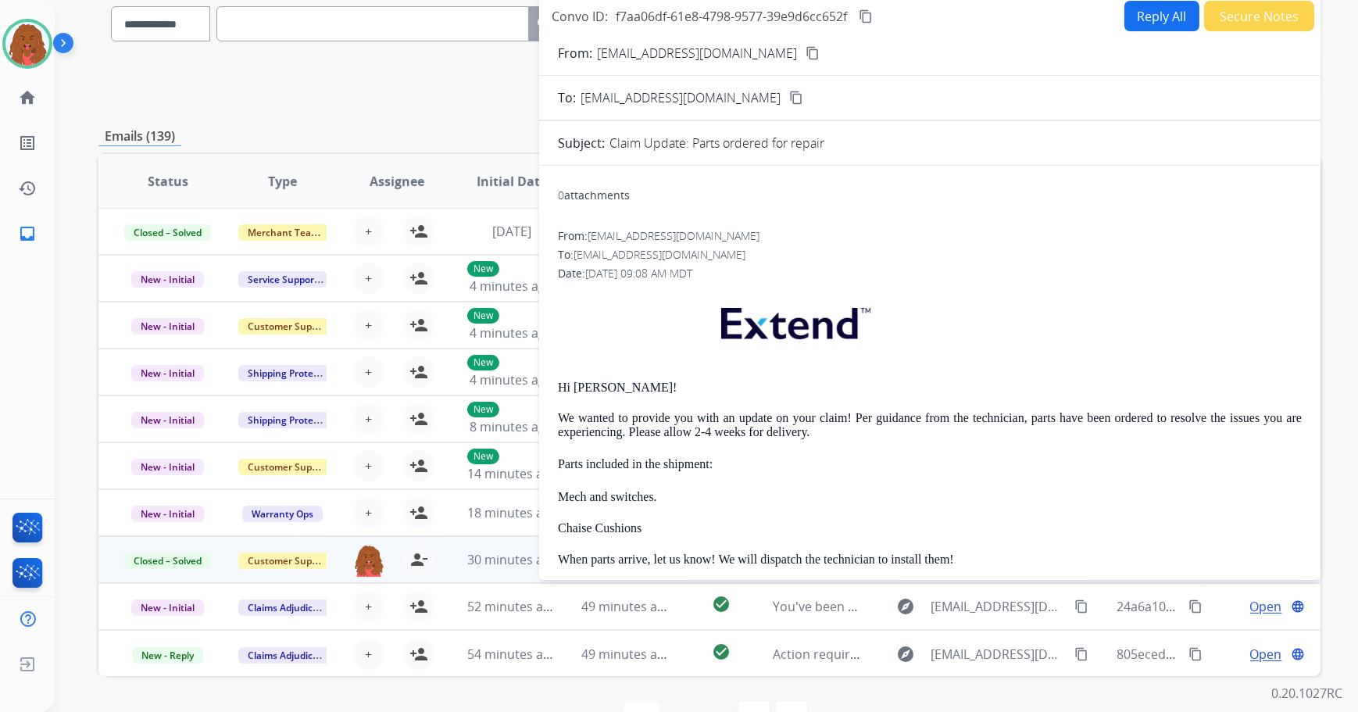
scroll to position [177, 0]
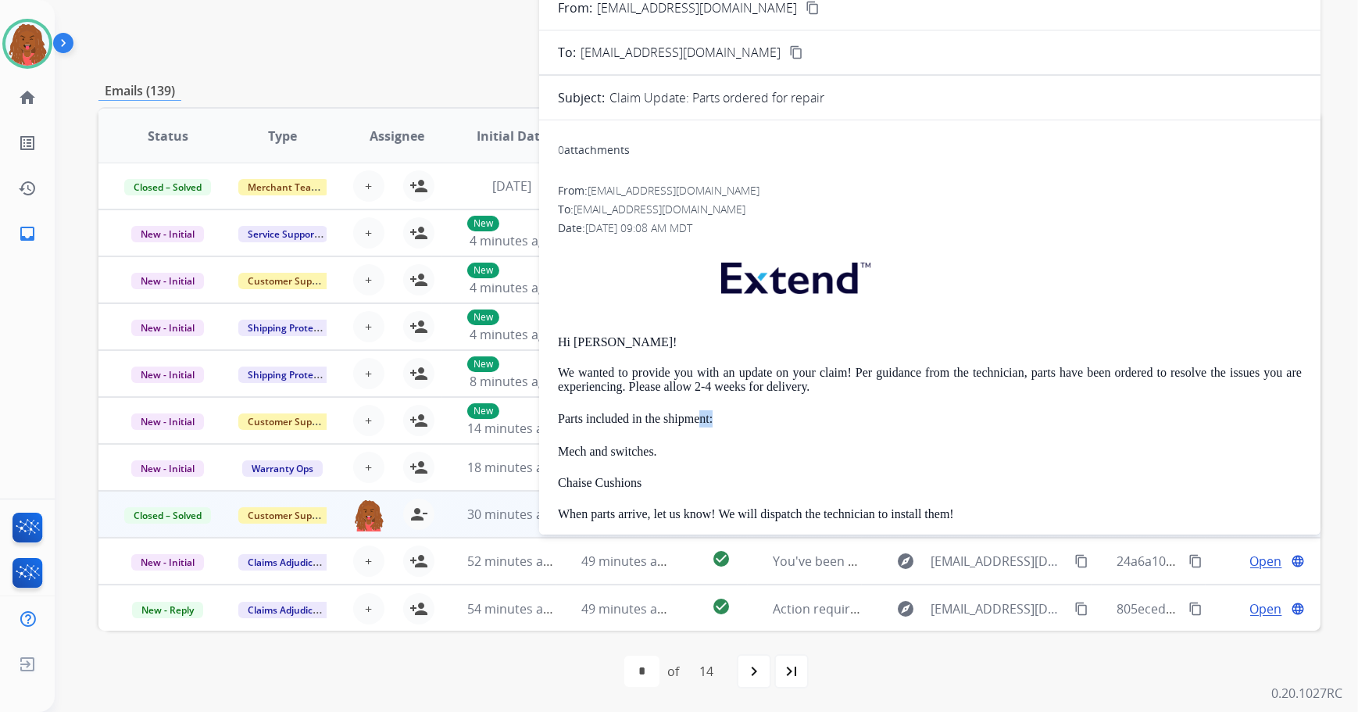
drag, startPoint x: 701, startPoint y: 394, endPoint x: 780, endPoint y: 414, distance: 82.2
click at [780, 414] on div "Hi [PERSON_NAME]! We wanted to provide you with an update on your claim! Per gu…" at bounding box center [930, 553] width 744 height 619
drag, startPoint x: 780, startPoint y: 414, endPoint x: 734, endPoint y: 430, distance: 49.7
click at [734, 430] on div "Hi [PERSON_NAME]! We wanted to provide you with an update on your claim! Per gu…" at bounding box center [930, 553] width 744 height 619
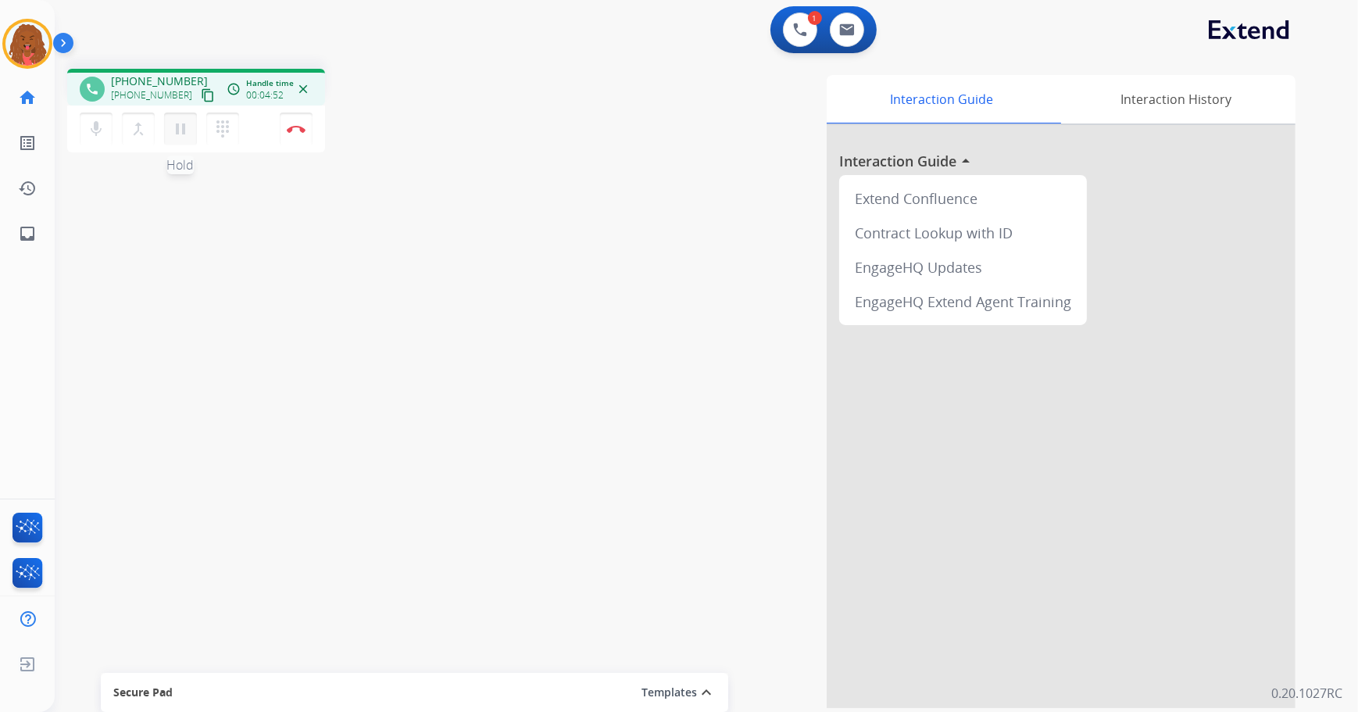
click at [190, 121] on button "pause Hold" at bounding box center [180, 128] width 33 height 33
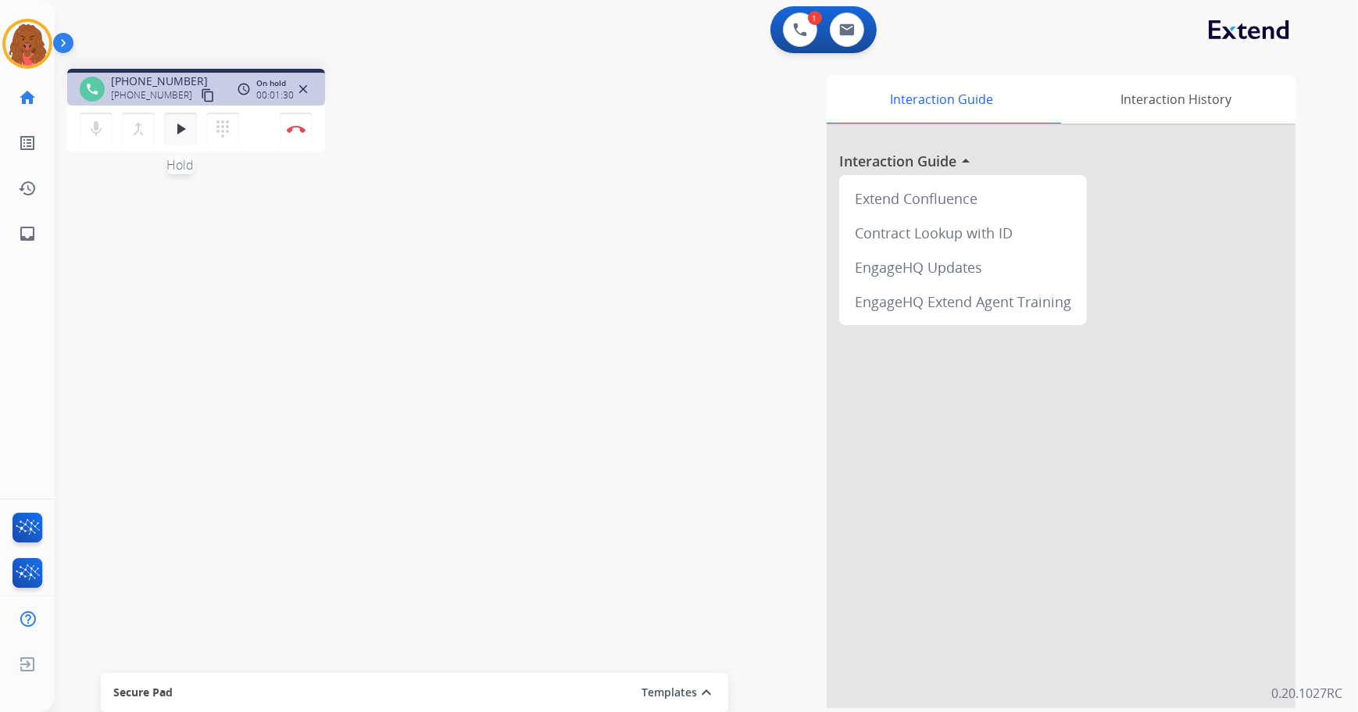
click at [195, 135] on div "mic Mute merge_type Bridge play_arrow Hold dialpad Dialpad" at bounding box center [164, 128] width 169 height 33
click at [169, 127] on button "play_arrow Hold" at bounding box center [180, 128] width 33 height 33
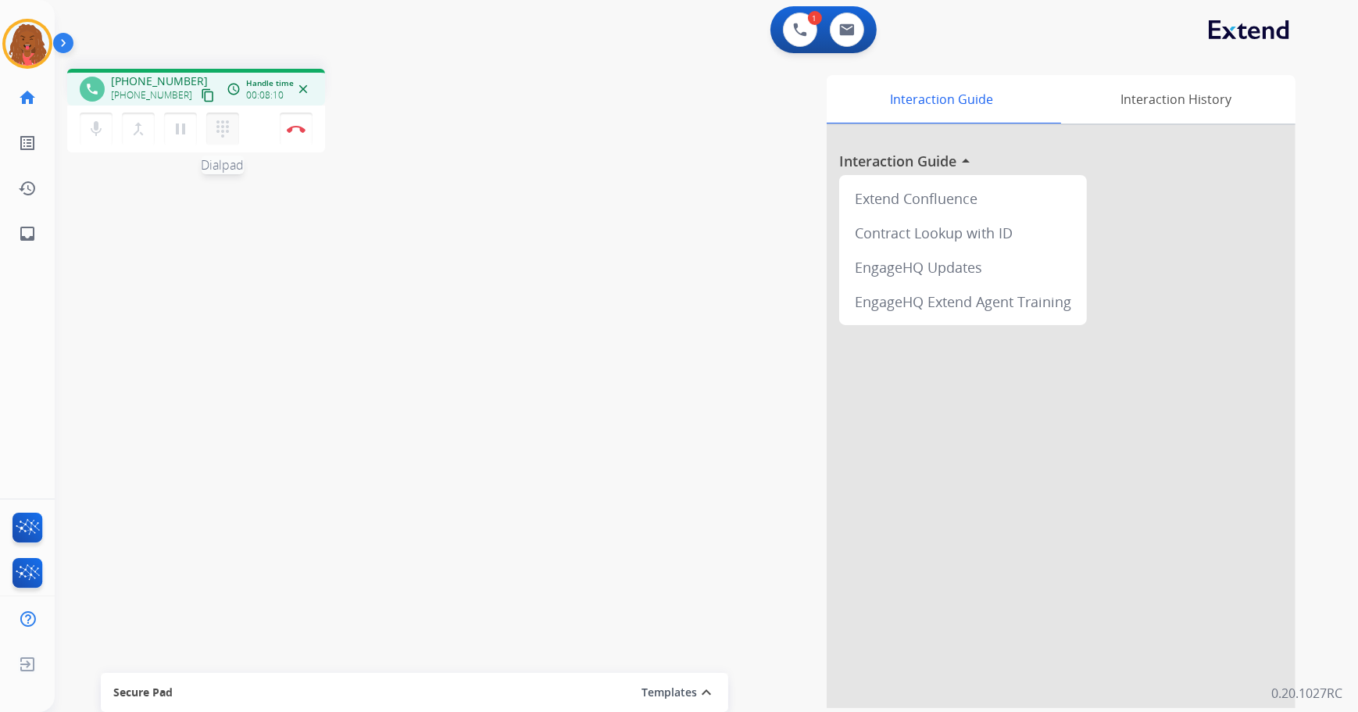
click at [230, 132] on mat-icon "dialpad" at bounding box center [222, 129] width 19 height 19
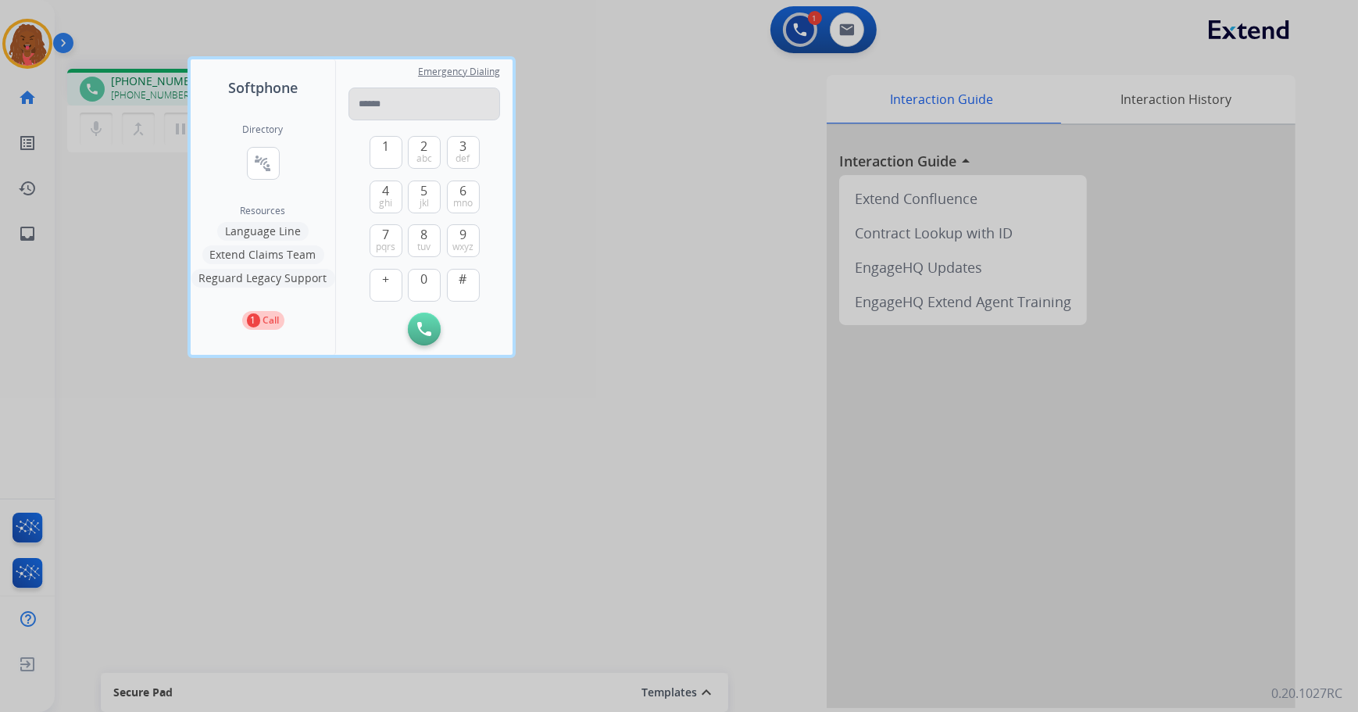
click at [422, 90] on input "tel" at bounding box center [424, 103] width 152 height 33
type input "**********"
click at [433, 328] on button "Initiate Call" at bounding box center [424, 328] width 33 height 33
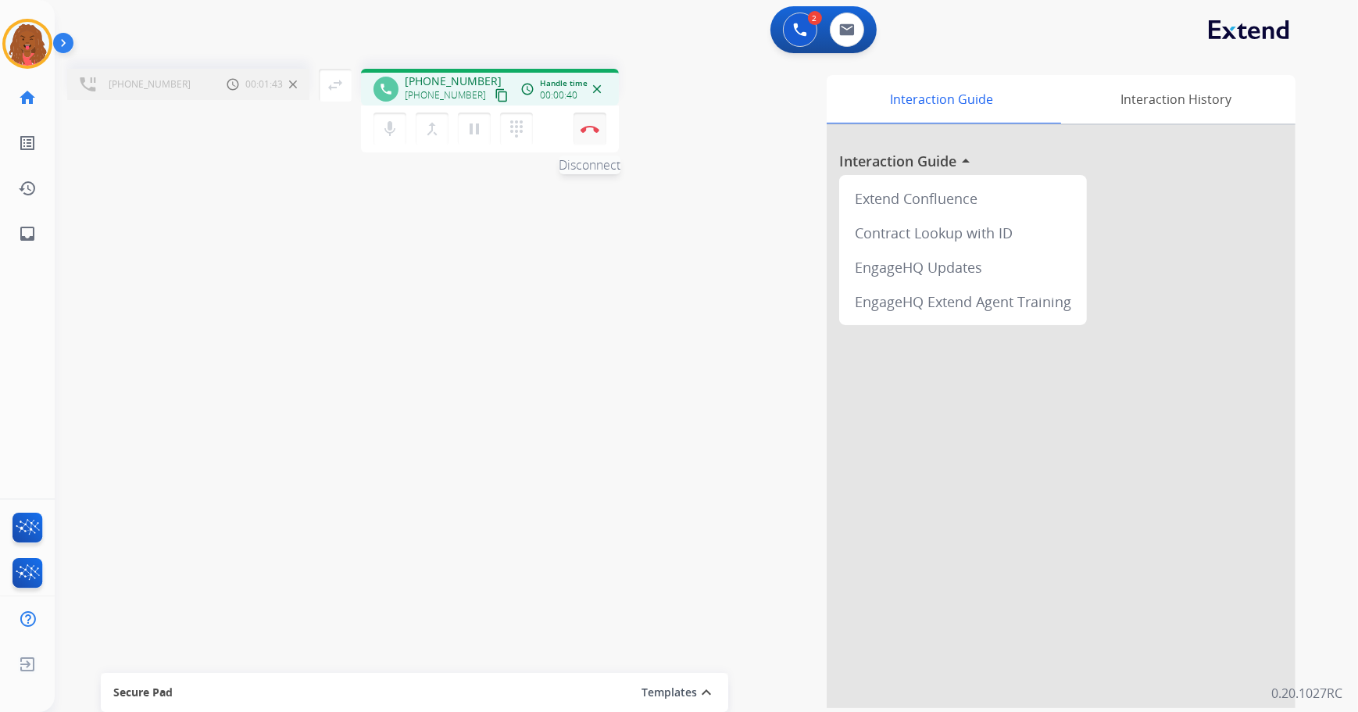
click at [588, 135] on button "Disconnect" at bounding box center [589, 128] width 33 height 33
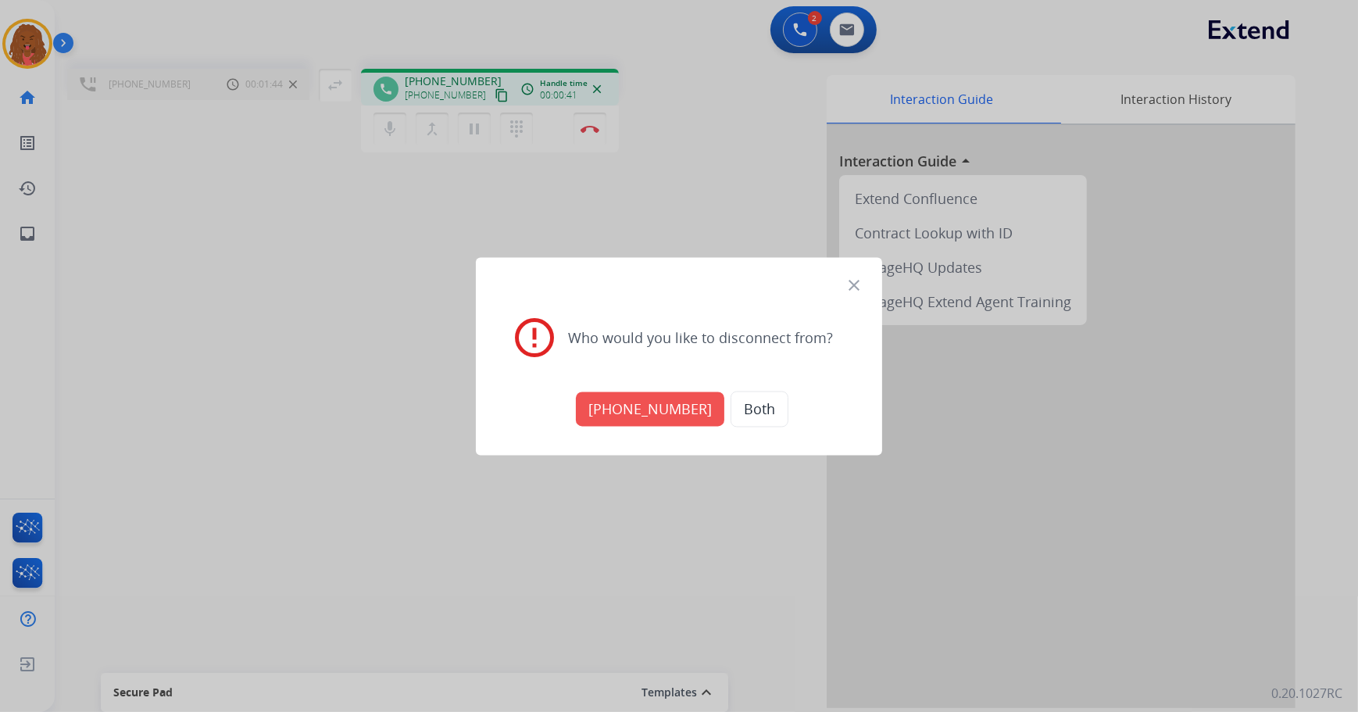
click at [666, 390] on div "[PHONE_NUMBER] Both" at bounding box center [679, 408] width 369 height 55
click at [642, 400] on button "[PHONE_NUMBER]" at bounding box center [650, 408] width 148 height 34
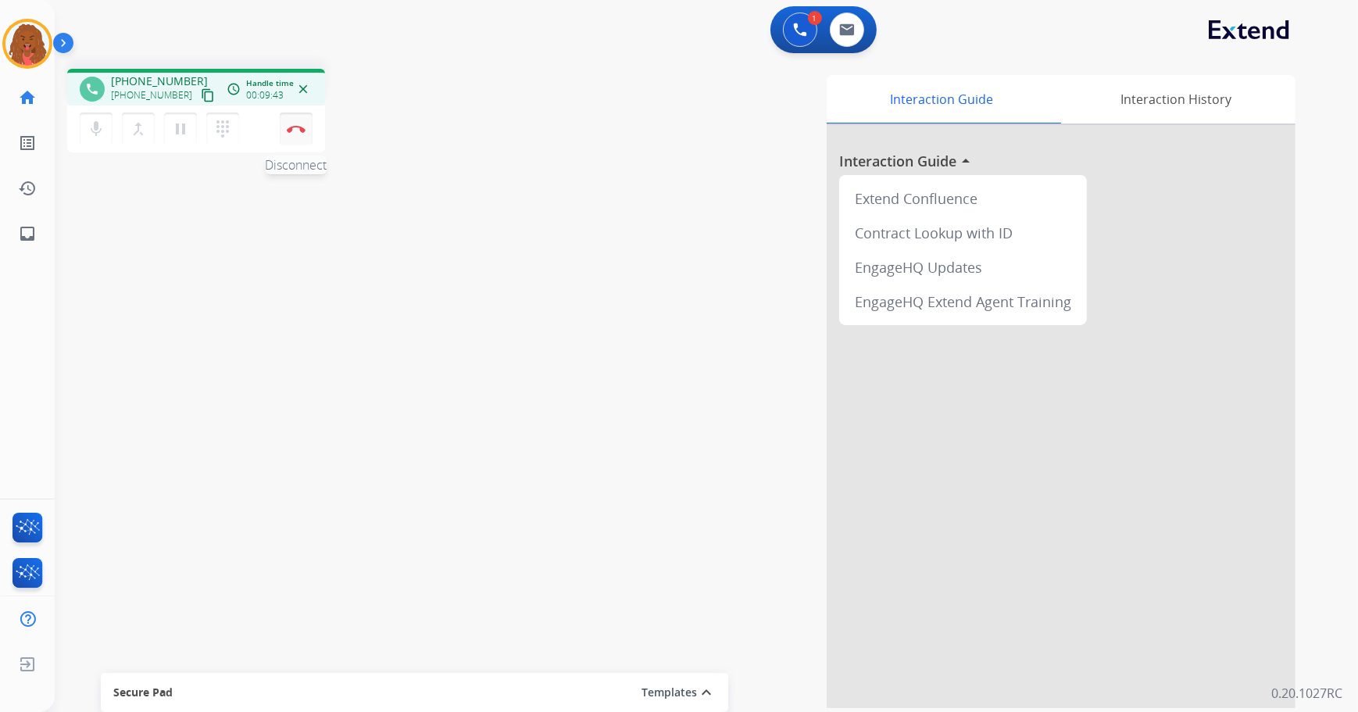
click at [295, 130] on img at bounding box center [296, 129] width 19 height 8
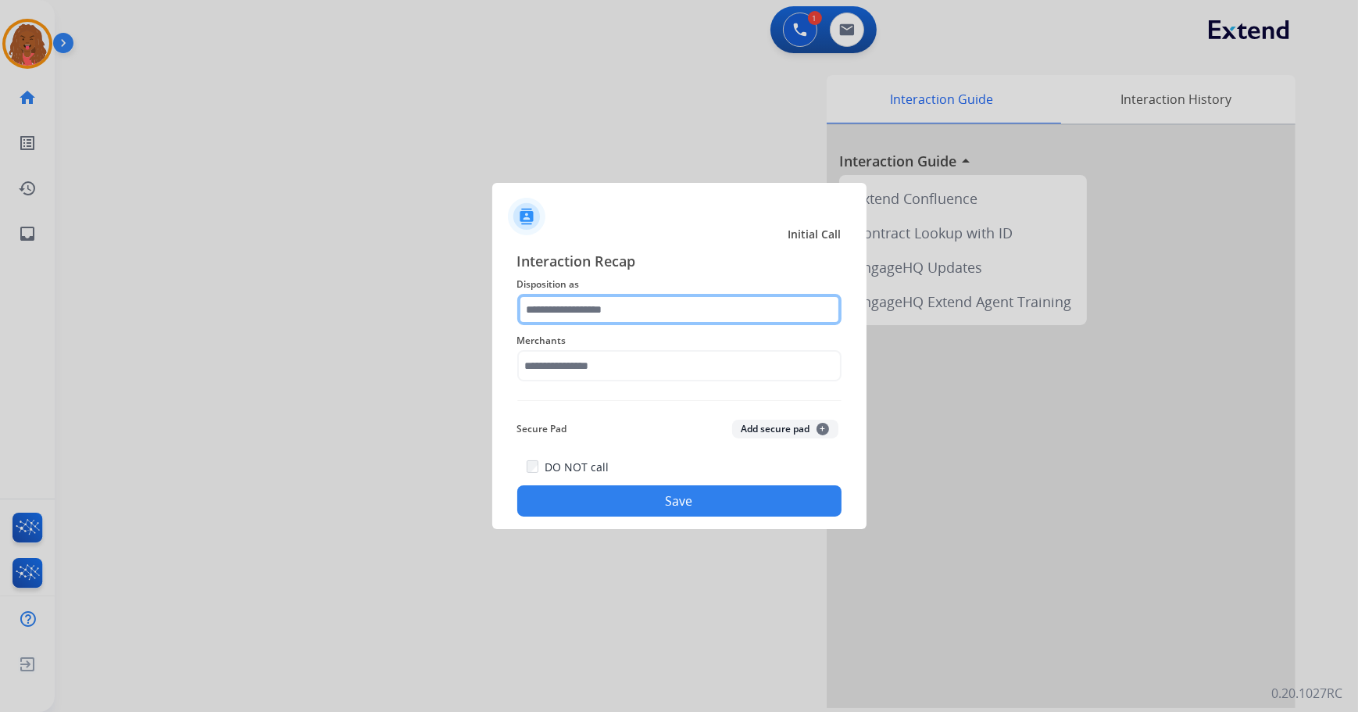
click at [606, 309] on input "text" at bounding box center [679, 309] width 324 height 31
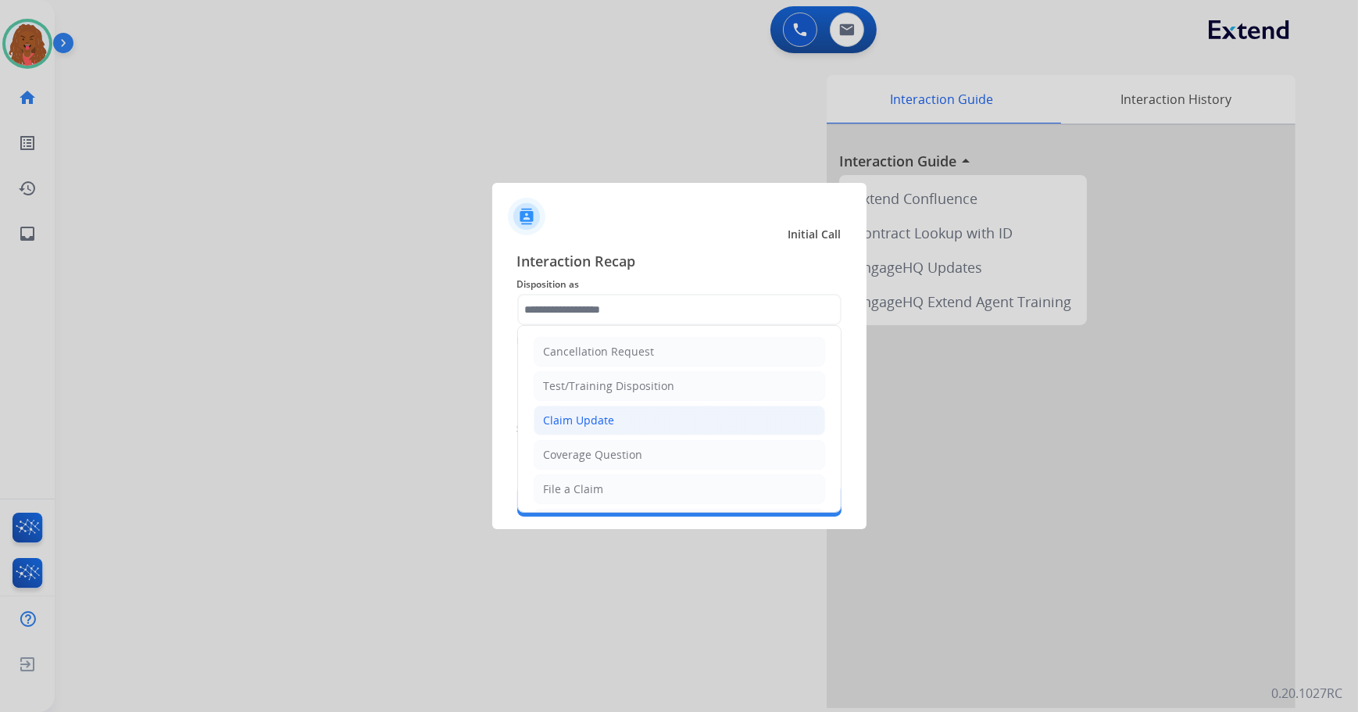
click at [617, 420] on li "Claim Update" at bounding box center [679, 420] width 291 height 30
type input "**********"
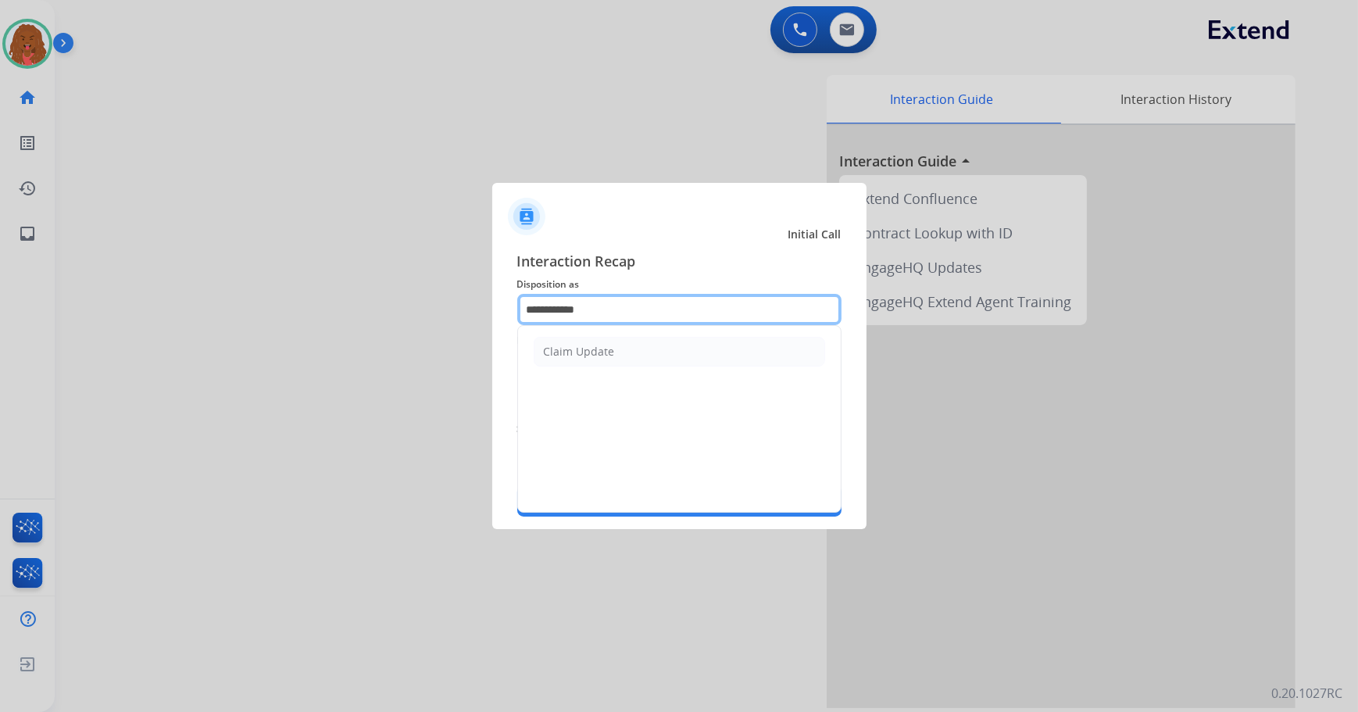
click at [633, 320] on input "**********" at bounding box center [679, 309] width 324 height 31
click at [696, 237] on div "Initial Call" at bounding box center [667, 235] width 374 height 16
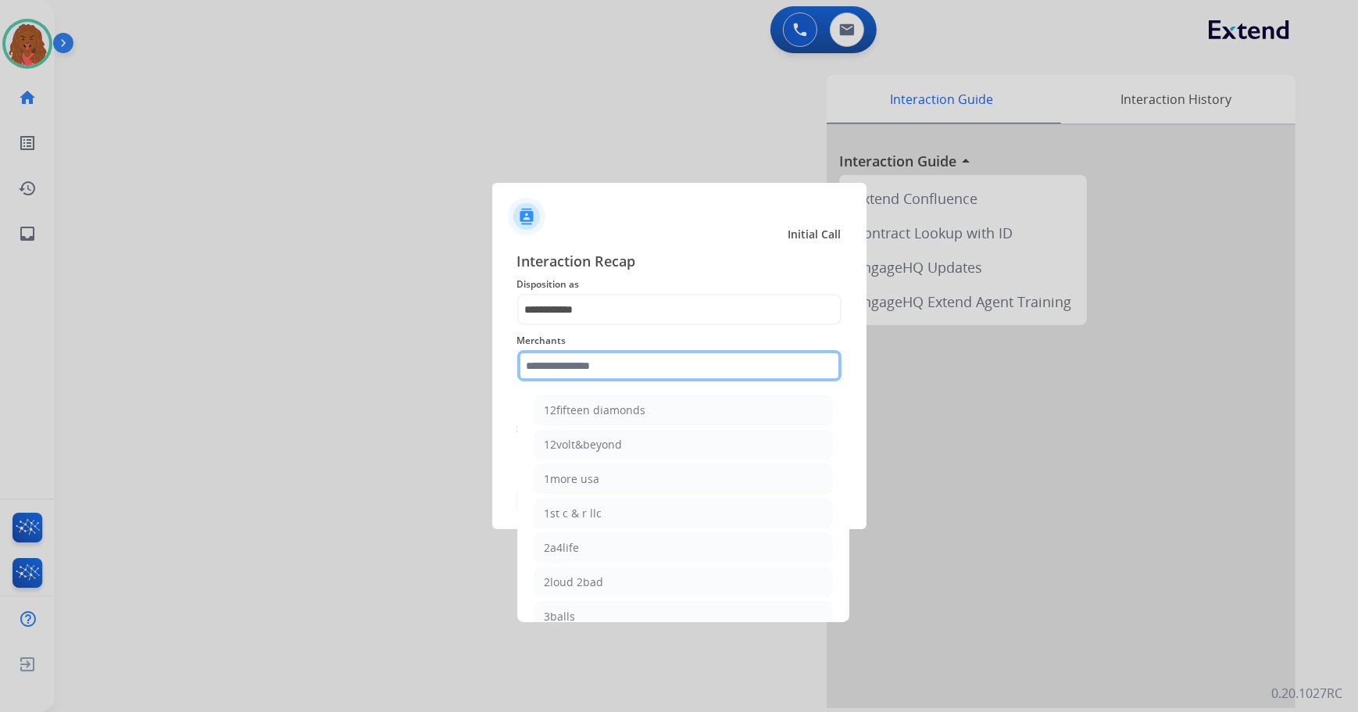
click at [589, 377] on input "text" at bounding box center [679, 365] width 324 height 31
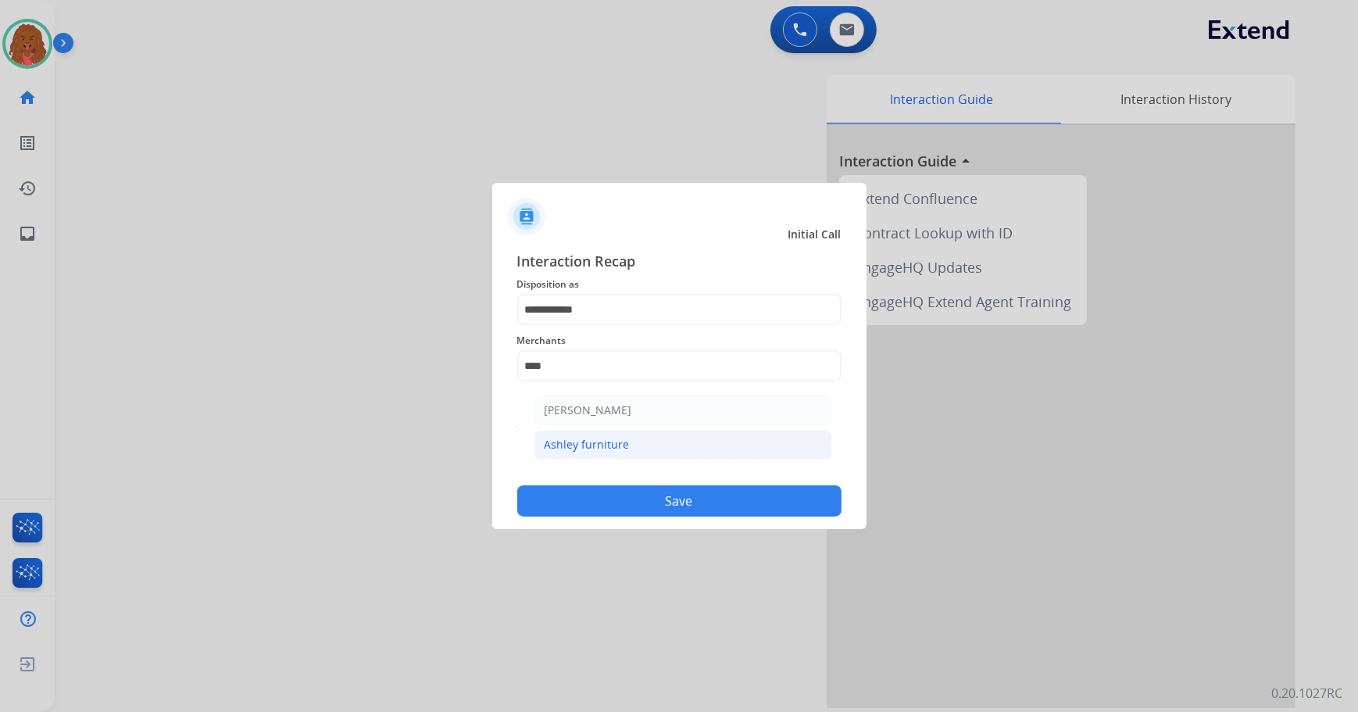
click at [689, 439] on li "Ashley furniture" at bounding box center [683, 445] width 298 height 30
type input "**********"
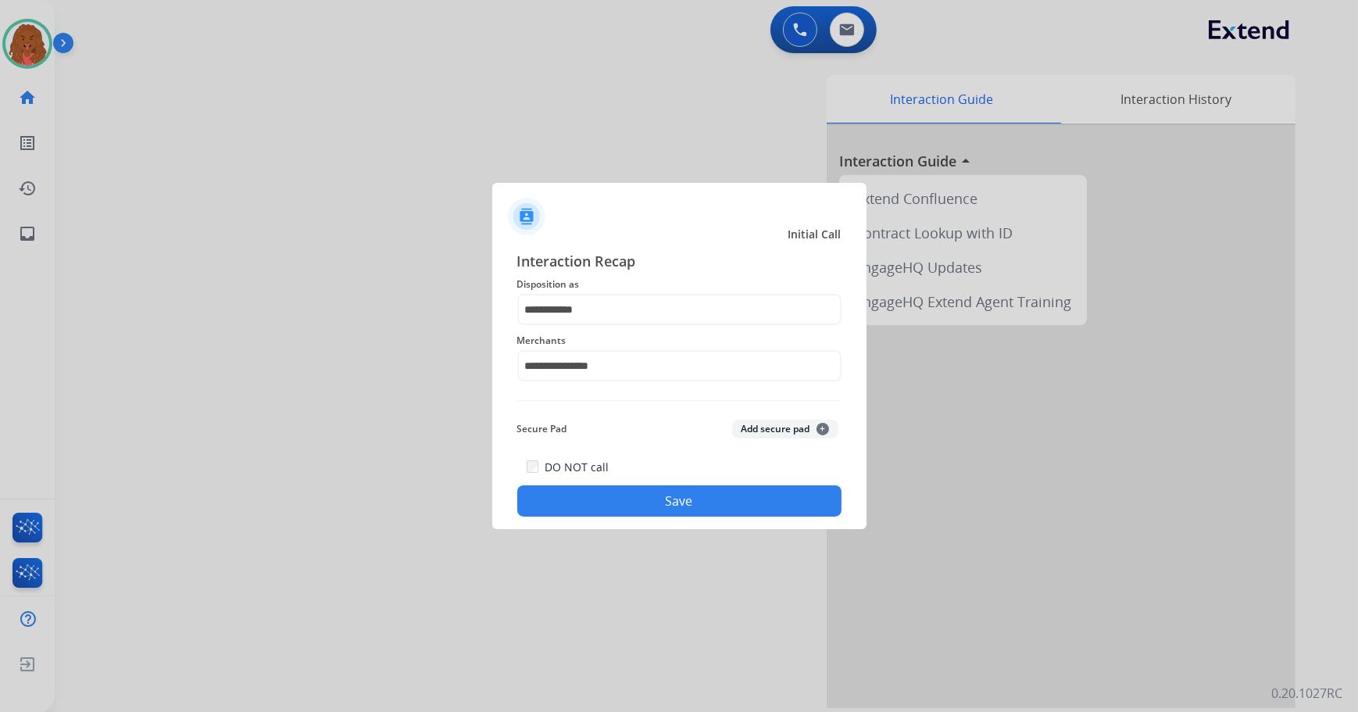
click at [670, 500] on button "Save" at bounding box center [679, 500] width 324 height 31
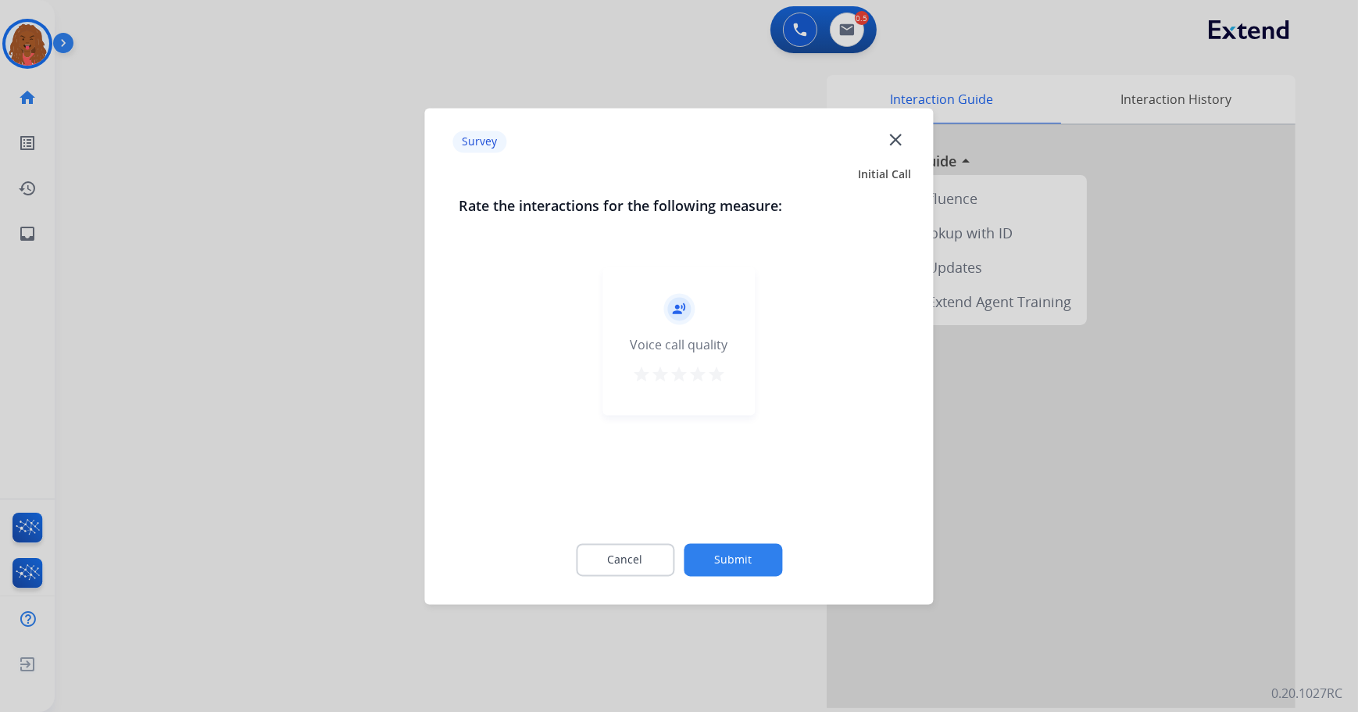
click at [765, 551] on button "Submit" at bounding box center [733, 559] width 98 height 33
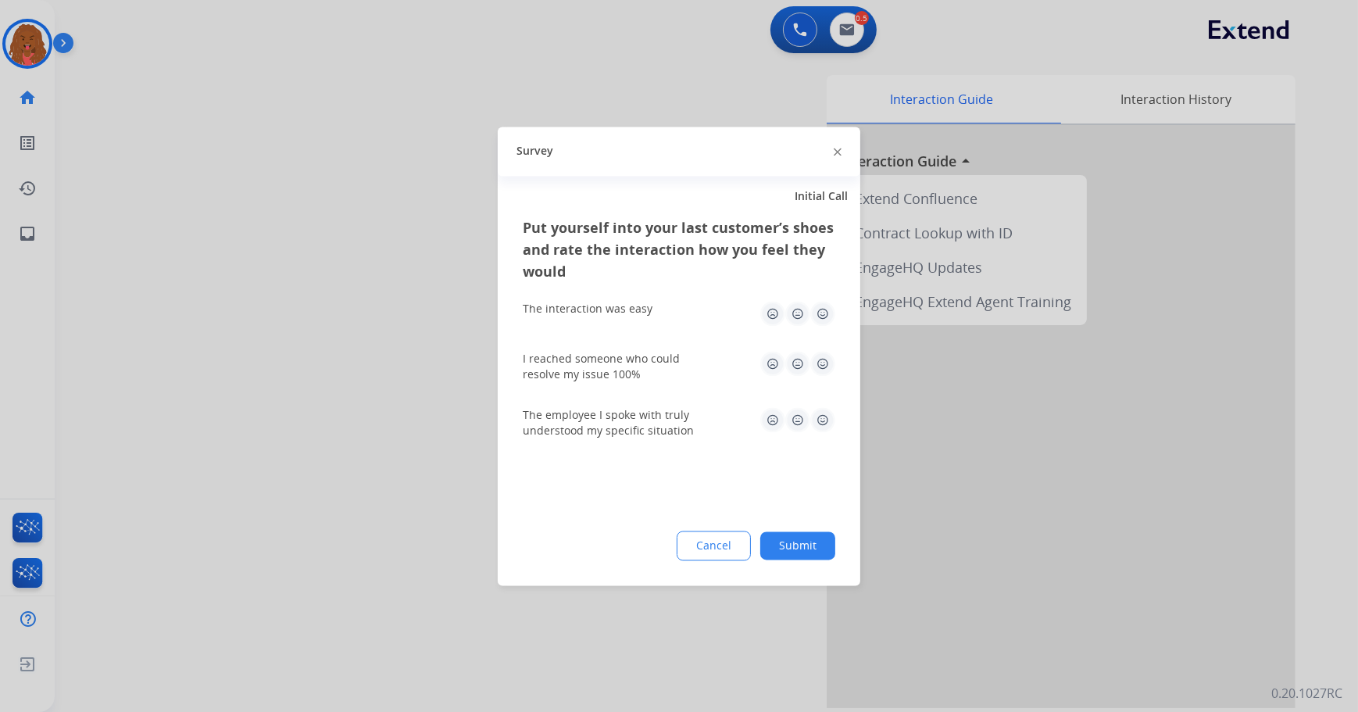
click at [780, 534] on button "Submit" at bounding box center [797, 545] width 75 height 28
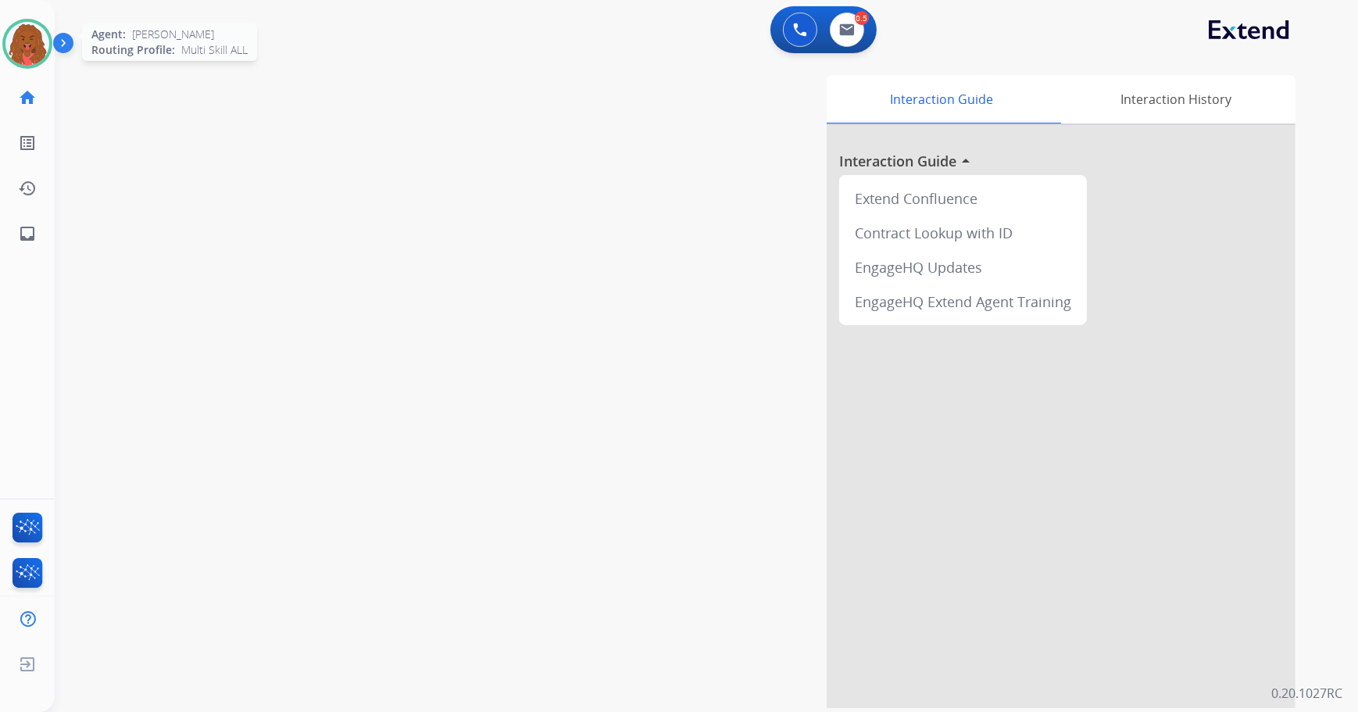
click at [42, 51] on img at bounding box center [27, 44] width 44 height 44
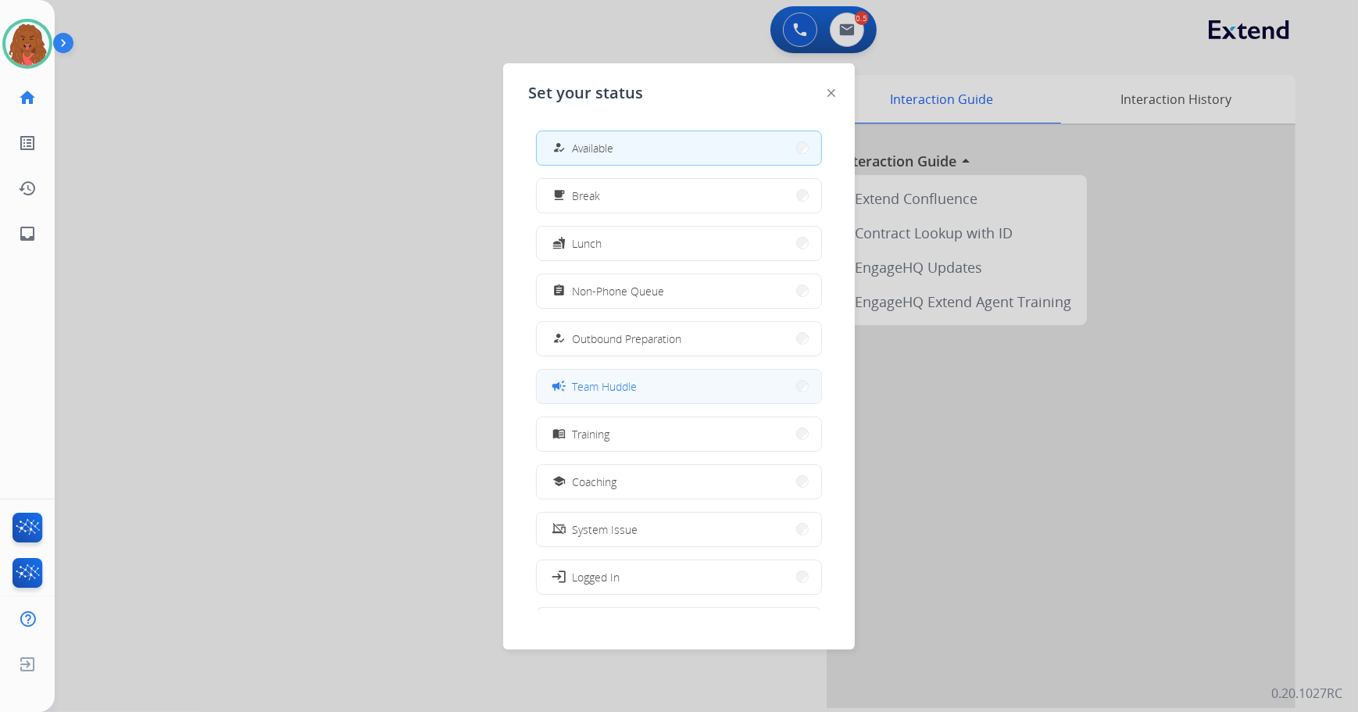
click at [692, 385] on button "campaign Team Huddle" at bounding box center [679, 387] width 284 height 34
